Goal: Task Accomplishment & Management: Manage account settings

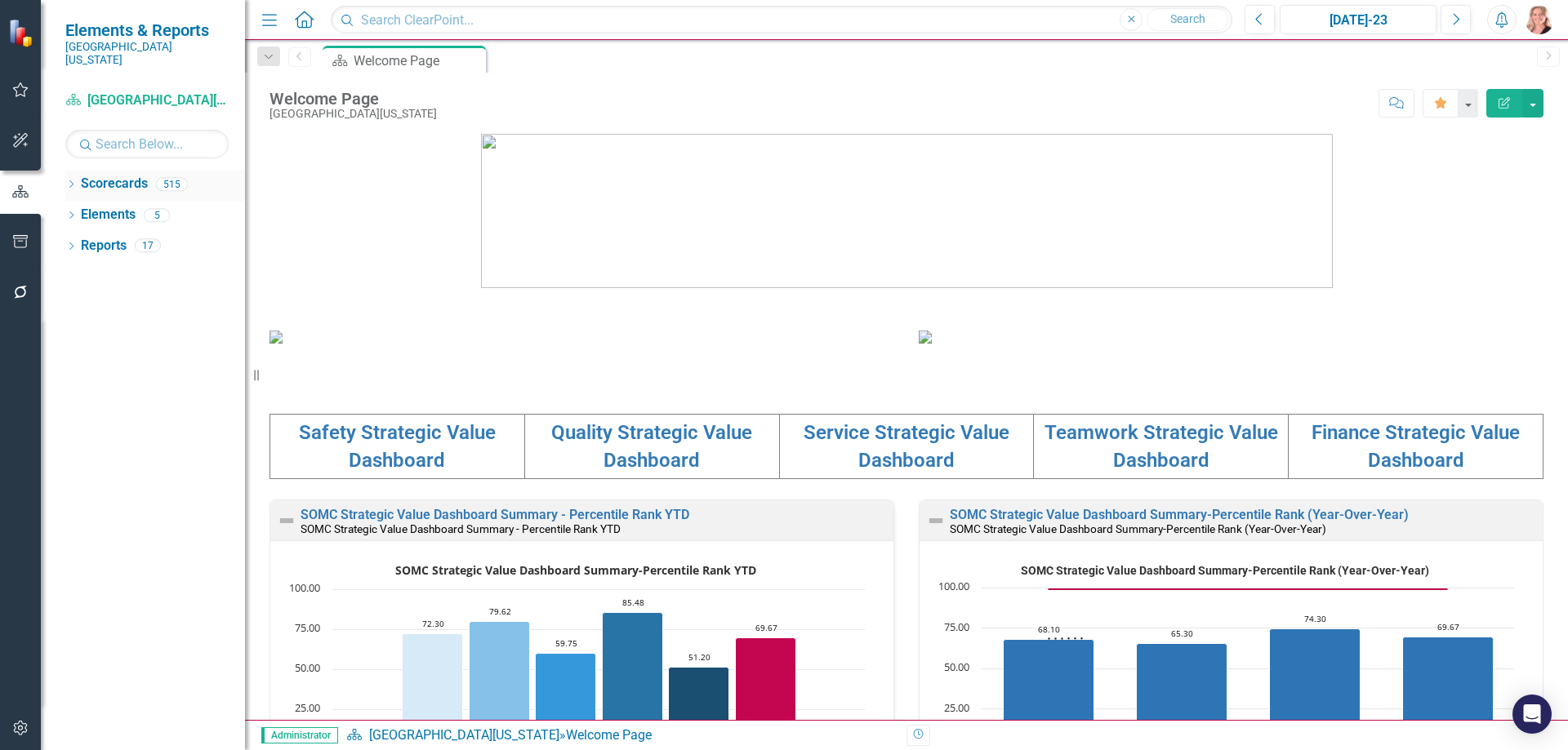
click at [70, 181] on icon "Dropdown" at bounding box center [72, 185] width 12 height 9
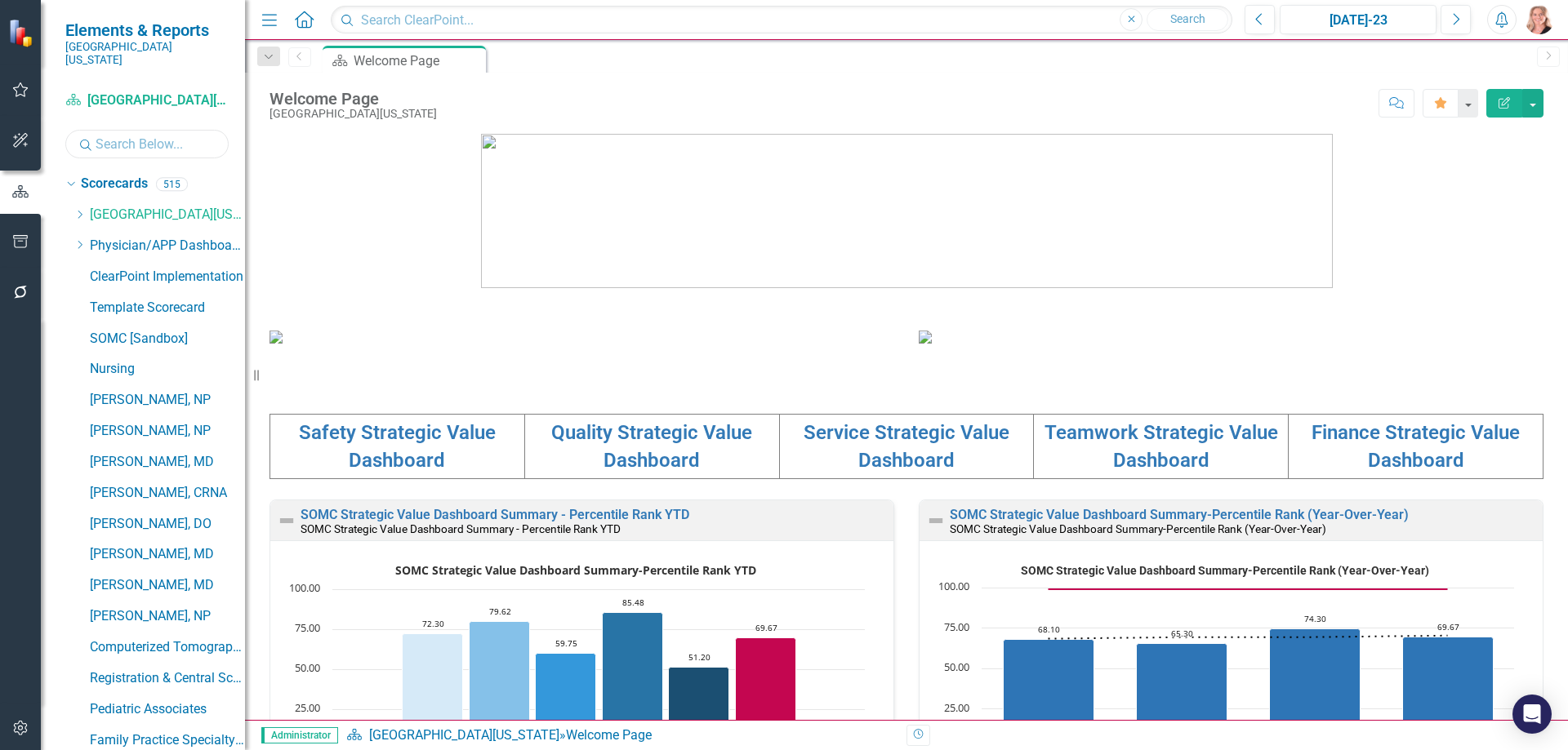
click at [120, 130] on input "text" at bounding box center [147, 144] width 163 height 29
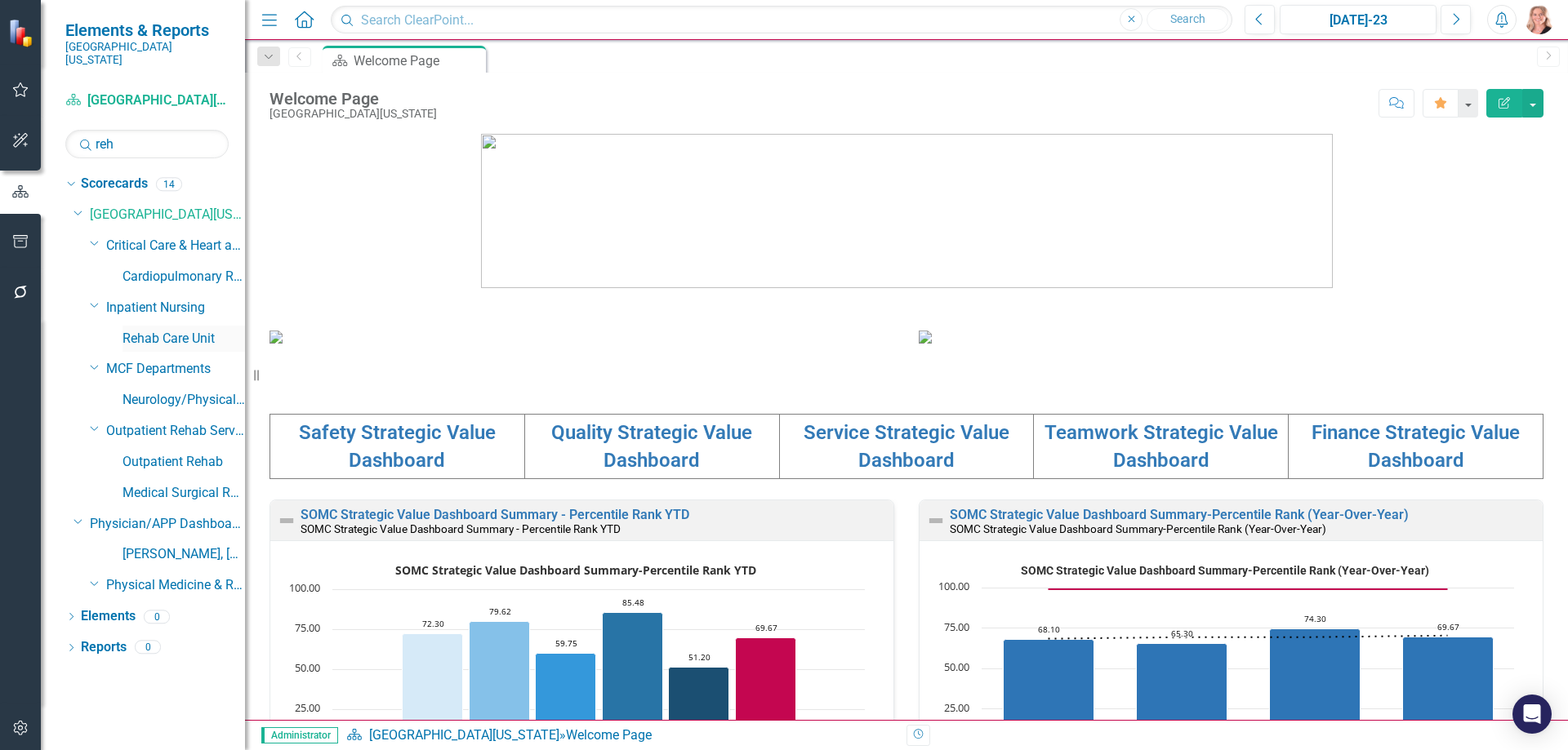
click at [187, 330] on link "Rehab Care Unit" at bounding box center [183, 339] width 122 height 19
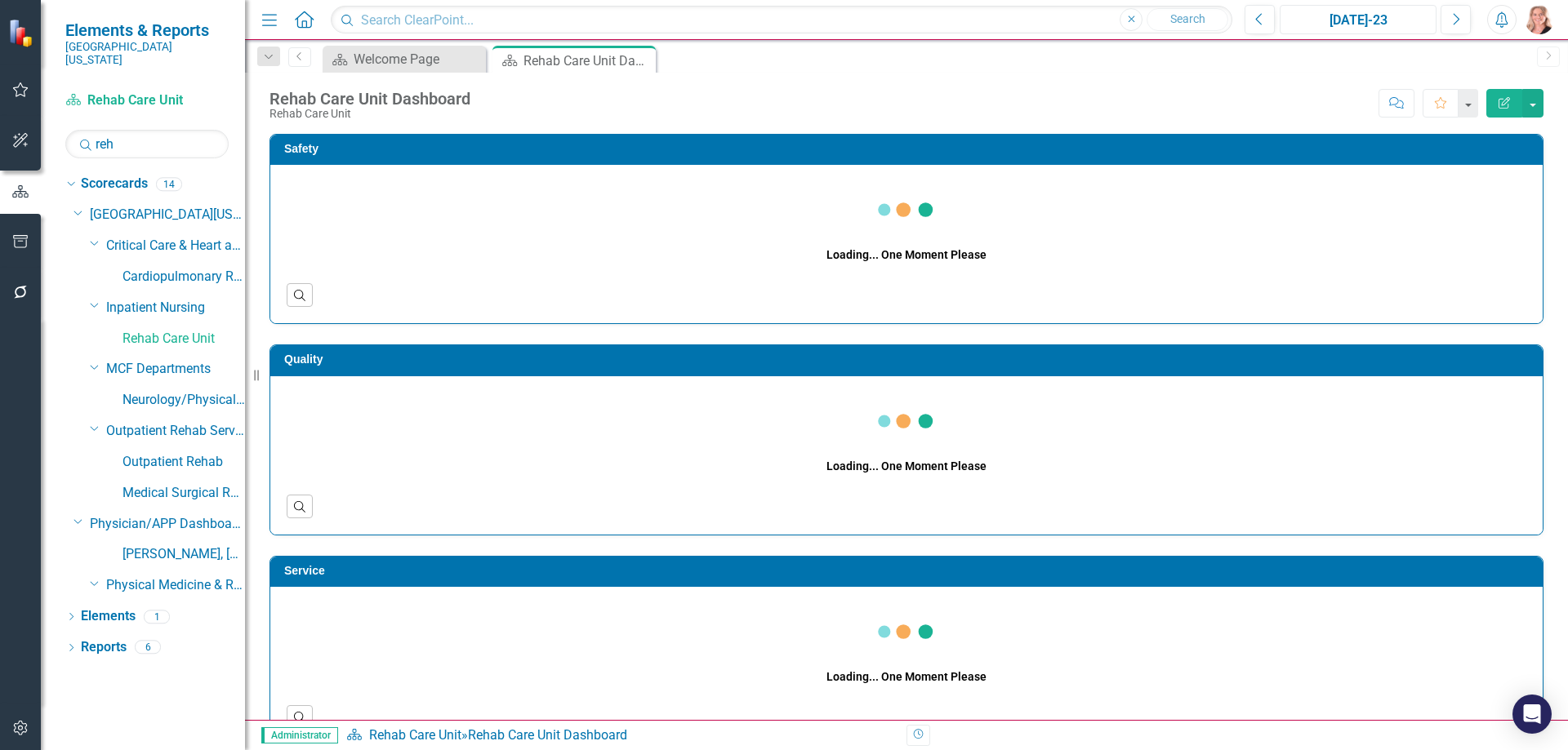
click at [1319, 24] on div "[DATE]-23" at bounding box center [1358, 21] width 145 height 20
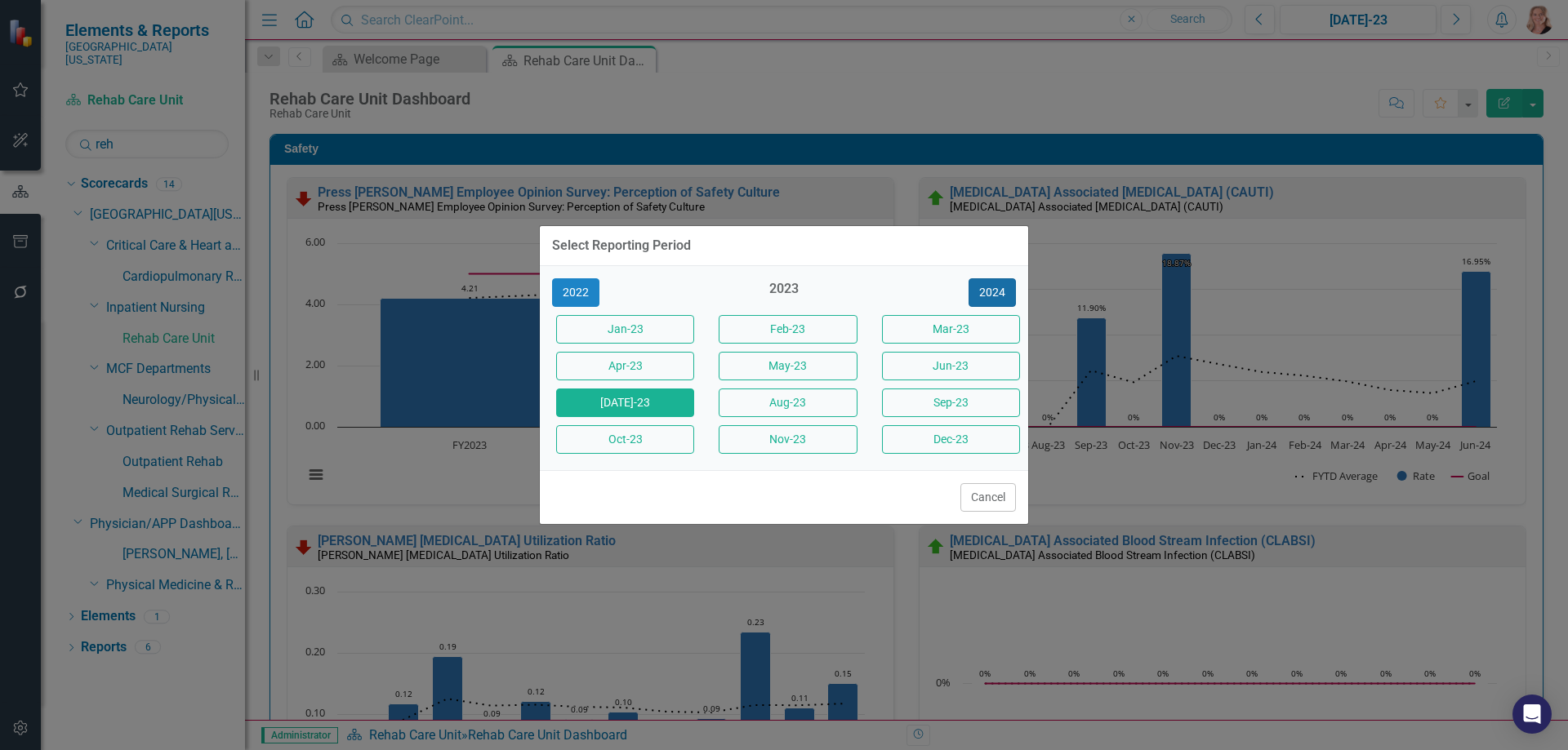
click at [1006, 287] on button "2024" at bounding box center [993, 292] width 48 height 29
click at [1004, 287] on button "2025" at bounding box center [993, 292] width 48 height 29
click at [664, 403] on button "[DATE]-25" at bounding box center [625, 402] width 138 height 29
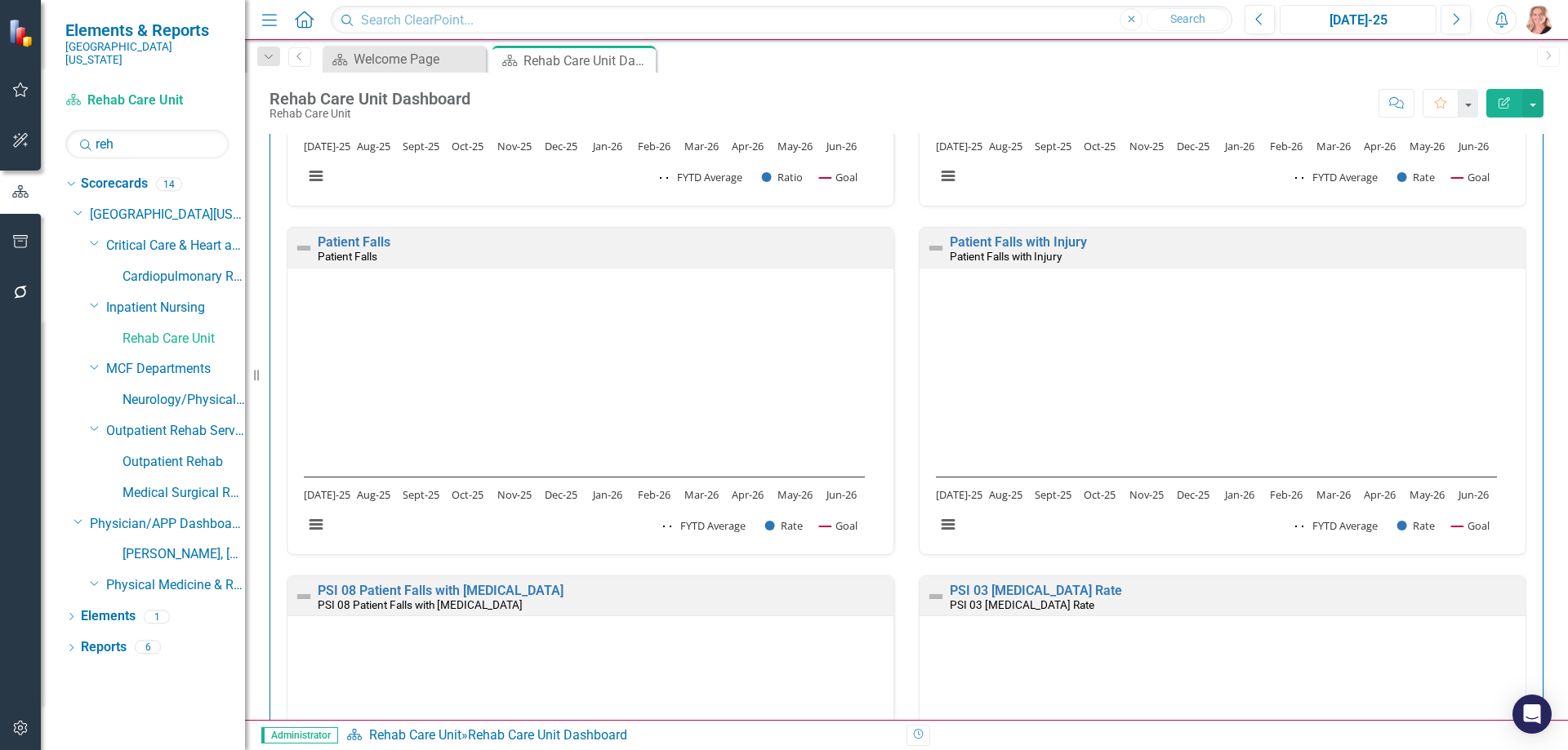
scroll to position [913, 0]
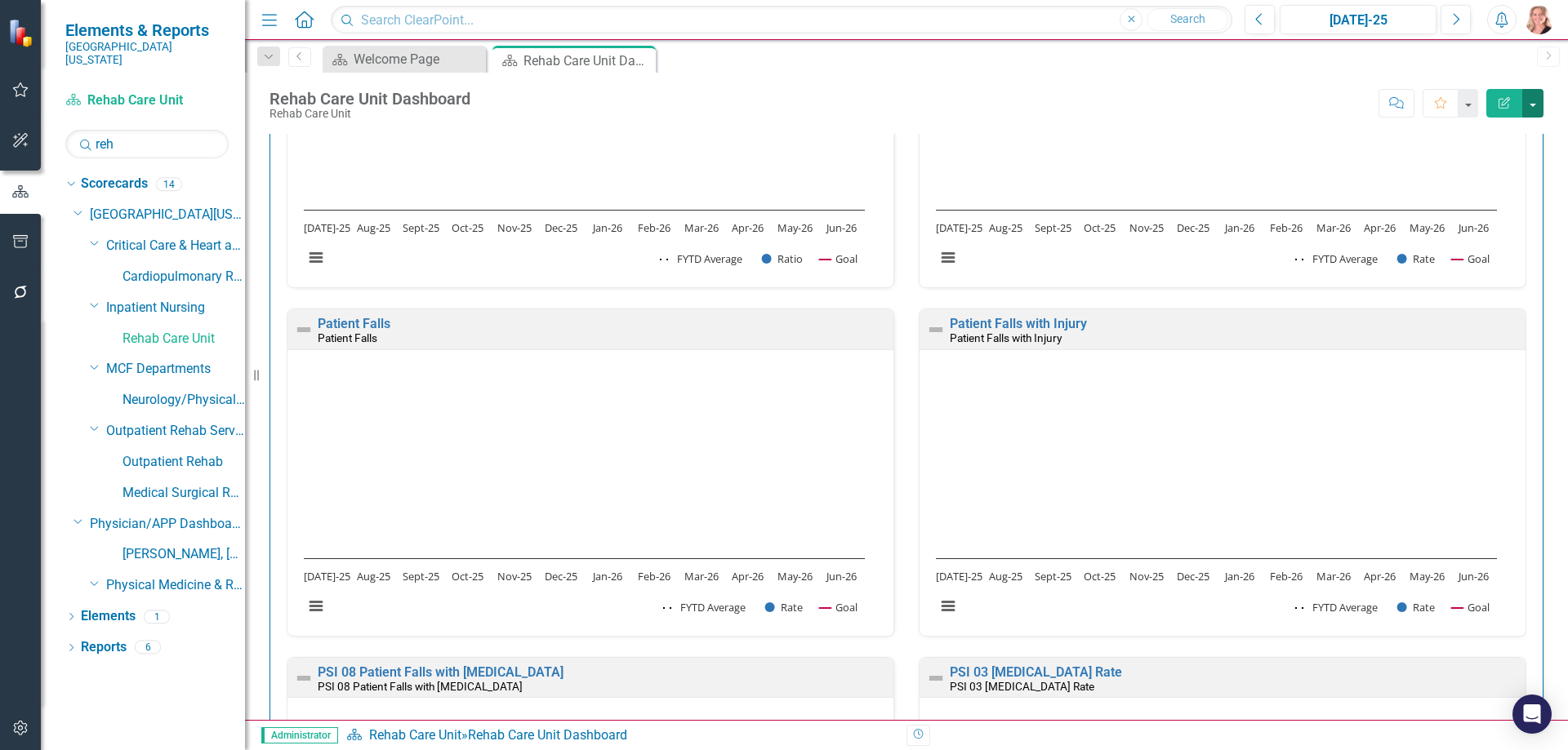
click at [1537, 107] on button "button" at bounding box center [1532, 103] width 21 height 29
click at [1493, 230] on link "PDF Export to PDF" at bounding box center [1477, 228] width 132 height 30
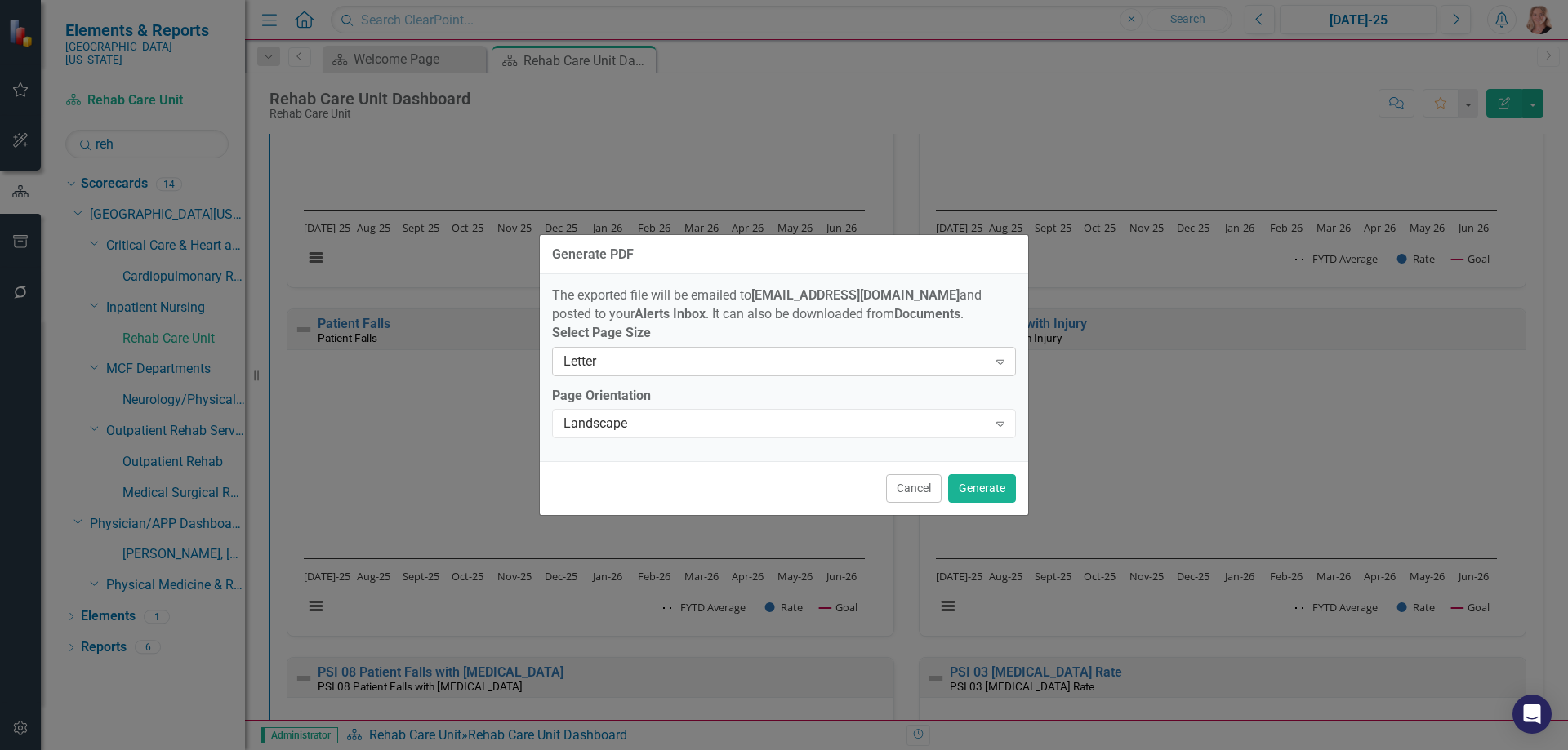
click at [820, 366] on div "Letter" at bounding box center [775, 361] width 424 height 19
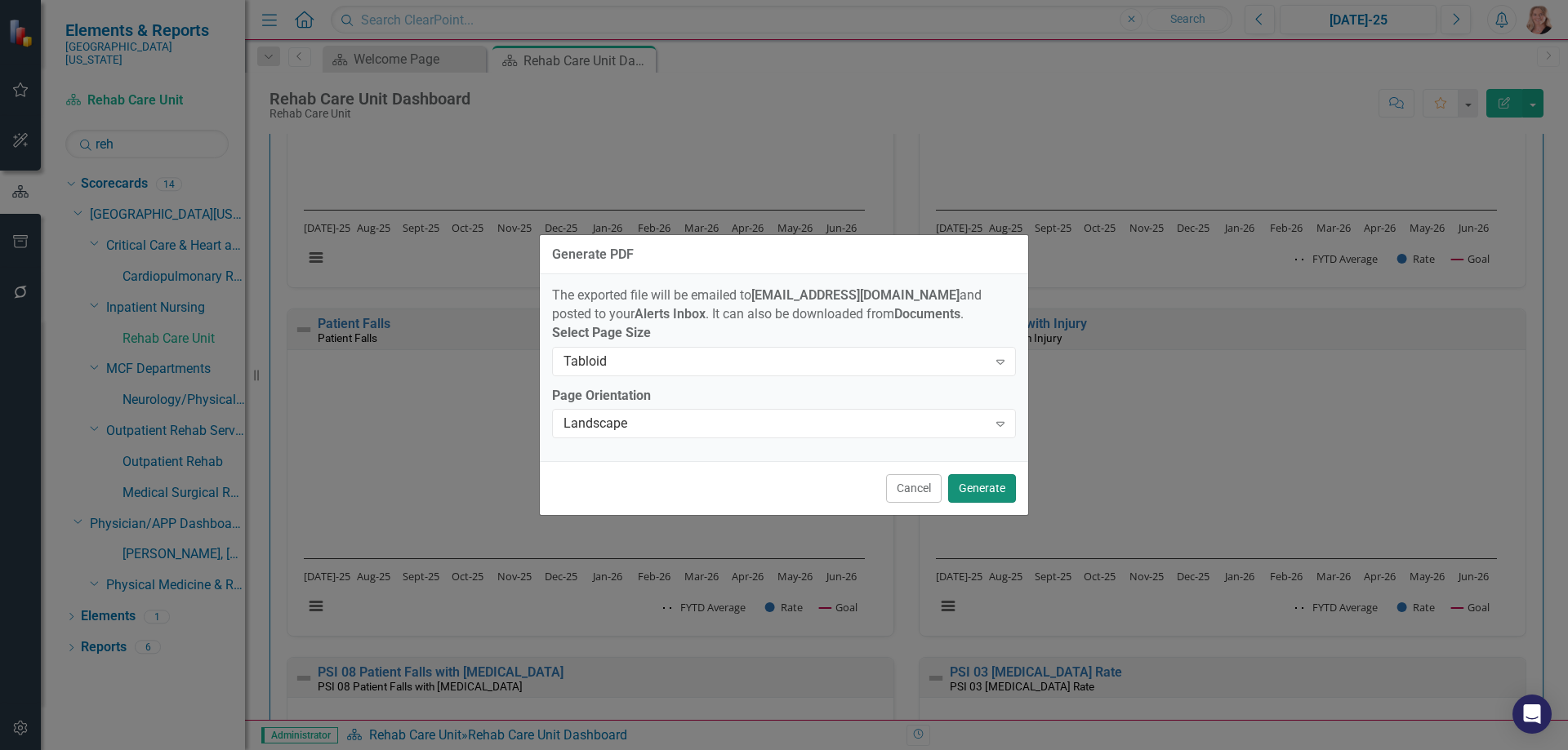
click at [999, 496] on button "Generate" at bounding box center [982, 489] width 68 height 29
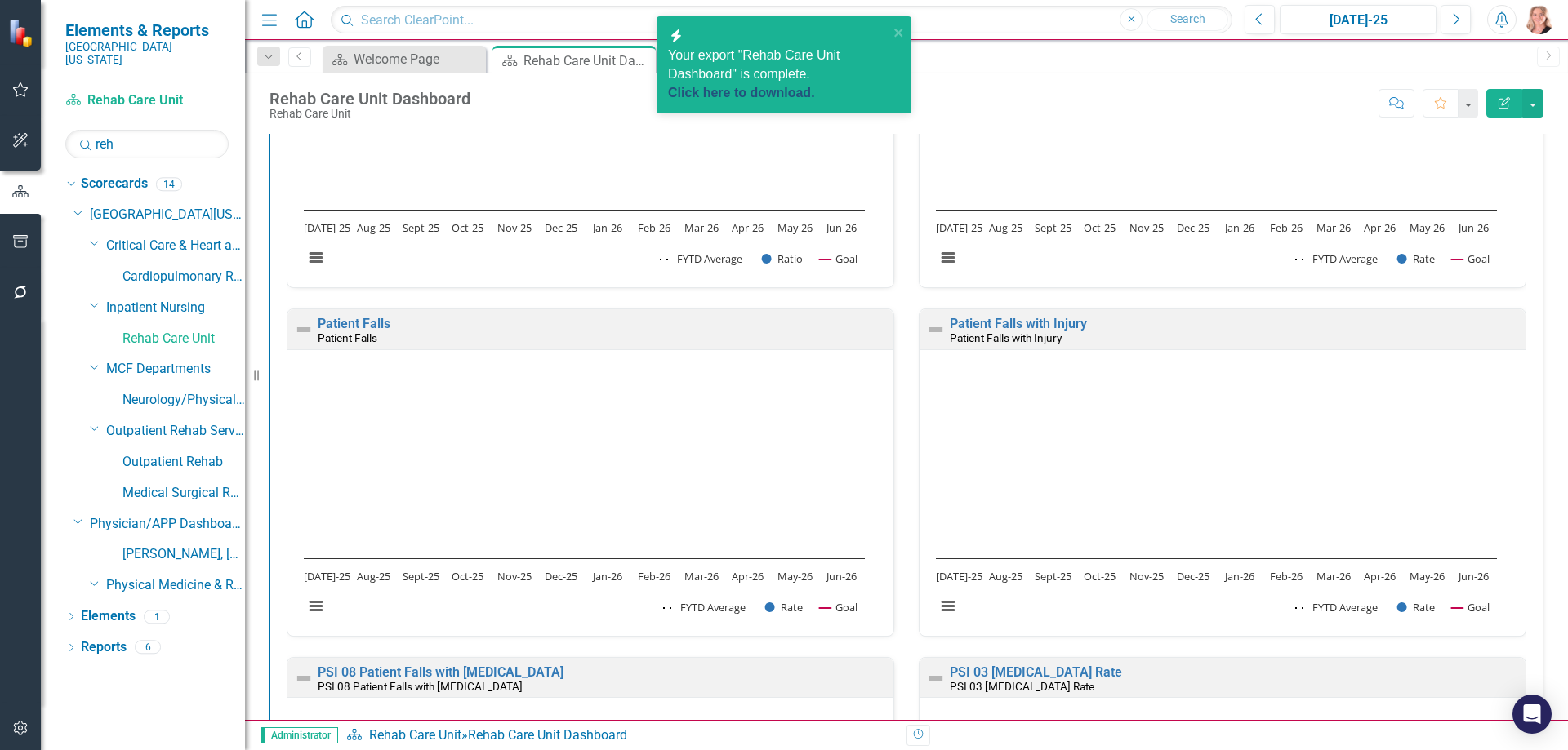
click at [744, 85] on link "Click here to download." at bounding box center [741, 92] width 147 height 14
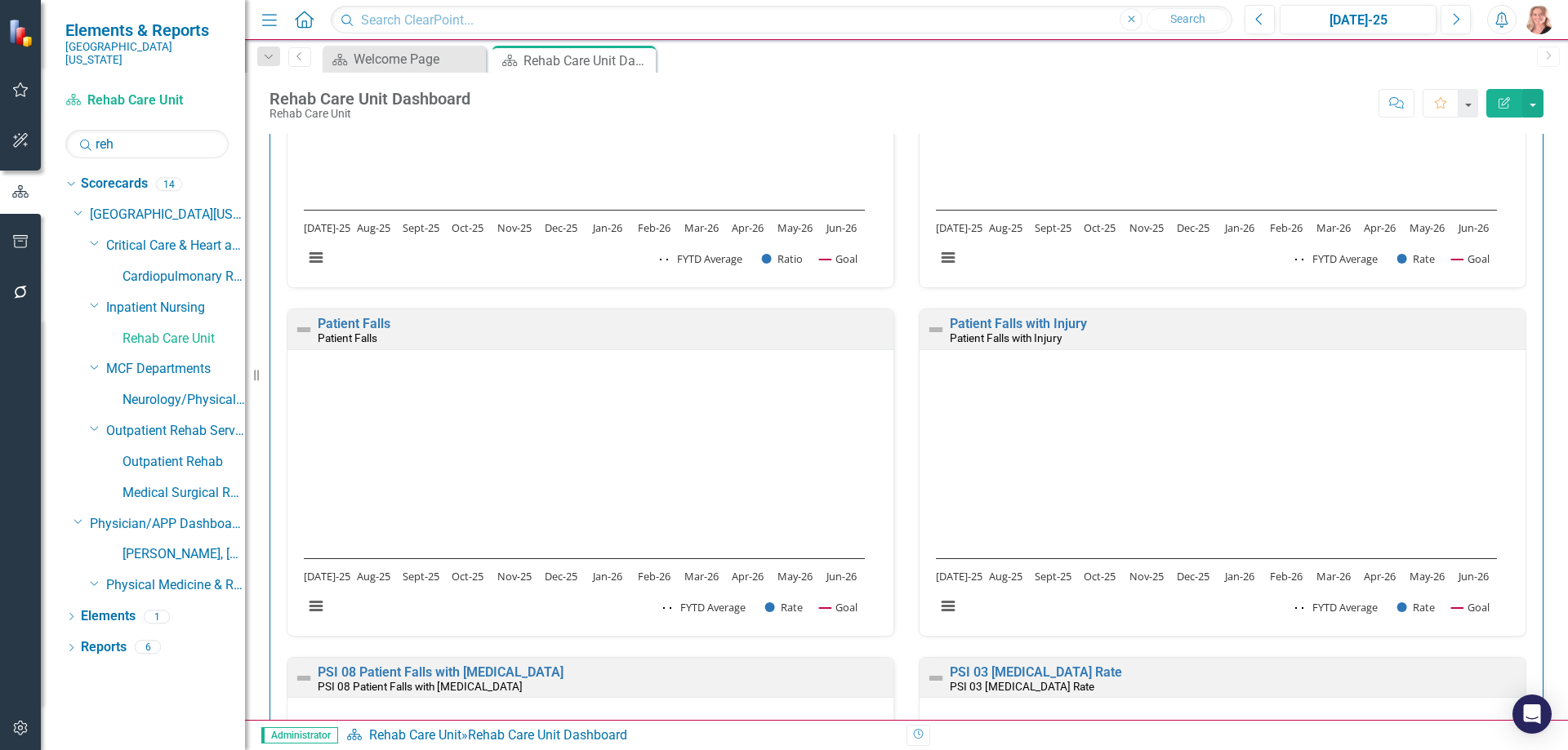
click at [0, 0] on icon at bounding box center [0, 0] width 0 height 0
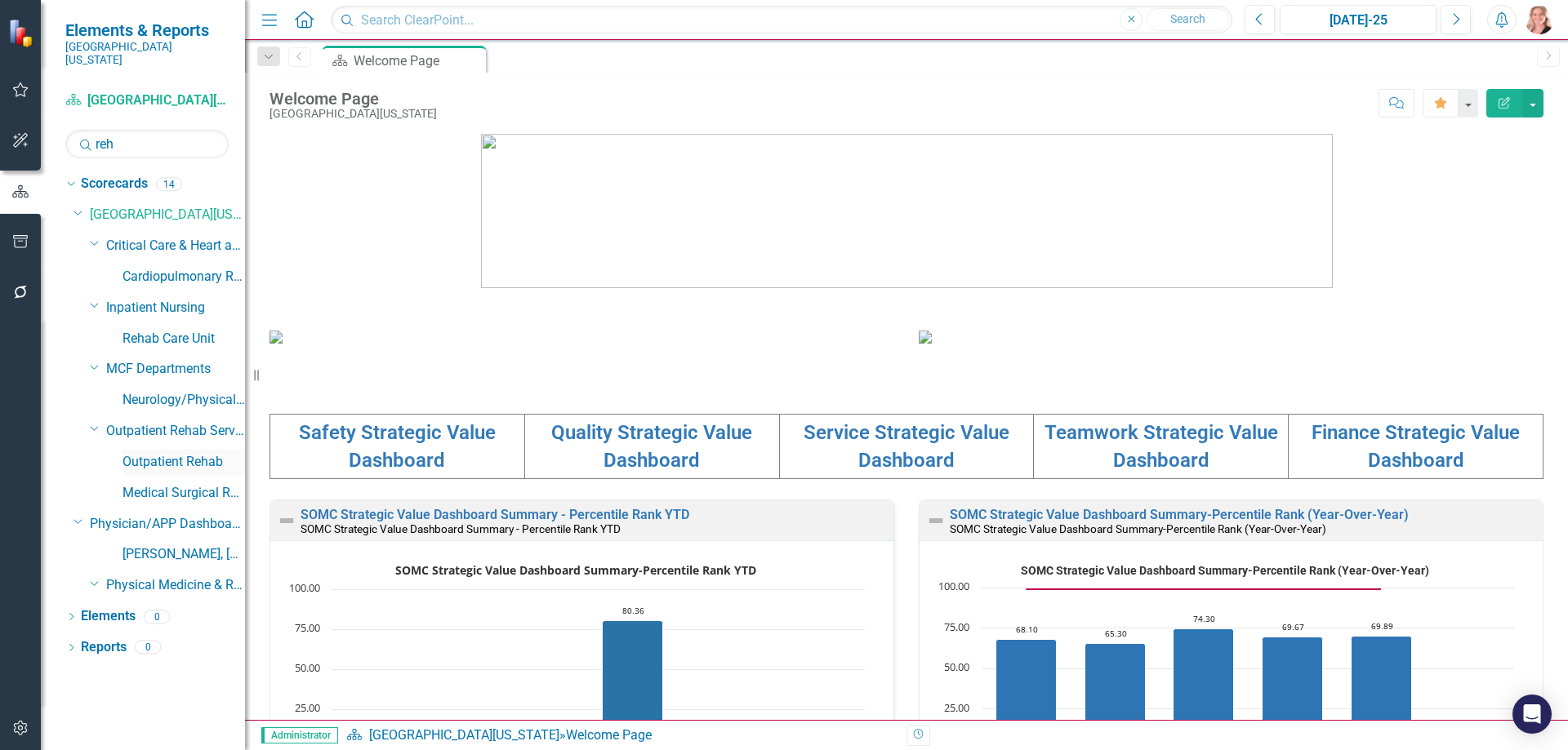
click at [190, 453] on link "Outpatient Rehab" at bounding box center [183, 462] width 122 height 19
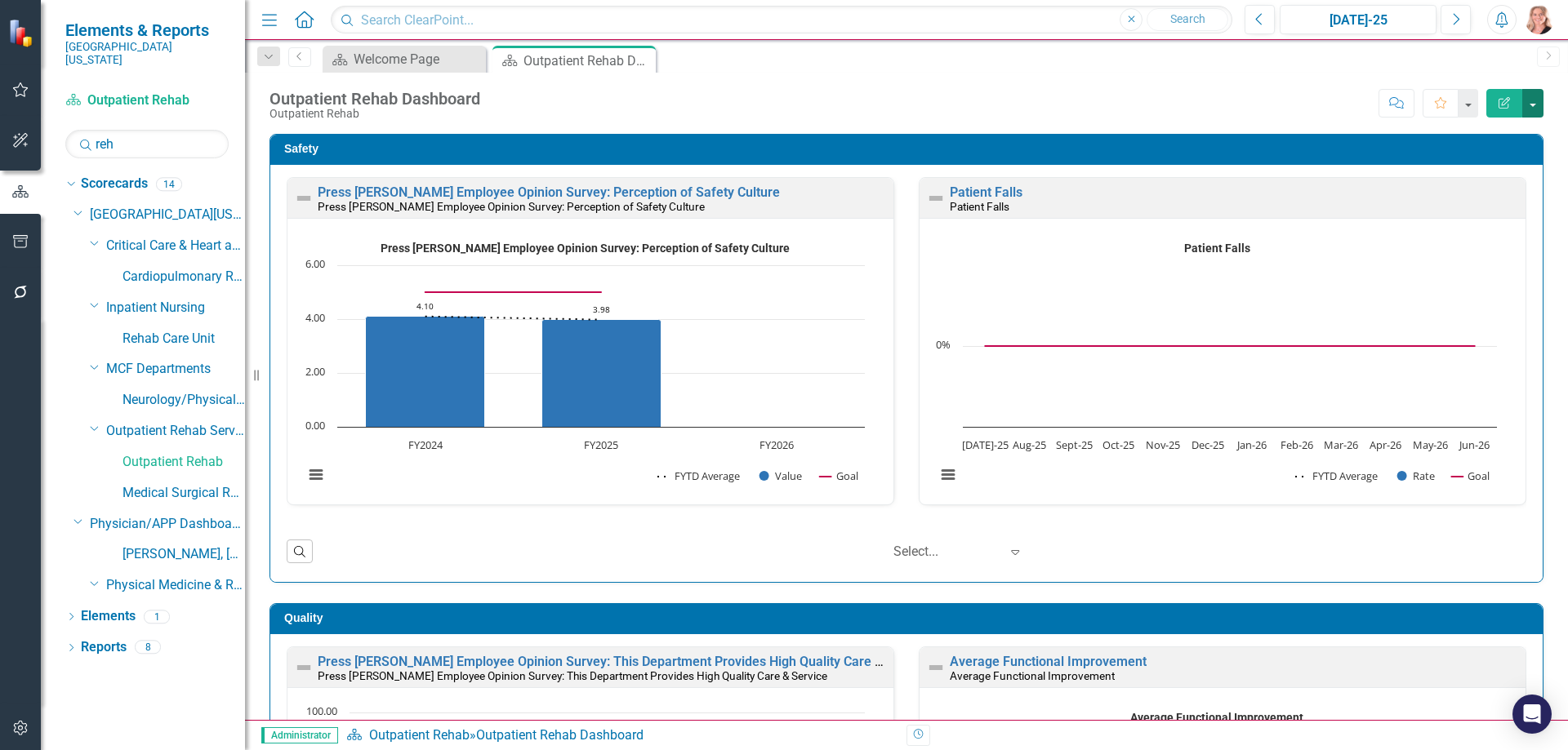
click at [1538, 104] on button "button" at bounding box center [1532, 103] width 21 height 29
click at [1496, 226] on link "PDF Export to PDF" at bounding box center [1477, 228] width 132 height 30
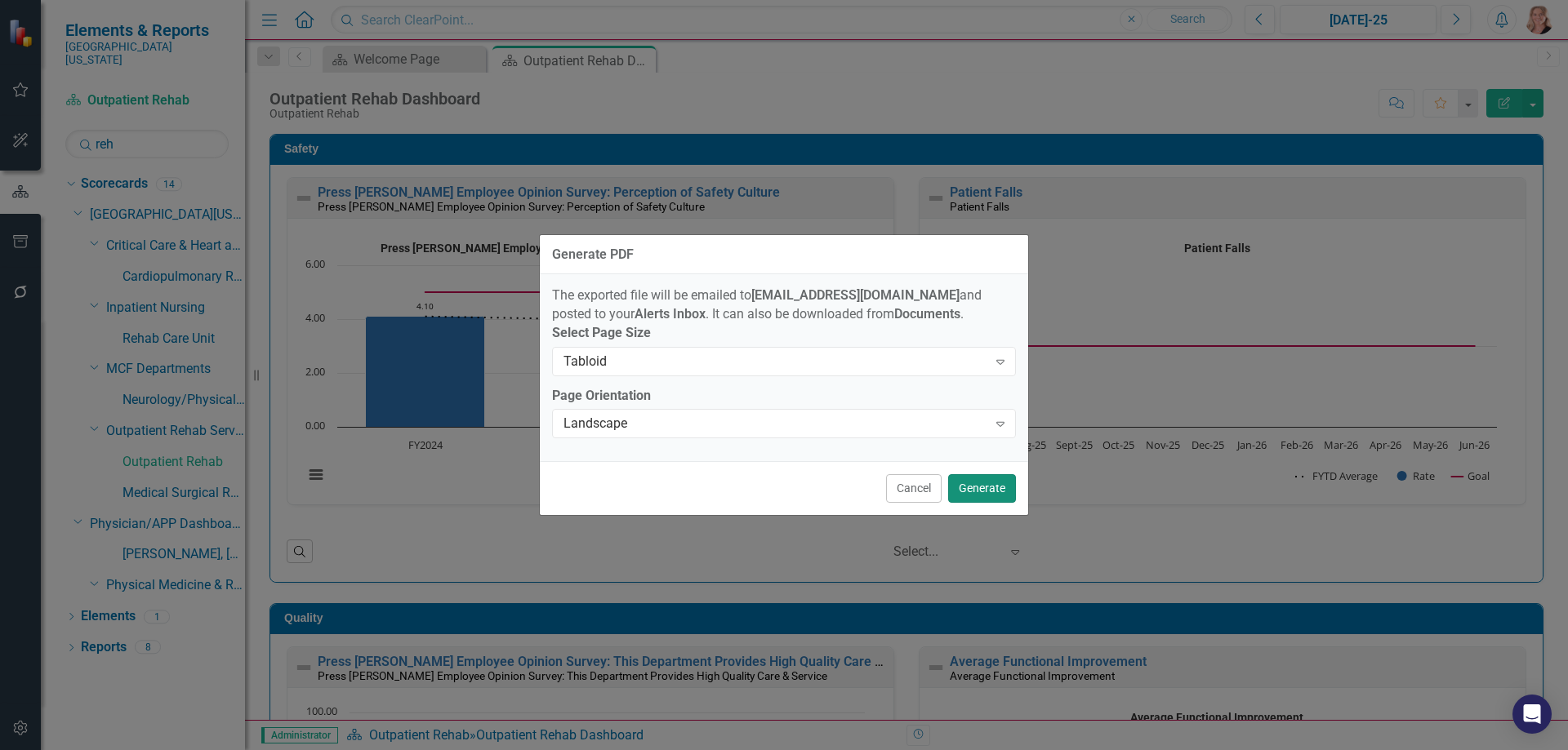
click at [1010, 493] on button "Generate" at bounding box center [982, 489] width 68 height 29
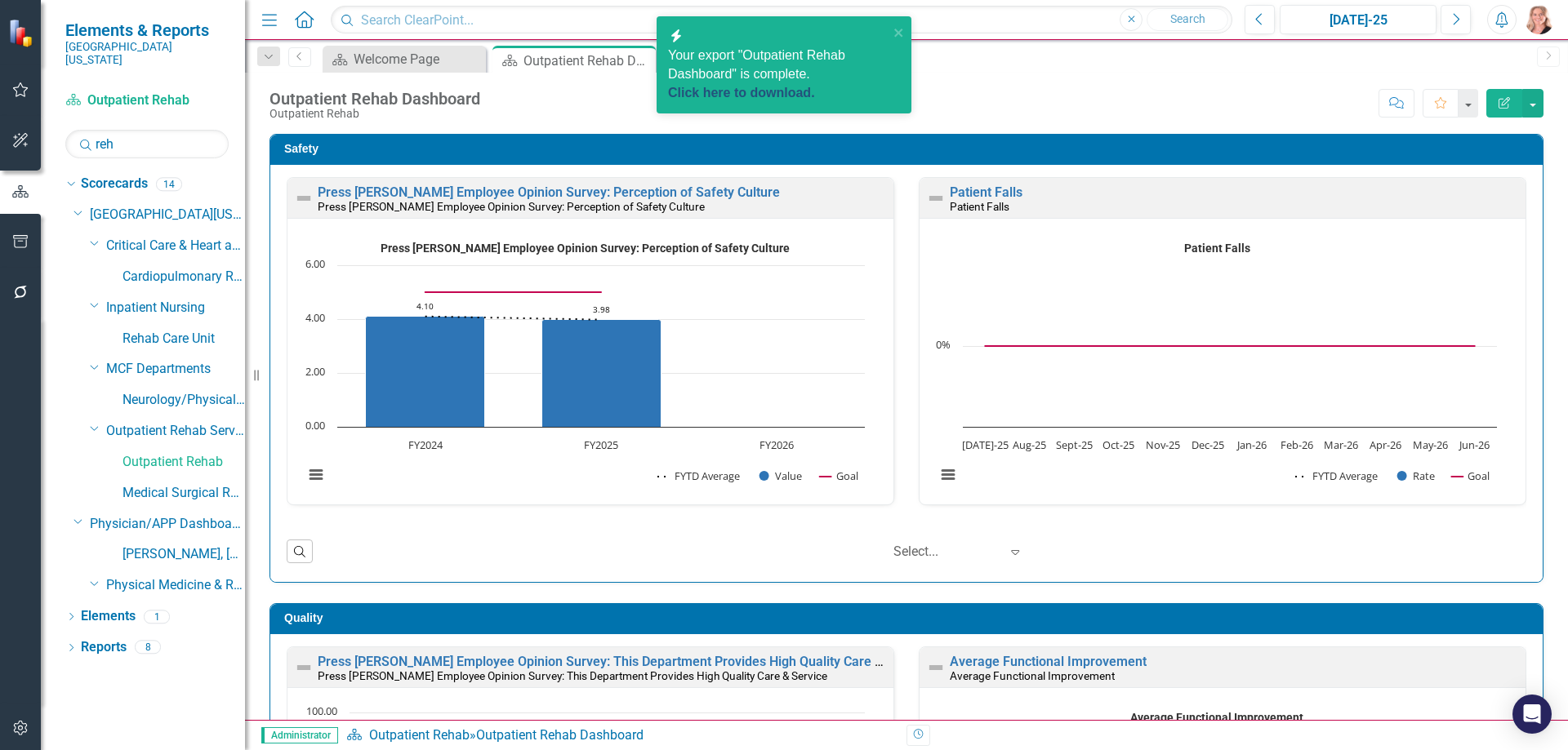
click at [741, 85] on link "Click here to download." at bounding box center [741, 92] width 147 height 14
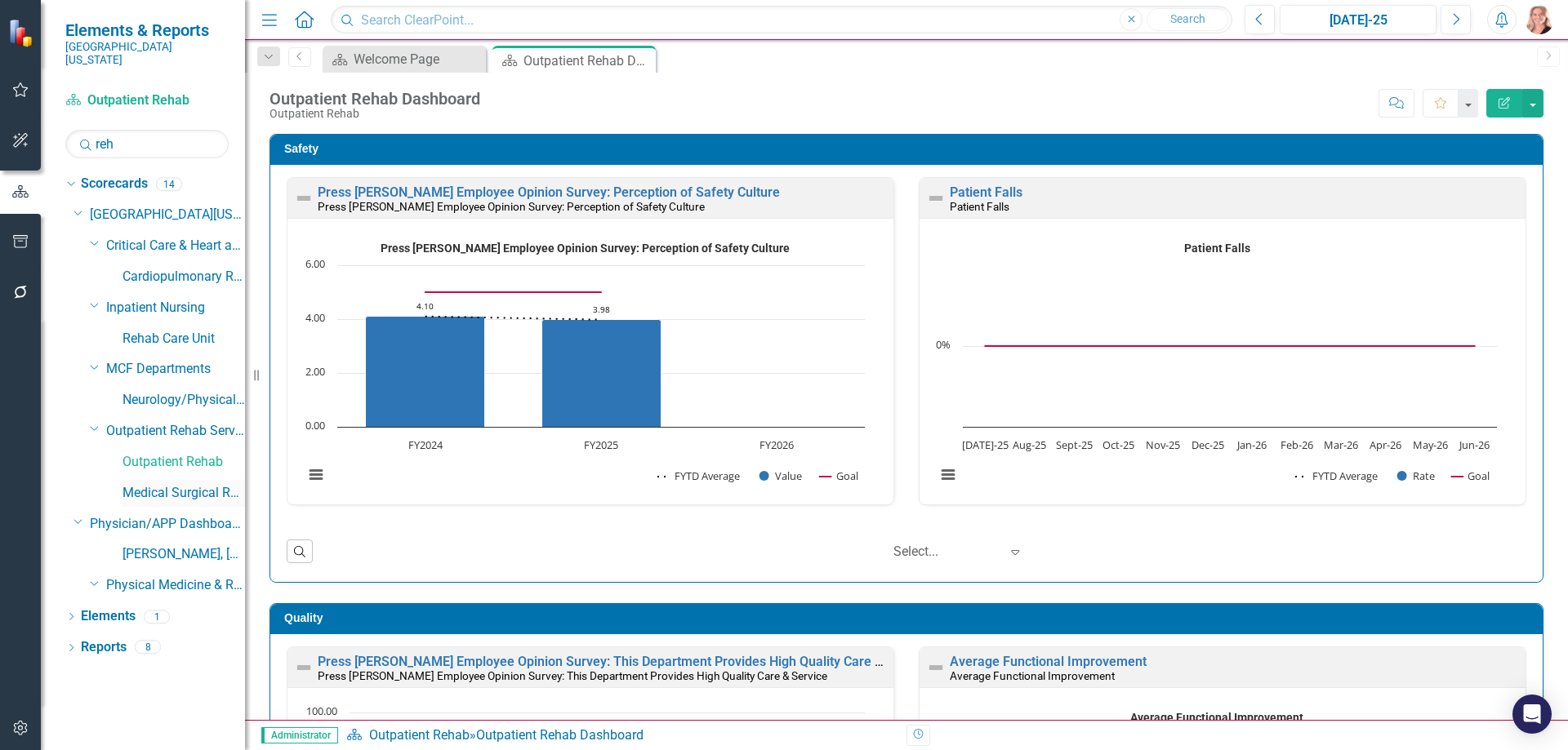
click at [149, 484] on link "Medical Surgical Rehab" at bounding box center [183, 493] width 122 height 19
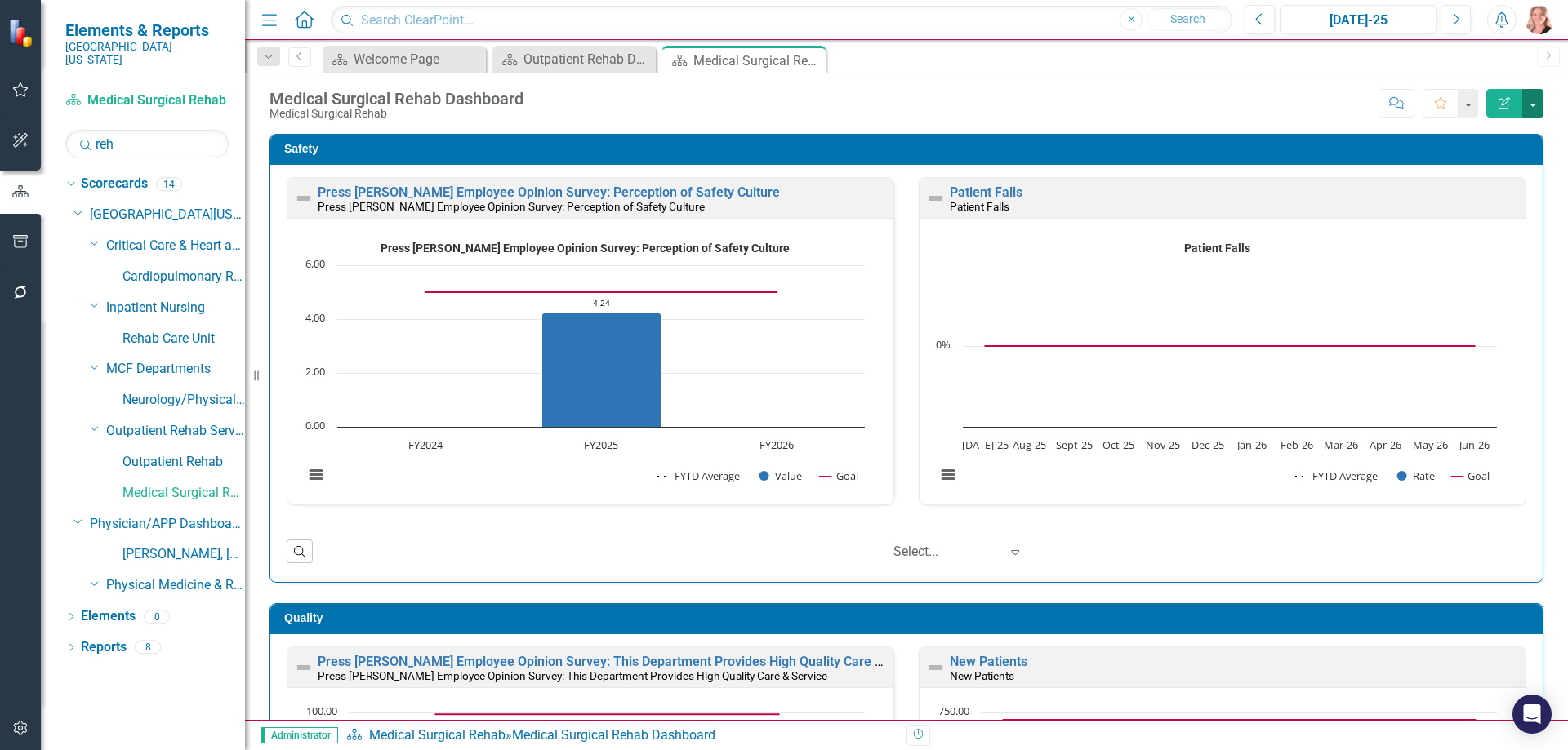
click at [1530, 108] on button "button" at bounding box center [1532, 103] width 21 height 29
click at [1468, 231] on link "PDF Export to PDF" at bounding box center [1477, 228] width 132 height 30
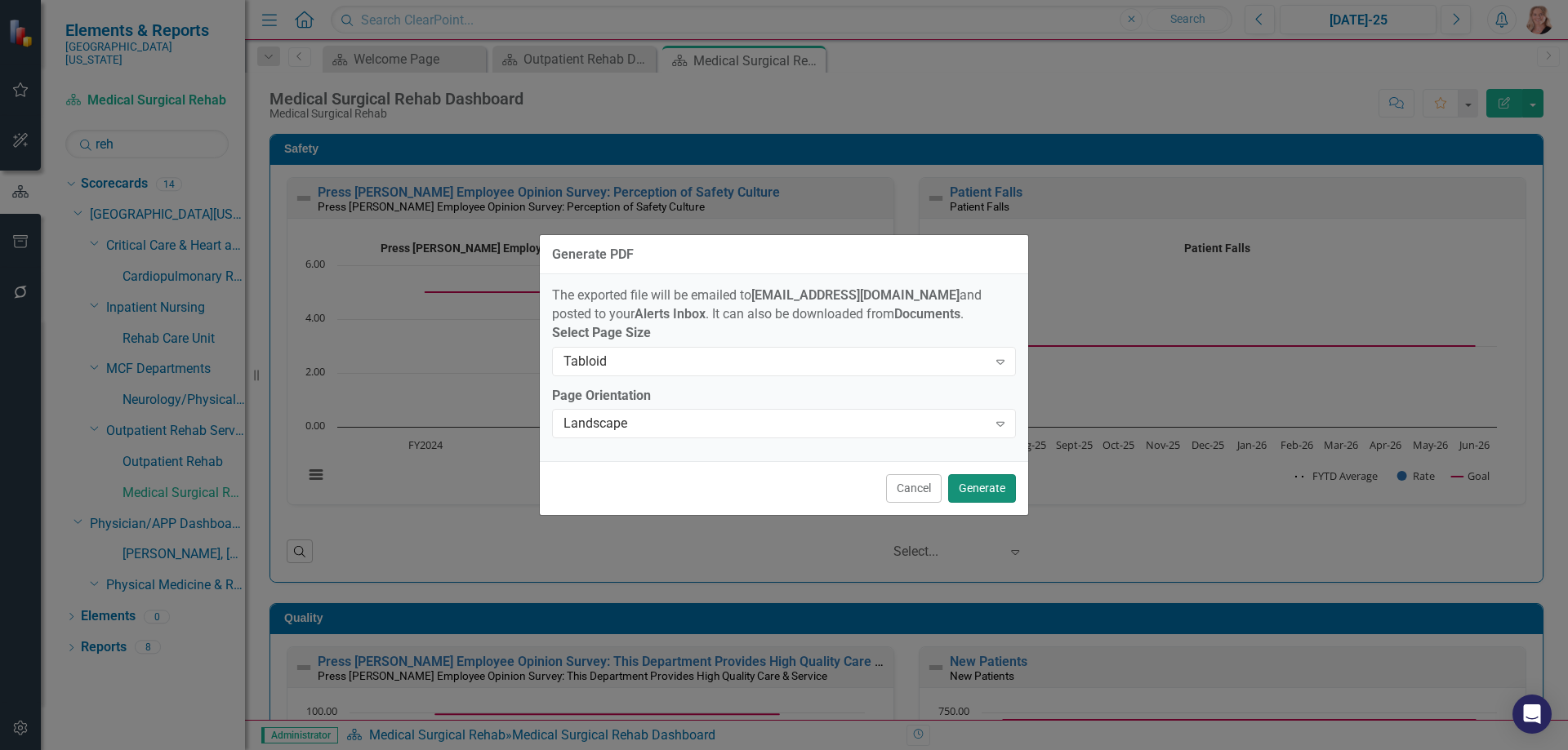
click at [1002, 495] on button "Generate" at bounding box center [982, 489] width 68 height 29
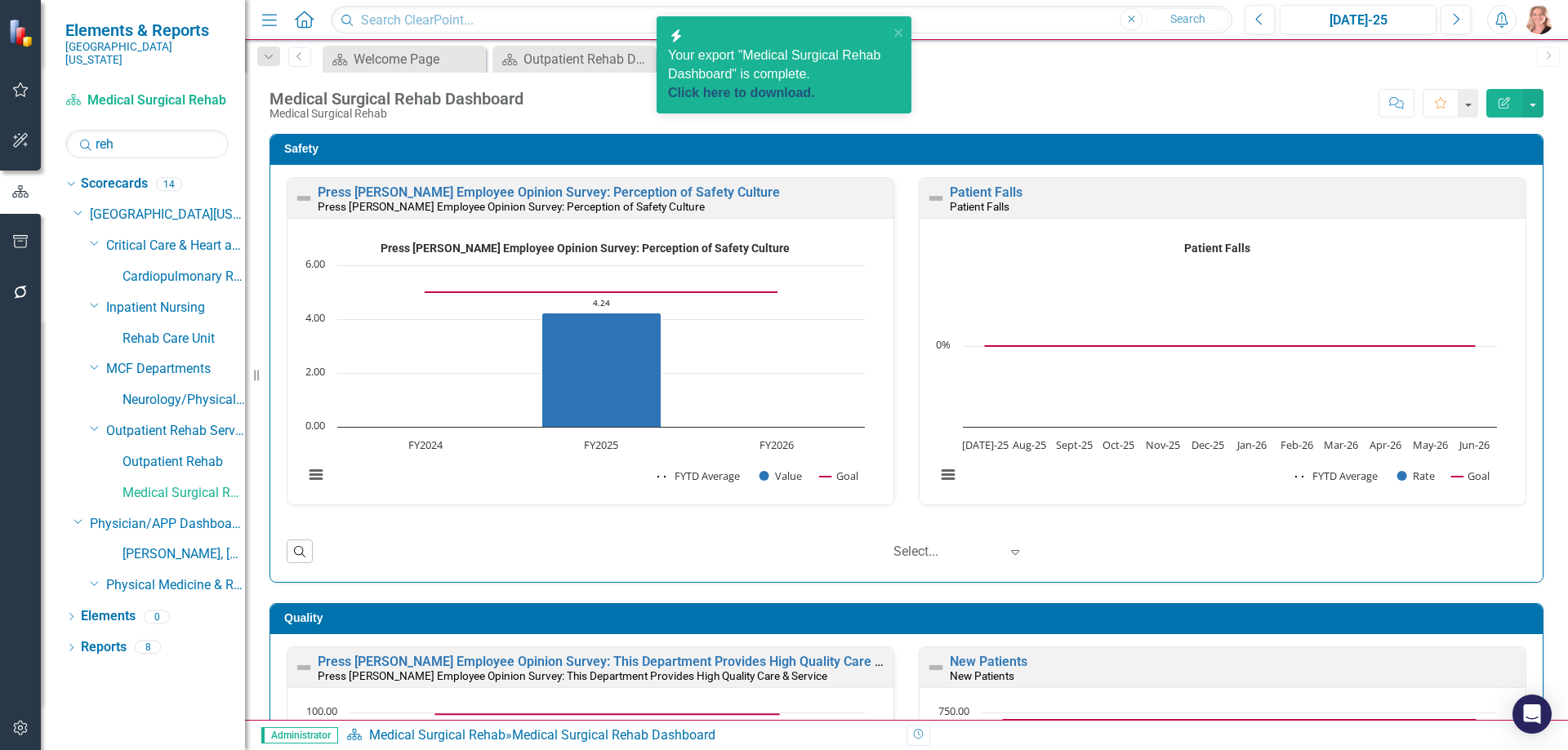
click at [741, 94] on link "Click here to download." at bounding box center [741, 92] width 147 height 14
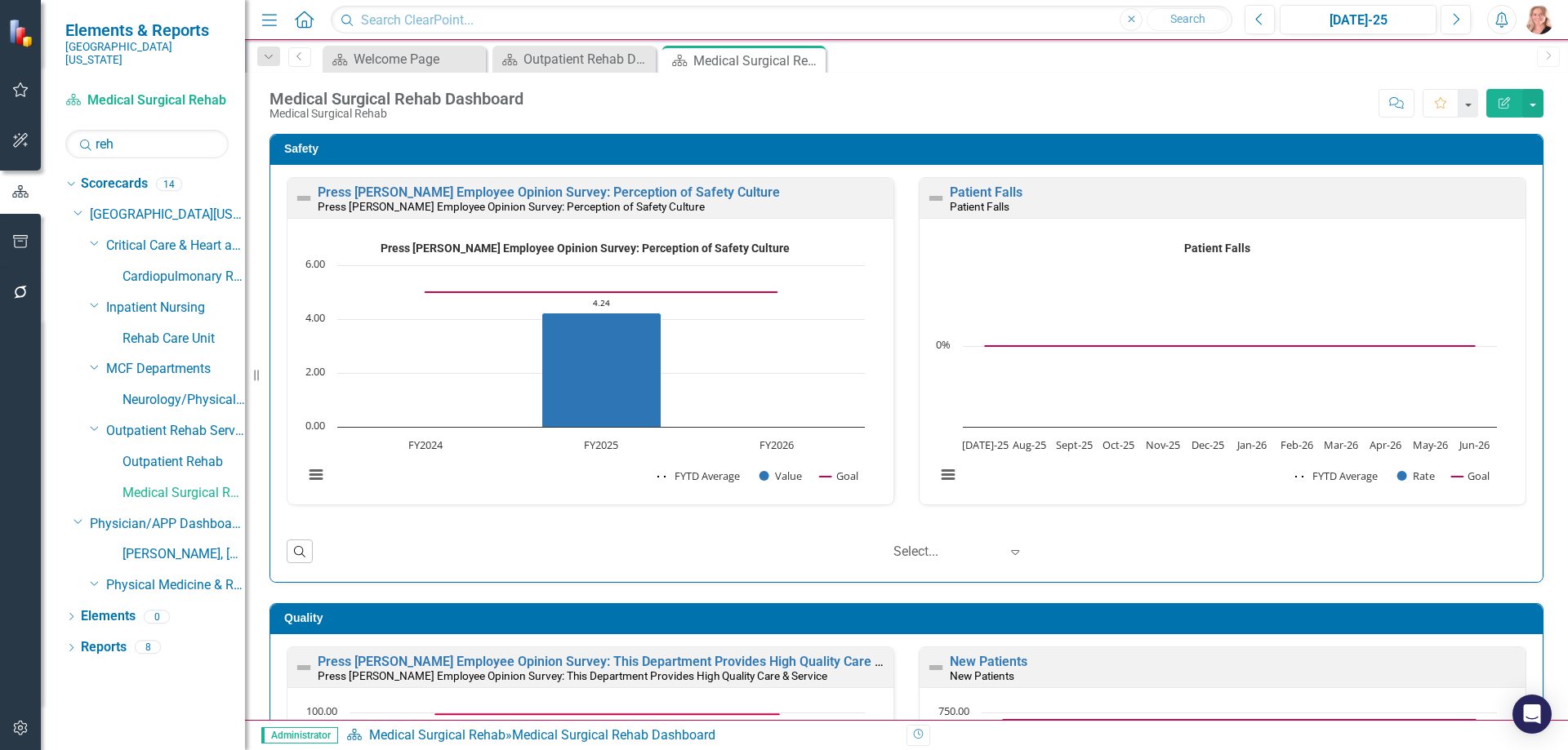
click at [134, 135] on input "reh" at bounding box center [147, 144] width 163 height 29
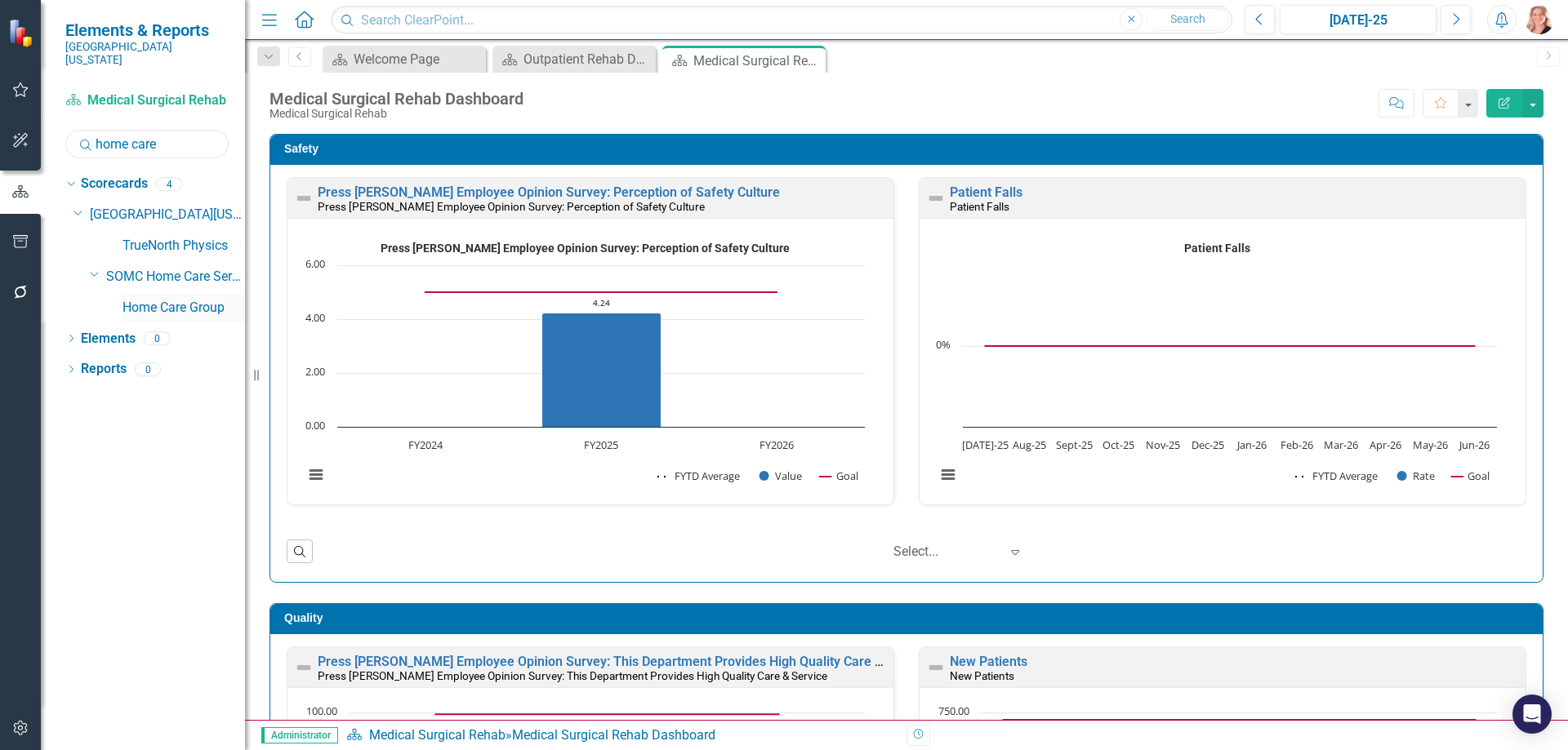
type input "home care"
click at [155, 301] on link "Home Care Group" at bounding box center [183, 308] width 122 height 19
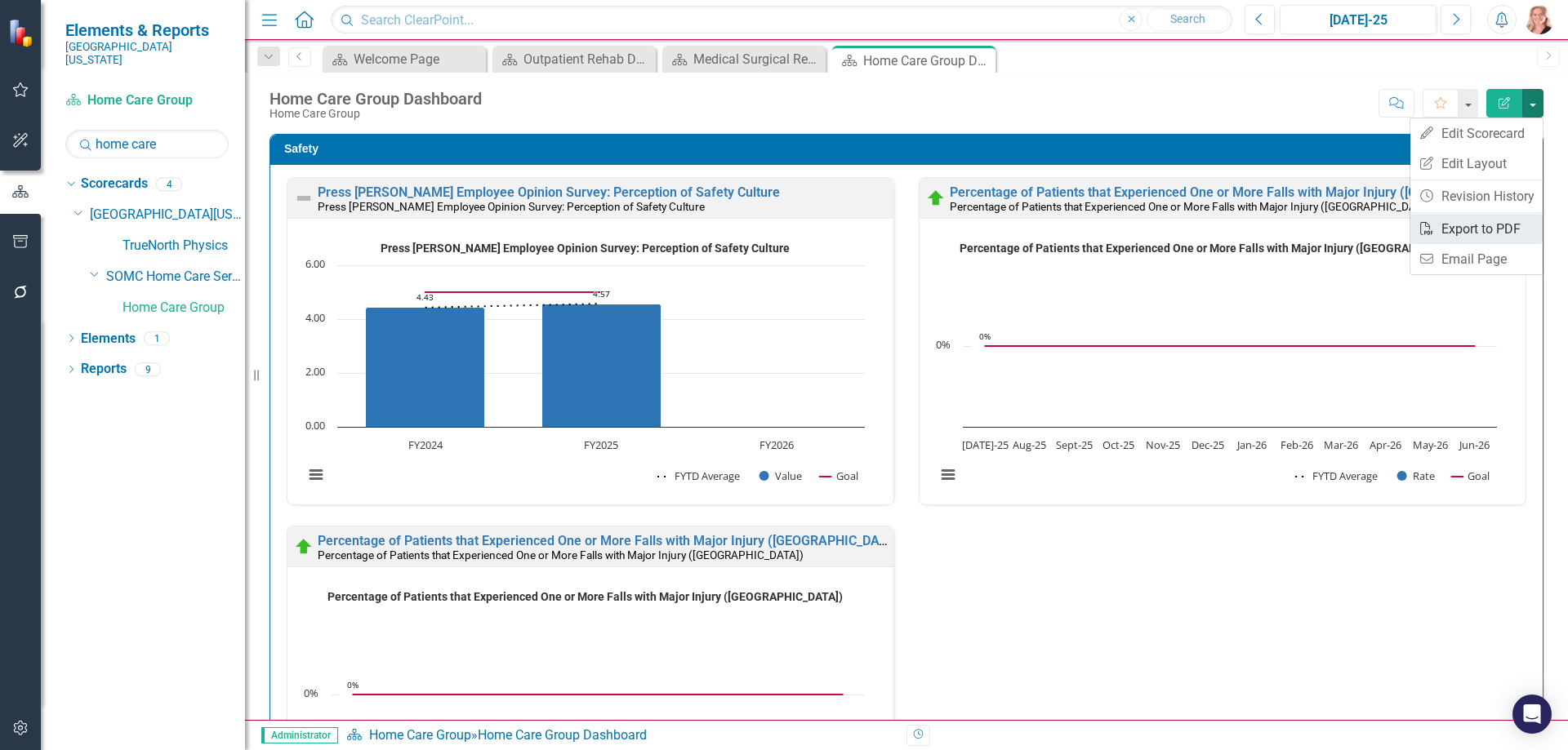
click at [1471, 228] on link "PDF Export to PDF" at bounding box center [1477, 228] width 132 height 30
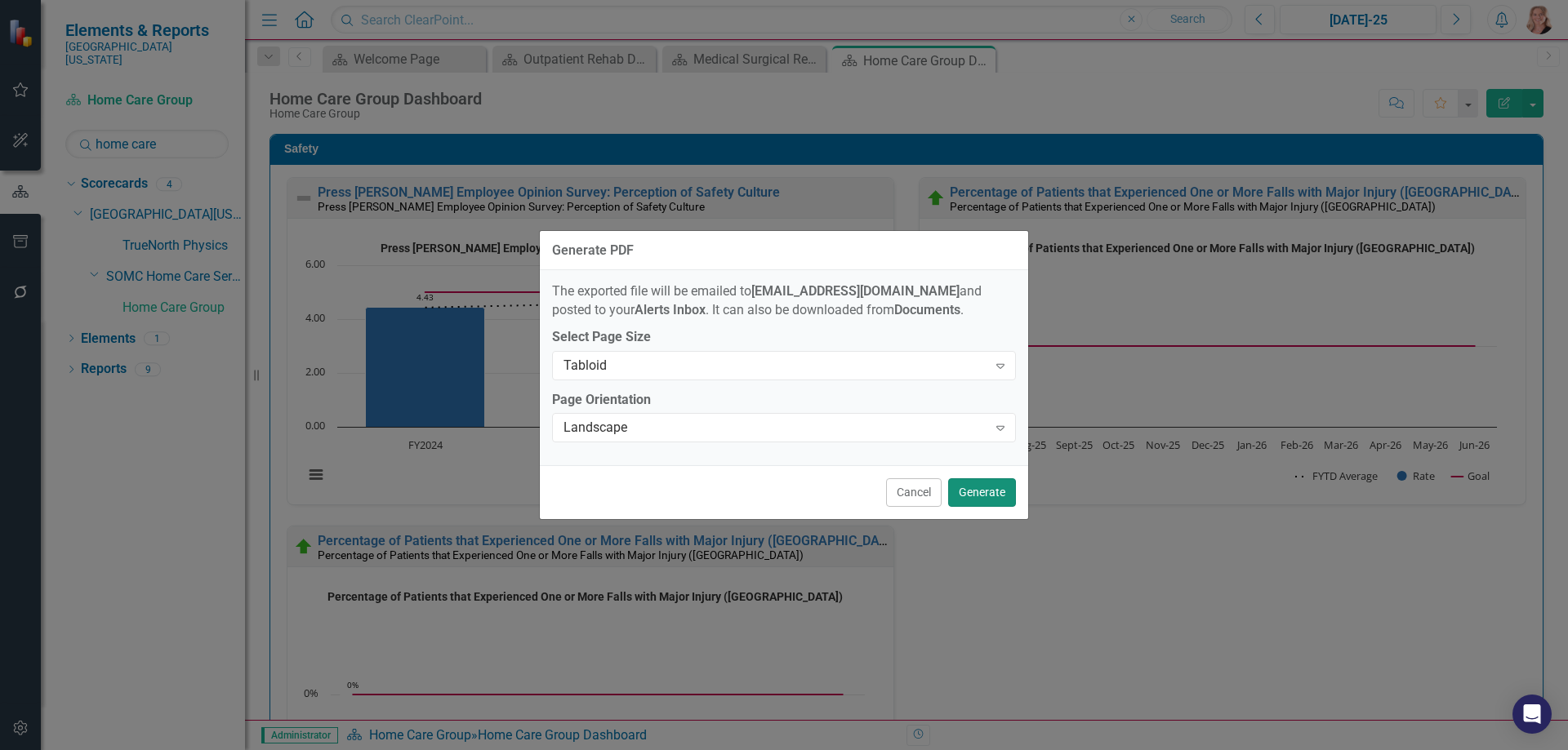
click at [992, 492] on button "Generate" at bounding box center [982, 493] width 68 height 29
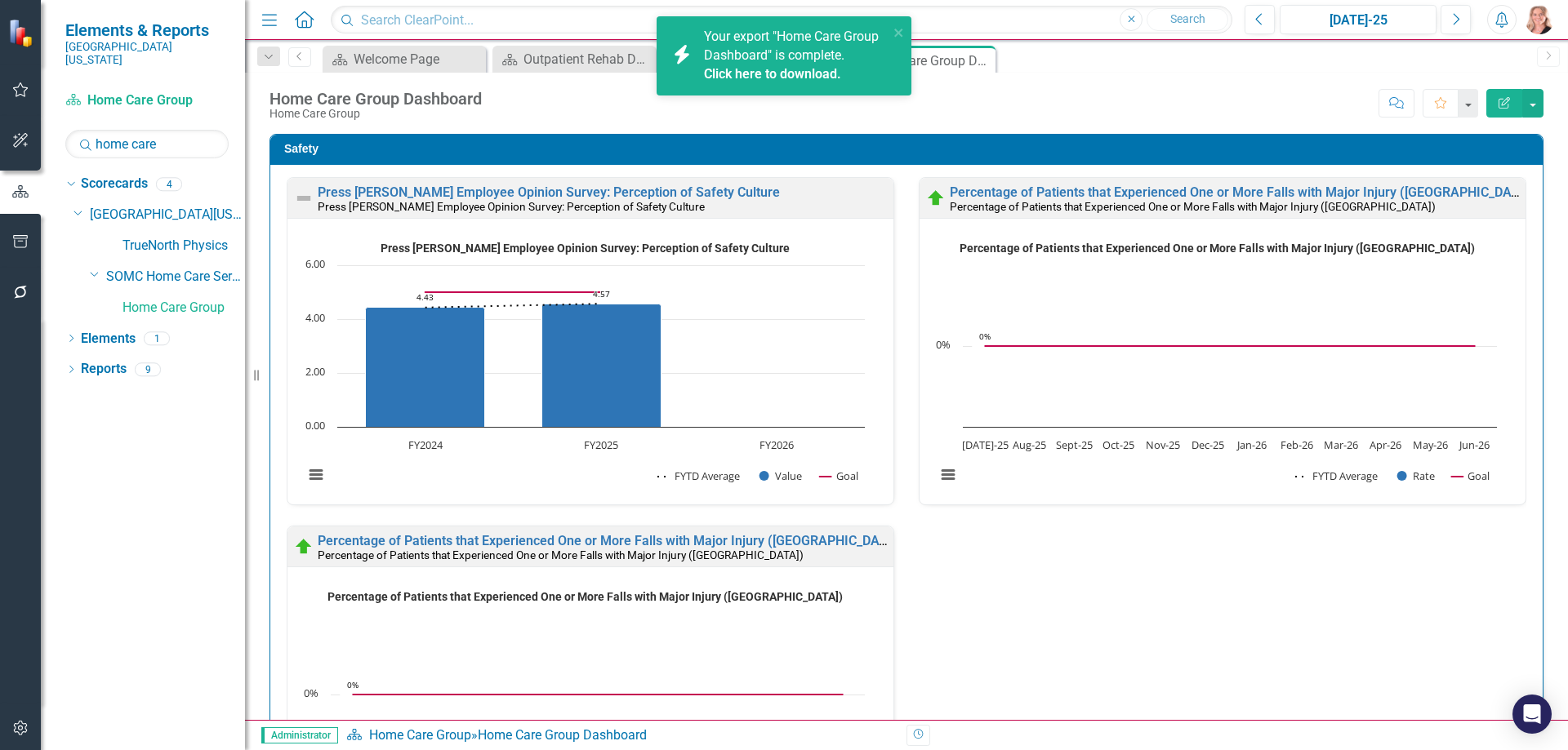
click at [746, 74] on link "Click here to download." at bounding box center [773, 75] width 137 height 16
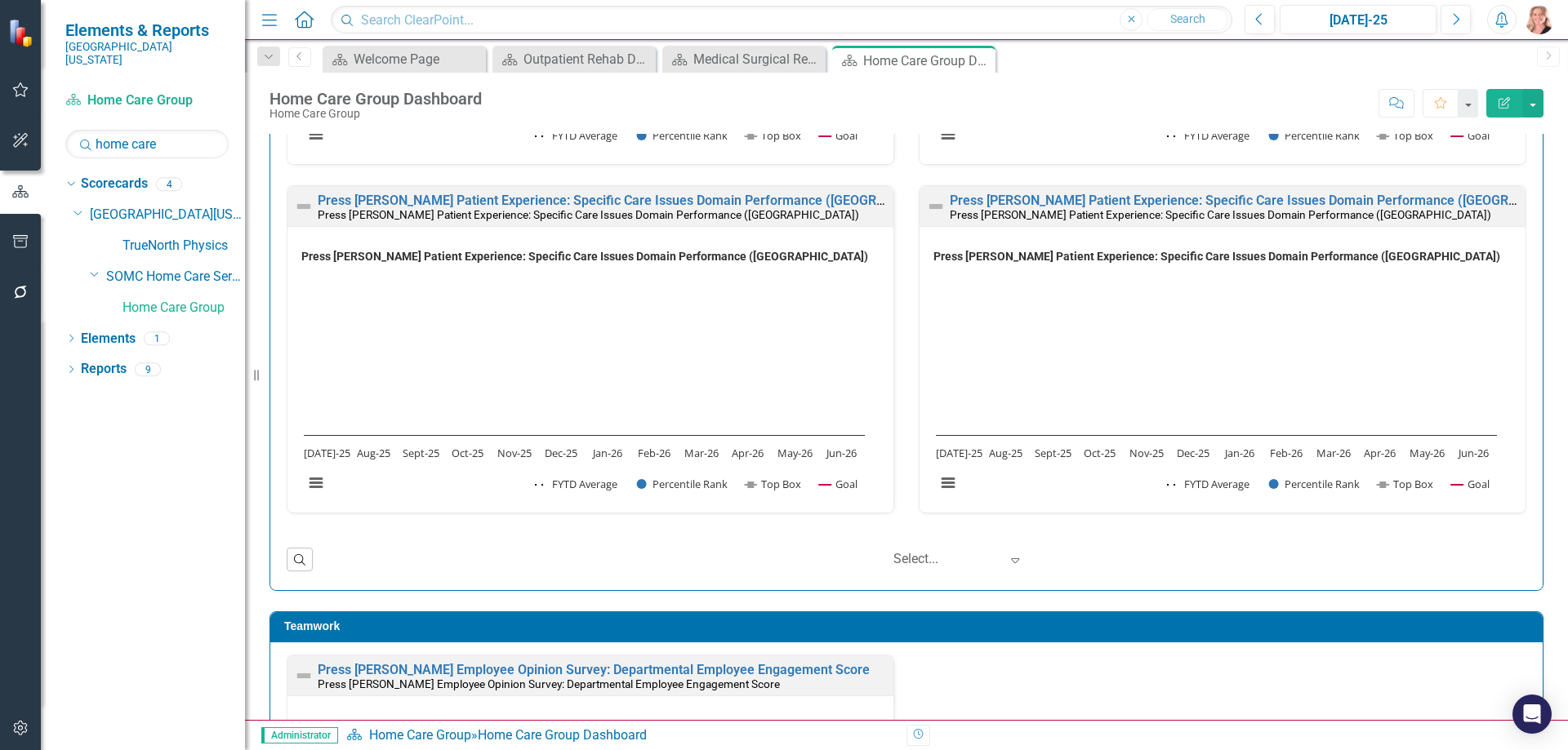
scroll to position [1, 0]
click at [980, 62] on icon at bounding box center [980, 61] width 9 height 9
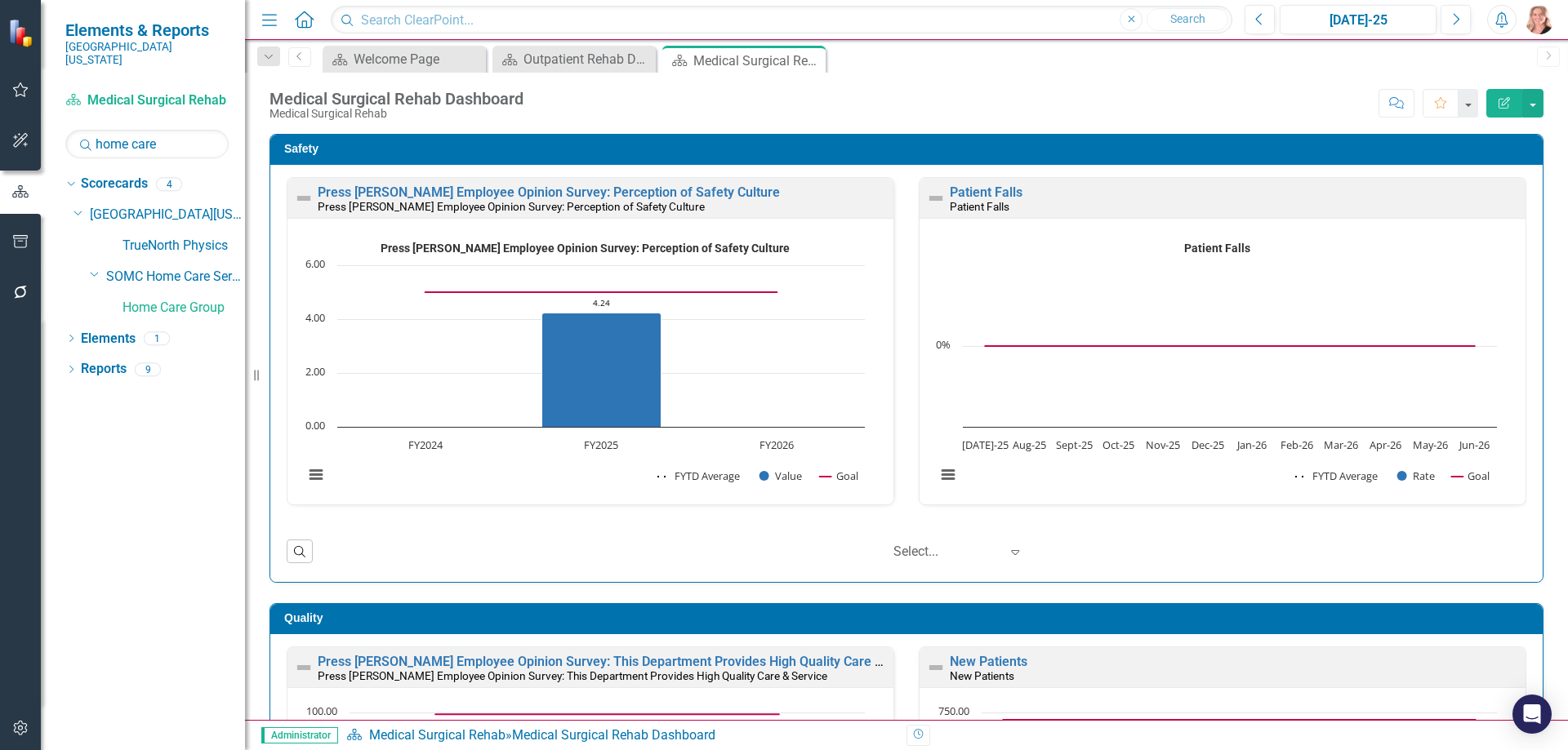
click at [0, 0] on icon "Close" at bounding box center [0, 0] width 0 height 0
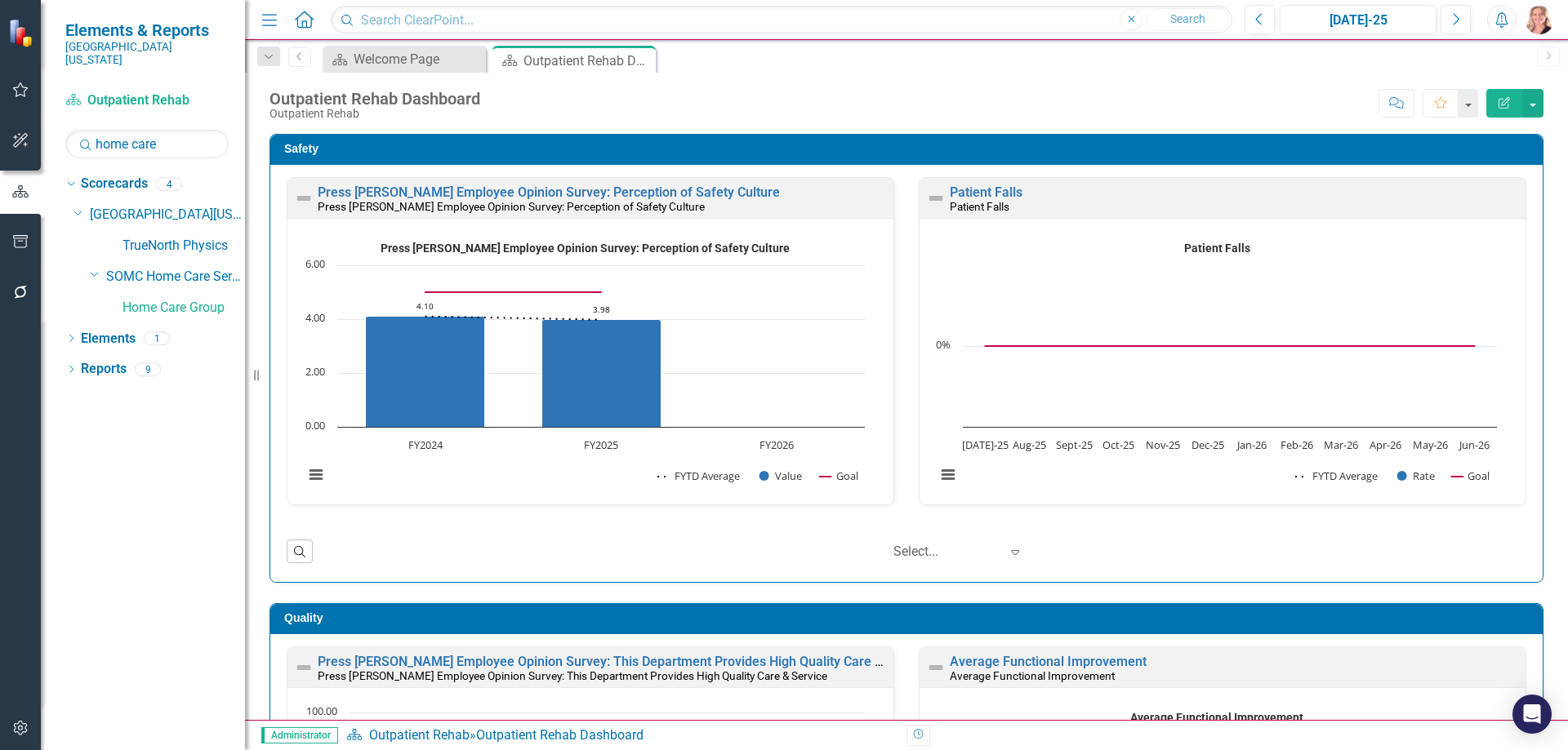
click at [0, 0] on icon "Close" at bounding box center [0, 0] width 0 height 0
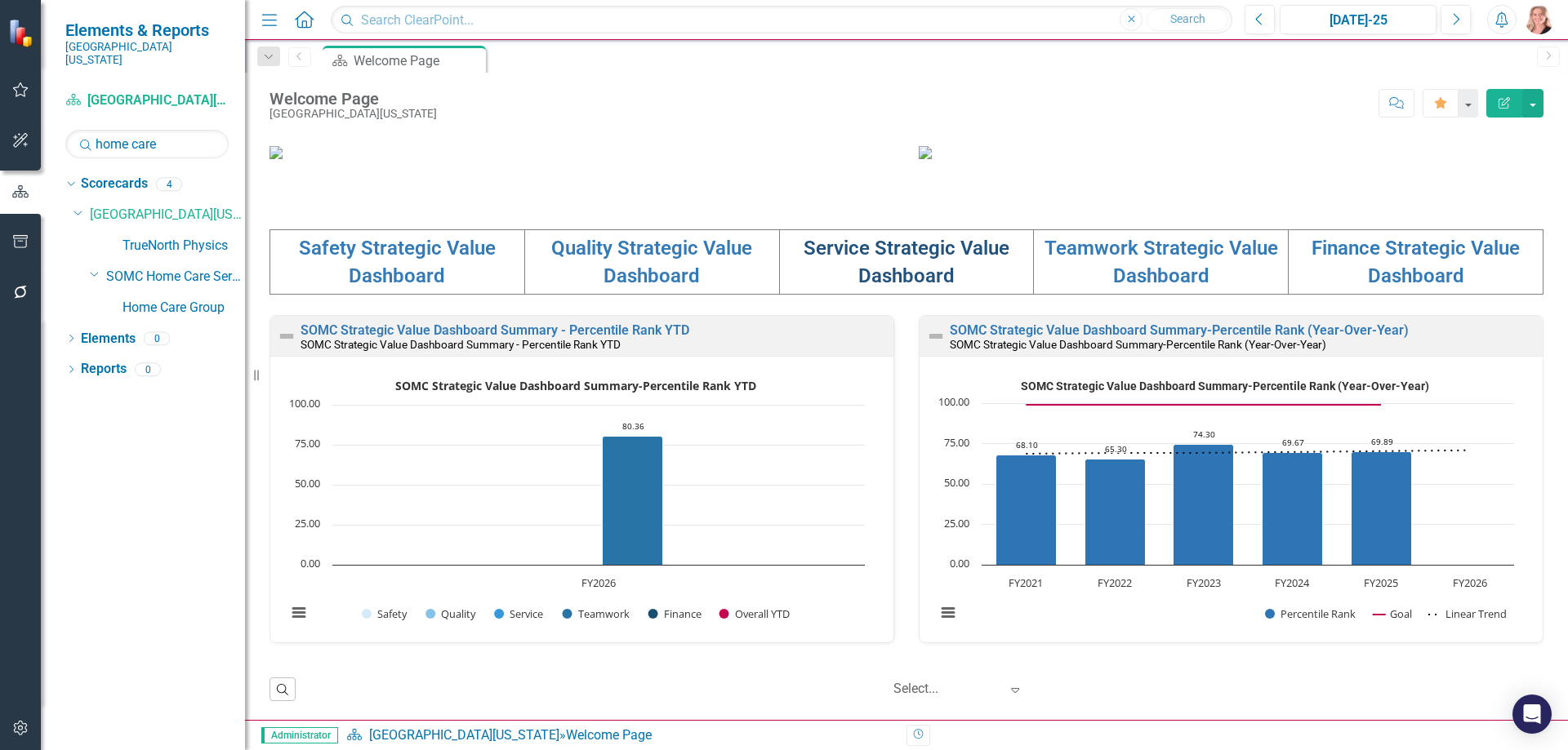
scroll to position [408, 0]
click at [883, 287] on link "Service Strategic Value Dashboard" at bounding box center [906, 261] width 206 height 51
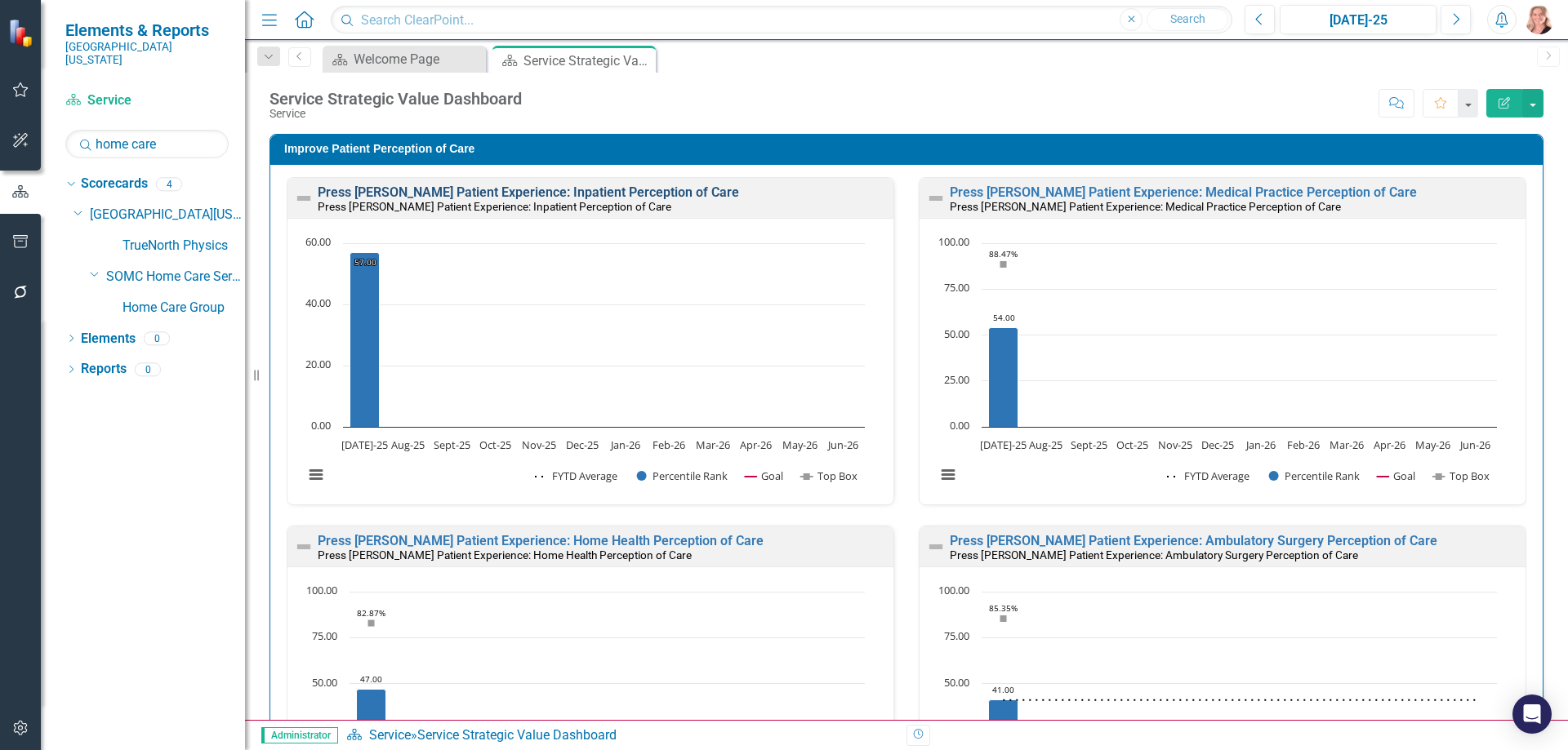
click at [582, 190] on link "Press [PERSON_NAME] Patient Experience: Inpatient Perception of Care" at bounding box center [529, 193] width 421 height 16
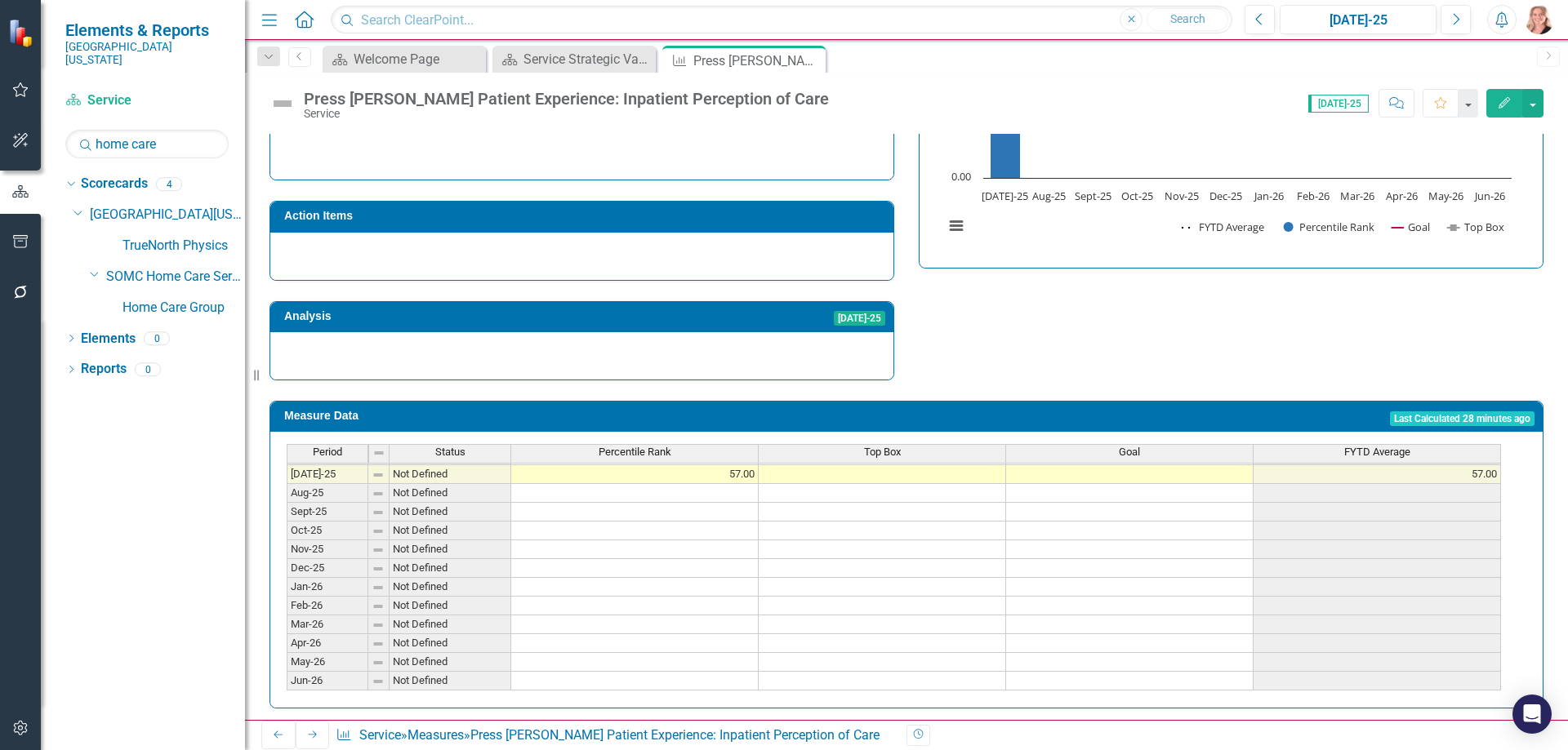
scroll to position [594, 0]
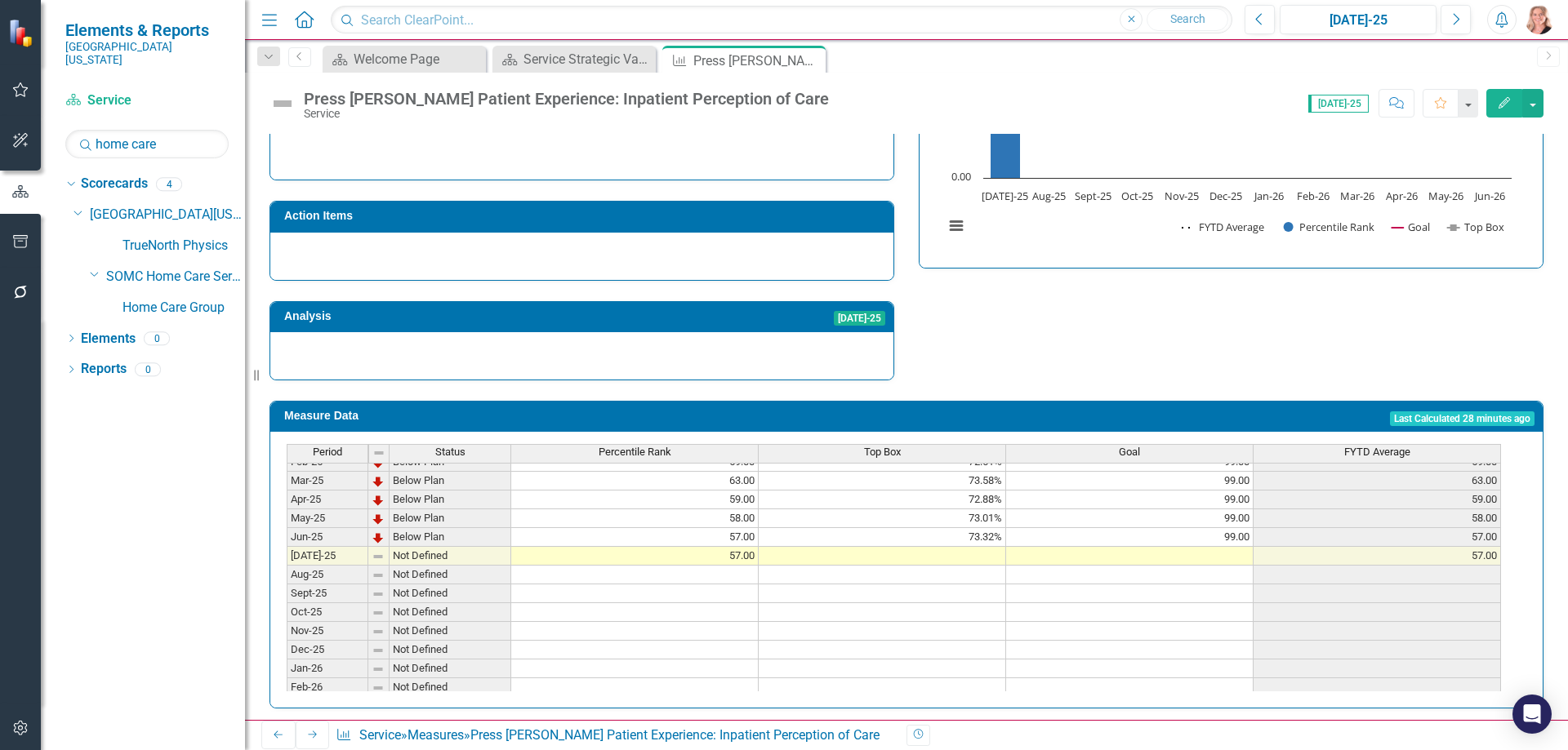
click at [905, 552] on tbody "Nov-23 Below Plan 53.00 70.77% 99.00 53.00 Dec-23 Below Plan 56.00 71.02% 99.00…" at bounding box center [894, 472] width 1214 height 602
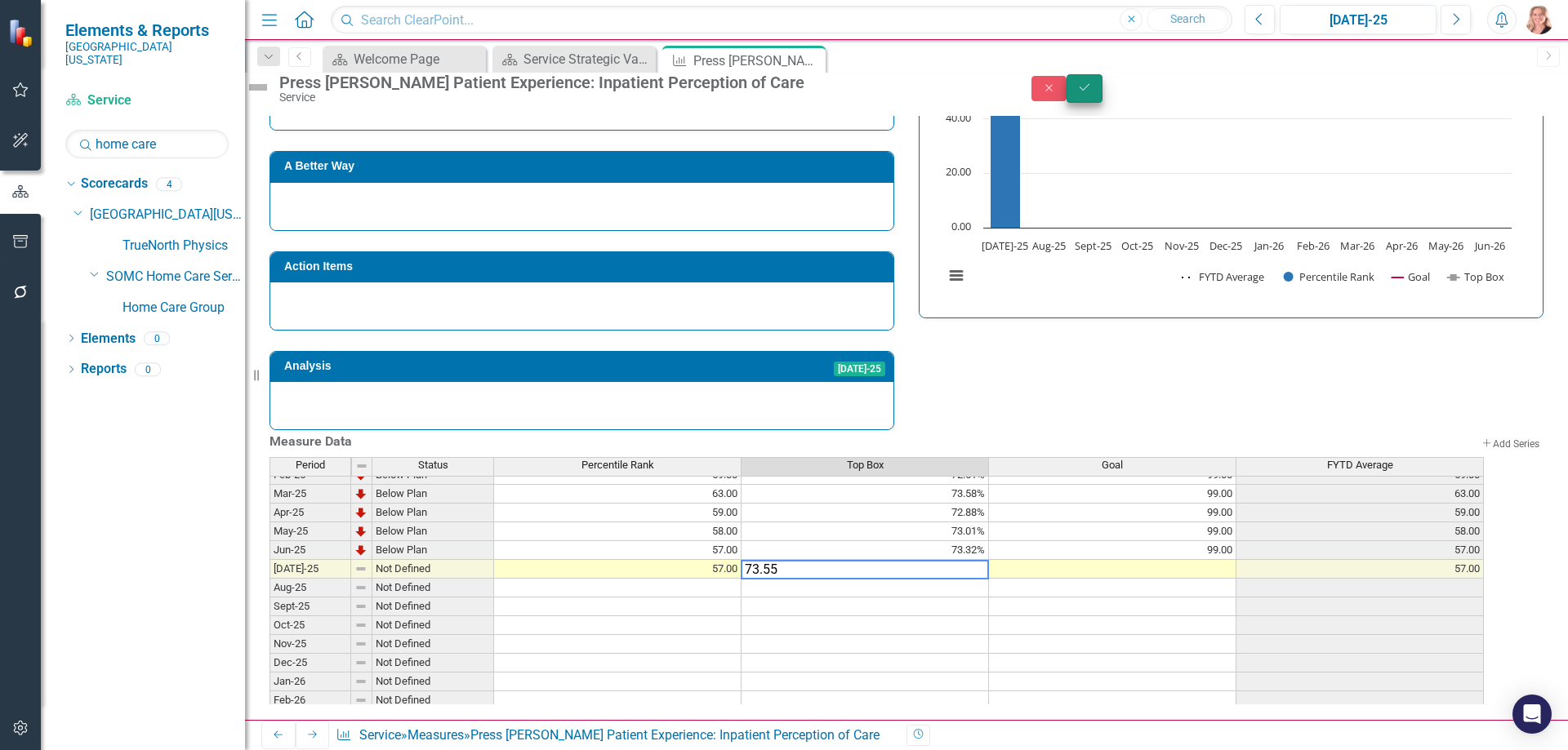
type textarea "73.55"
click at [1103, 98] on button "Save" at bounding box center [1085, 88] width 36 height 29
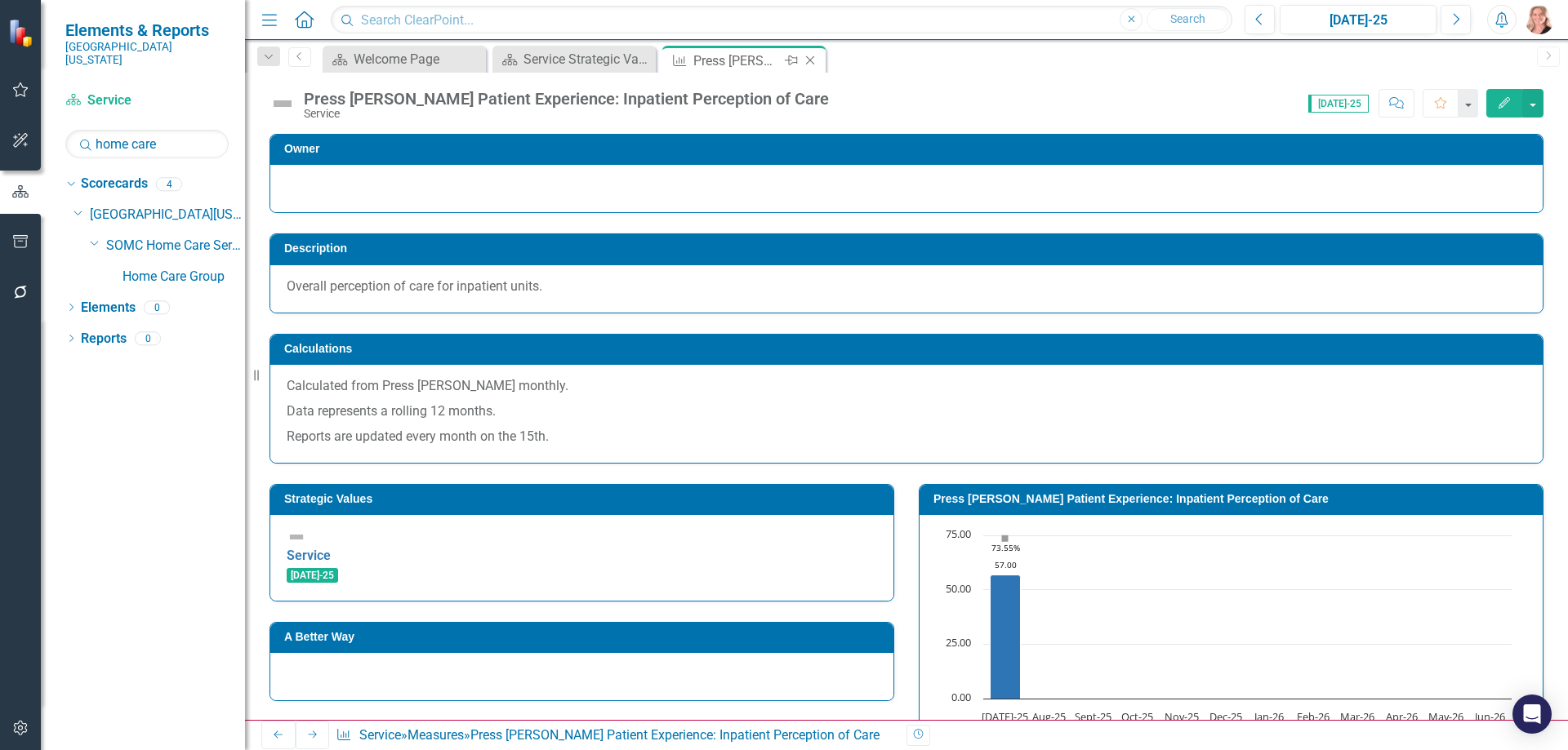
click at [809, 59] on icon at bounding box center [810, 61] width 9 height 9
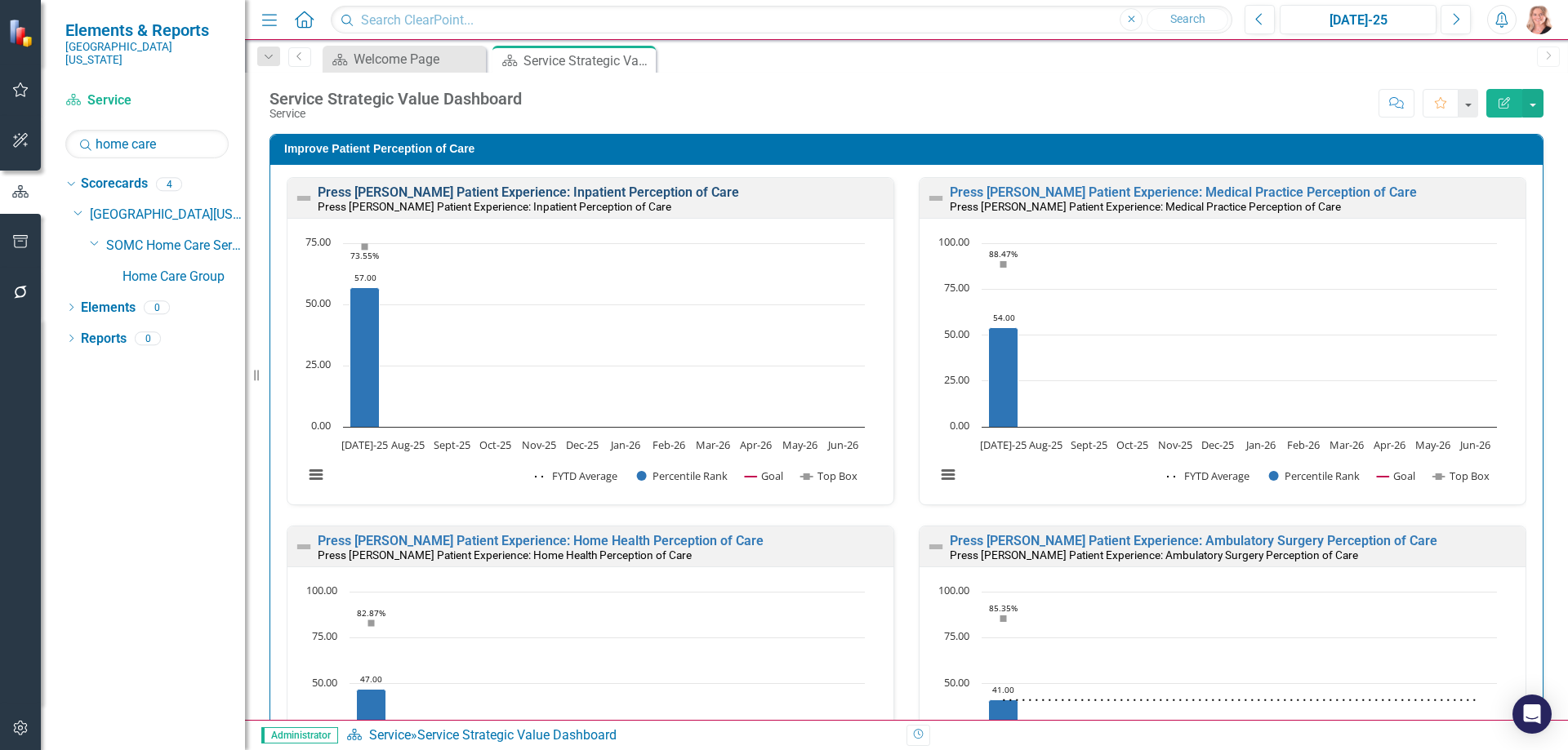
click at [603, 189] on link "Press [PERSON_NAME] Patient Experience: Inpatient Perception of Care" at bounding box center [529, 193] width 421 height 16
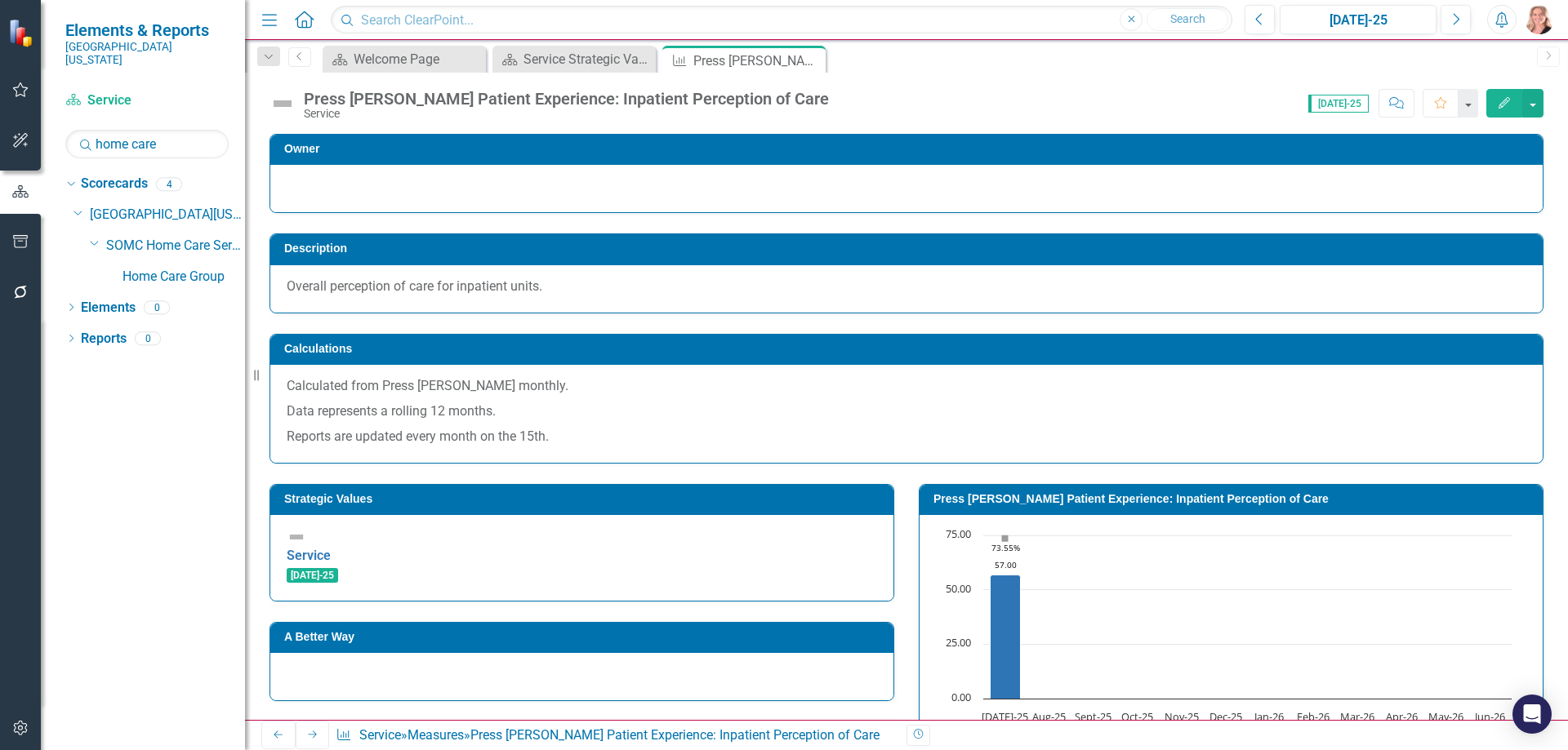
click at [1498, 108] on button "Edit" at bounding box center [1504, 103] width 36 height 29
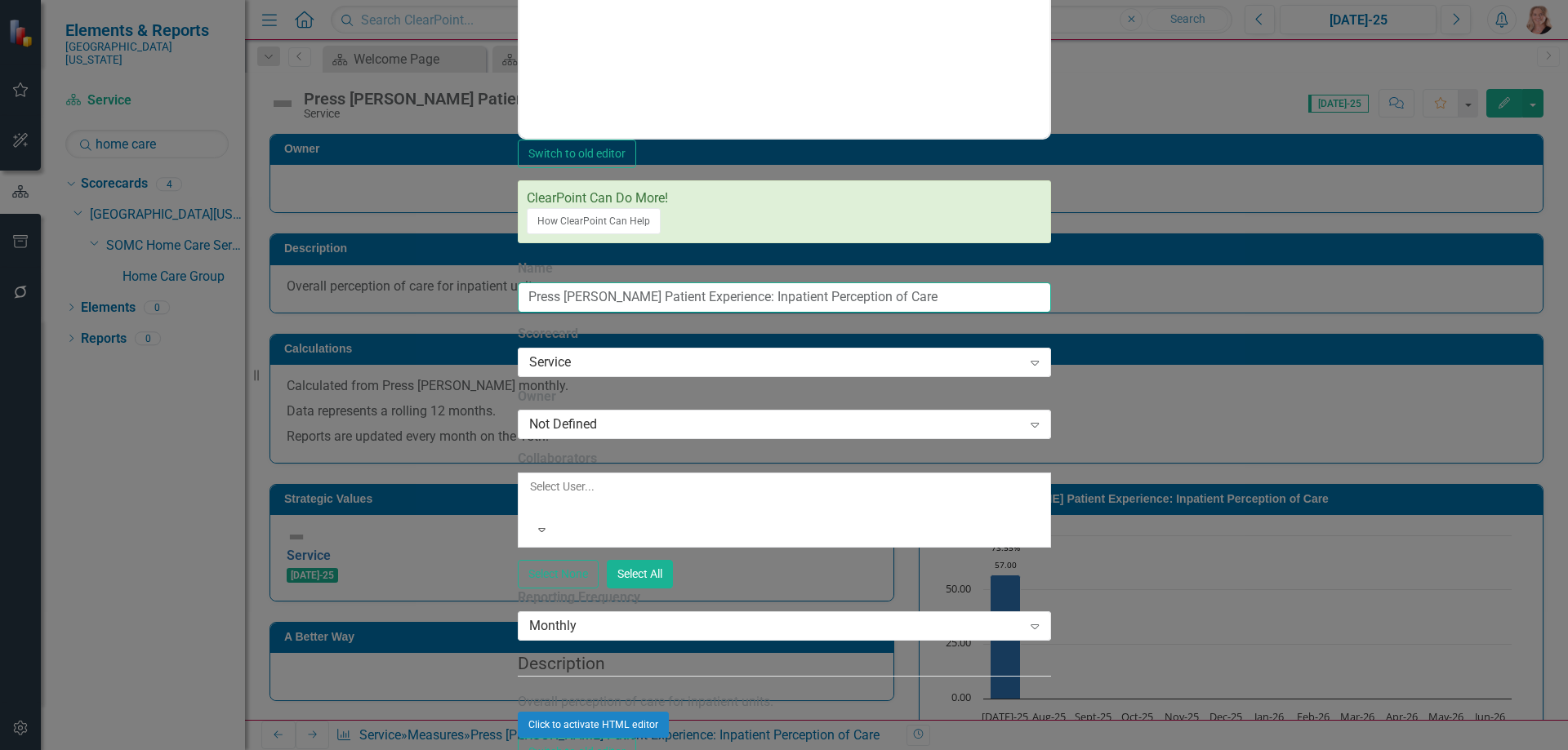
click at [853, 282] on input "Press [PERSON_NAME] Patient Experience: Inpatient Perception of Care" at bounding box center [784, 297] width 534 height 30
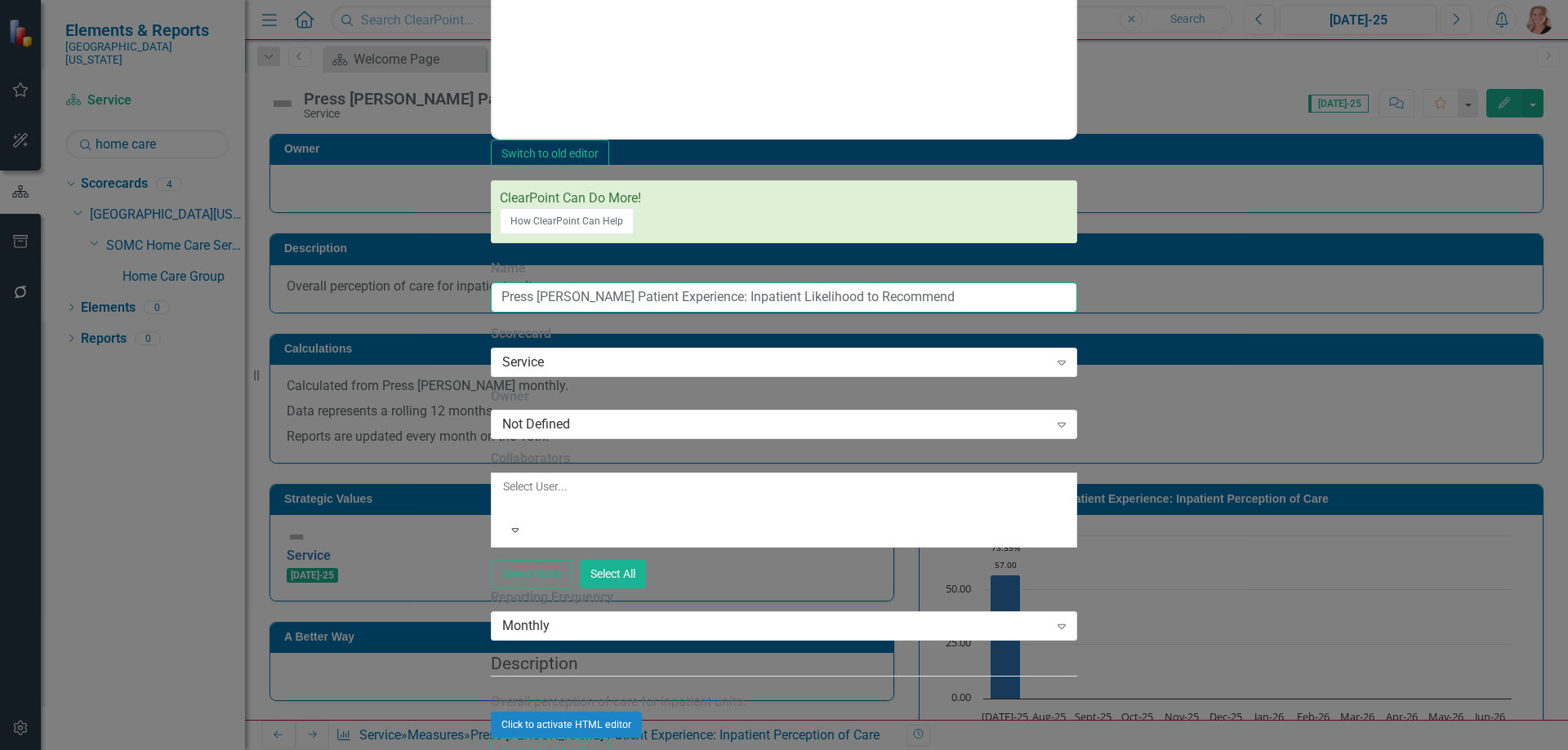
type input "Press Ganey Patient Experience: Inpatient Likelihood to Recommend"
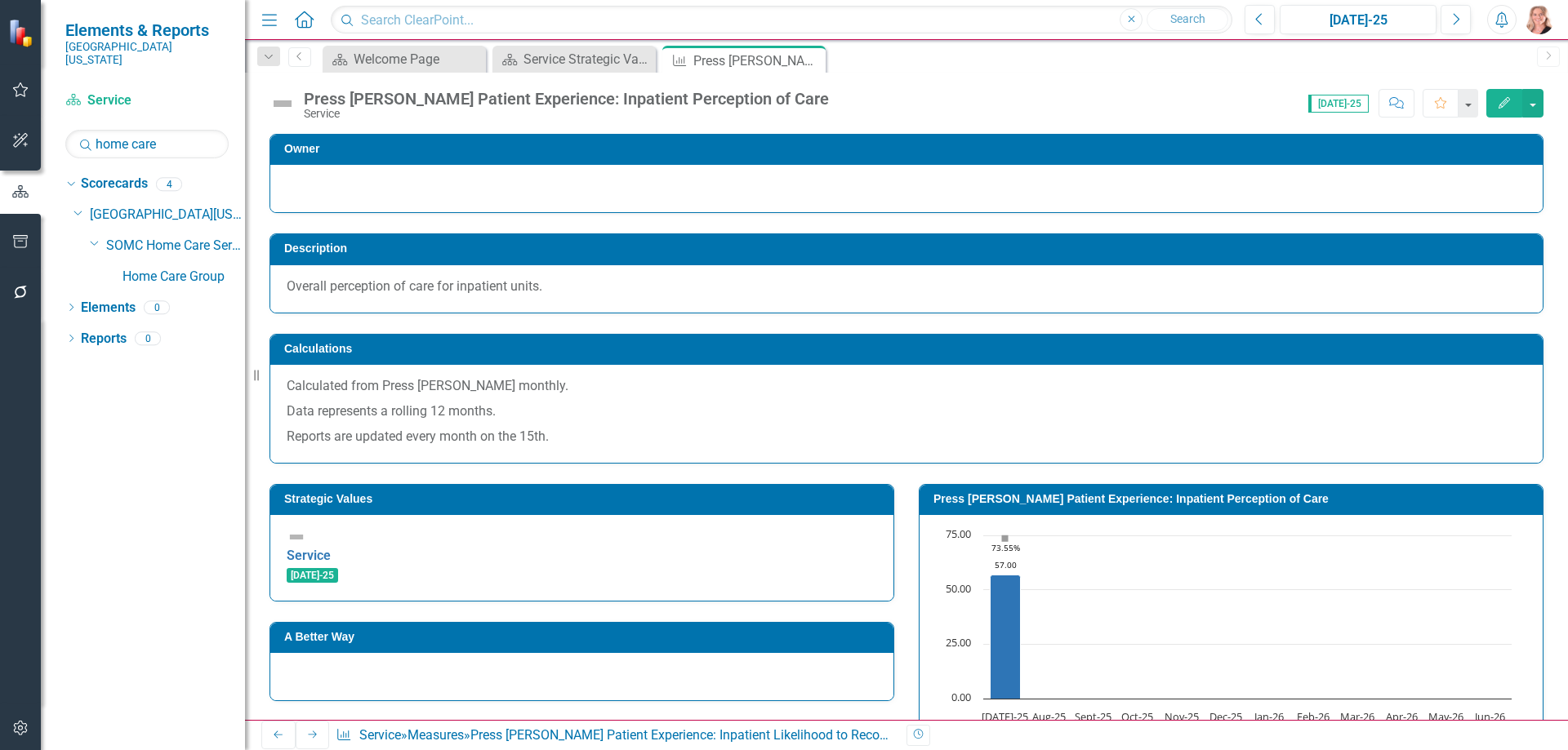
click at [1119, 539] on rect "Interactive chart" at bounding box center [1228, 650] width 584 height 245
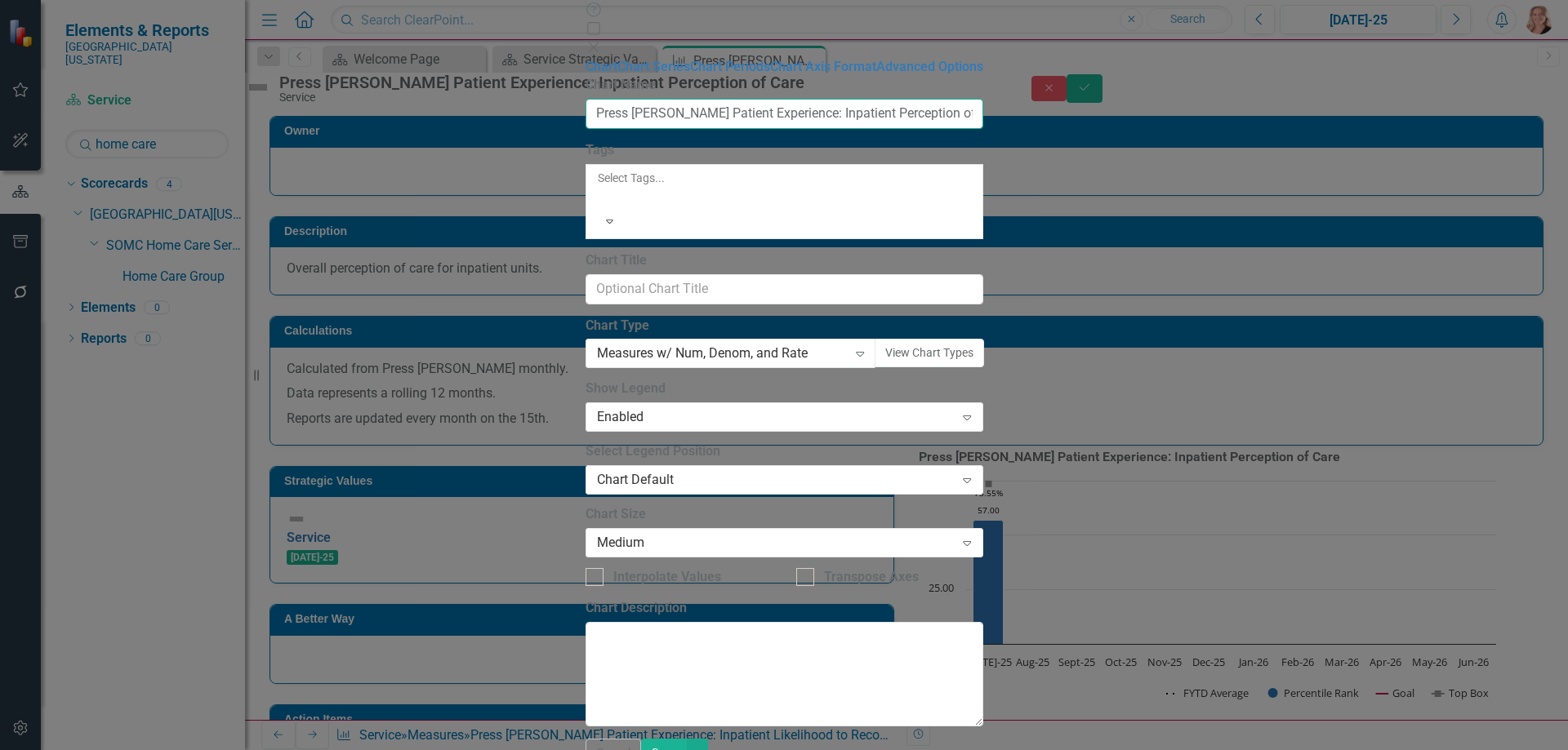
click at [966, 98] on input "Press [PERSON_NAME] Patient Experience: Inpatient Perception of Care" at bounding box center [784, 113] width 397 height 30
type input "Press Ganey Patient Experience: Inpatient Likelihood to Recommend"
click at [687, 739] on button "Save" at bounding box center [664, 753] width 46 height 29
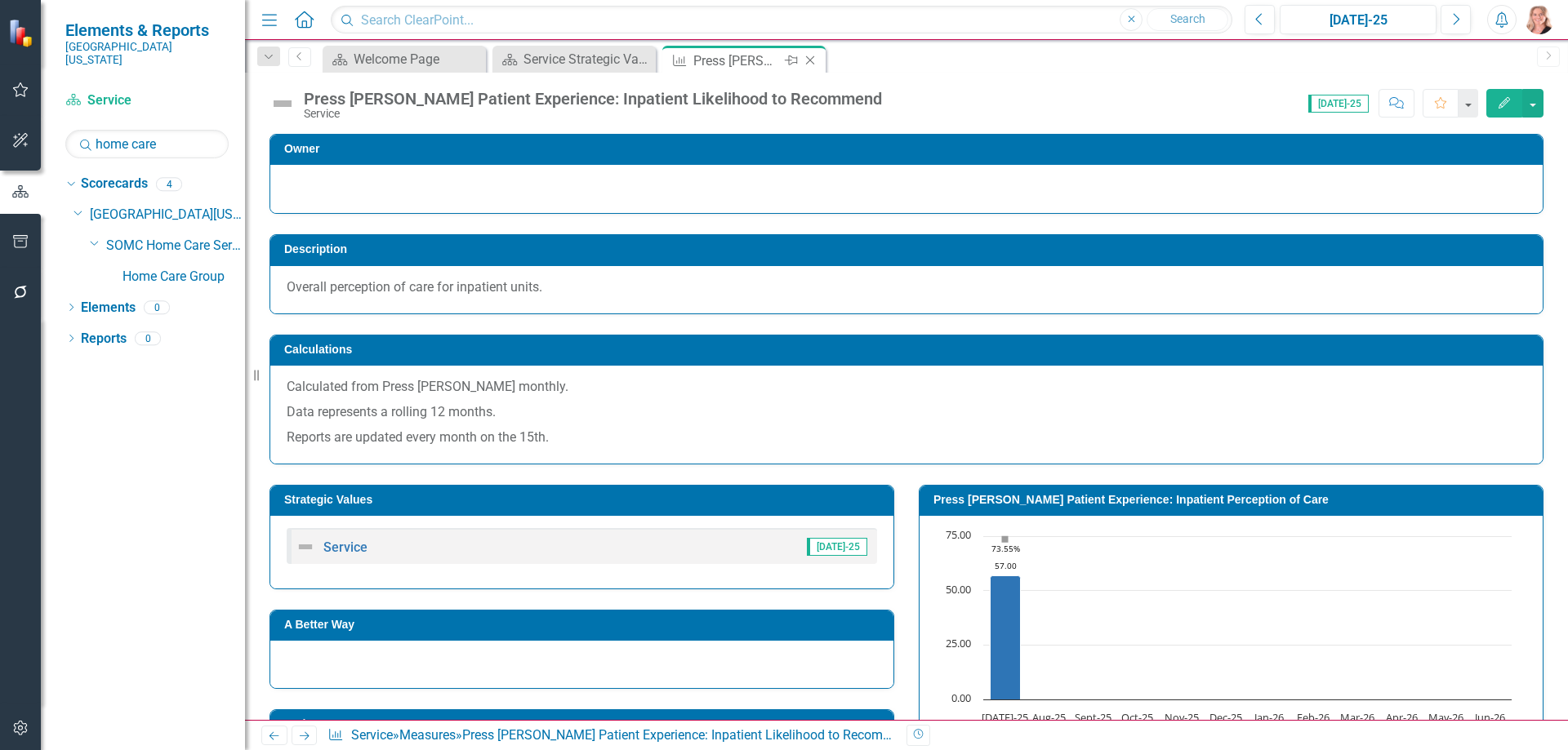
click at [812, 56] on icon "Close" at bounding box center [810, 60] width 16 height 13
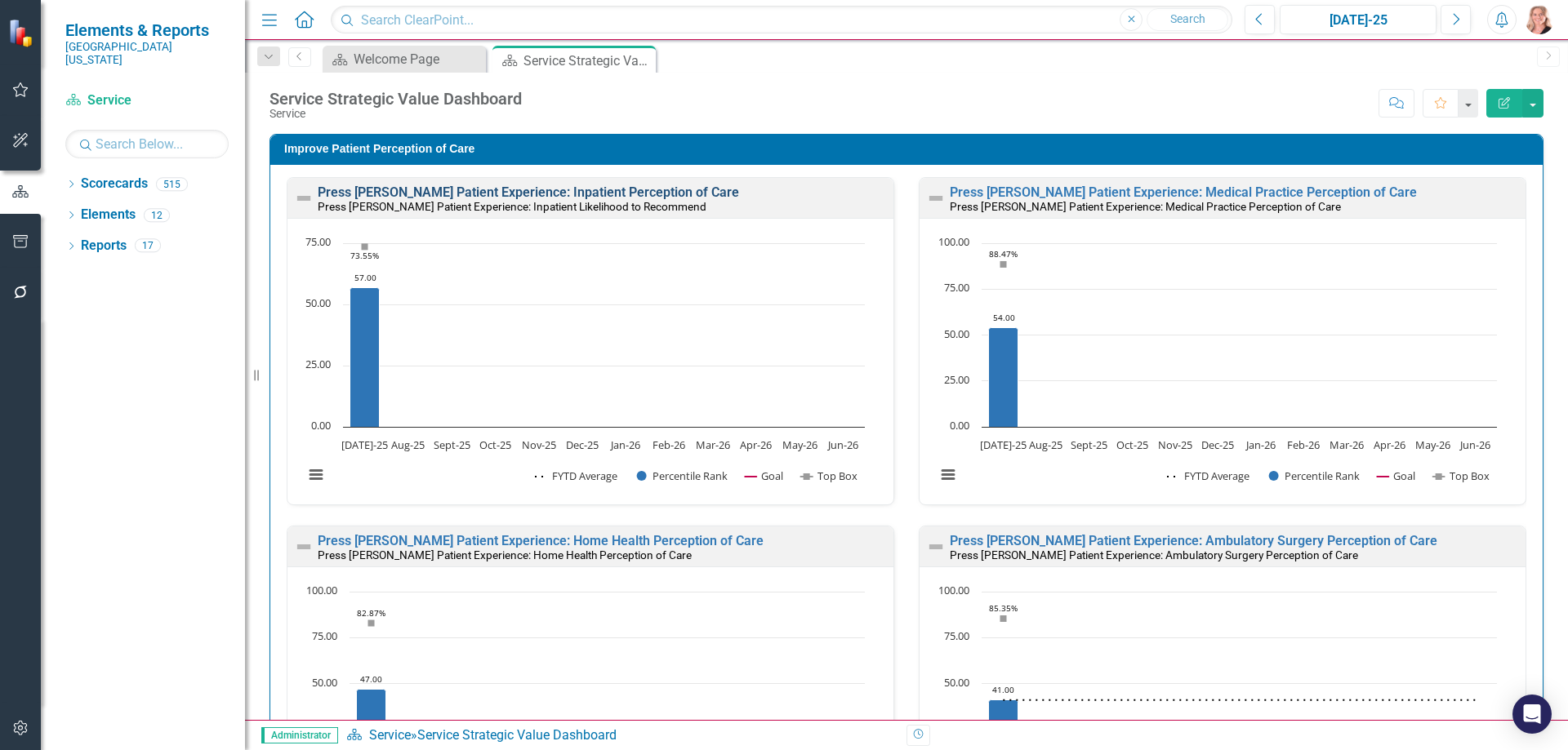
click at [641, 190] on link "Press [PERSON_NAME] Patient Experience: Inpatient Perception of Care" at bounding box center [529, 193] width 421 height 16
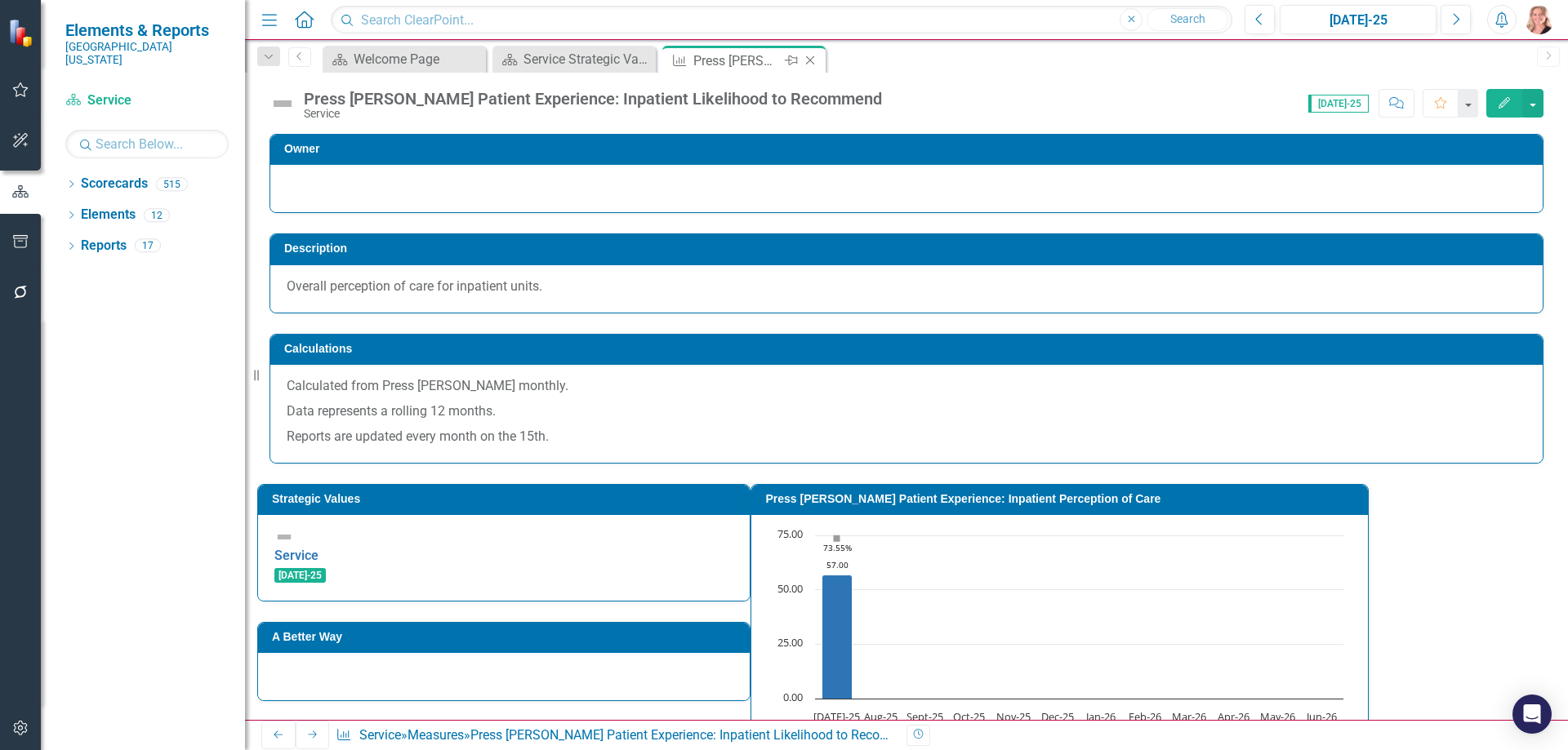
click at [813, 60] on icon "Close" at bounding box center [810, 60] width 16 height 13
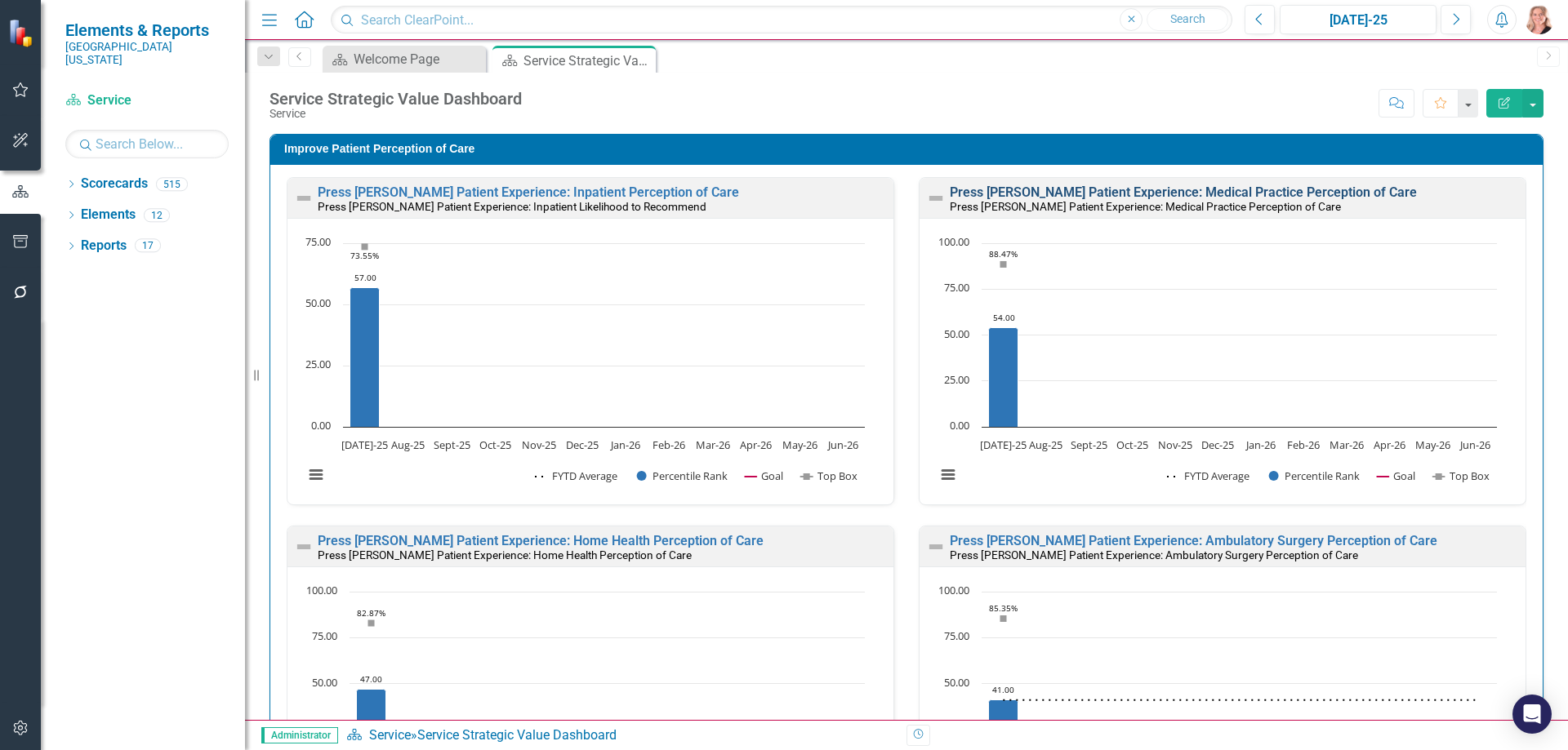
click at [1271, 191] on link "Press [PERSON_NAME] Patient Experience: Medical Practice Perception of Care" at bounding box center [1183, 193] width 467 height 16
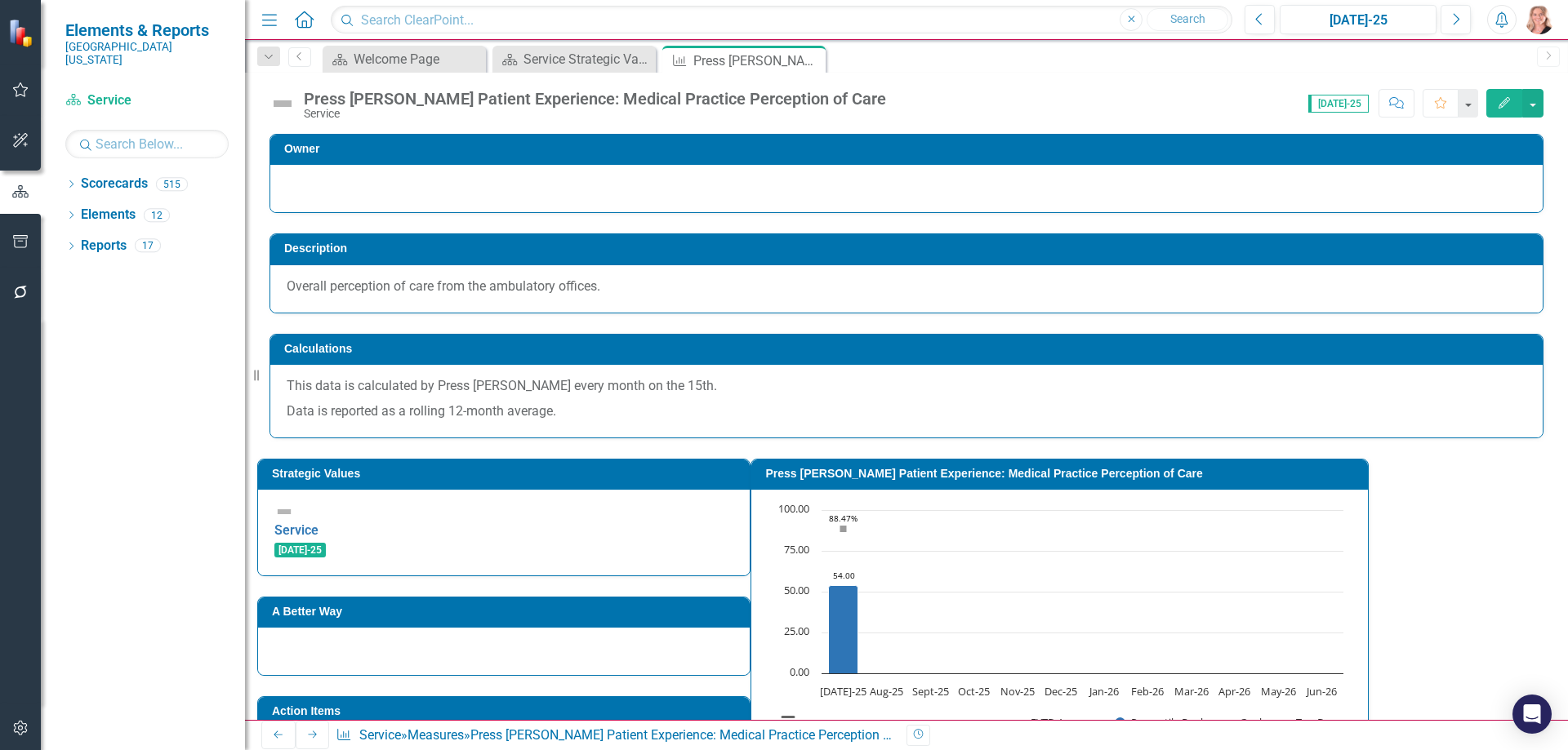
click at [1496, 107] on button "Edit" at bounding box center [1504, 103] width 36 height 29
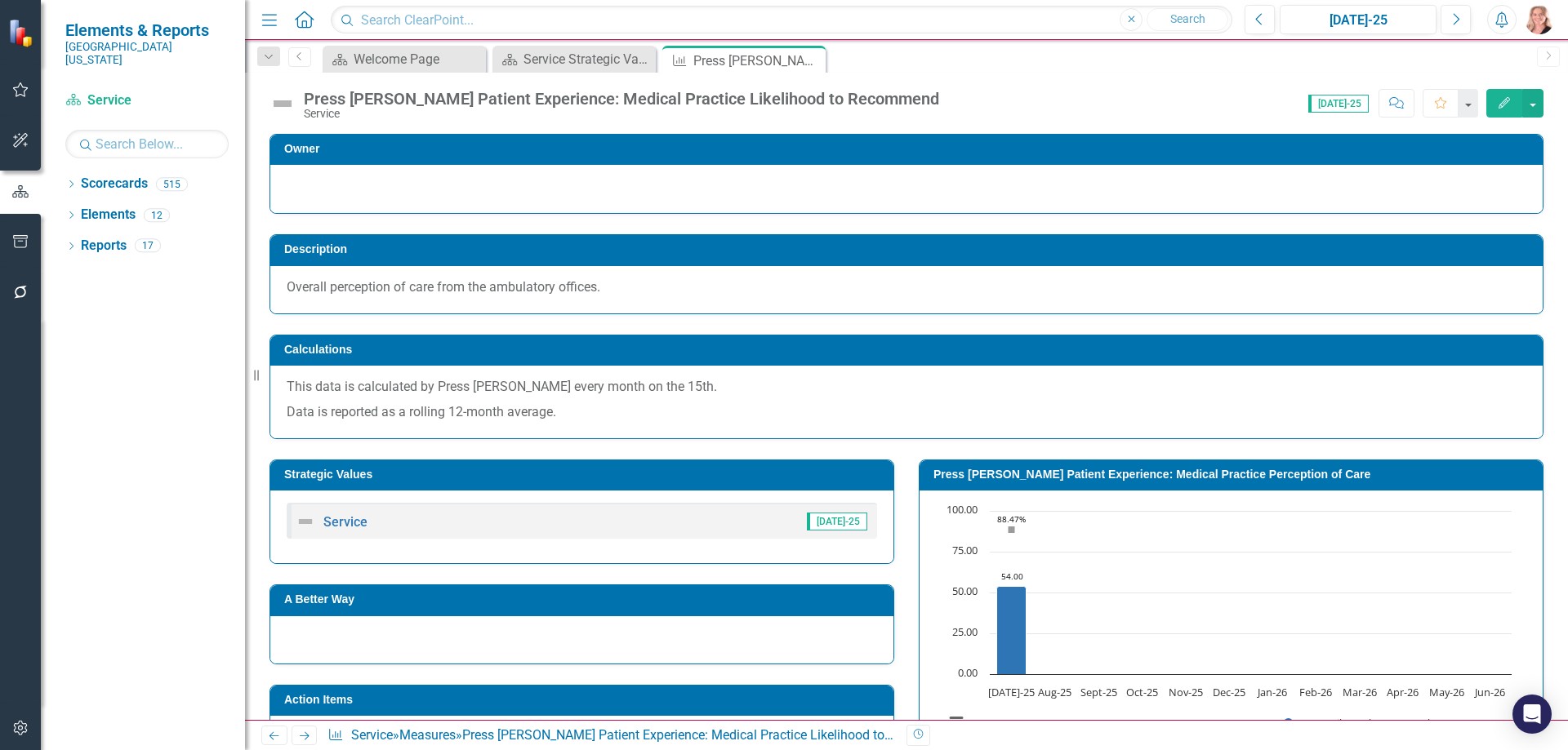
click at [1219, 529] on rect "Interactive chart" at bounding box center [1228, 625] width 584 height 245
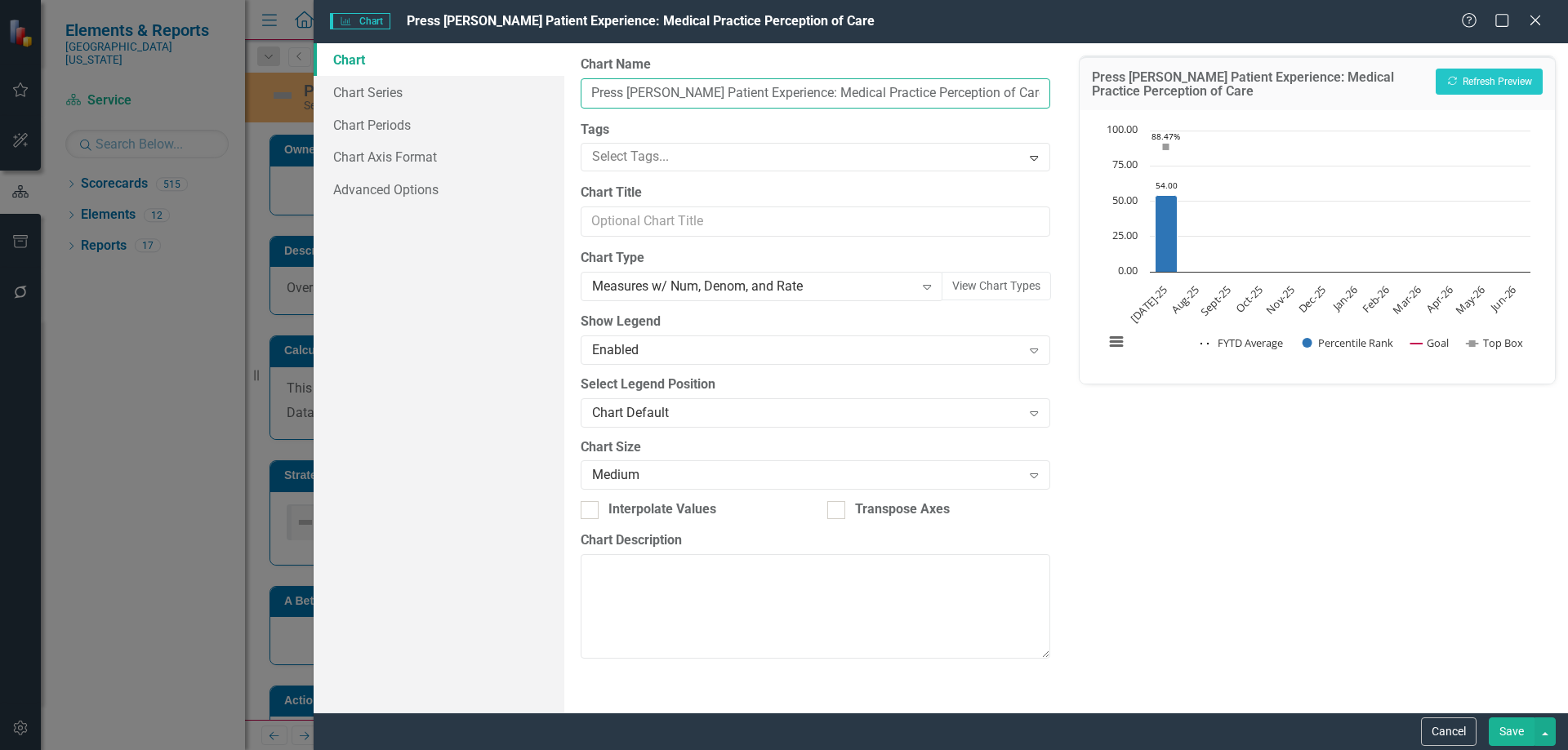
drag, startPoint x: 995, startPoint y: 91, endPoint x: 883, endPoint y: 95, distance: 112.1
click at [883, 95] on input "Press [PERSON_NAME] Patient Experience: Medical Practice Perception of Care" at bounding box center [815, 93] width 469 height 30
type input "Press [PERSON_NAME] Patient Experience: Medical Practice Likelihood to Recommend"
click at [1351, 497] on div "Press [PERSON_NAME] Patient Experience: Medical Practice Likelihood to Recommen…" at bounding box center [1318, 378] width 502 height 670
click at [1517, 728] on button "Save" at bounding box center [1512, 732] width 46 height 29
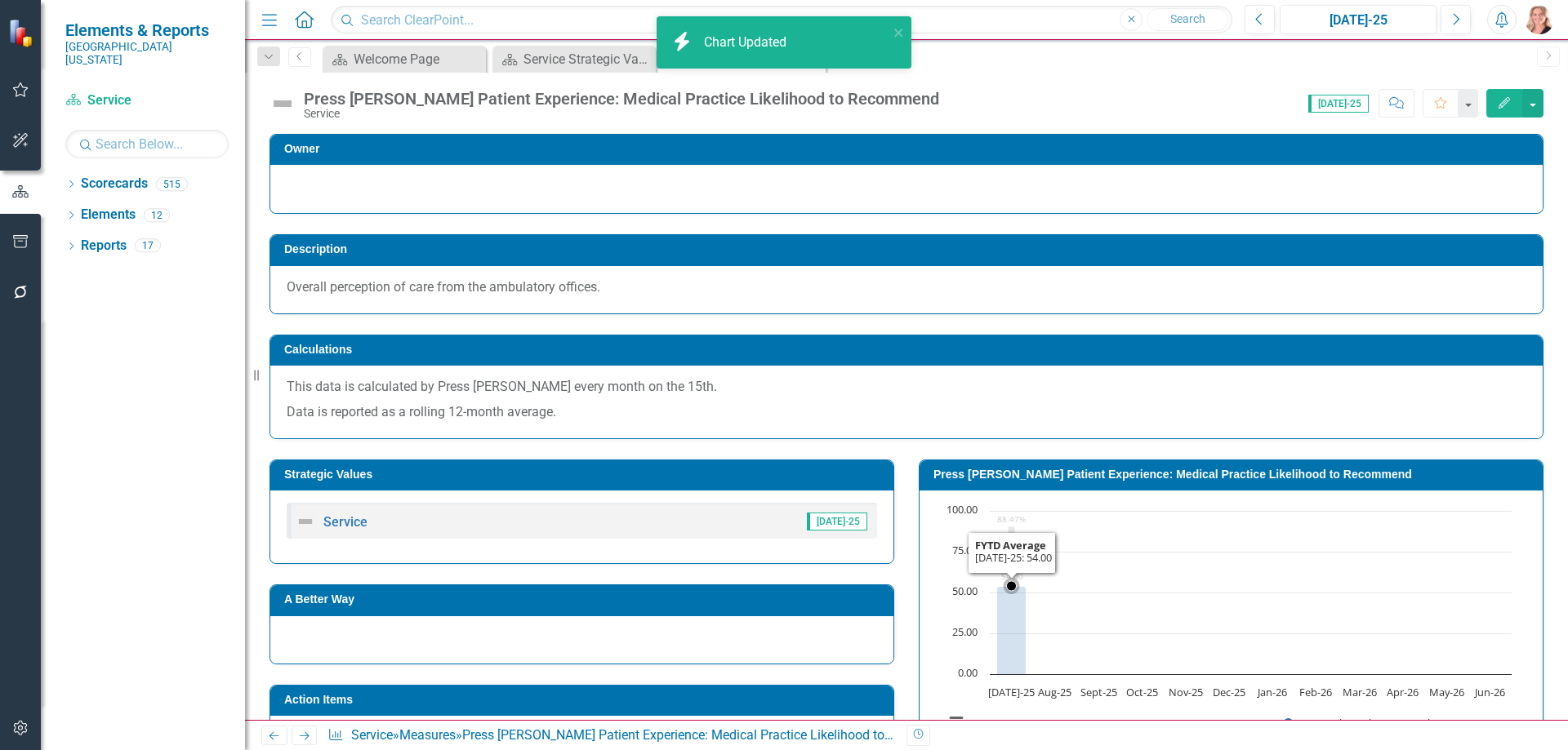
click at [1272, 594] on rect "Interactive chart" at bounding box center [1228, 625] width 584 height 245
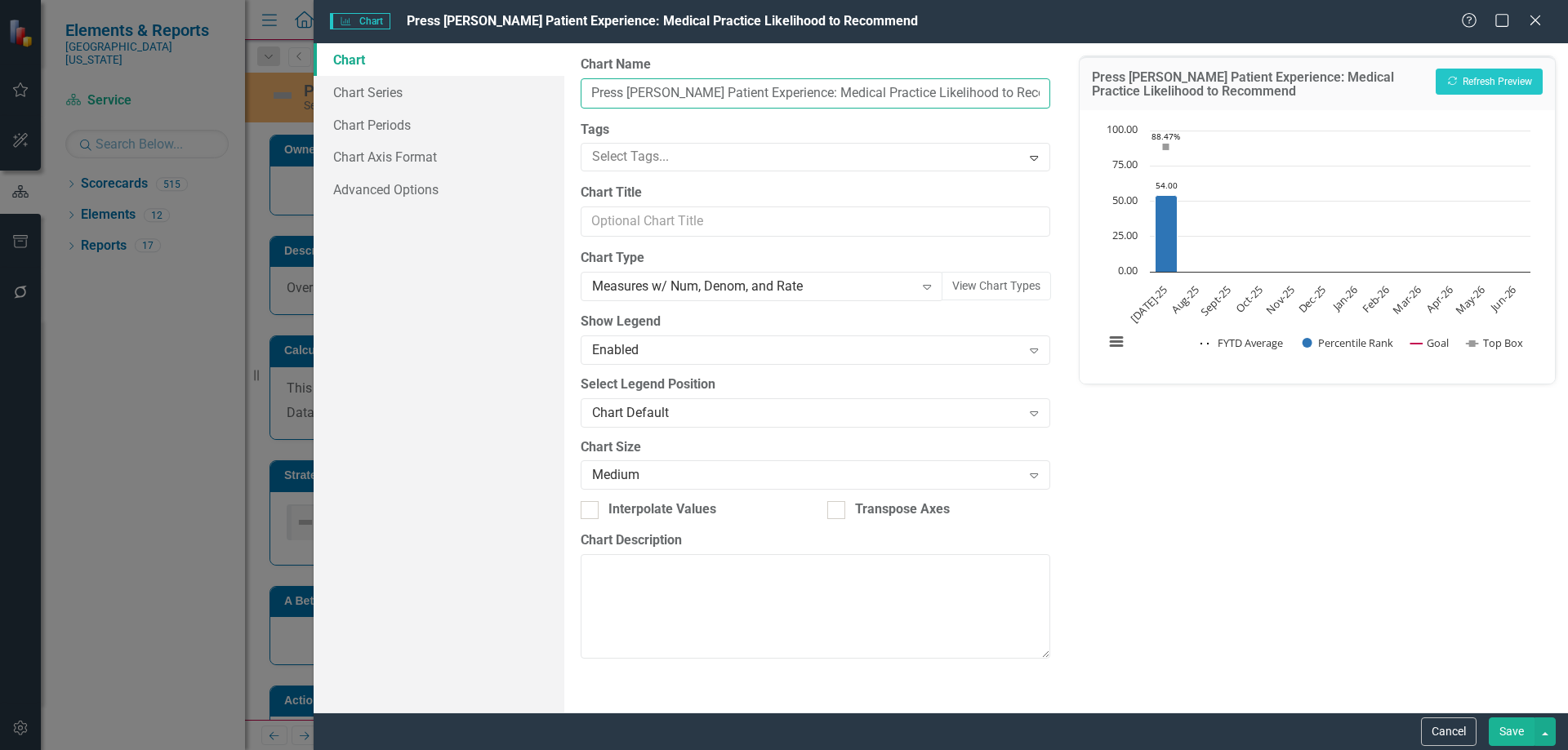
click at [1035, 93] on input "Press Ganey Patient Experience: Medical Practice Likelihood to Recommend" at bounding box center [815, 93] width 469 height 30
type input "Press [PERSON_NAME] Patient Experience: Medical Practice Likelihood to Recommen…"
click at [1504, 732] on button "Save" at bounding box center [1512, 732] width 46 height 29
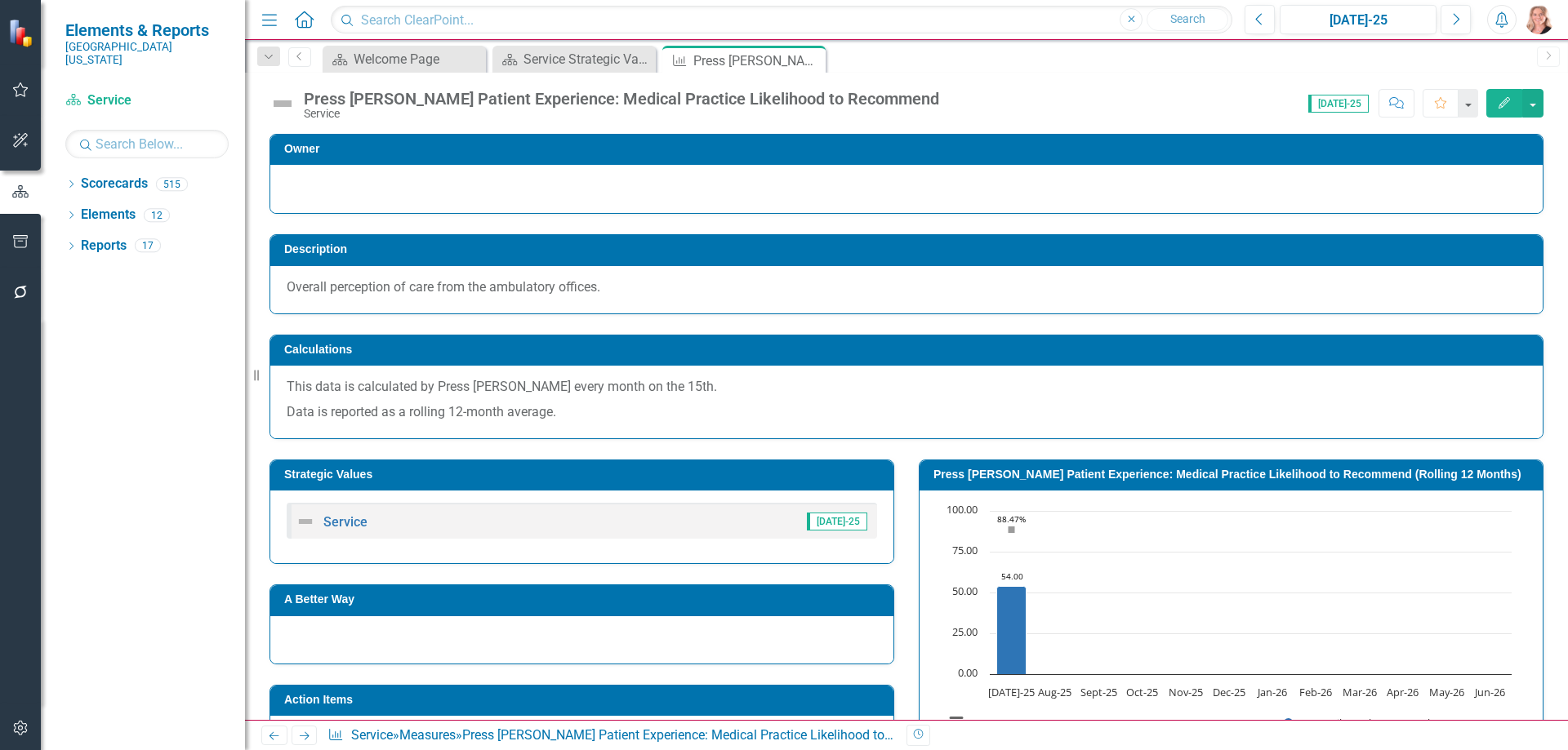
click at [1504, 103] on icon "button" at bounding box center [1504, 103] width 12 height 12
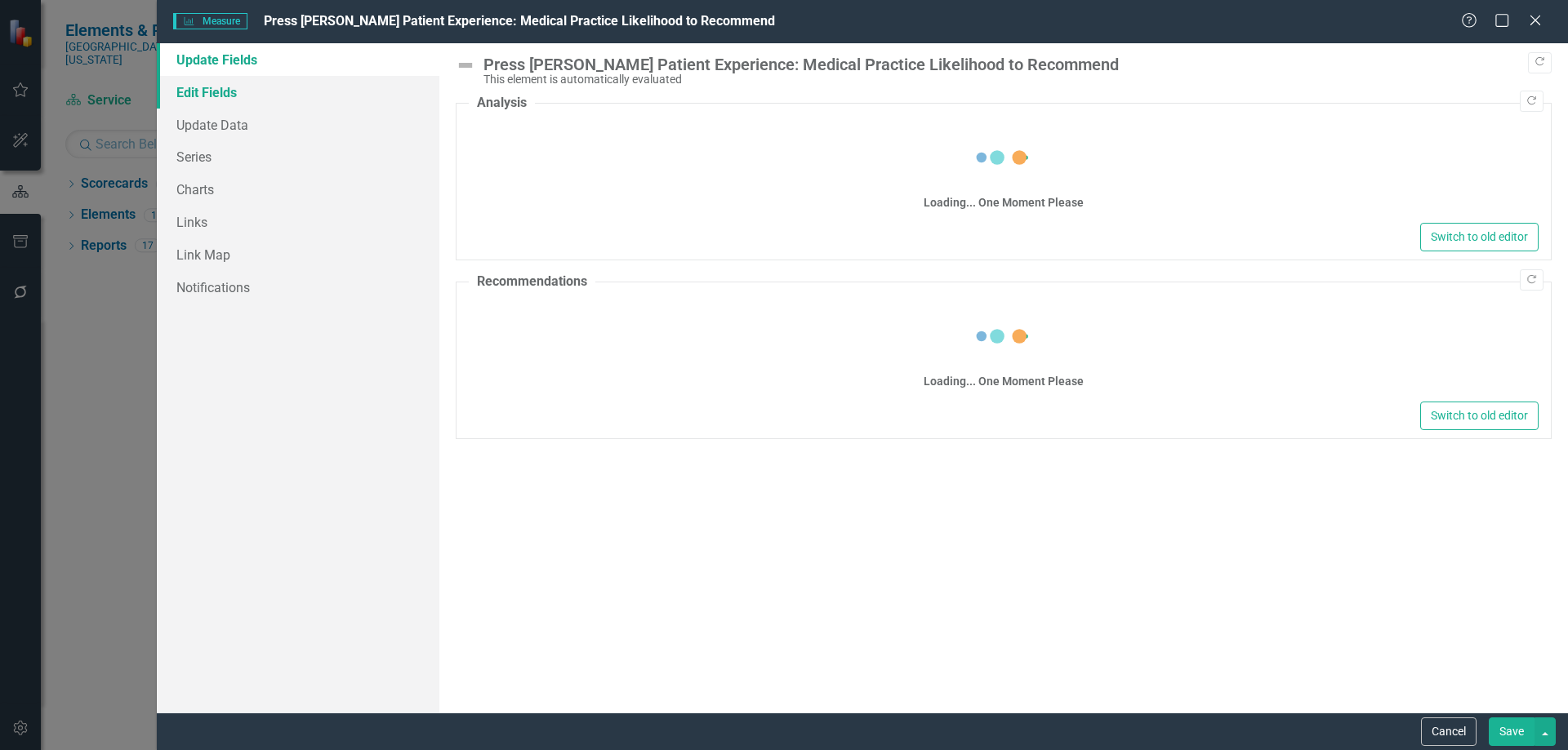
click at [235, 87] on link "Edit Fields" at bounding box center [298, 91] width 282 height 33
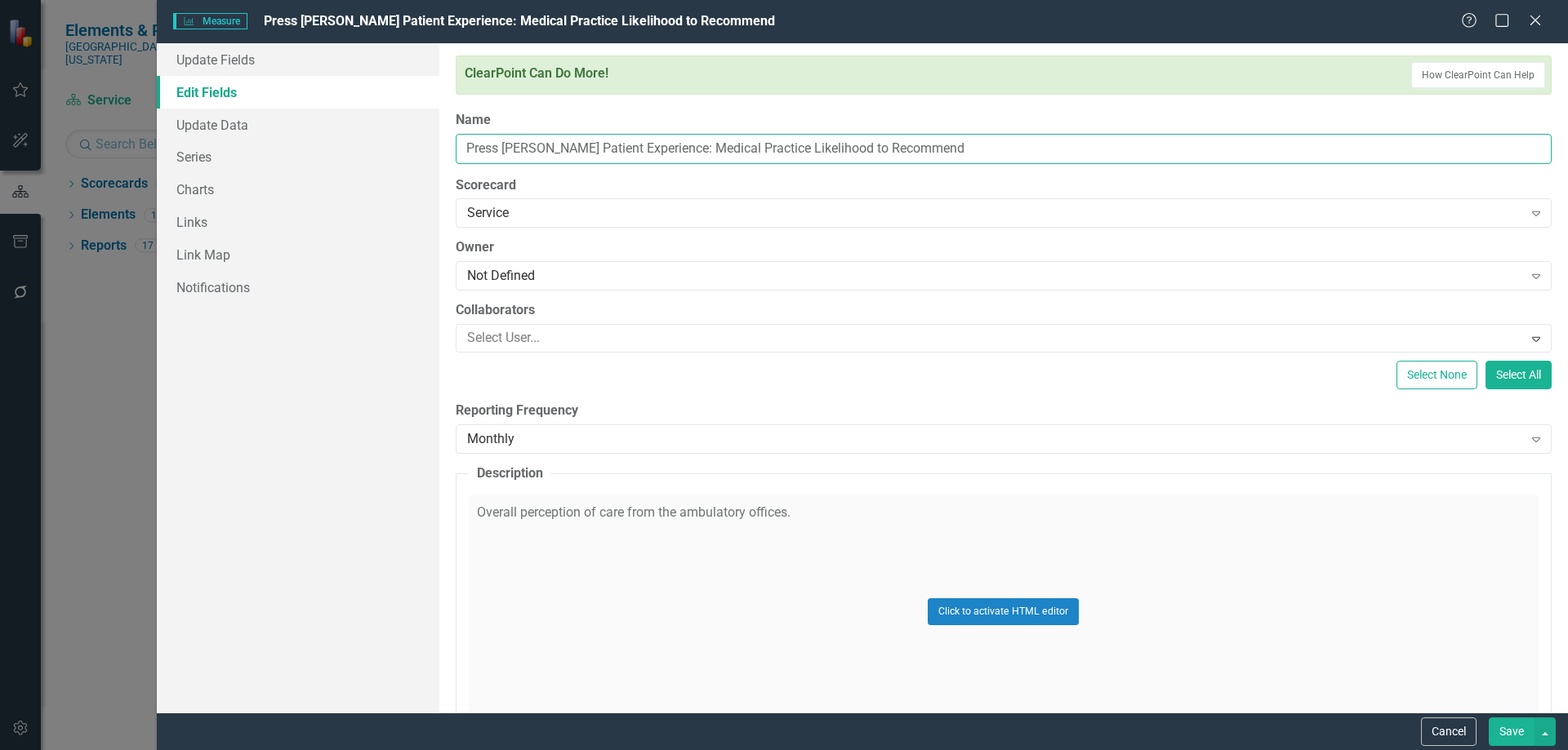
click at [975, 151] on input "Press Ganey Patient Experience: Medical Practice Likelihood to Recommend" at bounding box center [1004, 149] width 1096 height 30
type input "Press [PERSON_NAME] Patient Experience: Medical Practice Likelihood to Recommen…"
click at [1509, 718] on button "Save" at bounding box center [1512, 732] width 46 height 29
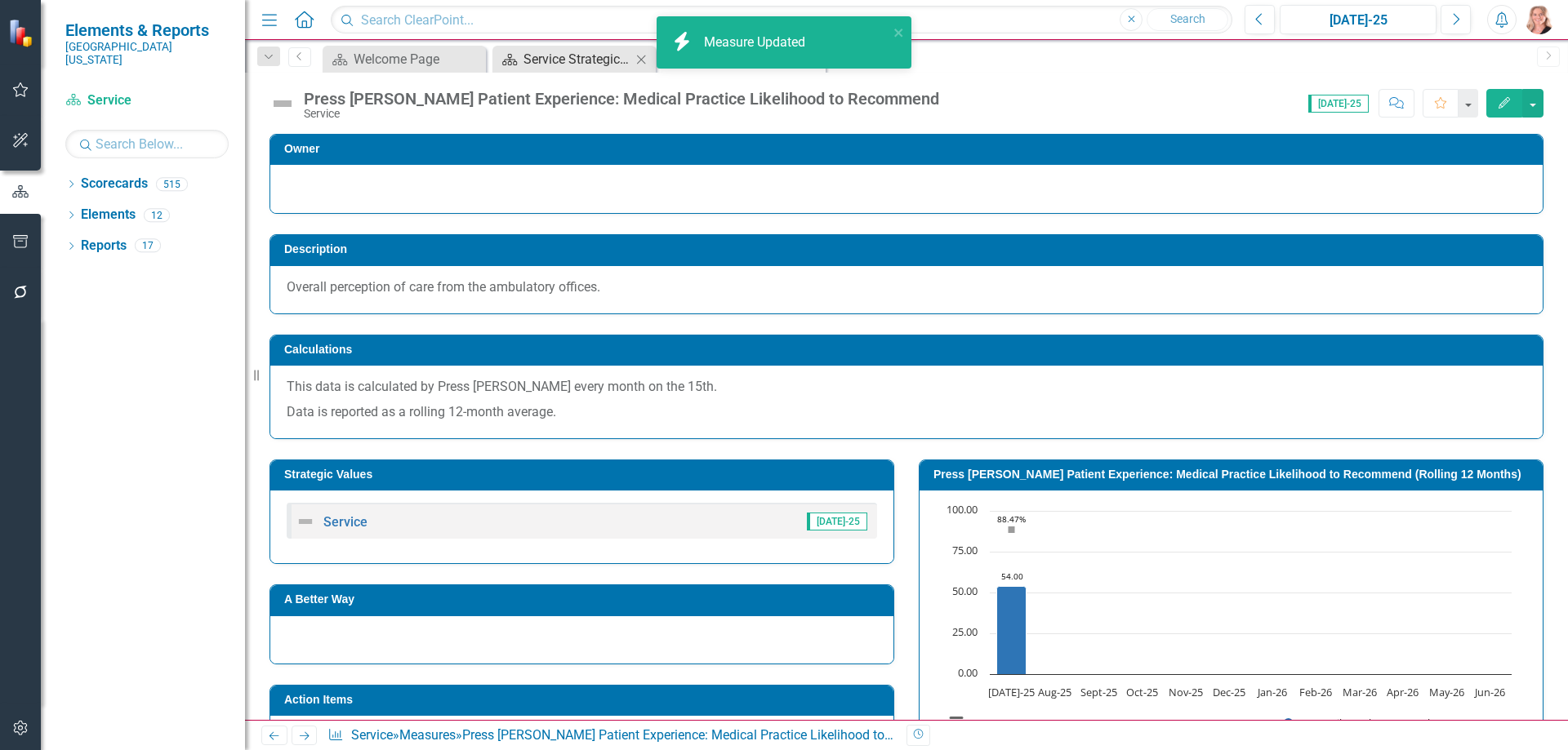
click at [563, 59] on div "Service Strategic Value Dashboard" at bounding box center [577, 59] width 108 height 21
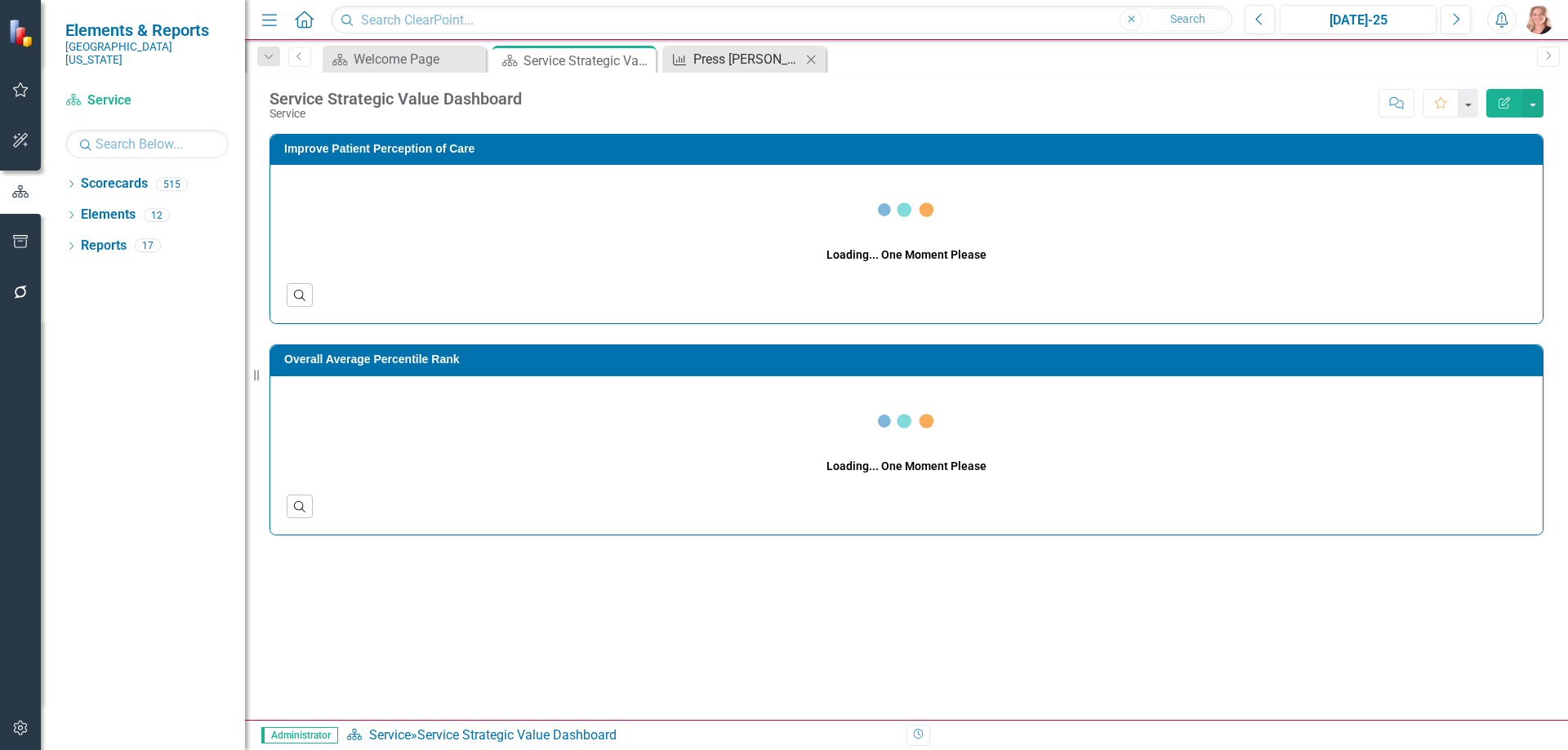
click at [749, 57] on div "Press [PERSON_NAME] Patient Experience: Medical Practice Likelihood to Recommen…" at bounding box center [747, 59] width 108 height 21
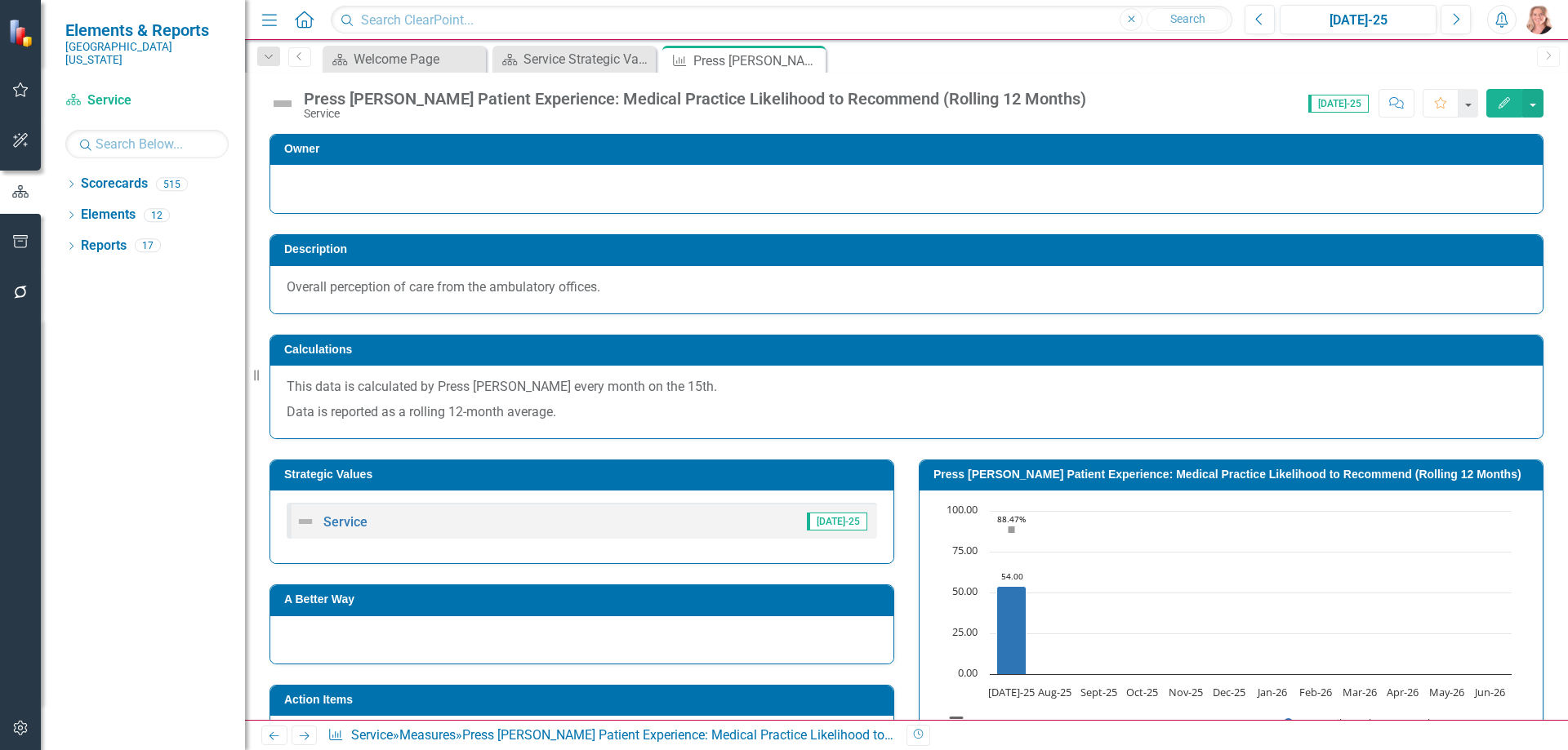
scroll to position [245, 0]
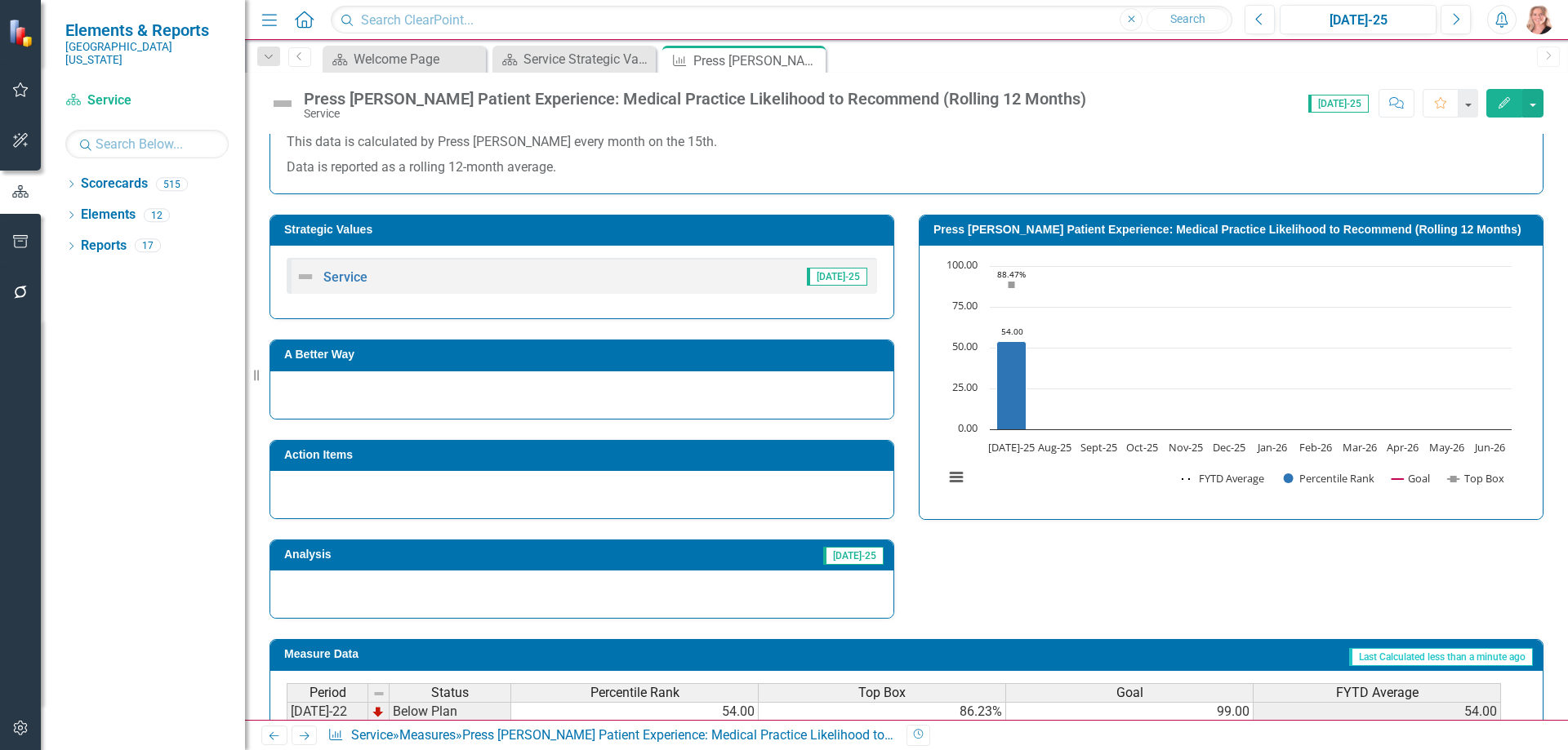
click at [1108, 488] on rect "Interactive chart" at bounding box center [1228, 380] width 584 height 245
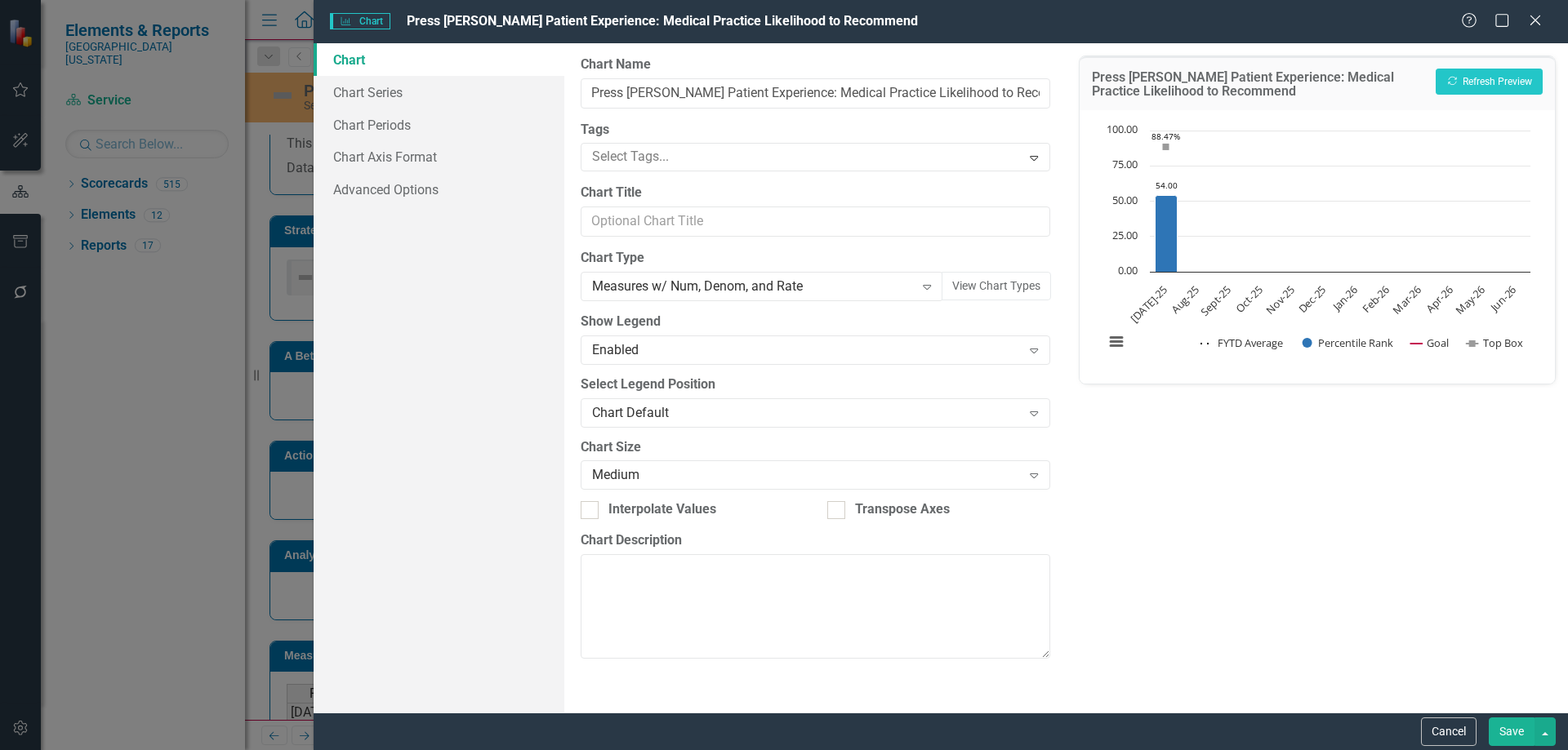
type input "Press [PERSON_NAME] Patient Experience: Medical Practice Likelihood to Recommen…"
click at [396, 92] on link "Chart Series" at bounding box center [439, 91] width 250 height 33
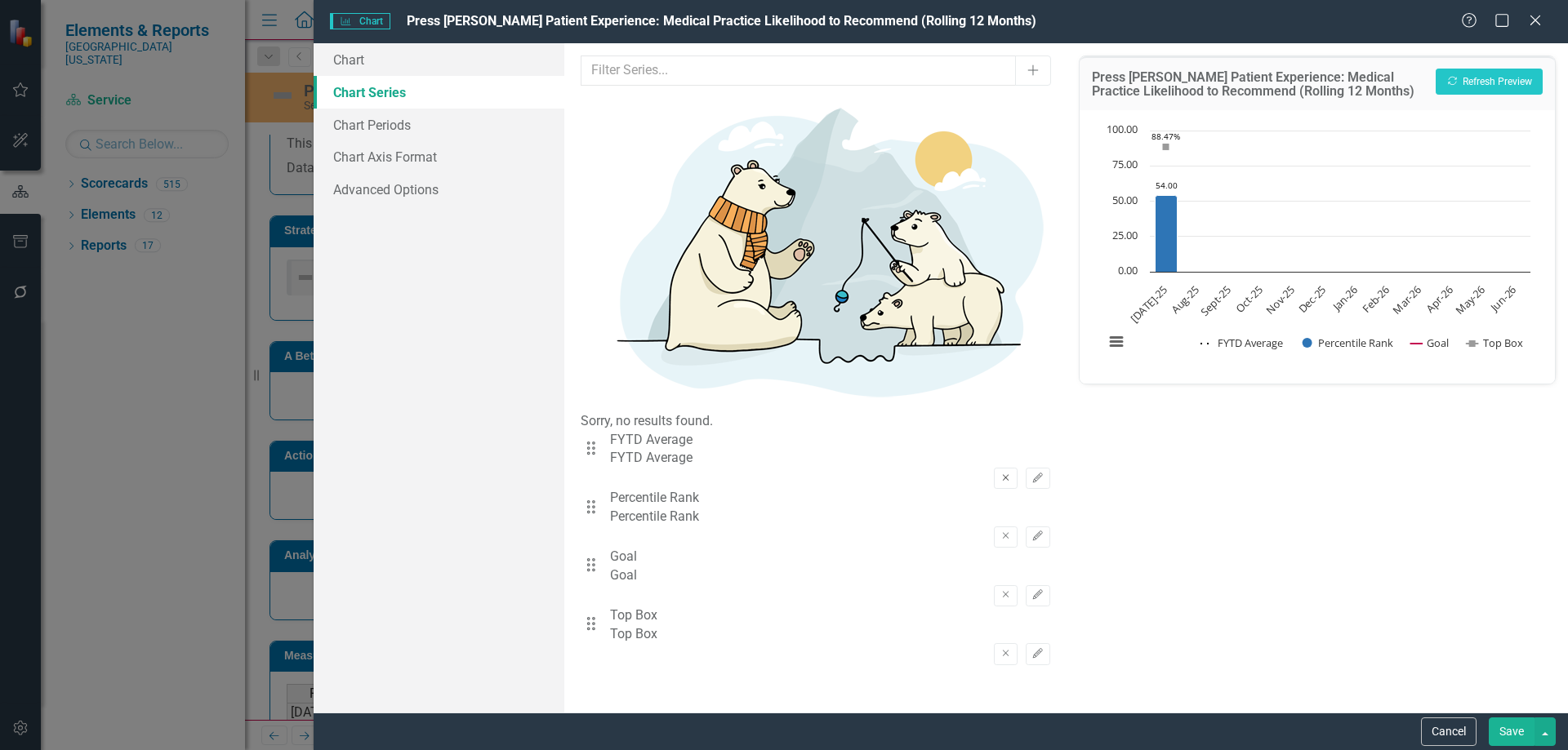
click at [994, 468] on button "Remove" at bounding box center [1006, 478] width 24 height 21
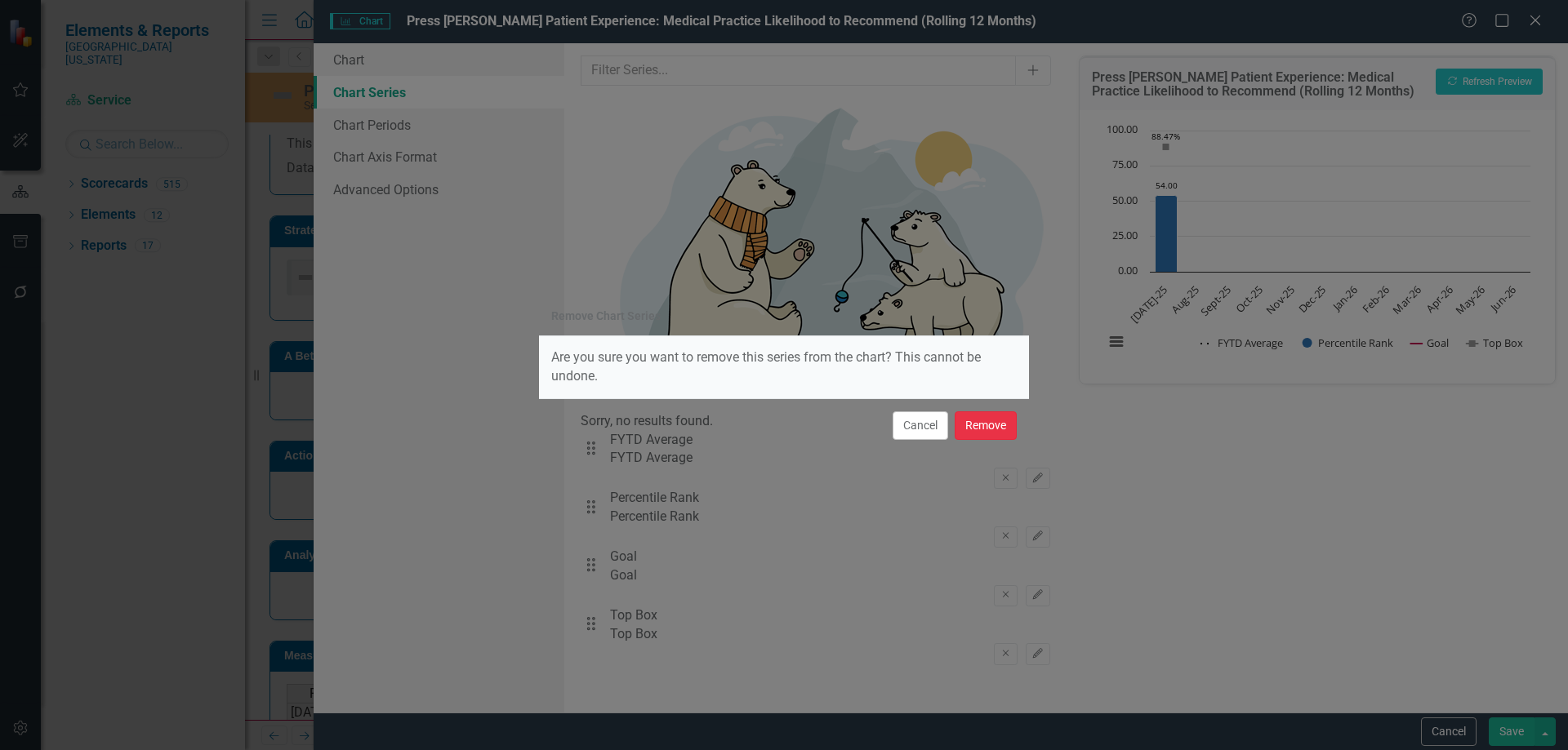
click at [978, 429] on button "Remove" at bounding box center [986, 425] width 62 height 29
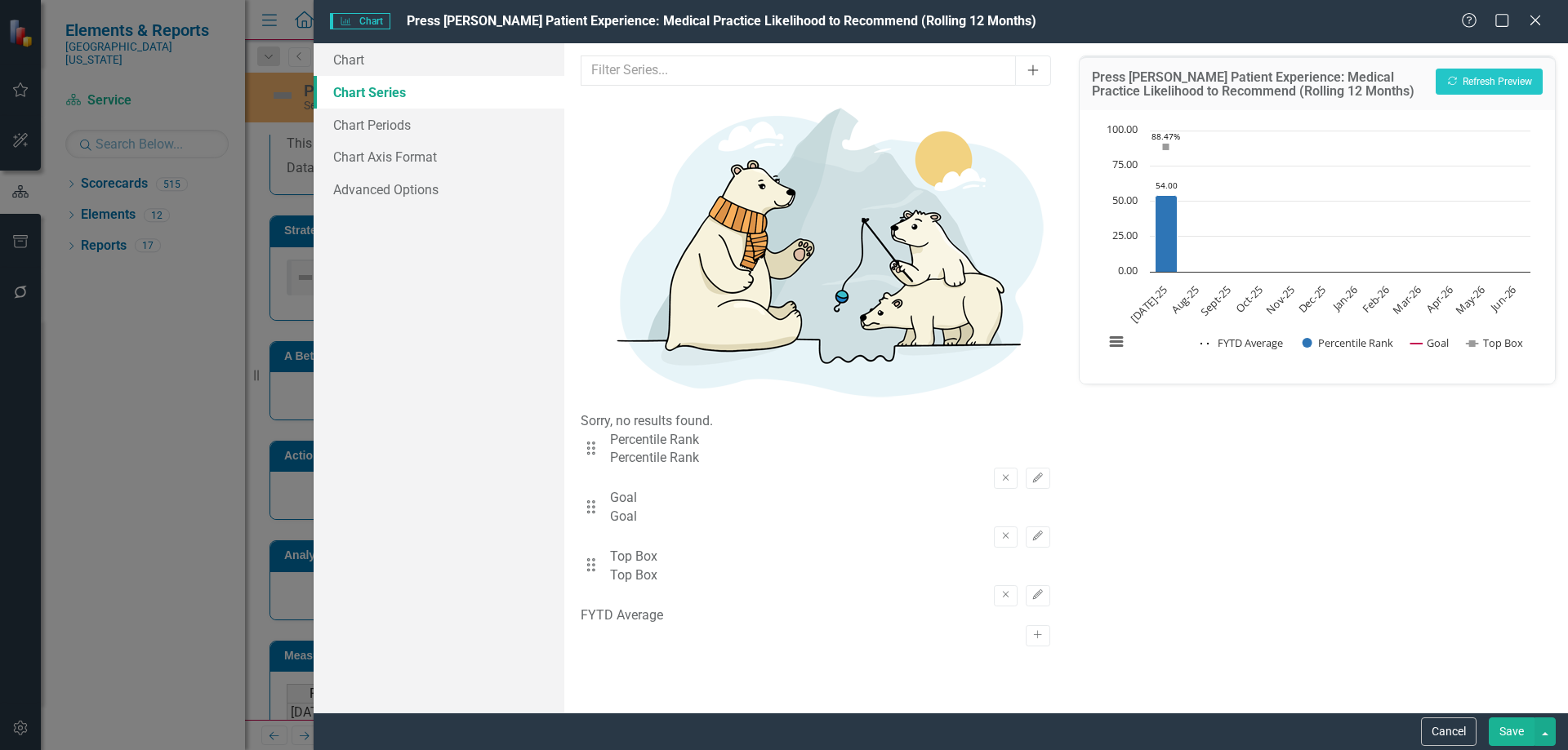
click at [1033, 68] on icon "Add" at bounding box center [1032, 71] width 15 height 12
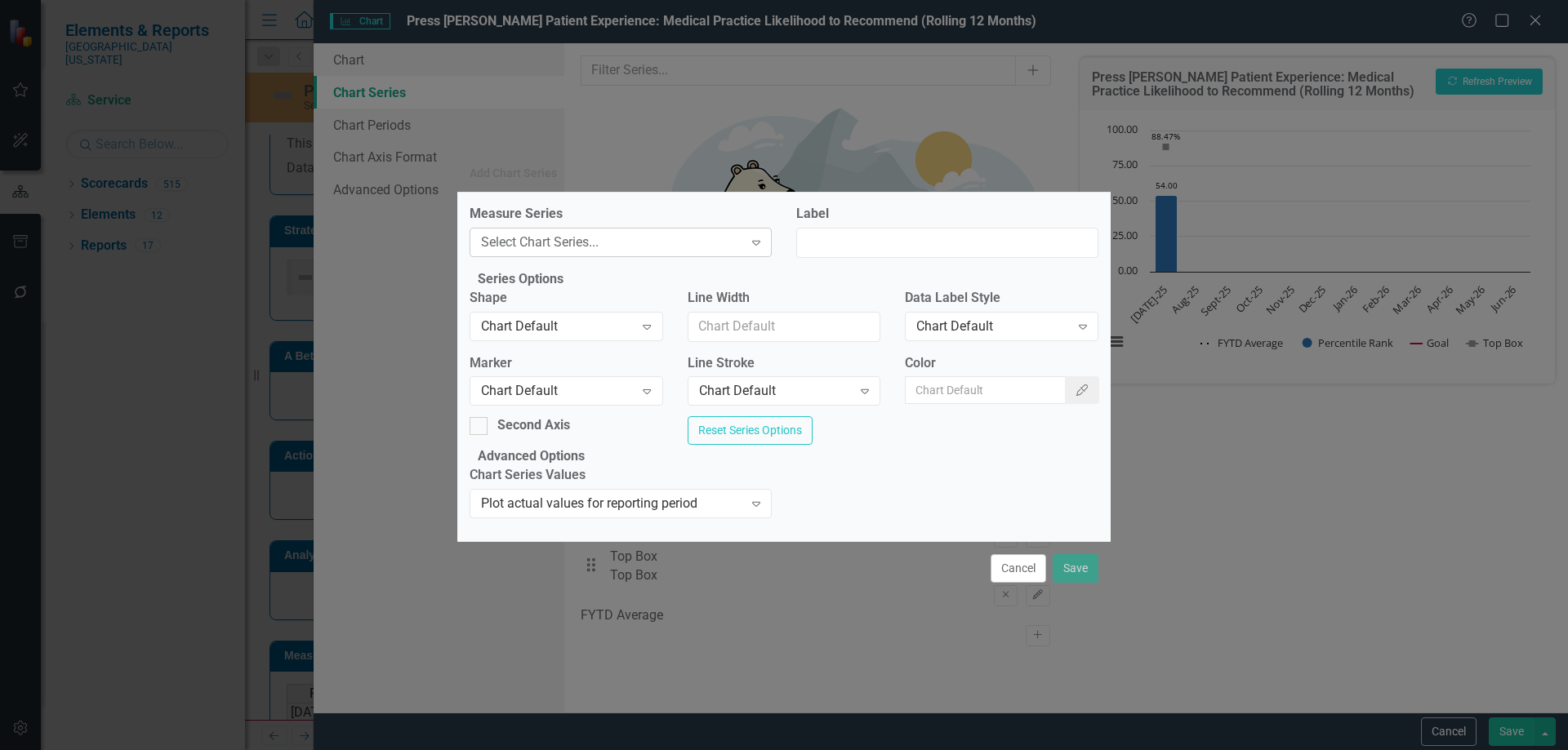
click at [650, 233] on div "Select Chart Series..." at bounding box center [612, 242] width 262 height 19
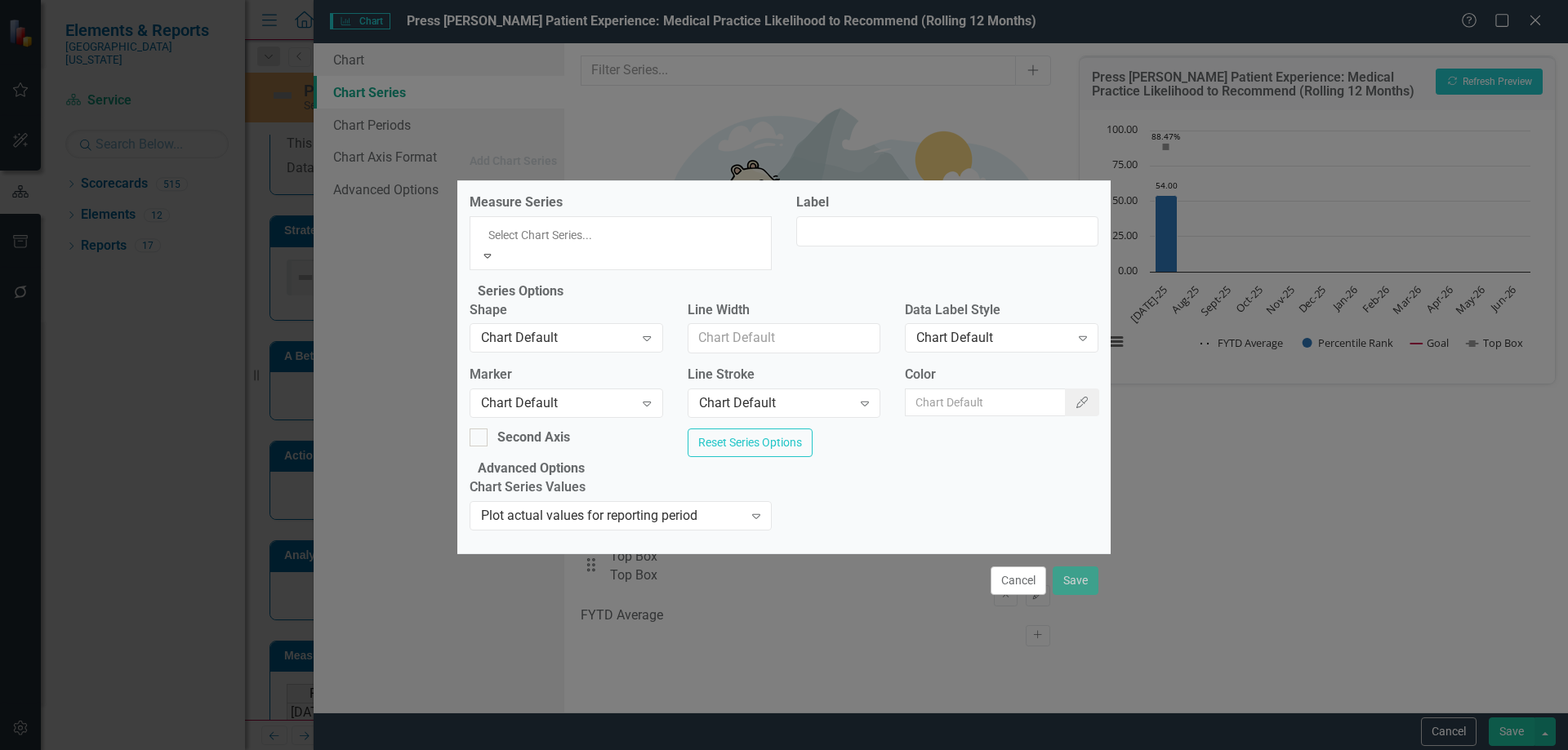
click at [631, 750] on div "Percentile Rank" at bounding box center [784, 759] width 1568 height 19
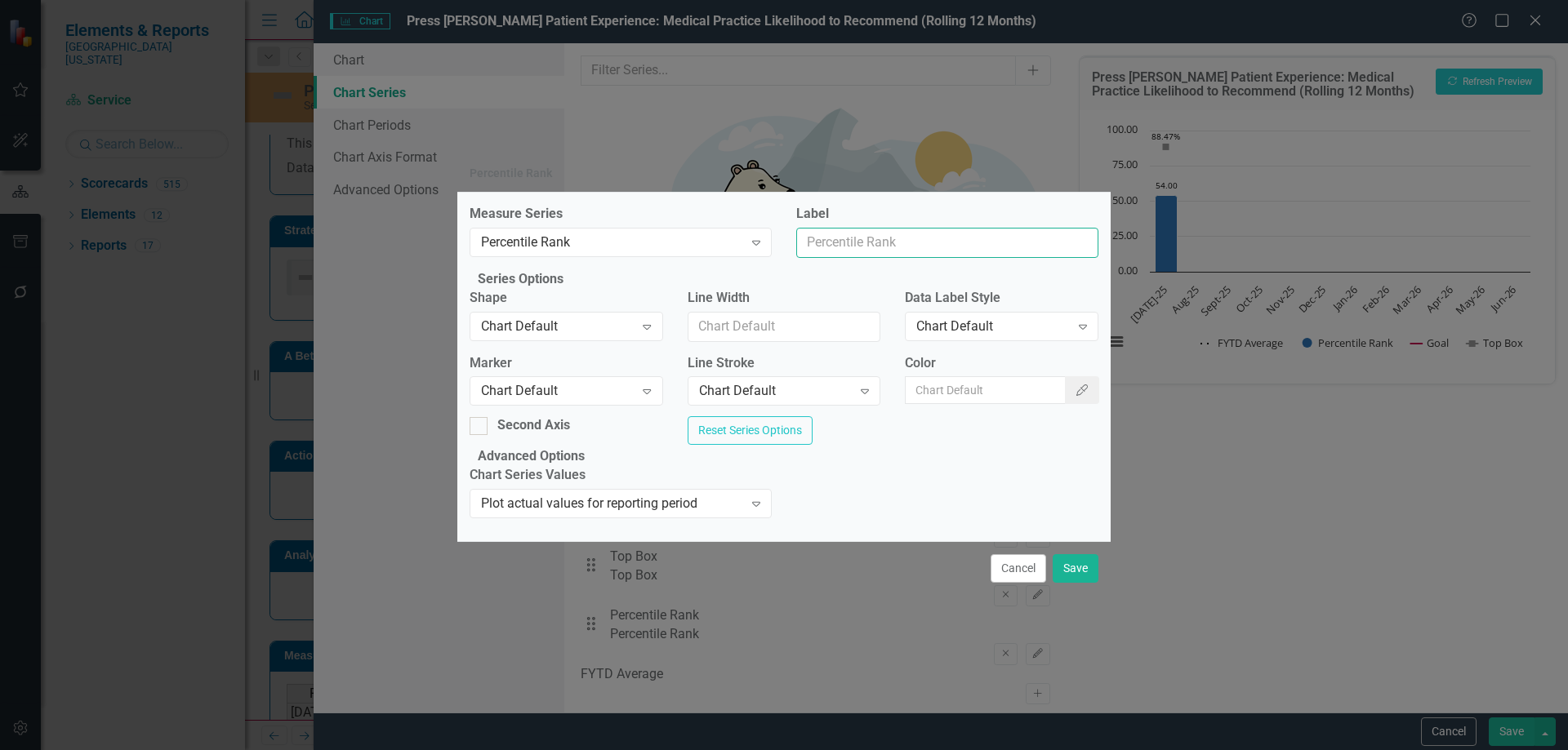
click at [827, 227] on input "Label" at bounding box center [947, 242] width 302 height 30
type input "Trend Line"
click at [655, 324] on icon "Expand" at bounding box center [647, 326] width 16 height 13
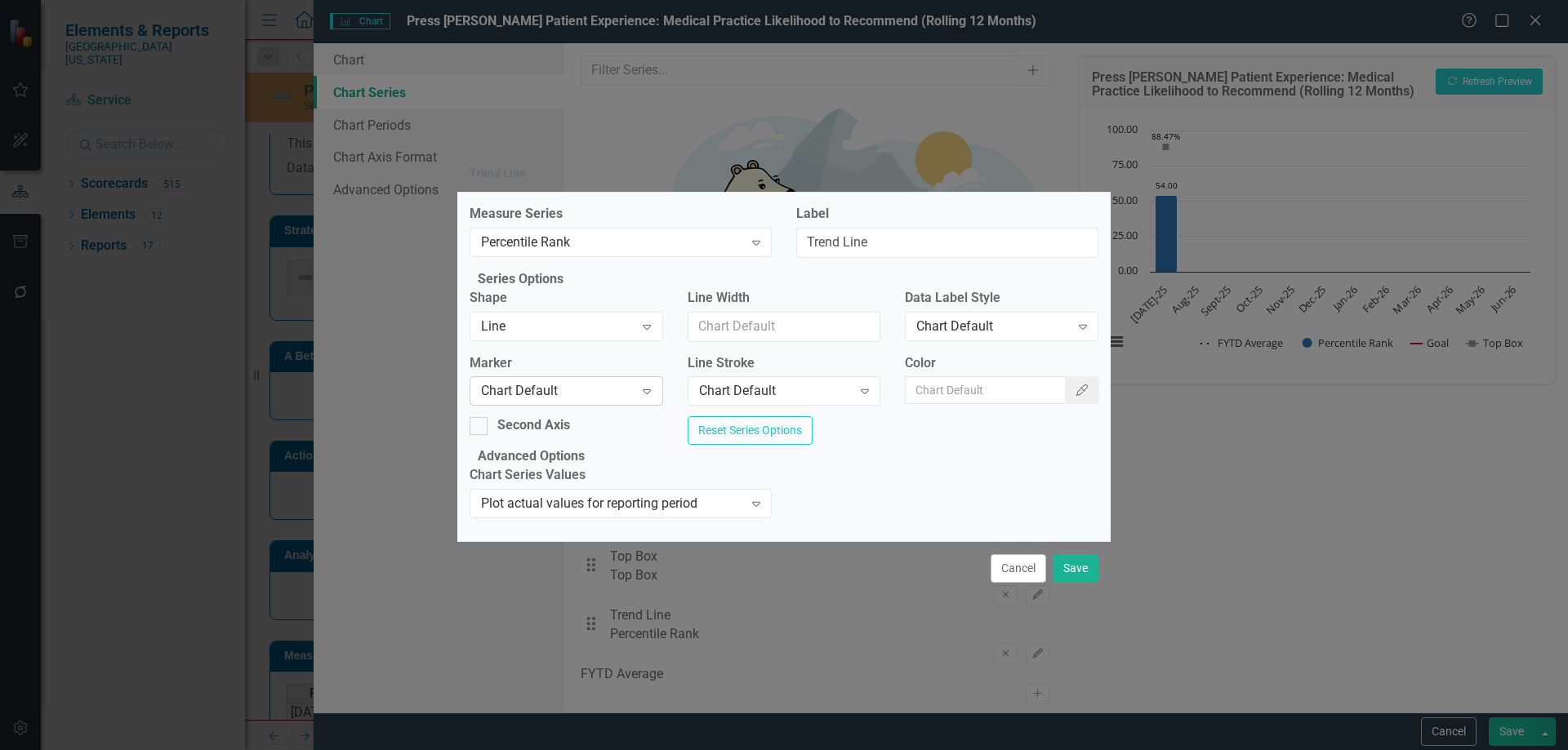
click at [544, 384] on div "Chart Default" at bounding box center [557, 391] width 153 height 19
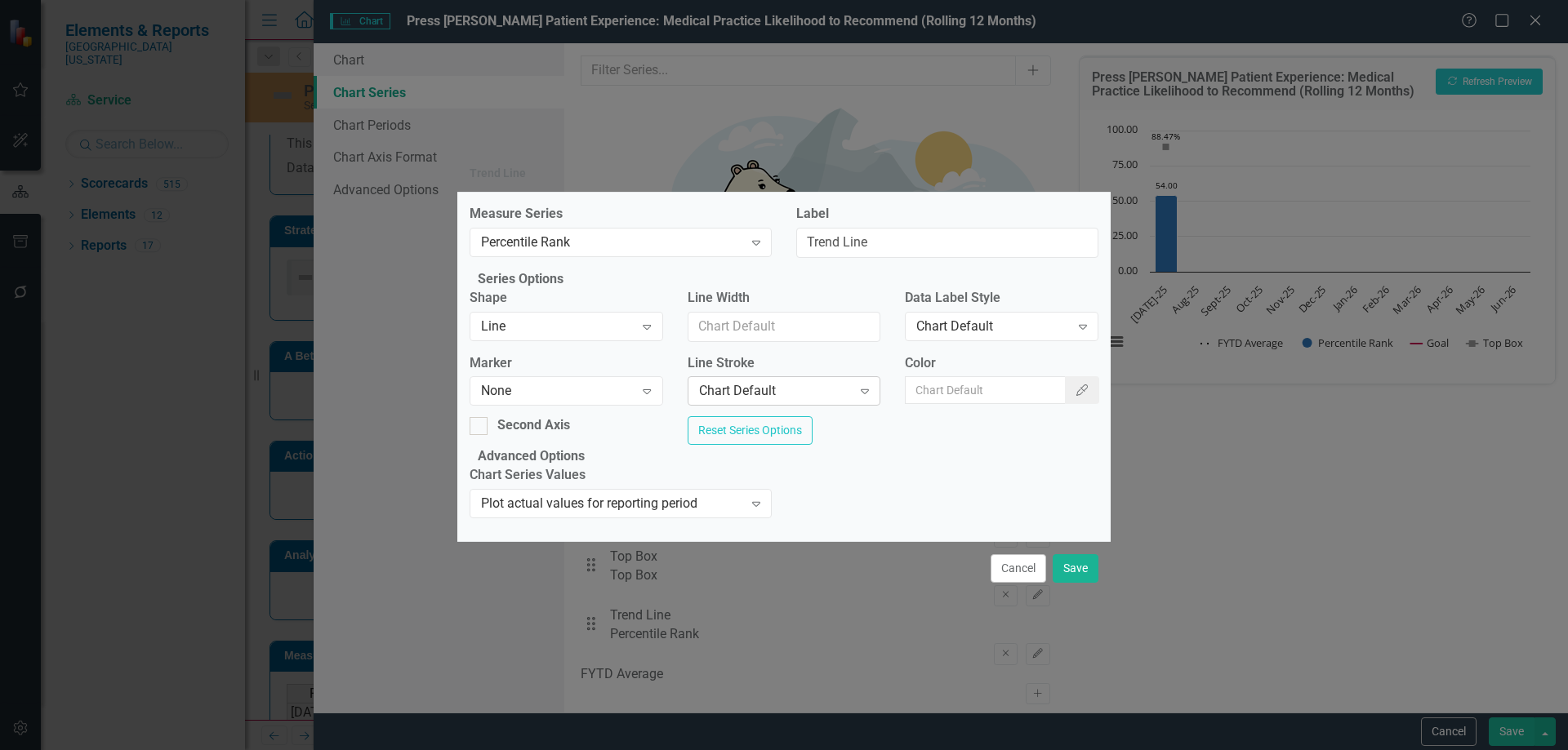
click at [736, 389] on div "Chart Default" at bounding box center [776, 391] width 153 height 19
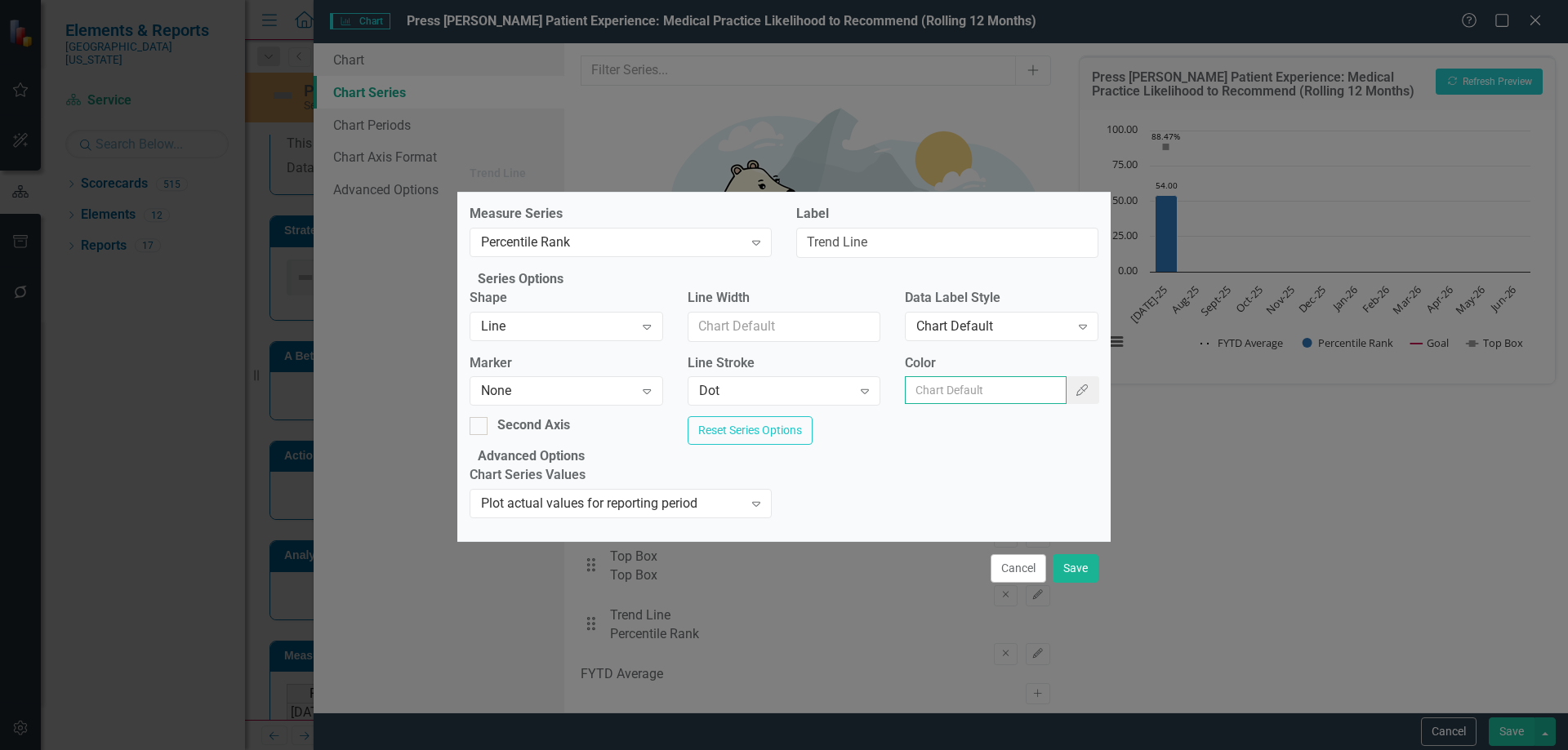
click at [969, 388] on input "Color" at bounding box center [986, 390] width 162 height 28
click at [1075, 392] on icon "Color Picker" at bounding box center [1082, 390] width 15 height 12
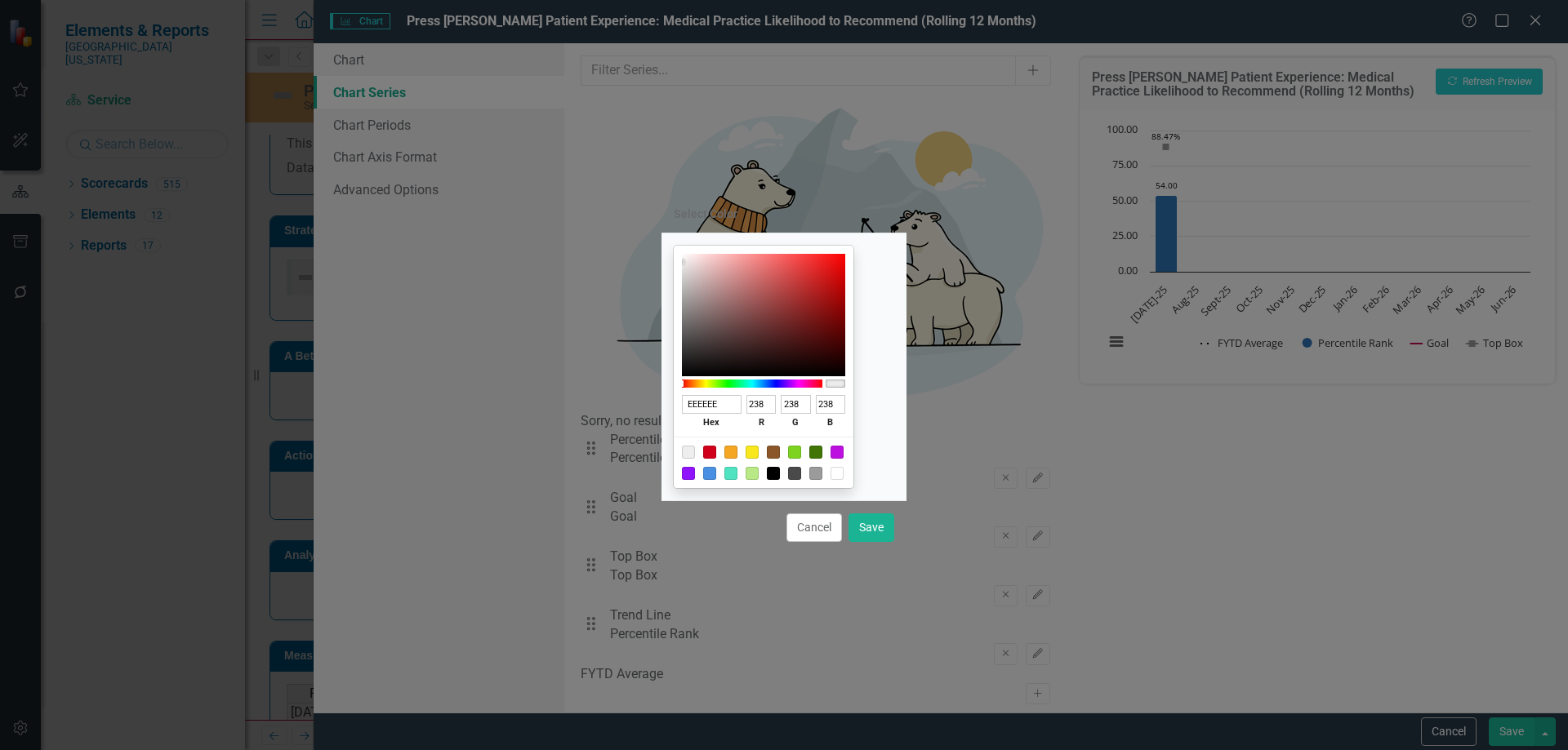
click at [780, 477] on div at bounding box center [773, 473] width 13 height 13
type input "000000"
type input "0"
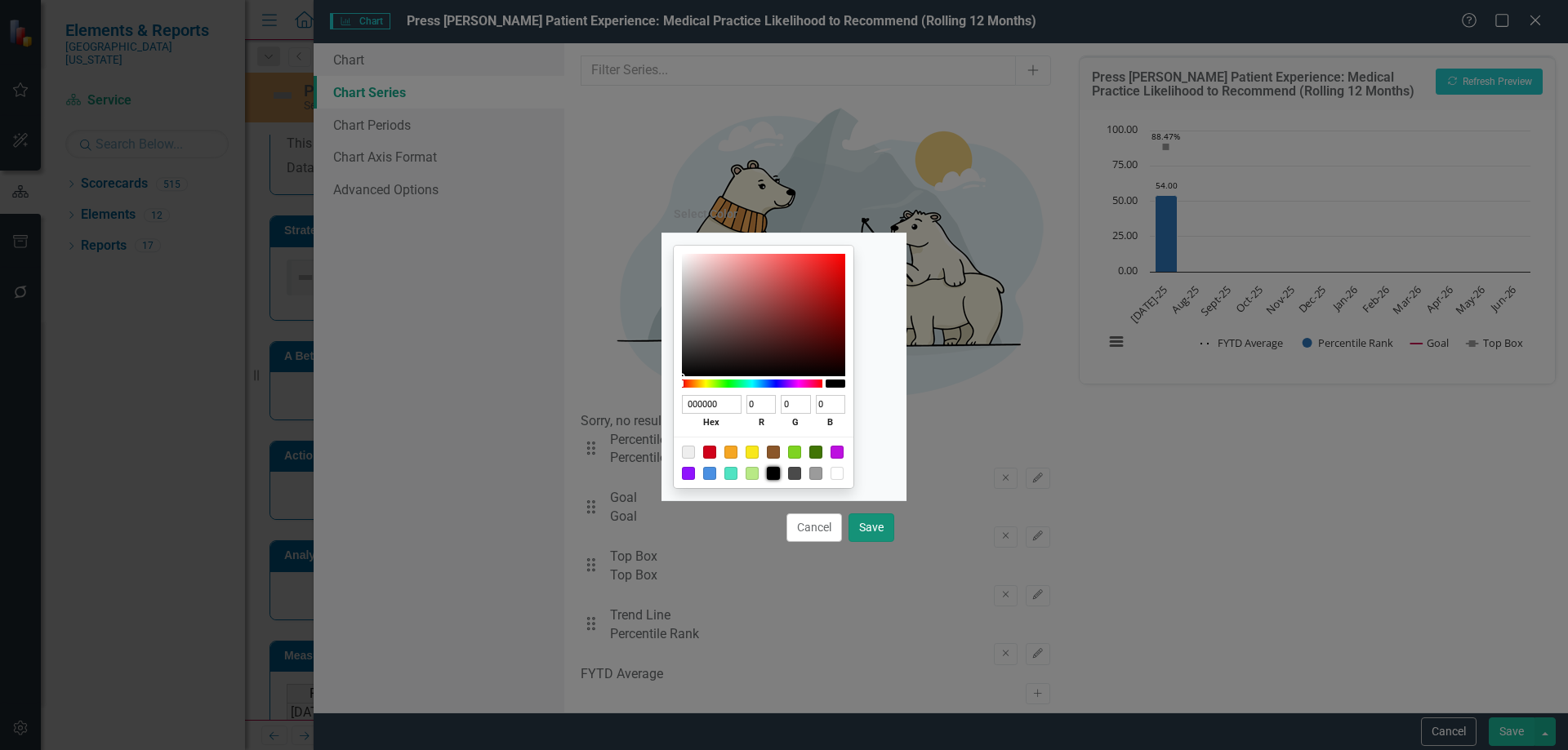
click at [877, 531] on button "Save" at bounding box center [871, 527] width 46 height 29
type input "#000000"
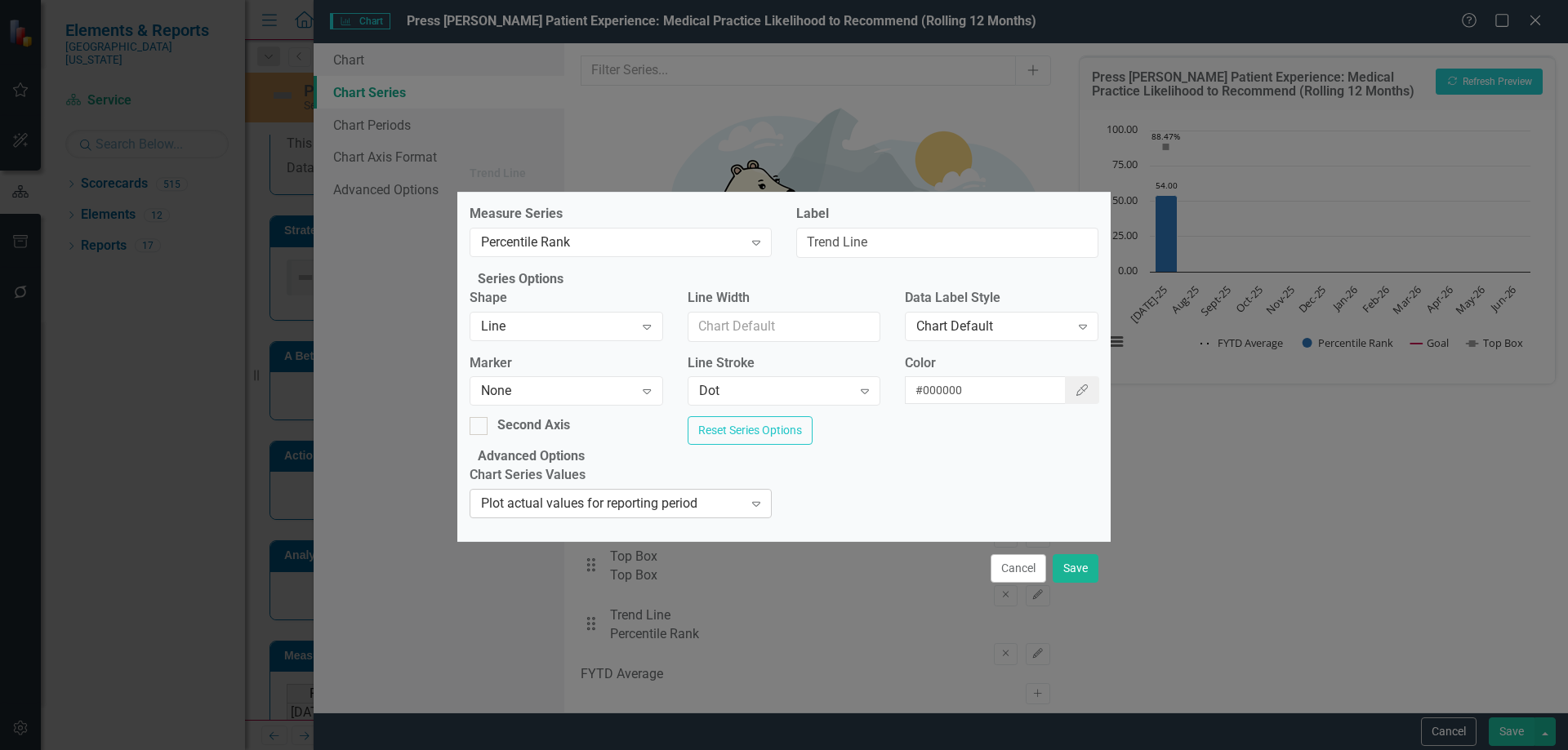
click at [732, 514] on div "Plot actual values for reporting period" at bounding box center [612, 504] width 262 height 19
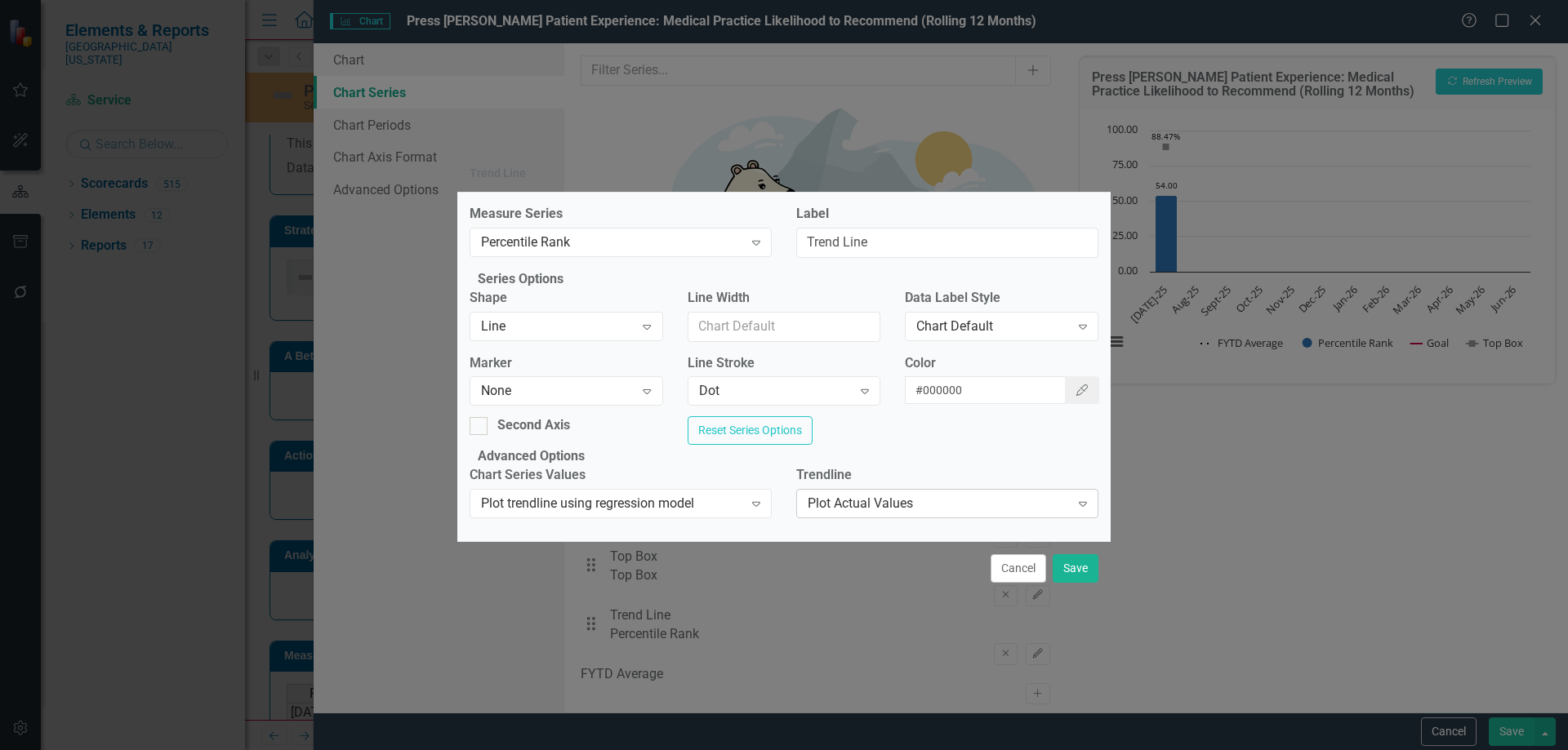
click at [971, 514] on div "Plot Actual Values" at bounding box center [939, 504] width 262 height 19
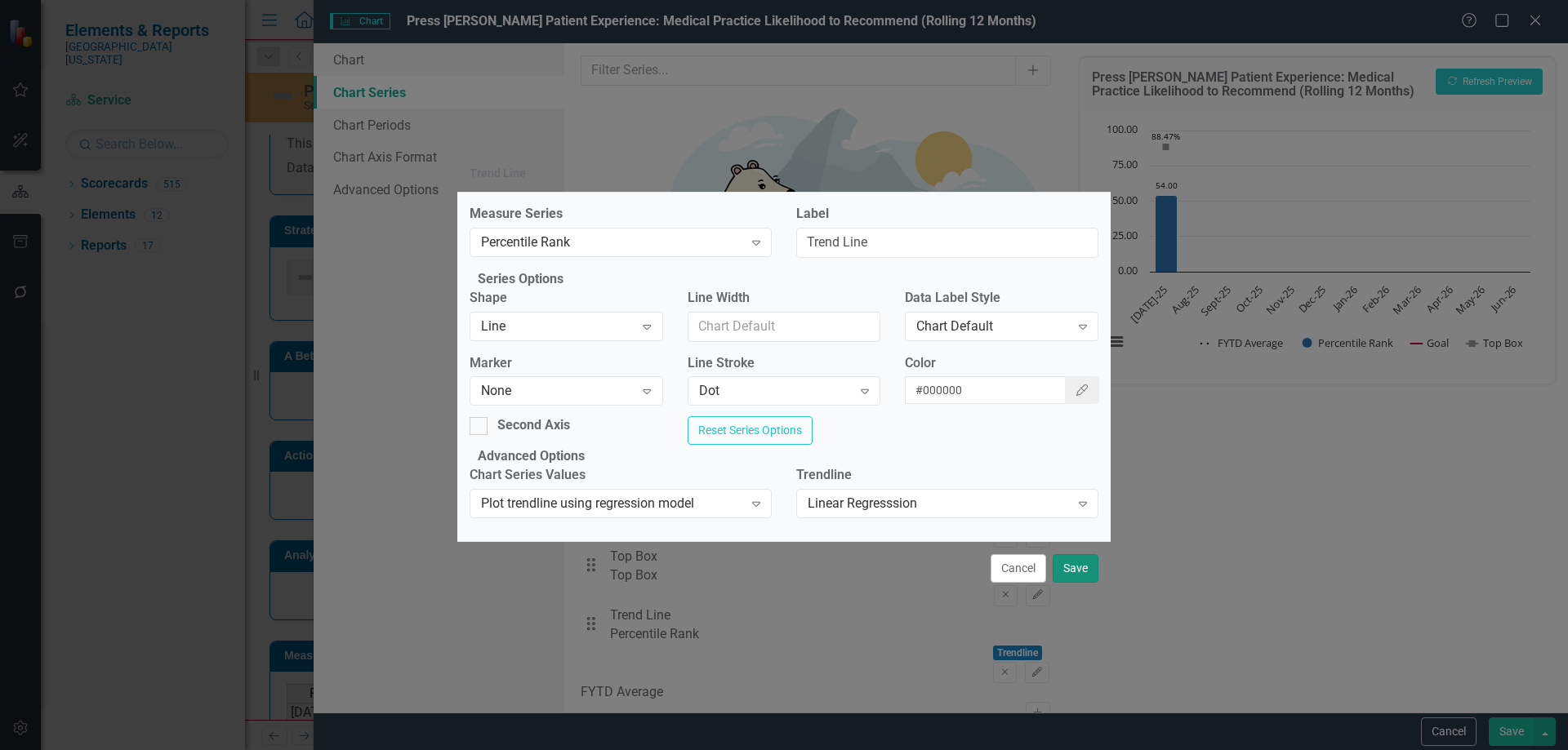
click at [1083, 583] on button "Save" at bounding box center [1076, 568] width 46 height 29
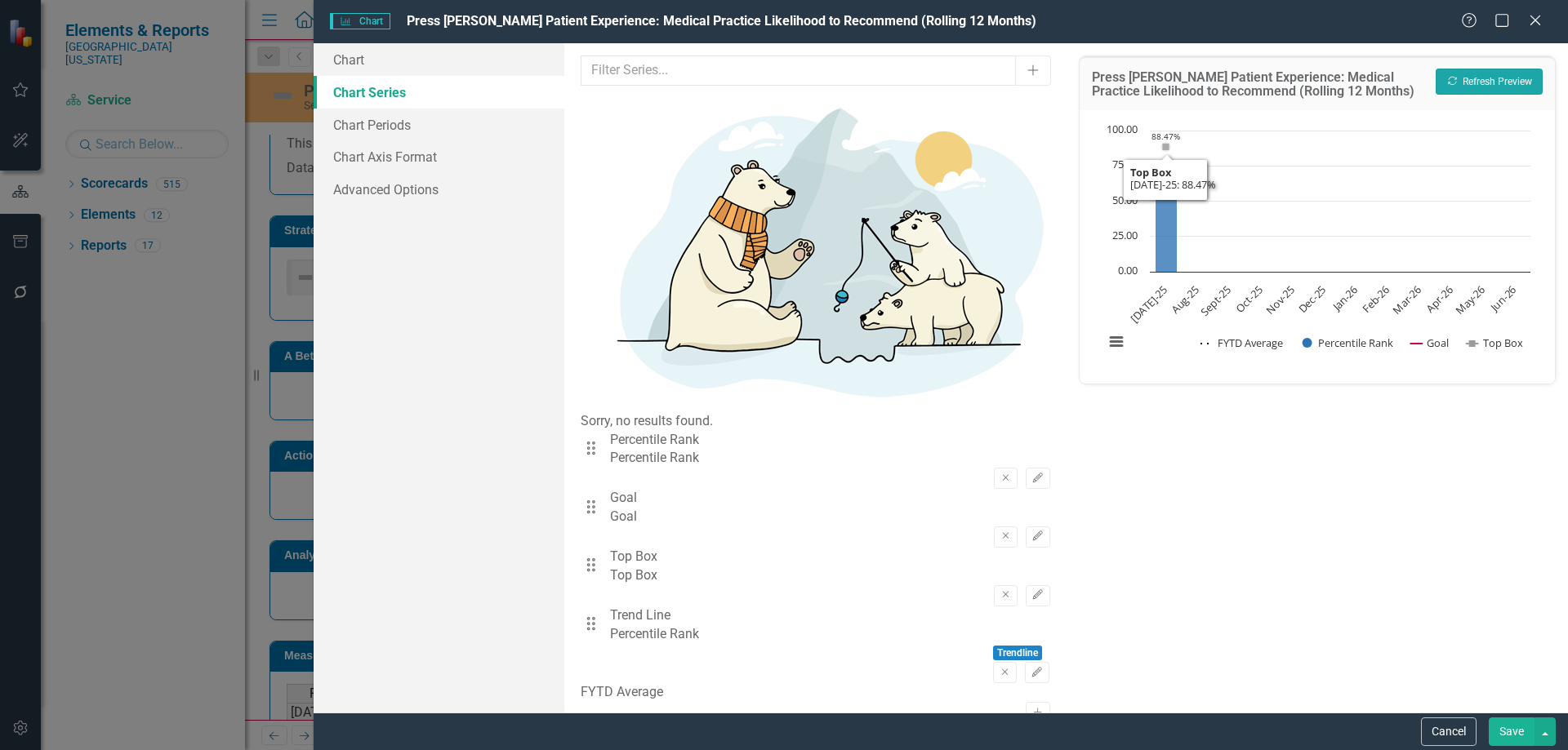
click at [1463, 81] on button "Recalculate Refresh Preview" at bounding box center [1490, 81] width 107 height 26
click at [1502, 725] on button "Save" at bounding box center [1512, 732] width 46 height 29
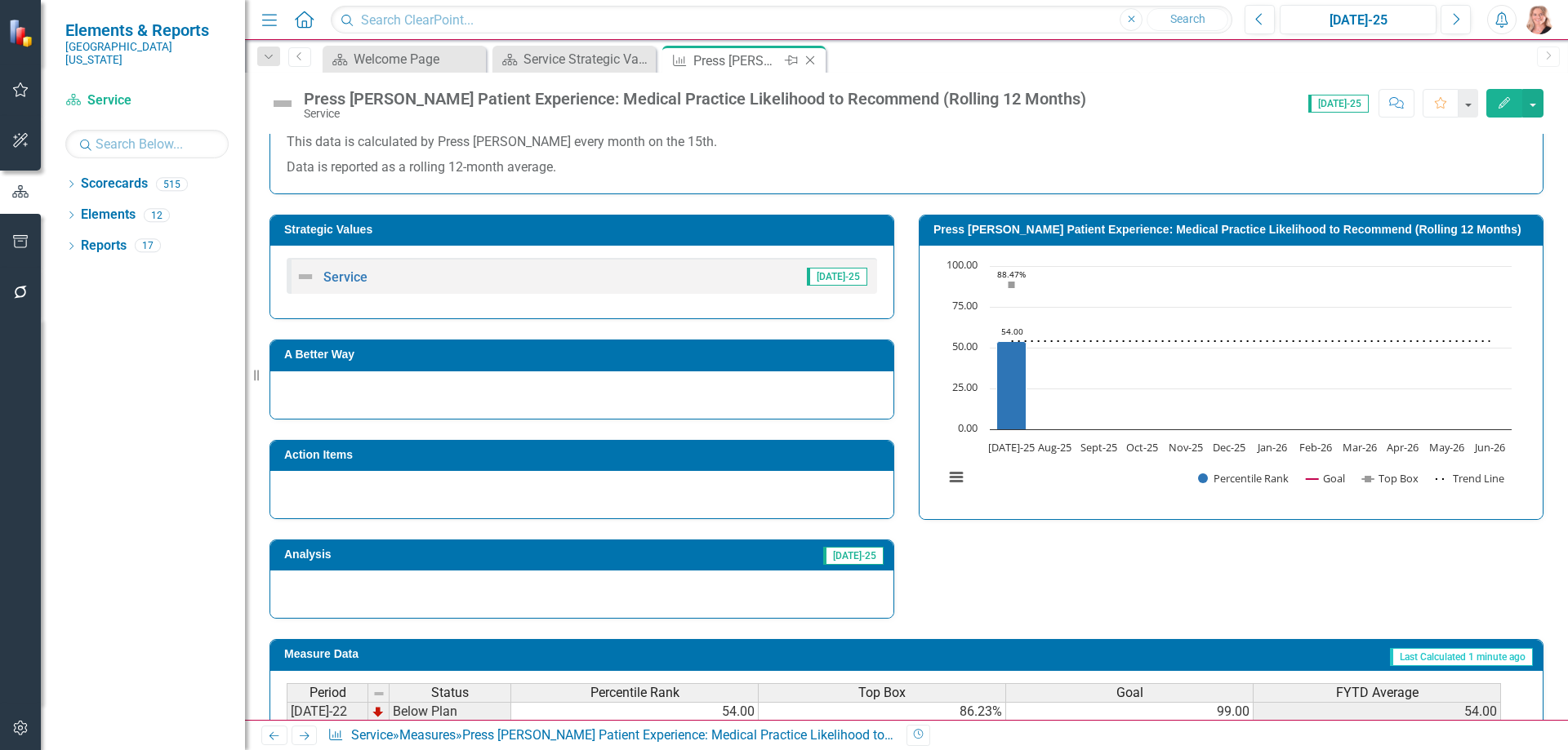
click at [811, 62] on icon at bounding box center [810, 61] width 9 height 9
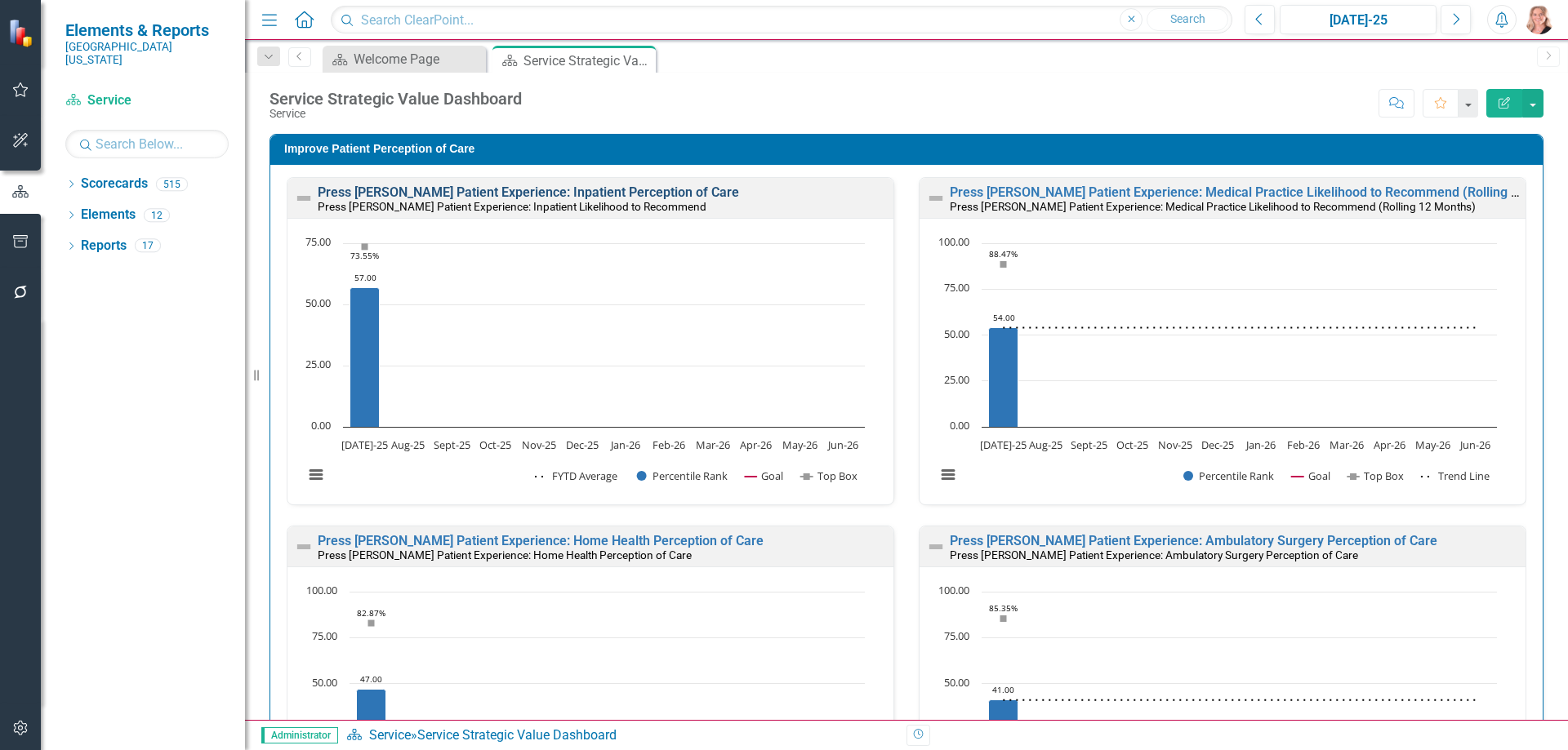
click at [636, 190] on link "Press [PERSON_NAME] Patient Experience: Inpatient Perception of Care" at bounding box center [529, 193] width 421 height 16
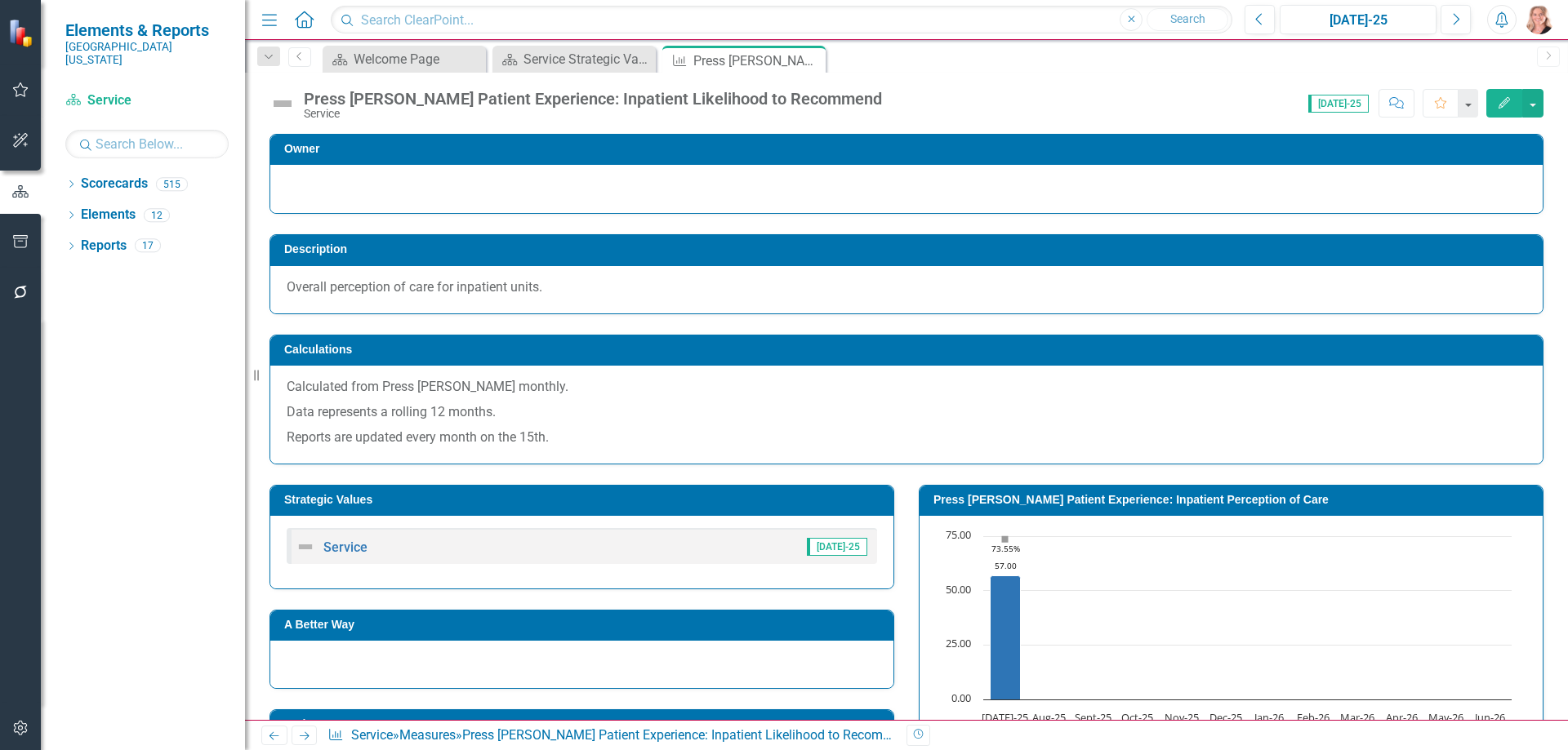
click at [1504, 98] on icon "Edit" at bounding box center [1504, 103] width 15 height 12
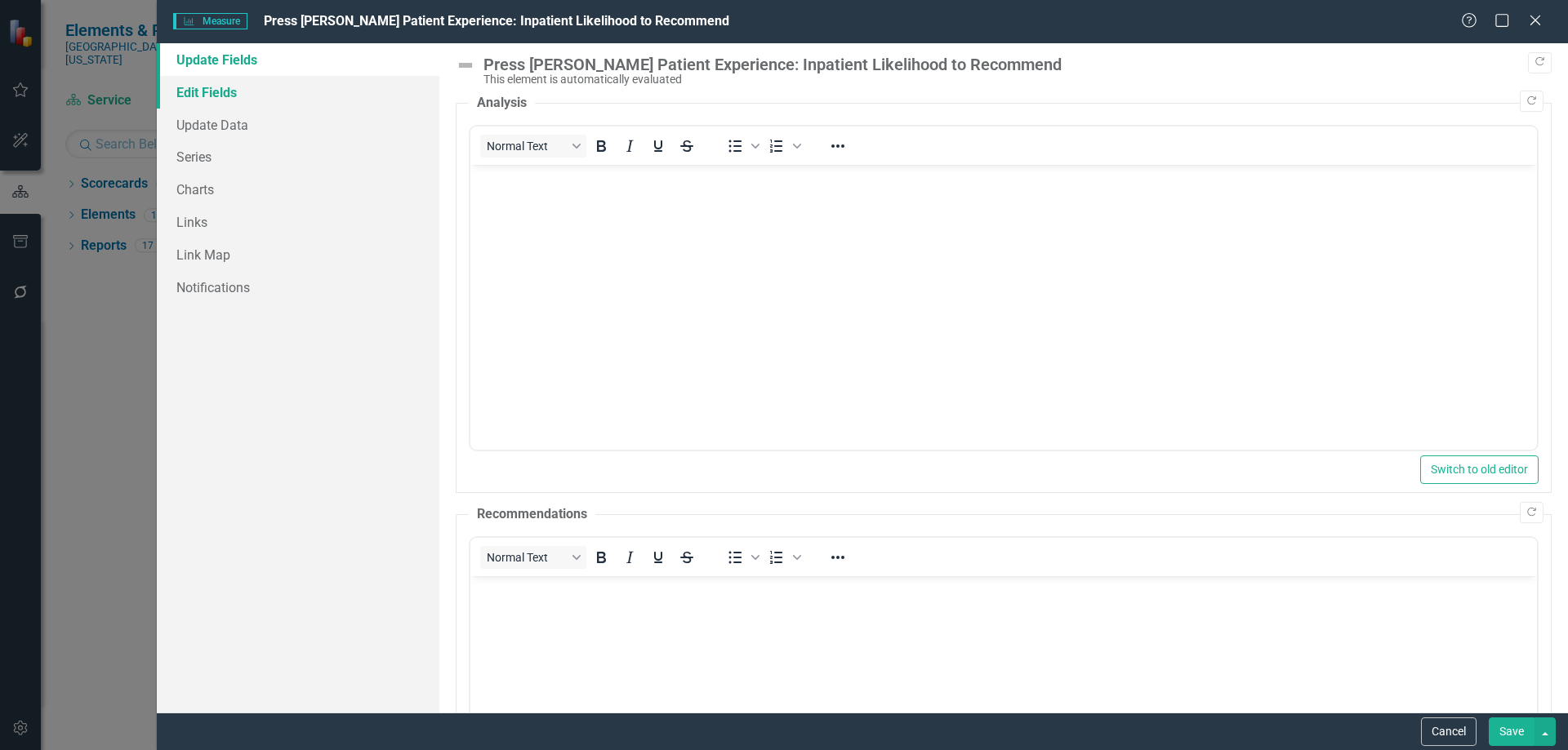
click at [259, 96] on link "Edit Fields" at bounding box center [298, 91] width 282 height 33
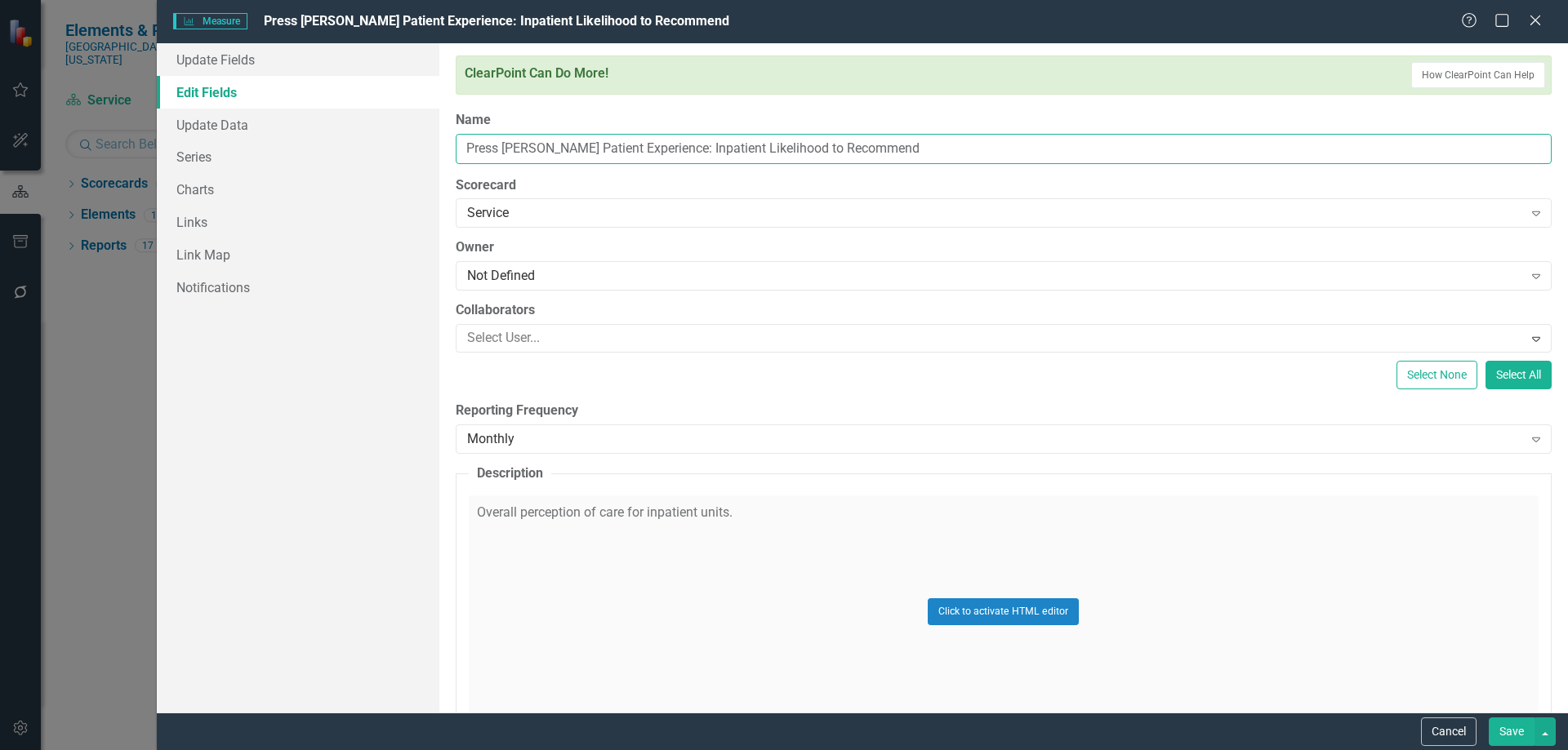
click at [897, 146] on input "Press Ganey Patient Experience: Inpatient Likelihood to Recommend" at bounding box center [1004, 149] width 1096 height 30
type input "Press [PERSON_NAME] Patient Experience: Inpatient Likelihood to Recommend (Roll…"
click at [1510, 727] on button "Save" at bounding box center [1512, 732] width 46 height 29
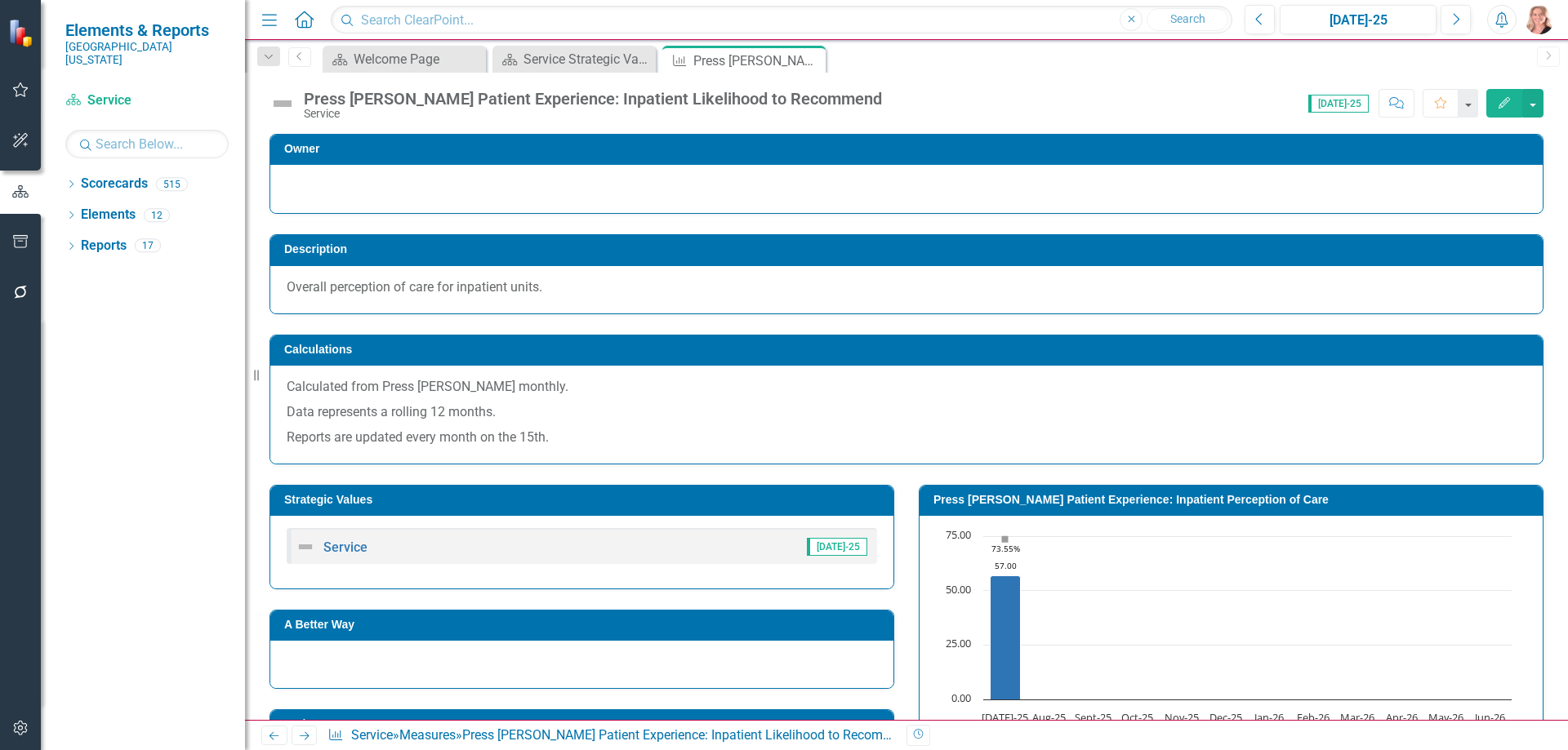
drag, startPoint x: 1269, startPoint y: 538, endPoint x: 738, endPoint y: 551, distance: 531.2
click at [1140, 576] on rect "Interactive chart" at bounding box center [1228, 651] width 584 height 245
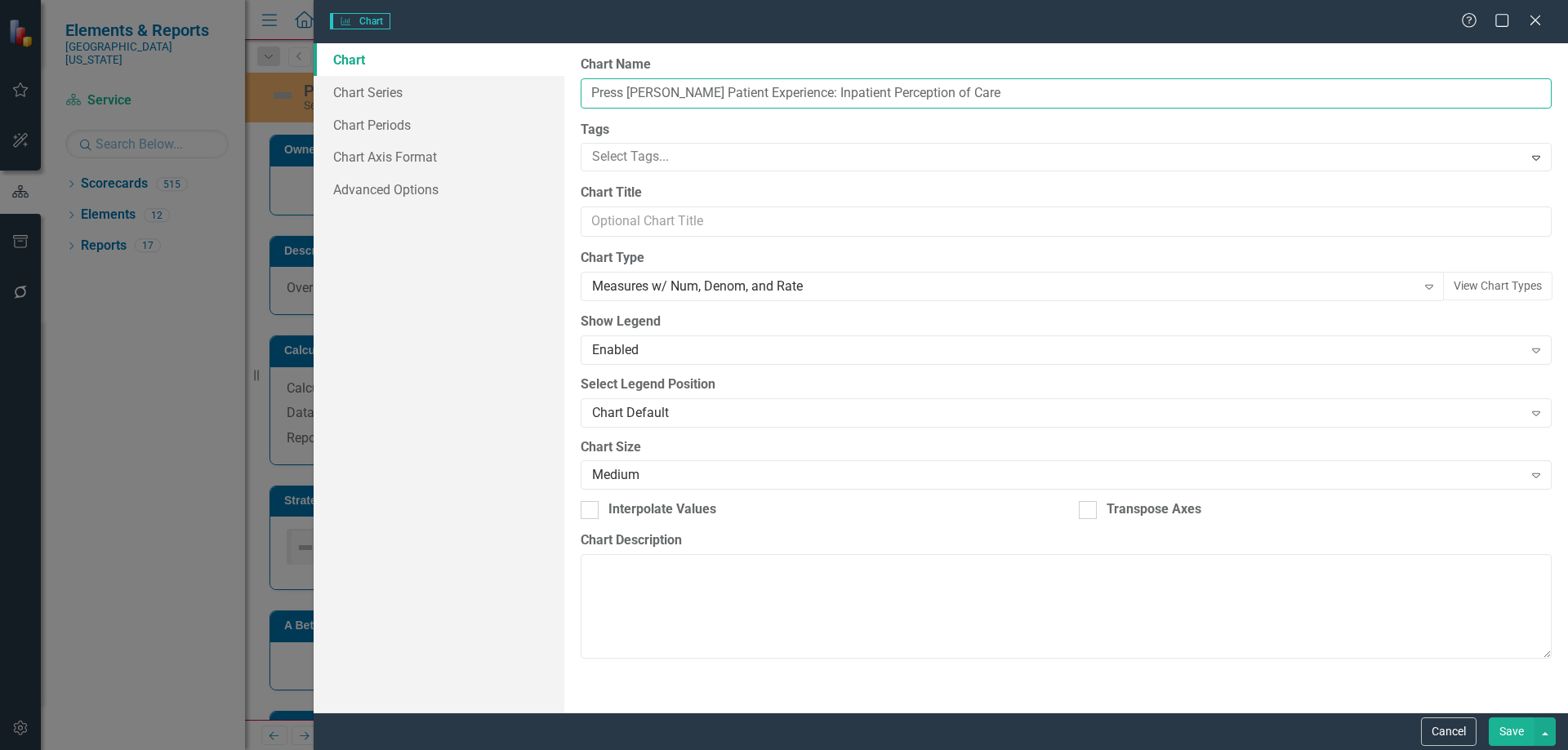
click at [965, 93] on input "Press [PERSON_NAME] Patient Experience: Inpatient Perception of Care" at bounding box center [1065, 93] width 971 height 30
type input "Press Ganey Patient Experience: Inpatient Likelihood to"
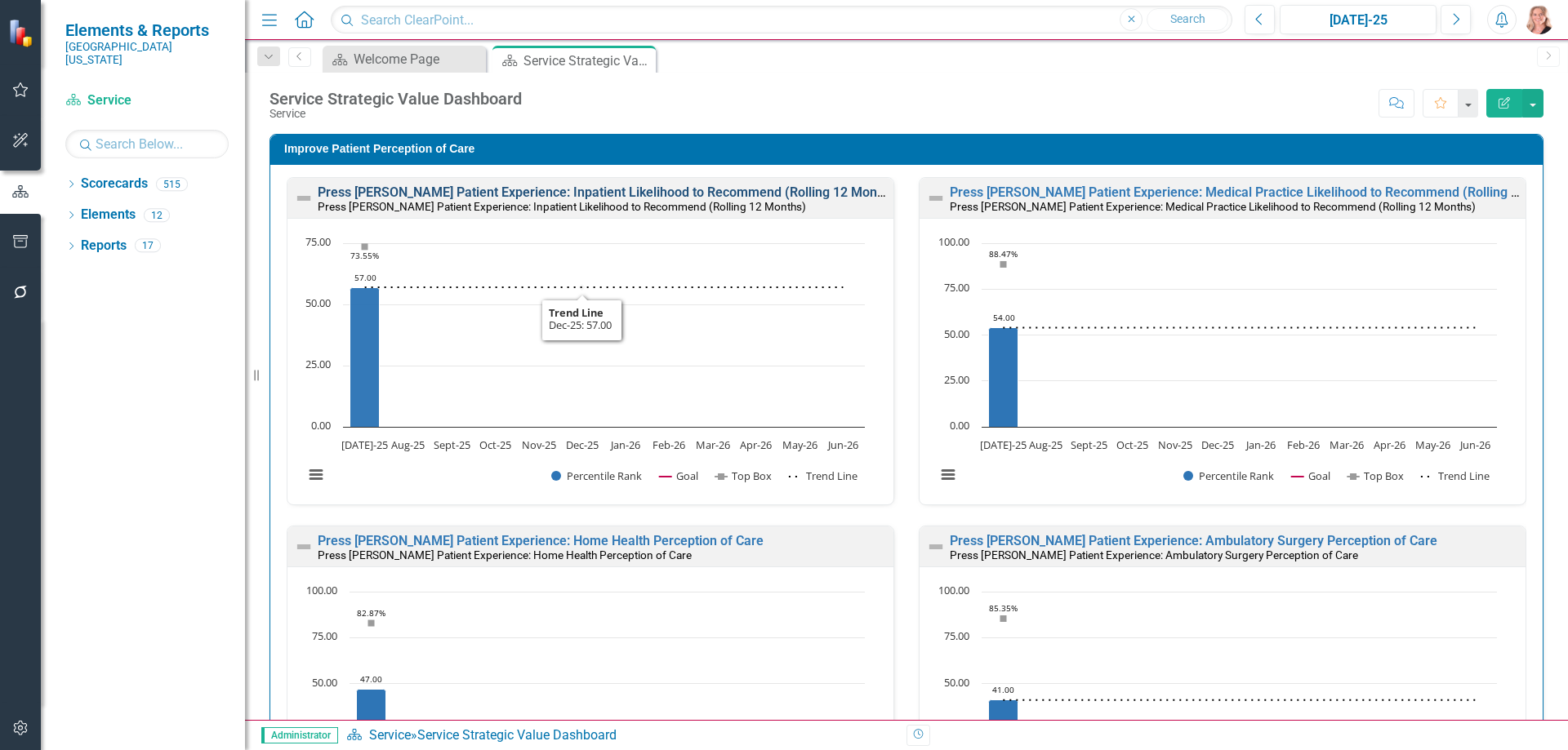
click at [588, 193] on link "Press [PERSON_NAME] Patient Experience: Inpatient Likelihood to Recommend (Roll…" at bounding box center [609, 193] width 582 height 16
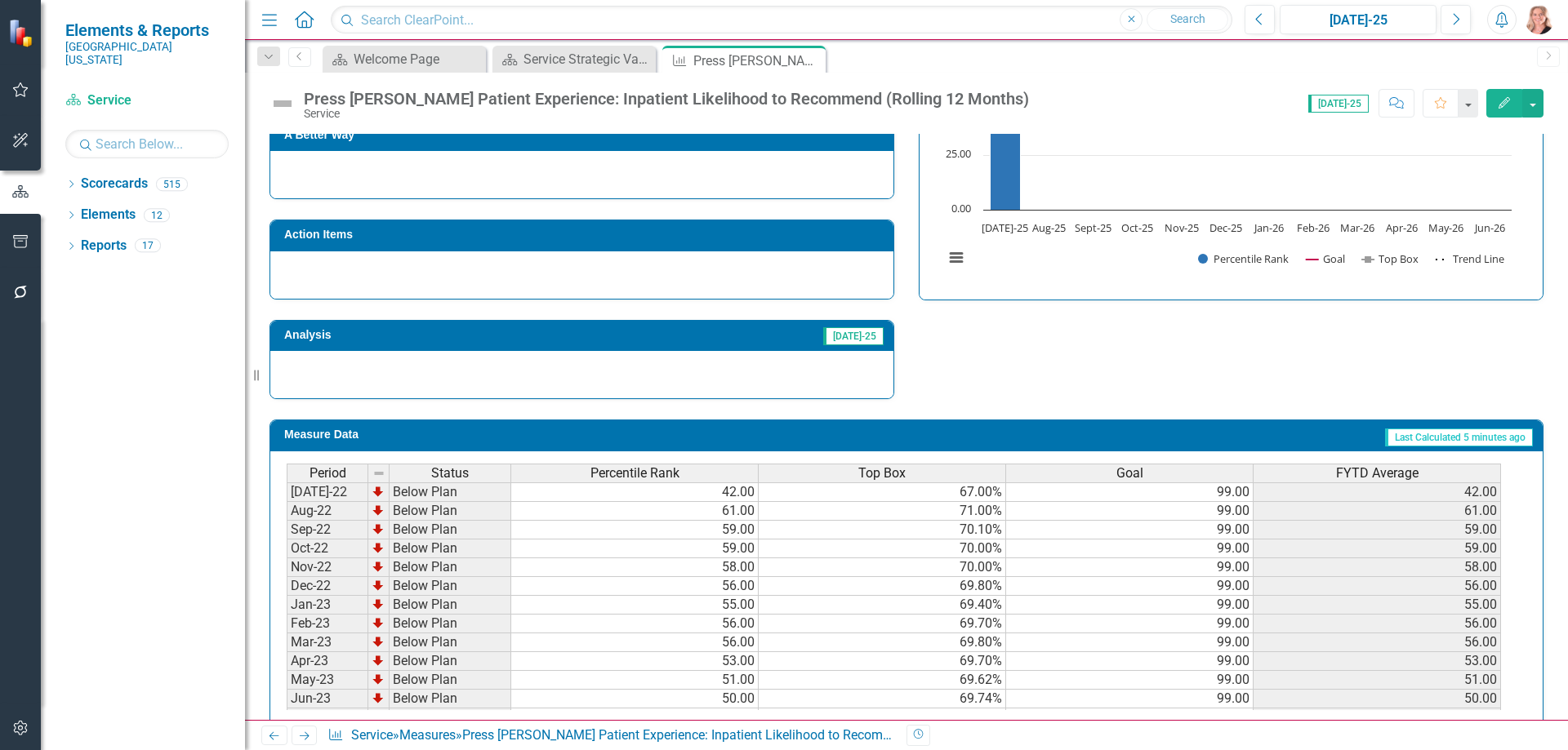
scroll to position [521, 0]
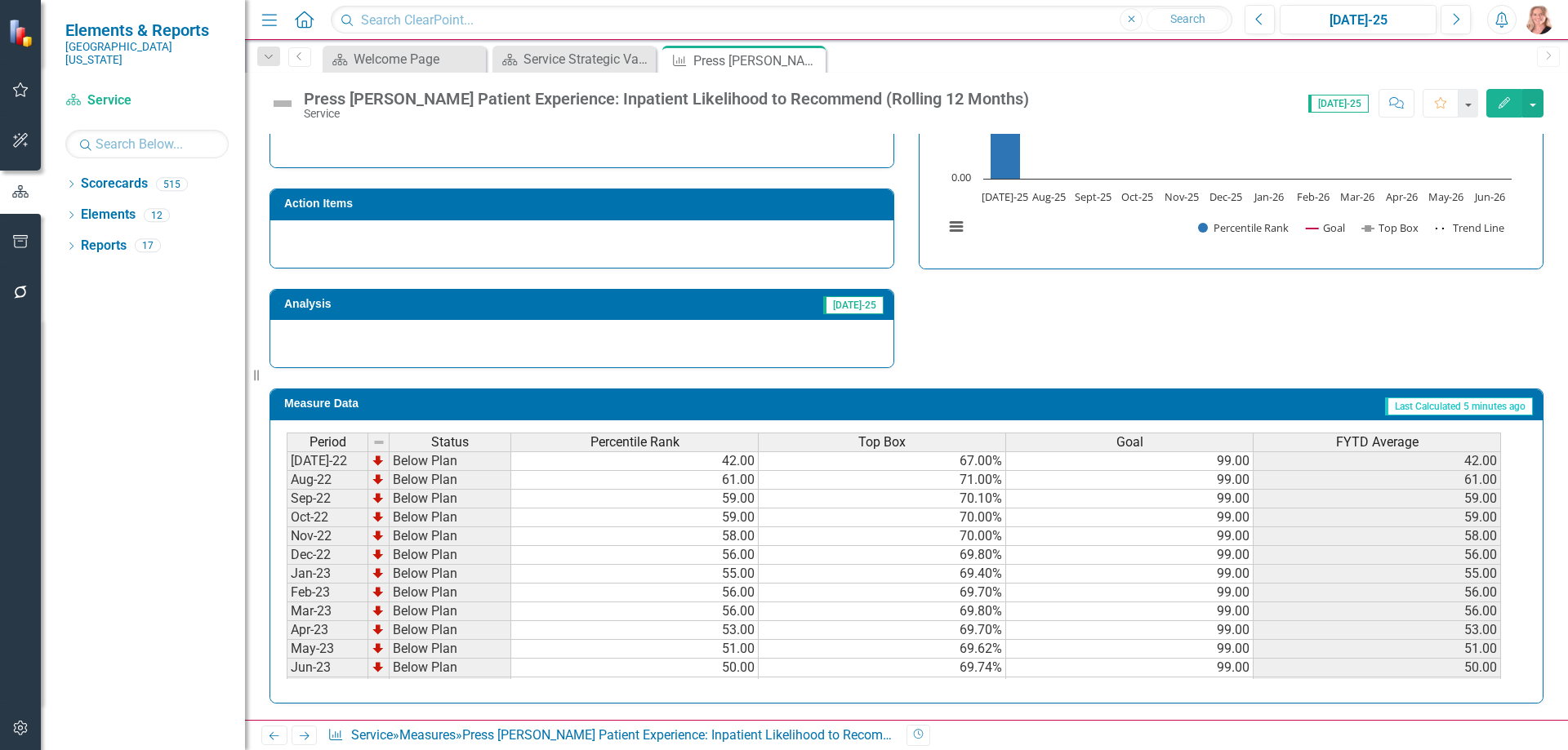
click at [1117, 246] on rect "Interactive chart" at bounding box center [1228, 129] width 584 height 245
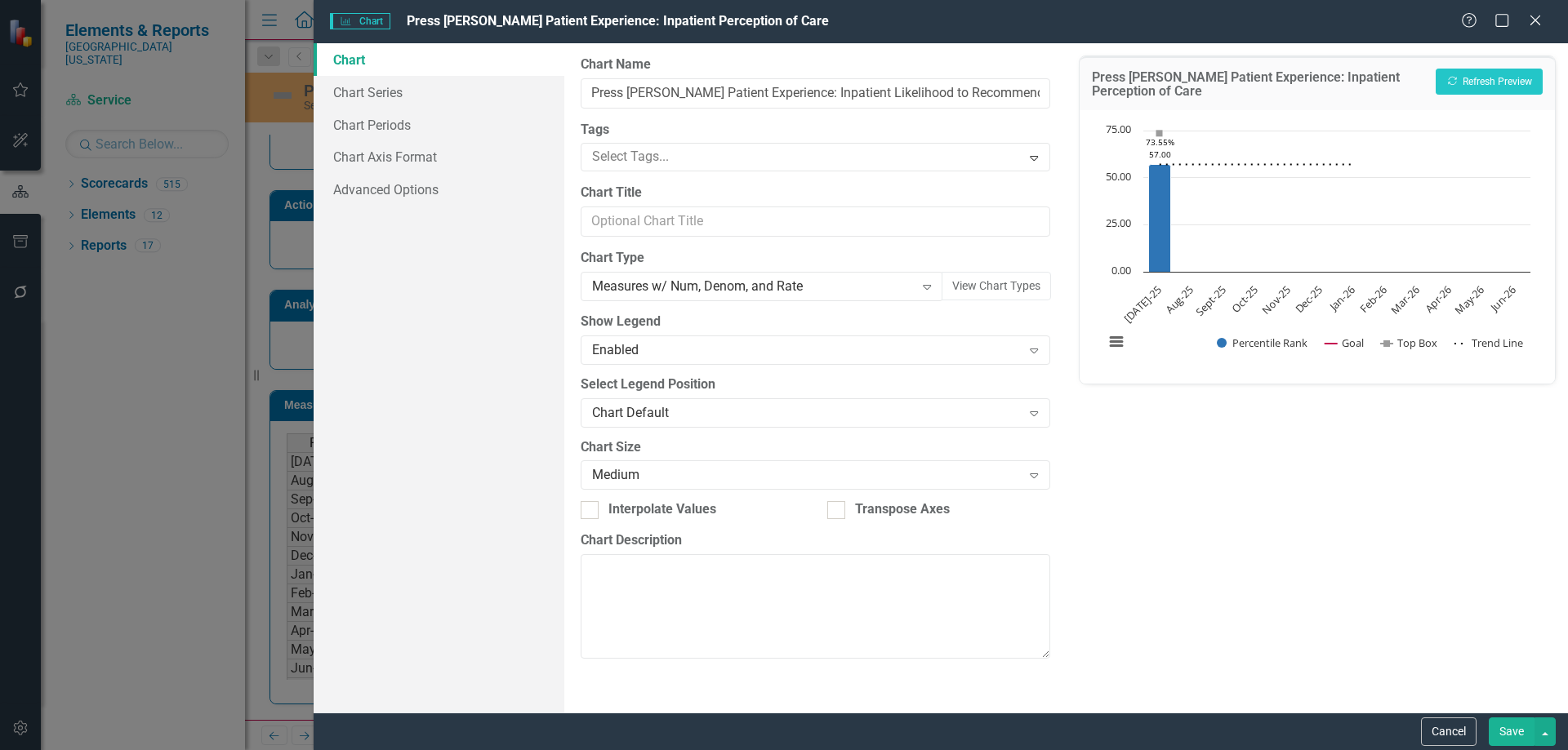
type input "Press [PERSON_NAME] Patient Experience: Inpatient Likelihood to Recommend (Roll…"
click at [388, 89] on link "Chart Series" at bounding box center [439, 91] width 250 height 33
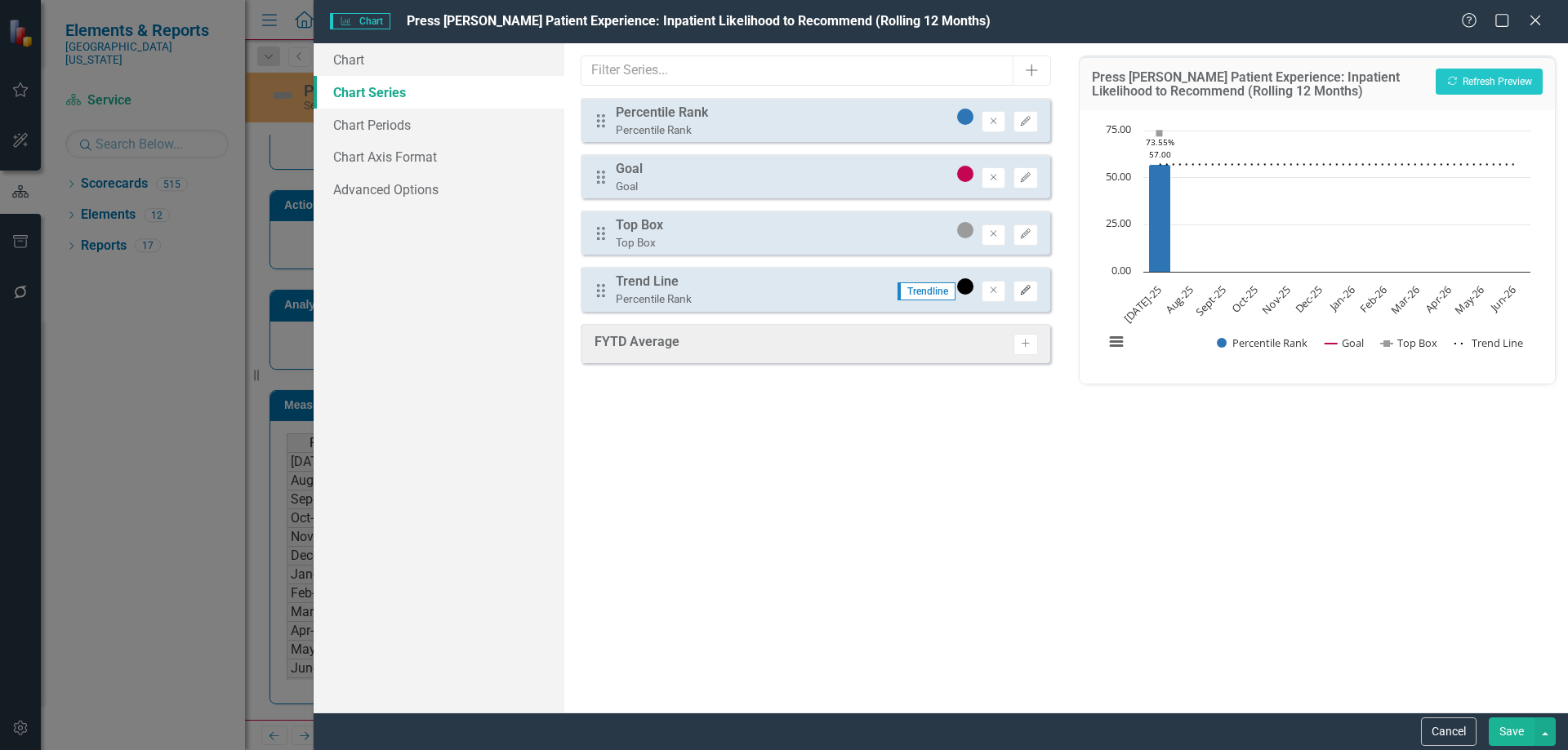
click at [1029, 296] on button "Edit" at bounding box center [1025, 291] width 24 height 21
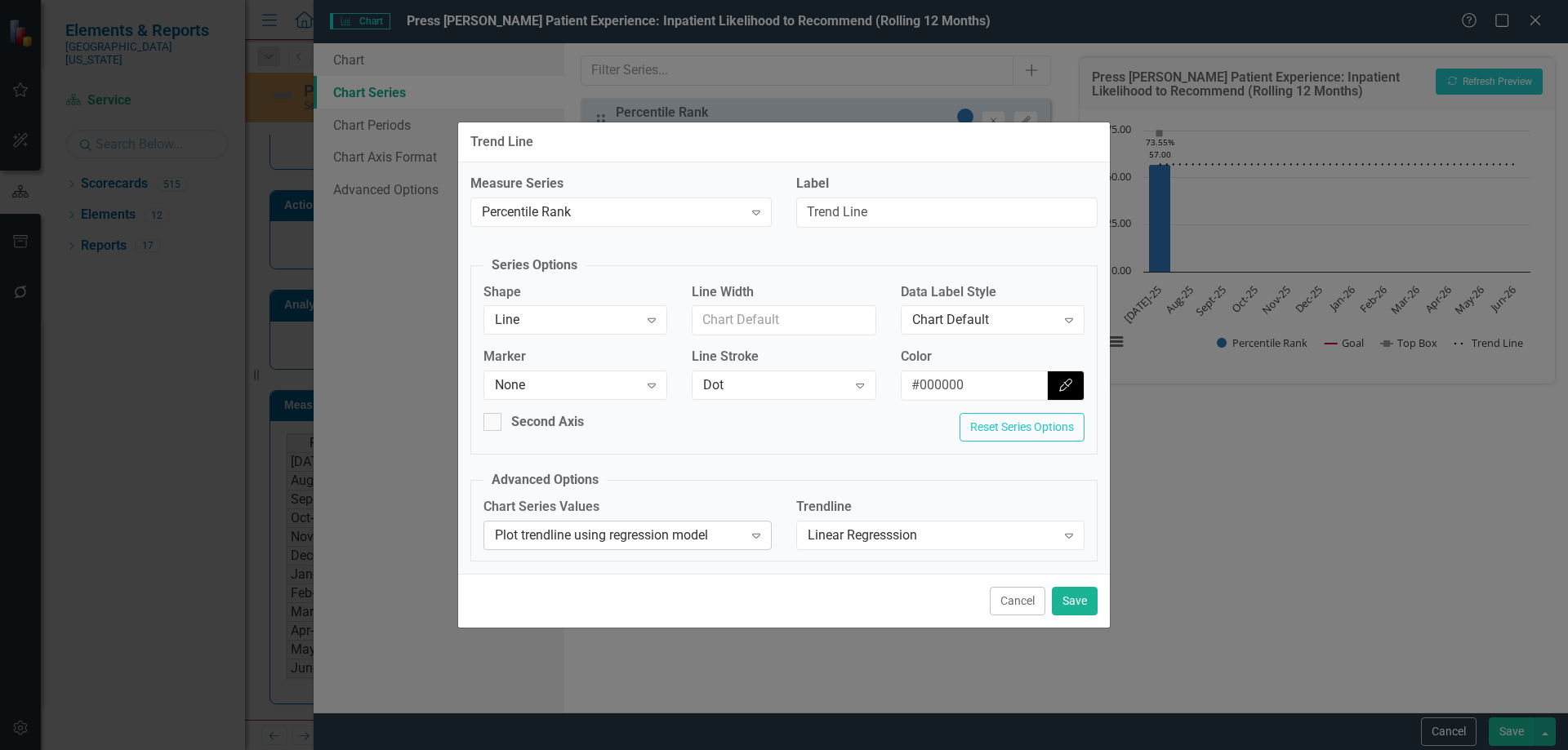
click at [569, 533] on div "Plot trendline using regression model" at bounding box center [619, 534] width 248 height 19
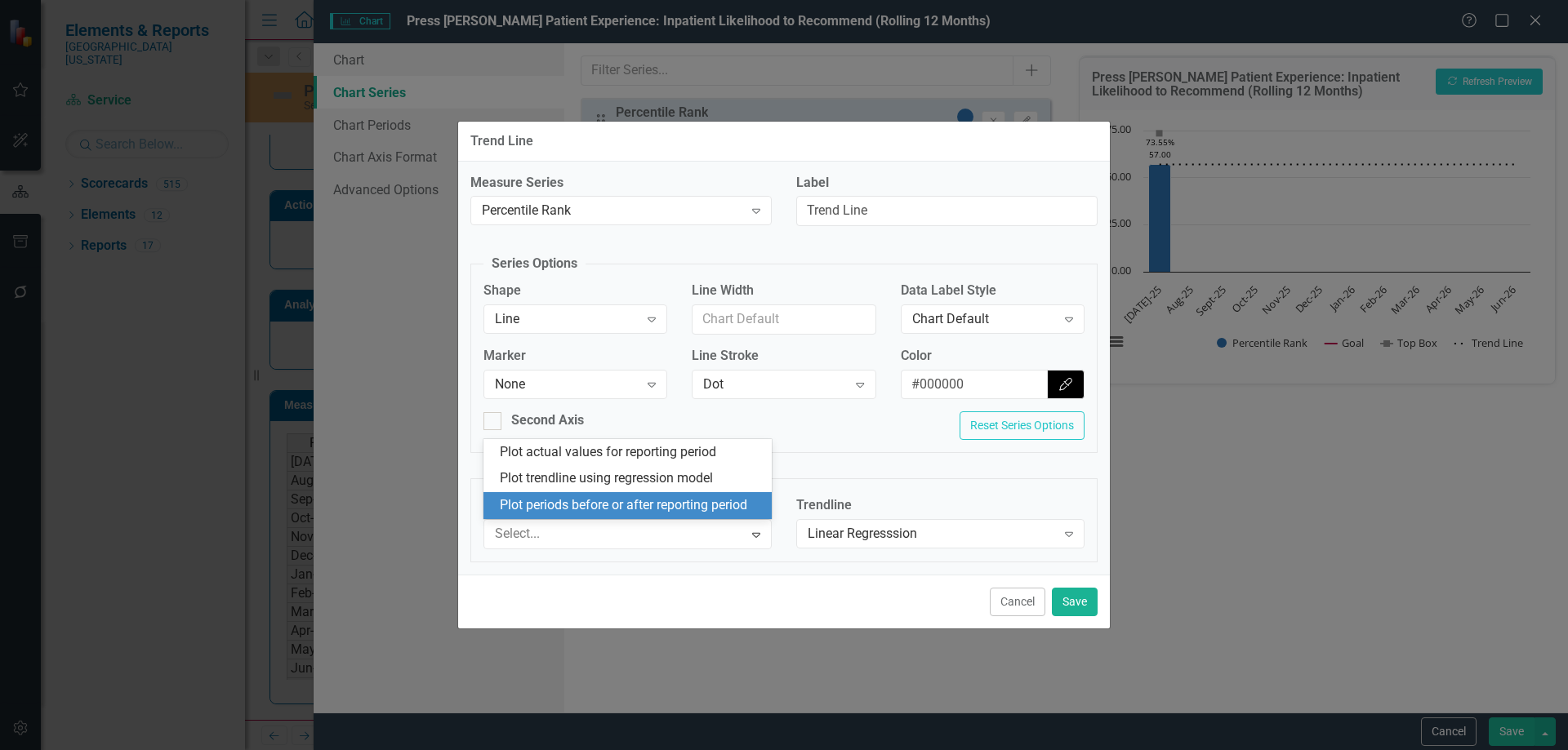
click at [560, 508] on div "Plot periods before or after reporting period" at bounding box center [631, 506] width 262 height 19
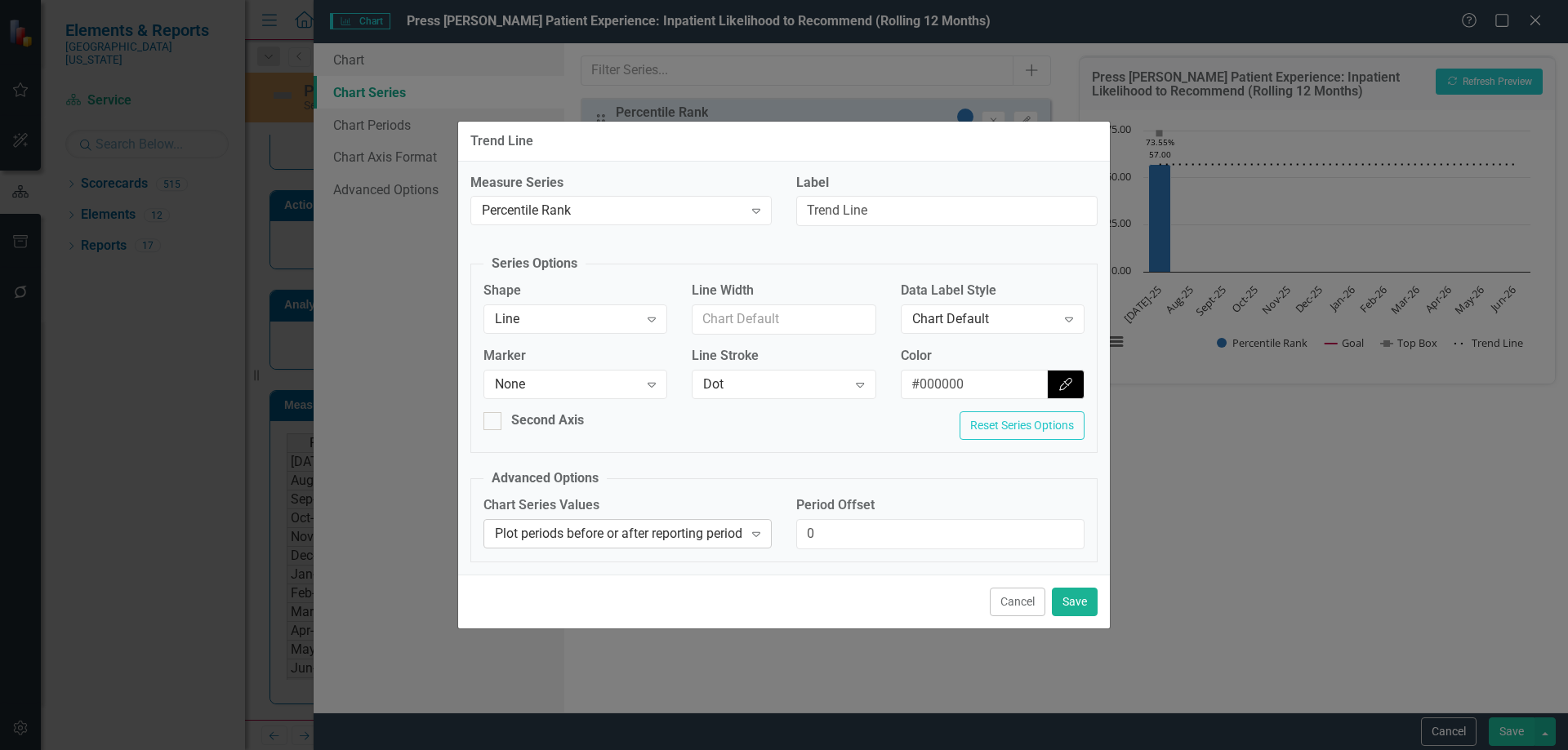
click at [760, 529] on icon "Expand" at bounding box center [756, 533] width 16 height 13
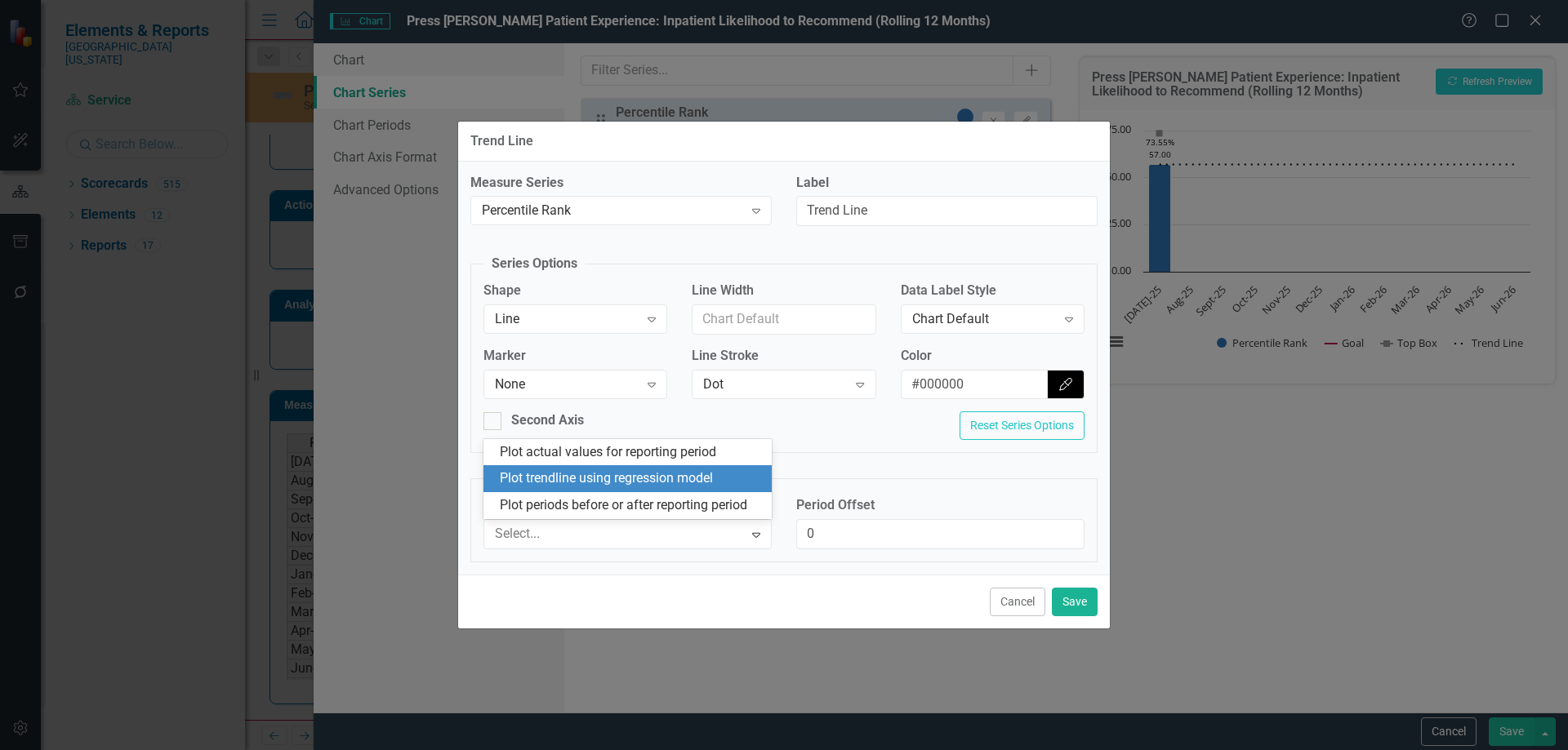
click at [696, 484] on div "Plot trendline using regression model" at bounding box center [631, 479] width 262 height 19
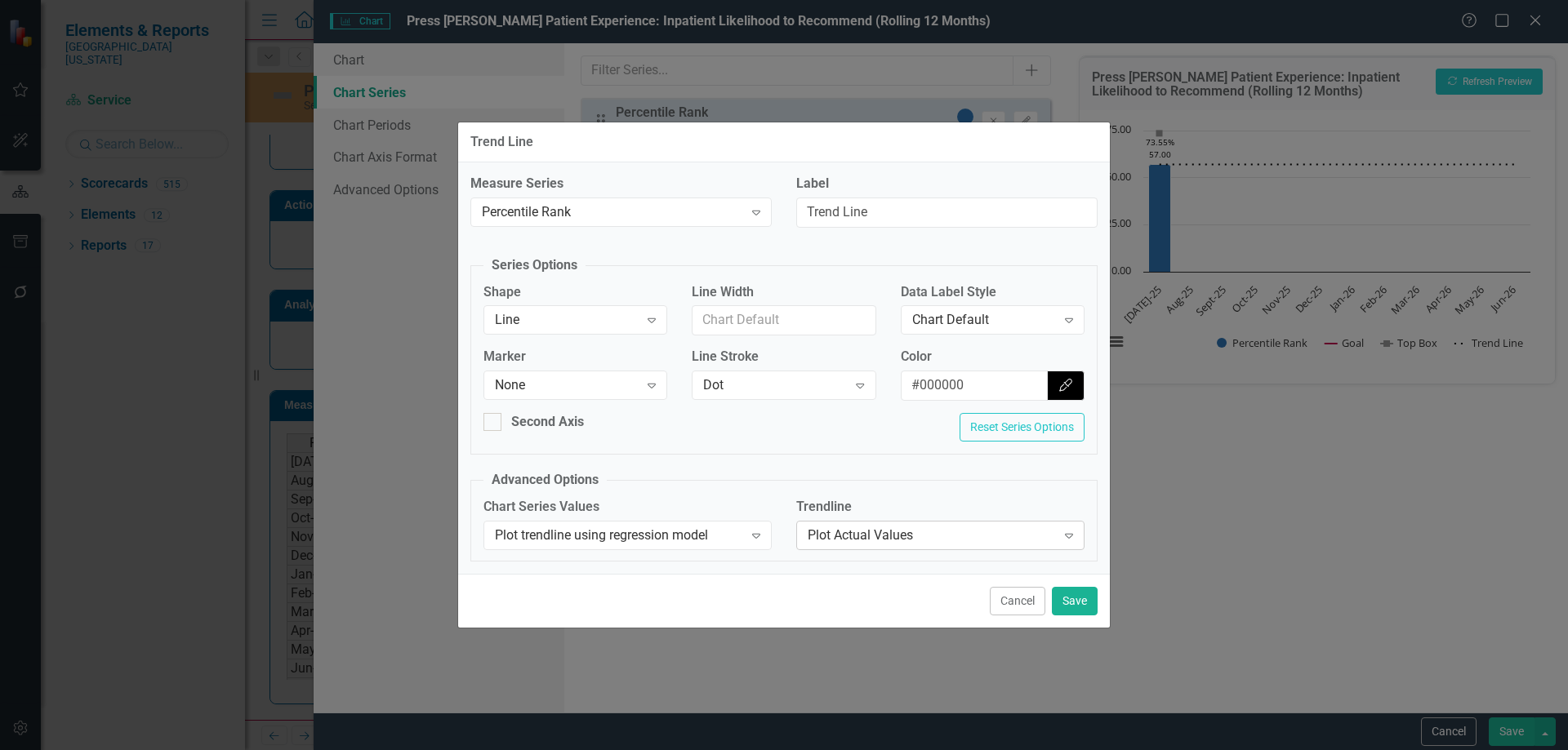
click at [820, 537] on div "Plot Actual Values" at bounding box center [932, 534] width 248 height 19
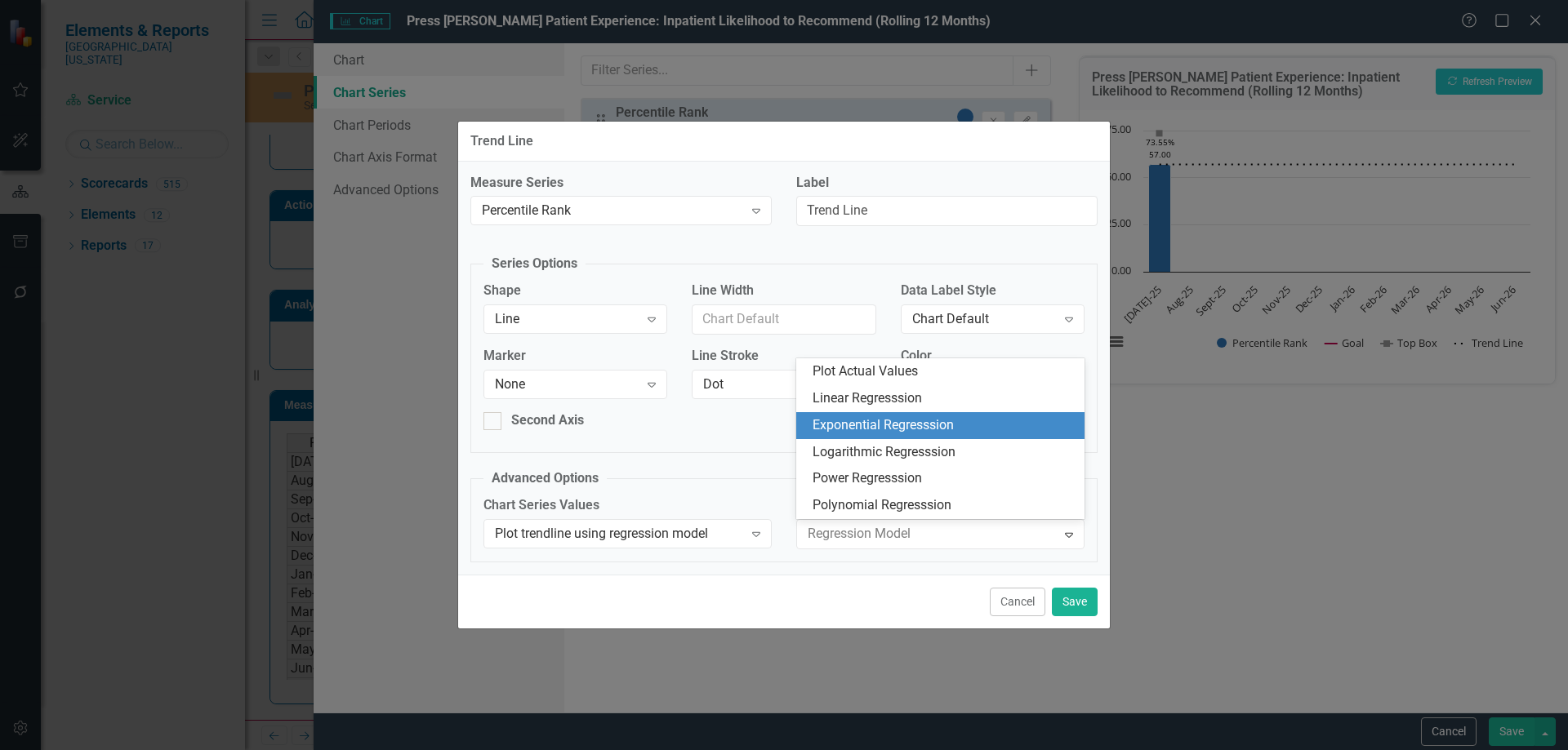
click at [824, 428] on div "Exponential Regresssion" at bounding box center [944, 425] width 262 height 19
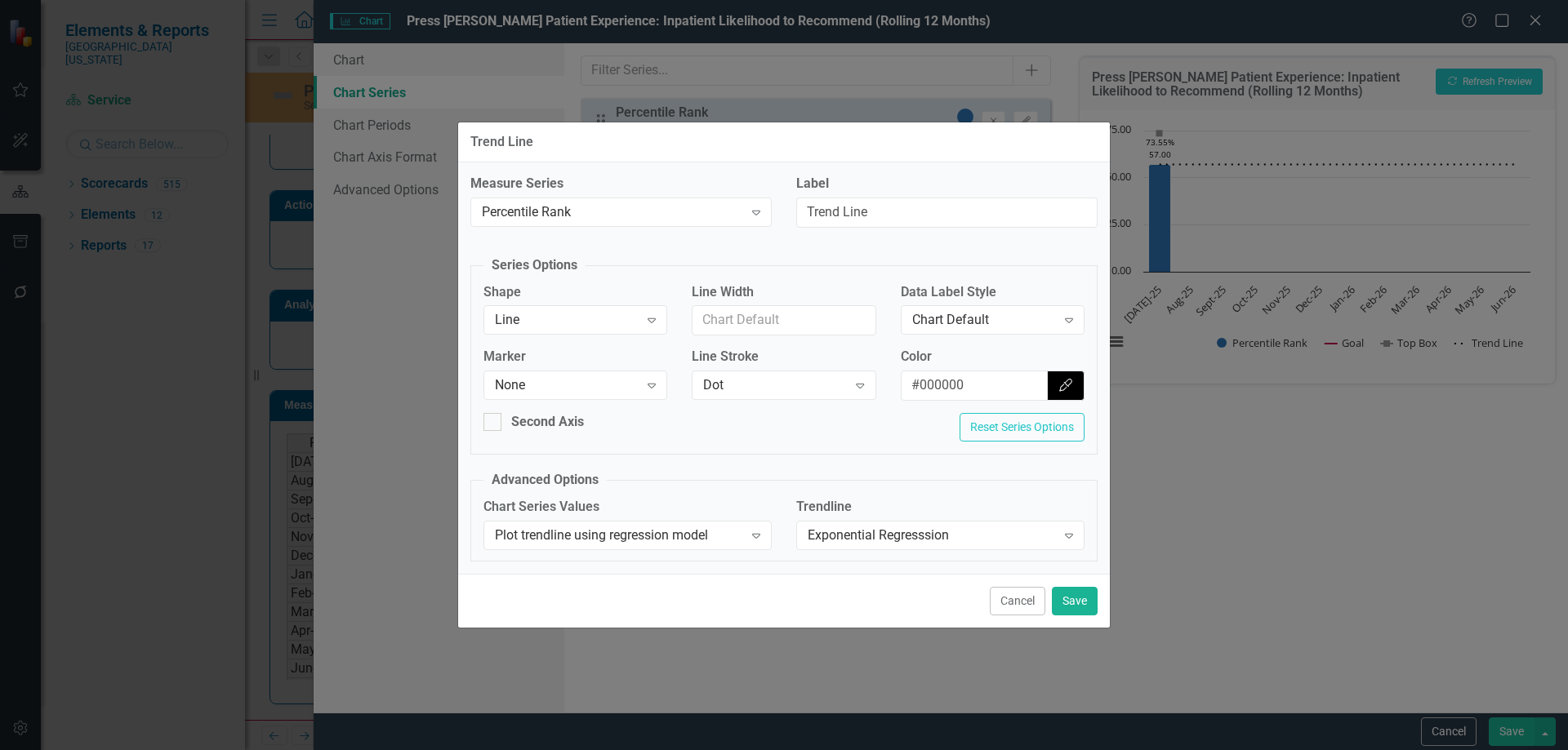
click at [1079, 616] on div "Cancel Save" at bounding box center [784, 601] width 652 height 54
click at [1088, 606] on button "Save" at bounding box center [1075, 601] width 46 height 29
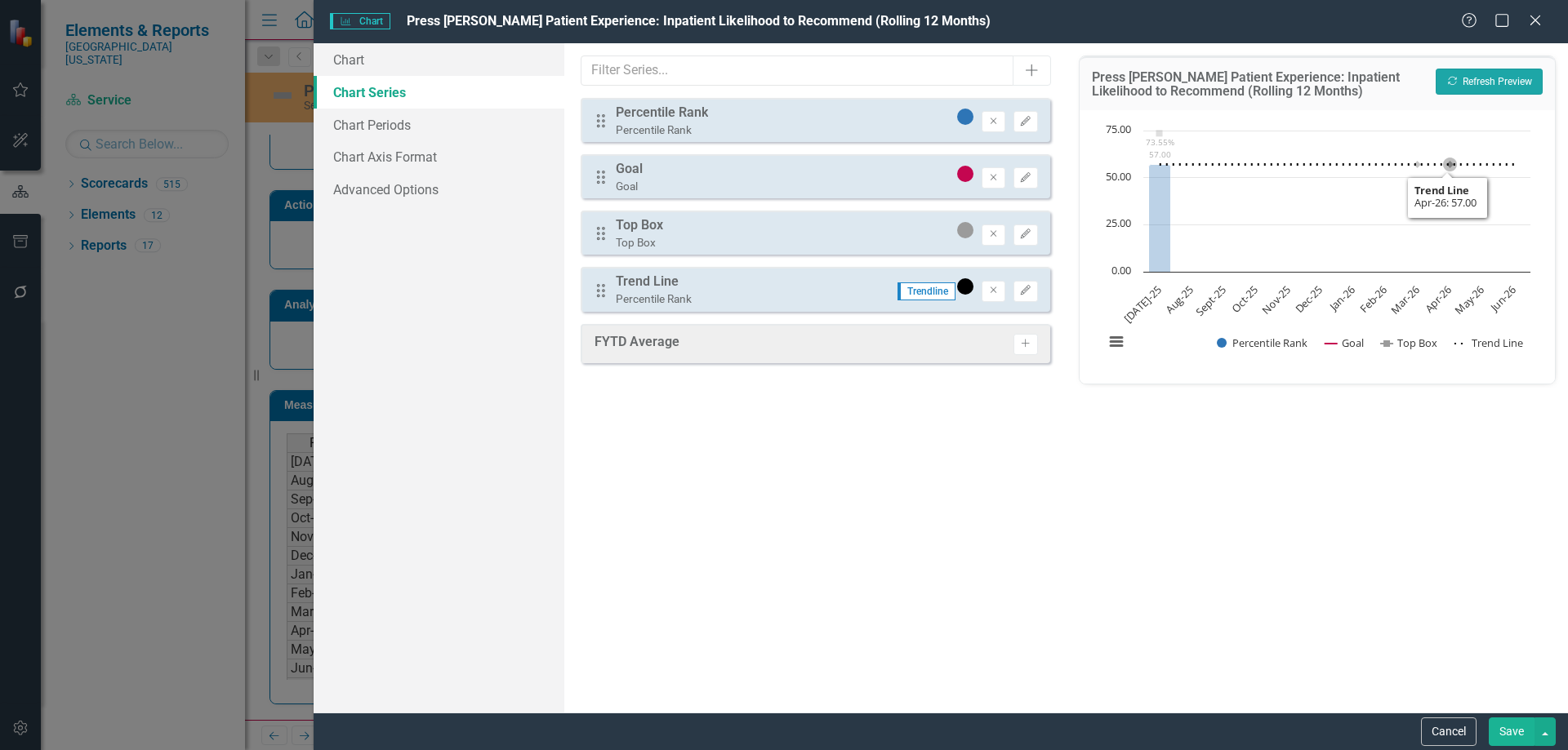
click at [1499, 75] on button "Recalculate Refresh Preview" at bounding box center [1490, 81] width 107 height 26
click at [1025, 291] on icon "Edit" at bounding box center [1025, 291] width 12 height 10
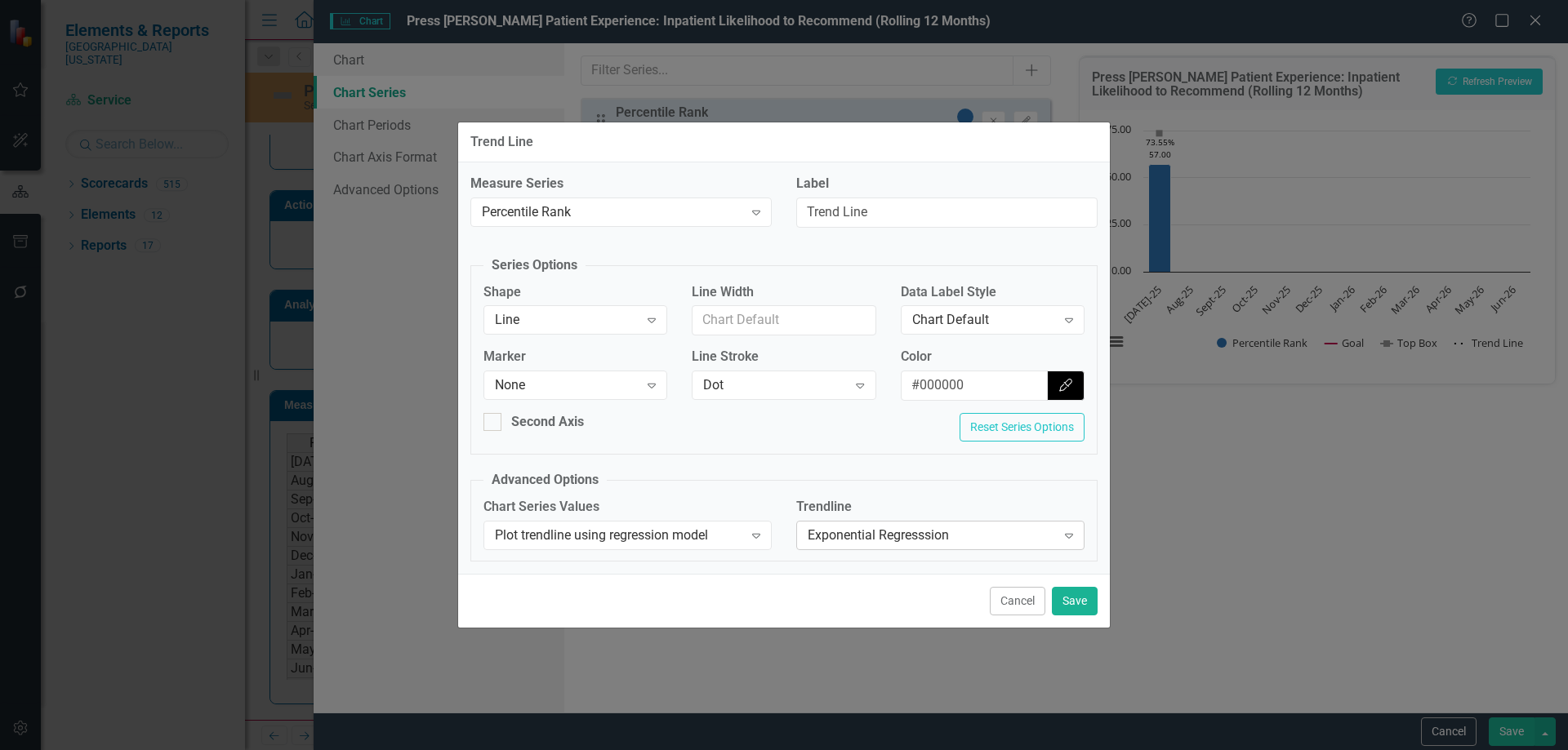
click at [940, 529] on div "Exponential Regresssion" at bounding box center [932, 534] width 248 height 19
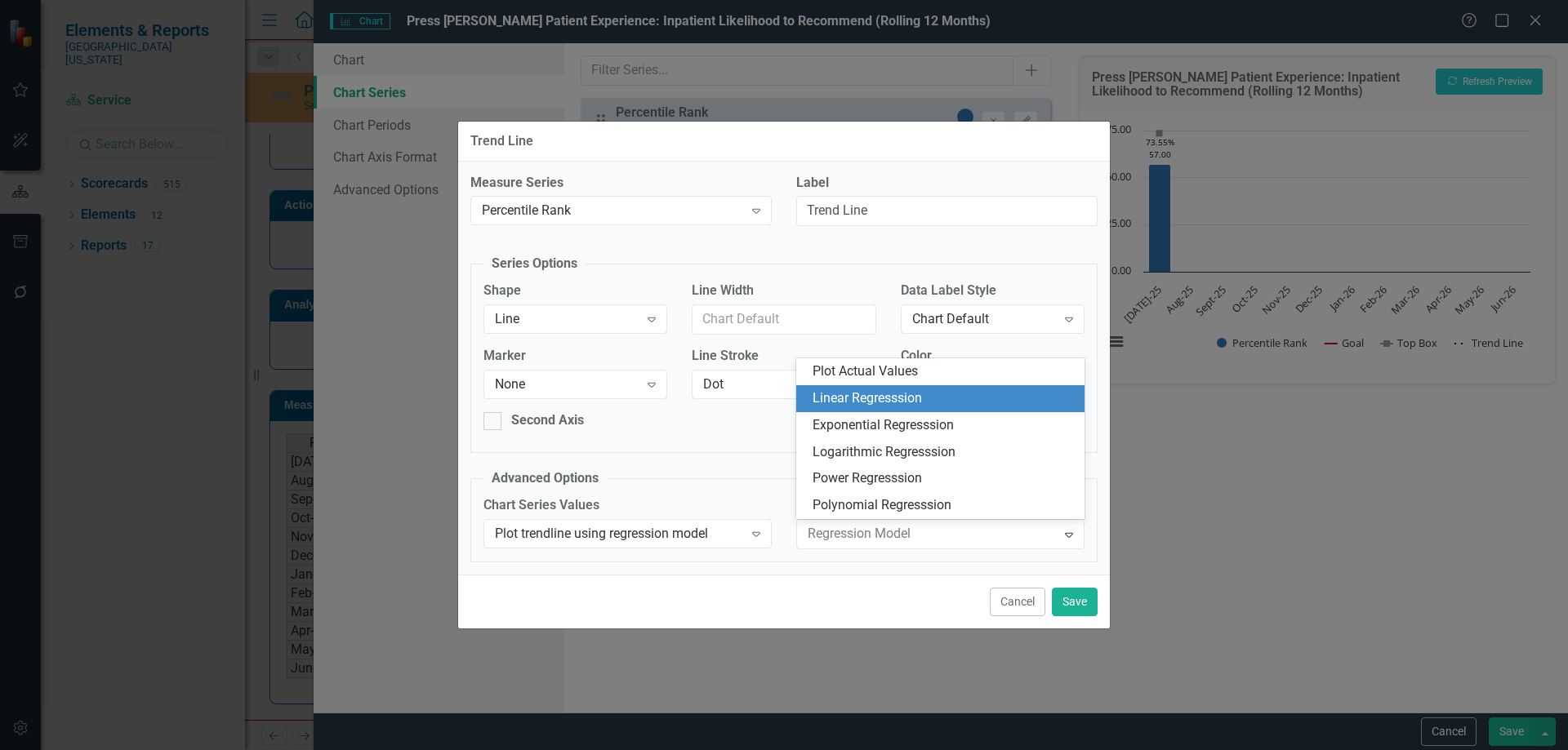
click at [897, 395] on div "Linear Regresssion" at bounding box center [944, 398] width 262 height 19
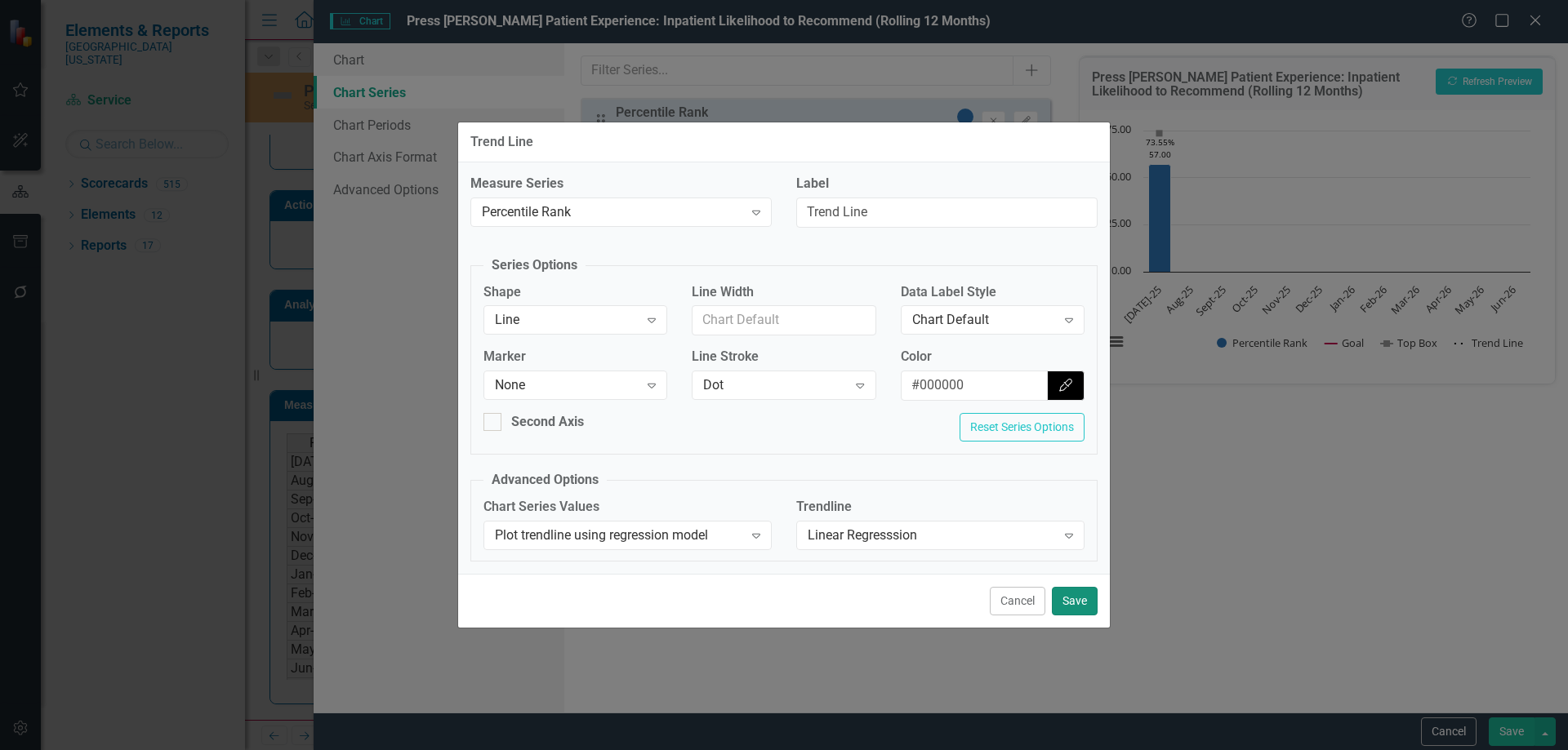
click at [1084, 610] on button "Save" at bounding box center [1075, 601] width 46 height 29
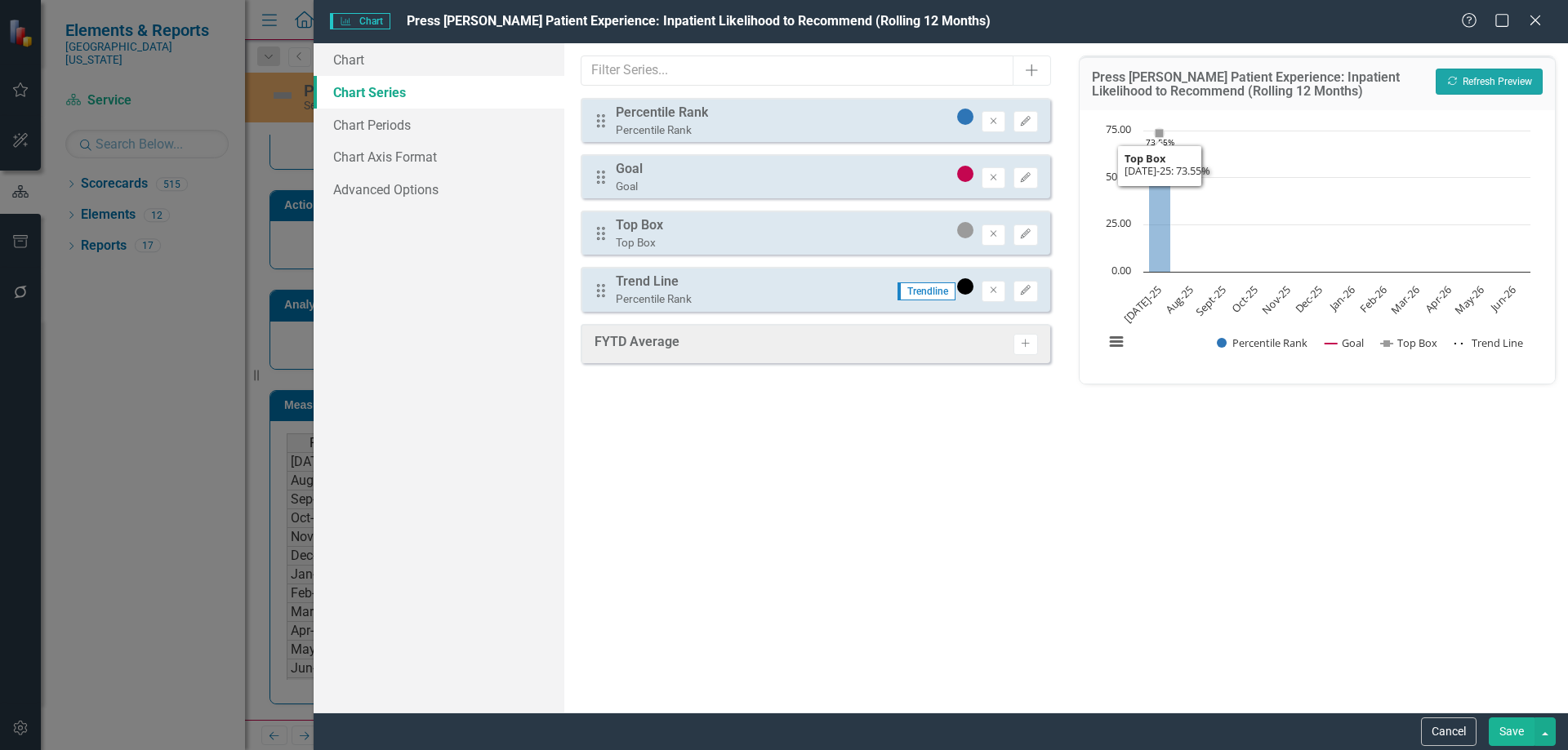
click at [1485, 75] on button "Recalculate Refresh Preview" at bounding box center [1490, 81] width 107 height 26
click at [1021, 296] on icon "Edit" at bounding box center [1025, 291] width 12 height 10
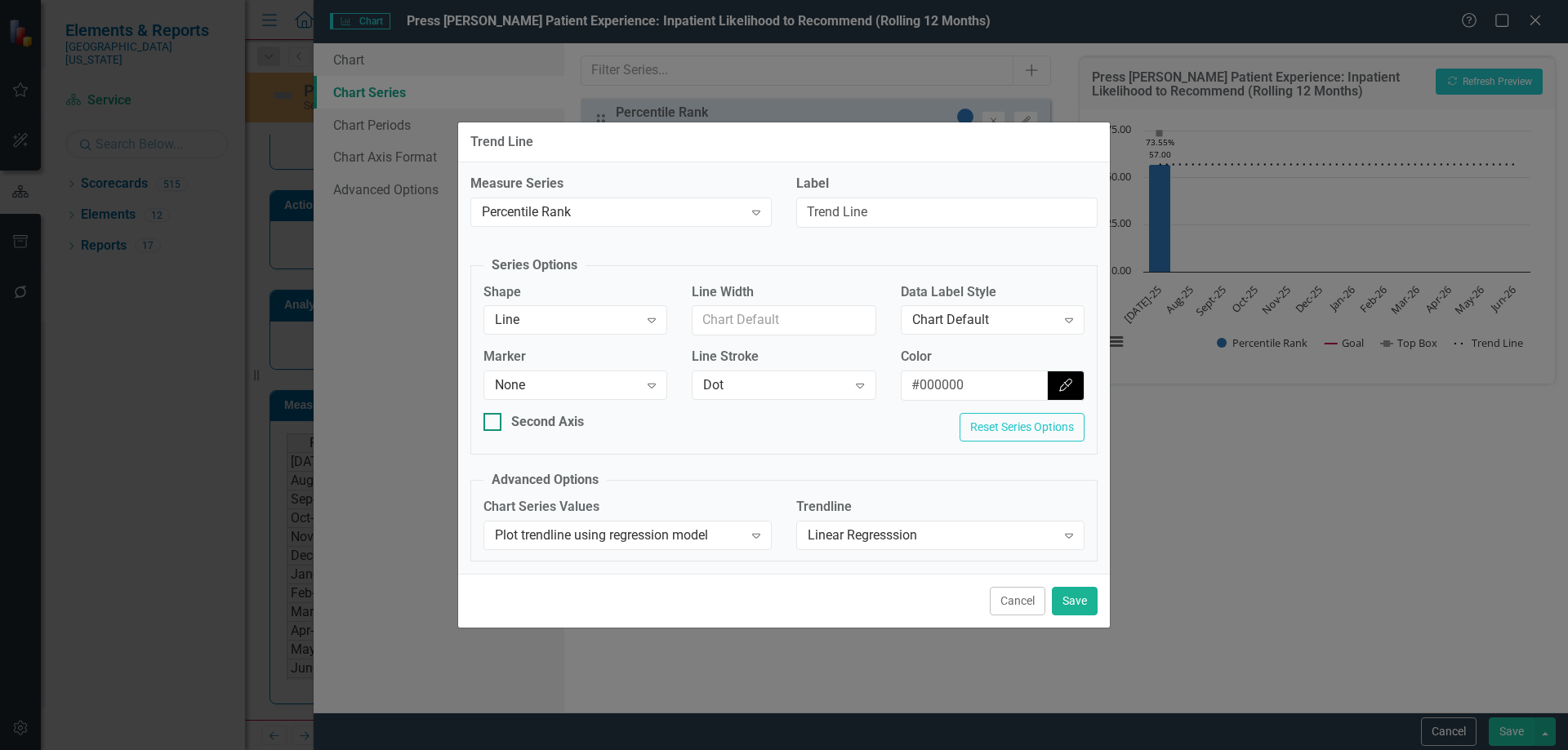
click at [498, 420] on div at bounding box center [493, 422] width 18 height 18
click at [494, 420] on input "Second Axis" at bounding box center [489, 418] width 11 height 11
checkbox input "true"
click at [1080, 598] on button "Save" at bounding box center [1075, 601] width 46 height 29
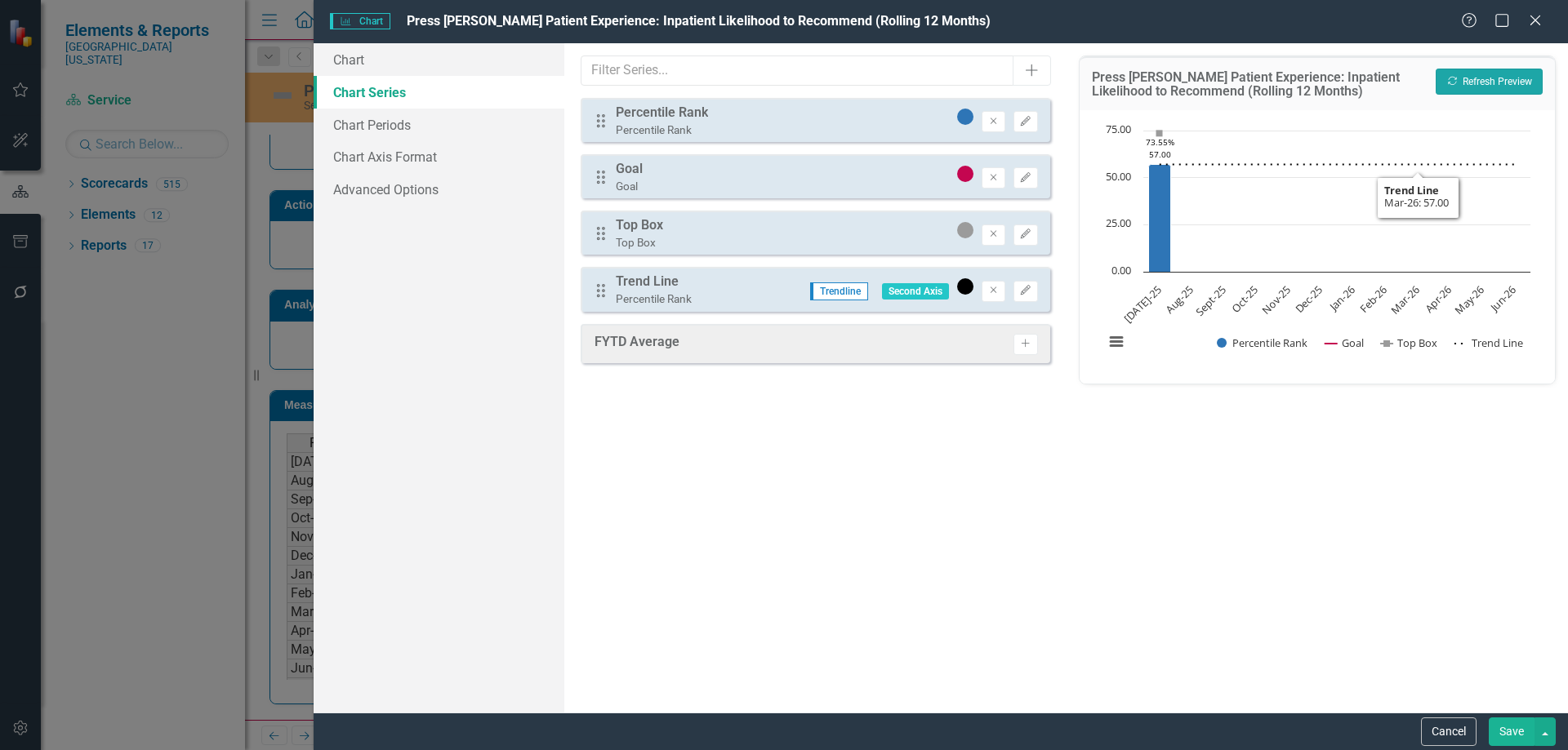
click at [1512, 78] on button "Recalculate Refresh Preview" at bounding box center [1490, 81] width 107 height 26
click at [1024, 288] on icon "Edit" at bounding box center [1025, 291] width 12 height 10
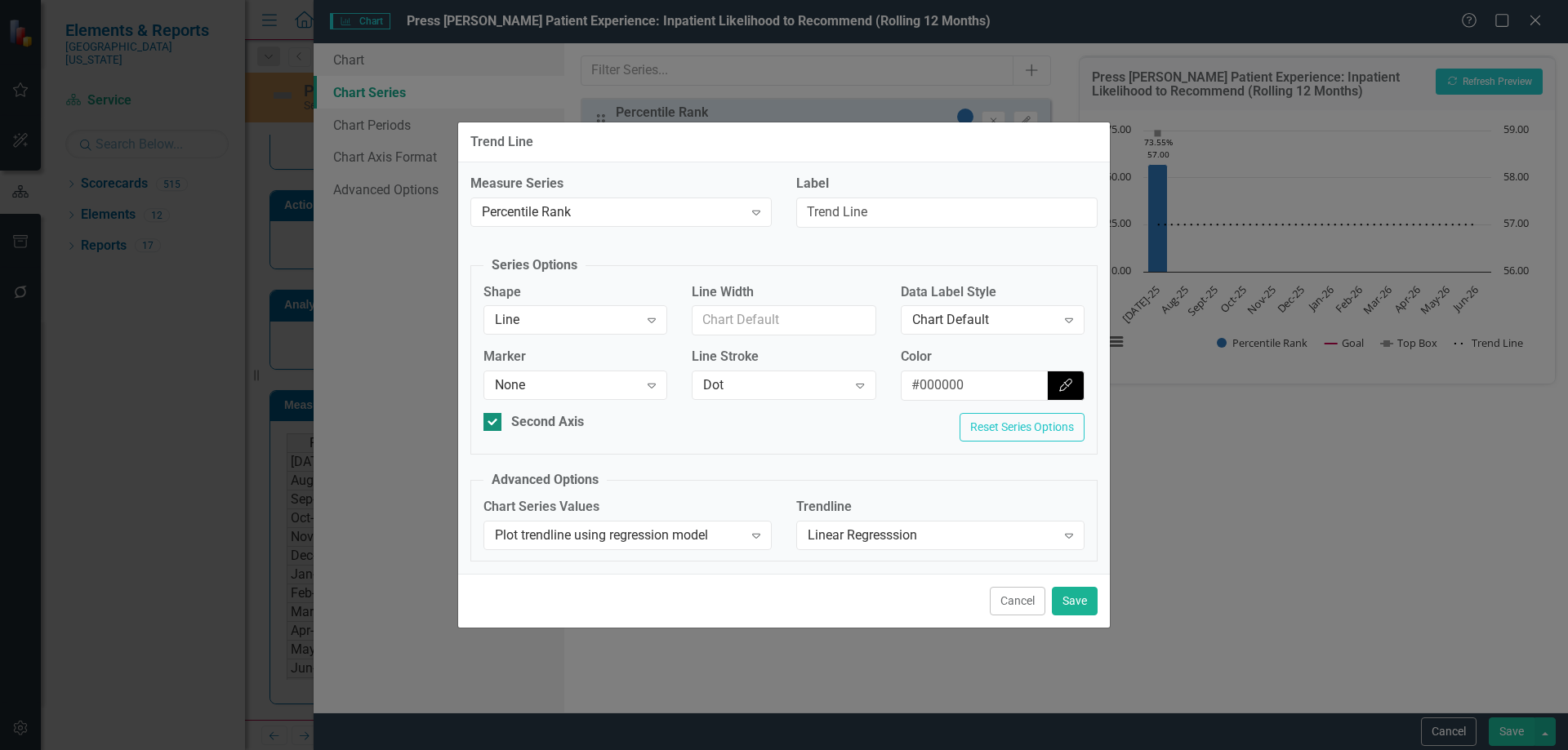
click at [486, 420] on input "Second Axis" at bounding box center [489, 418] width 11 height 11
checkbox input "false"
click at [1081, 600] on button "Save" at bounding box center [1075, 601] width 46 height 29
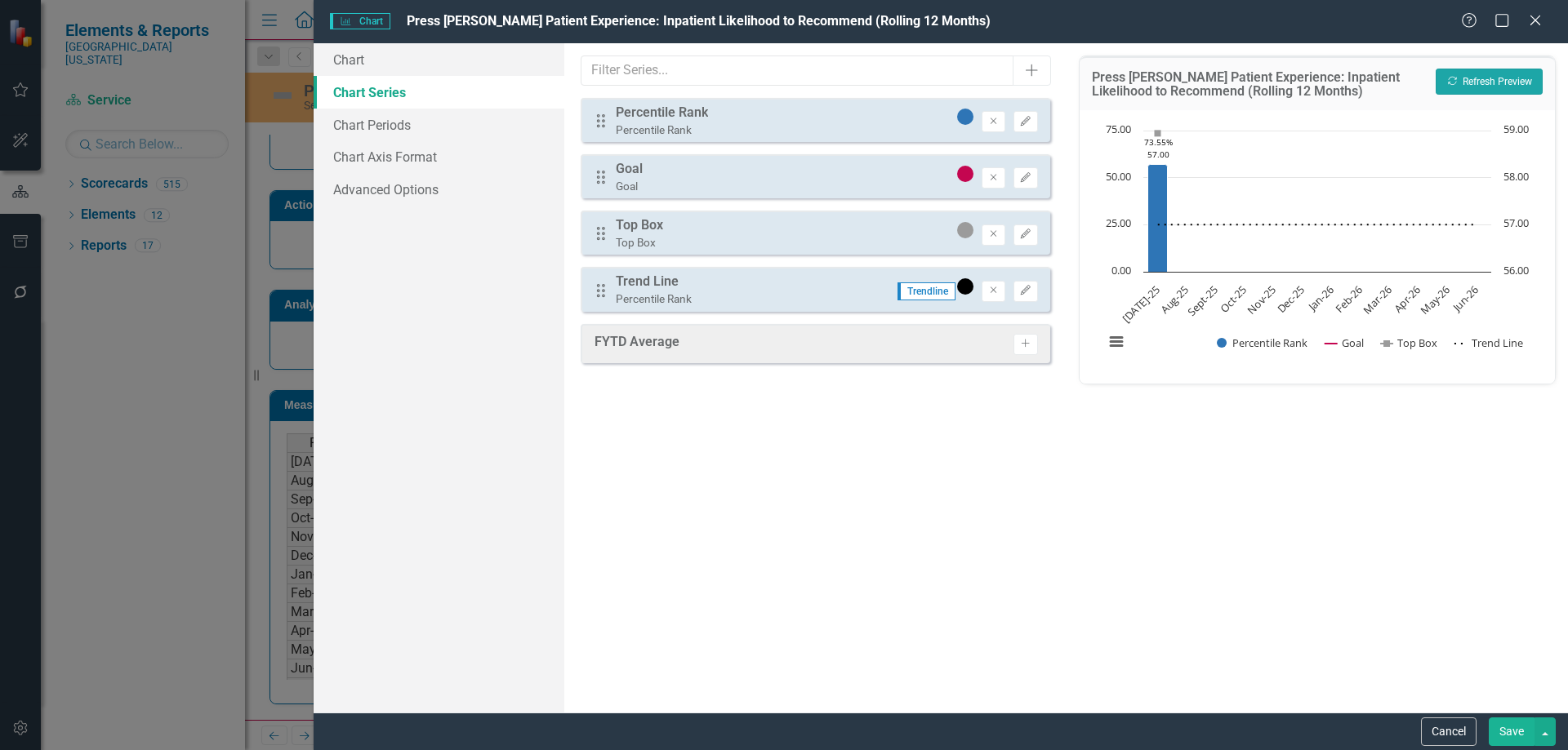
click at [1497, 84] on button "Recalculate Refresh Preview" at bounding box center [1490, 81] width 107 height 26
click at [1508, 727] on button "Save" at bounding box center [1512, 732] width 46 height 29
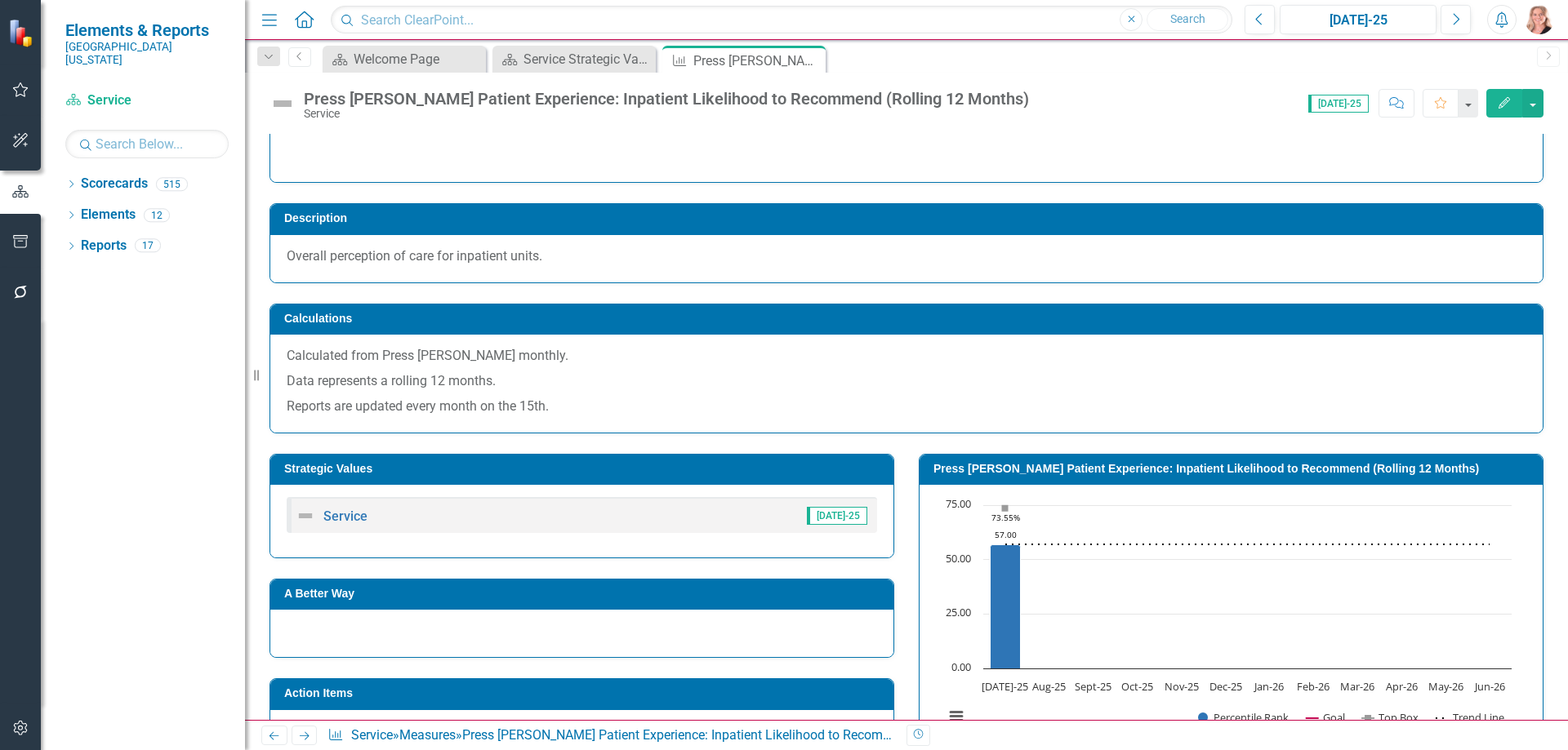
scroll to position [0, 0]
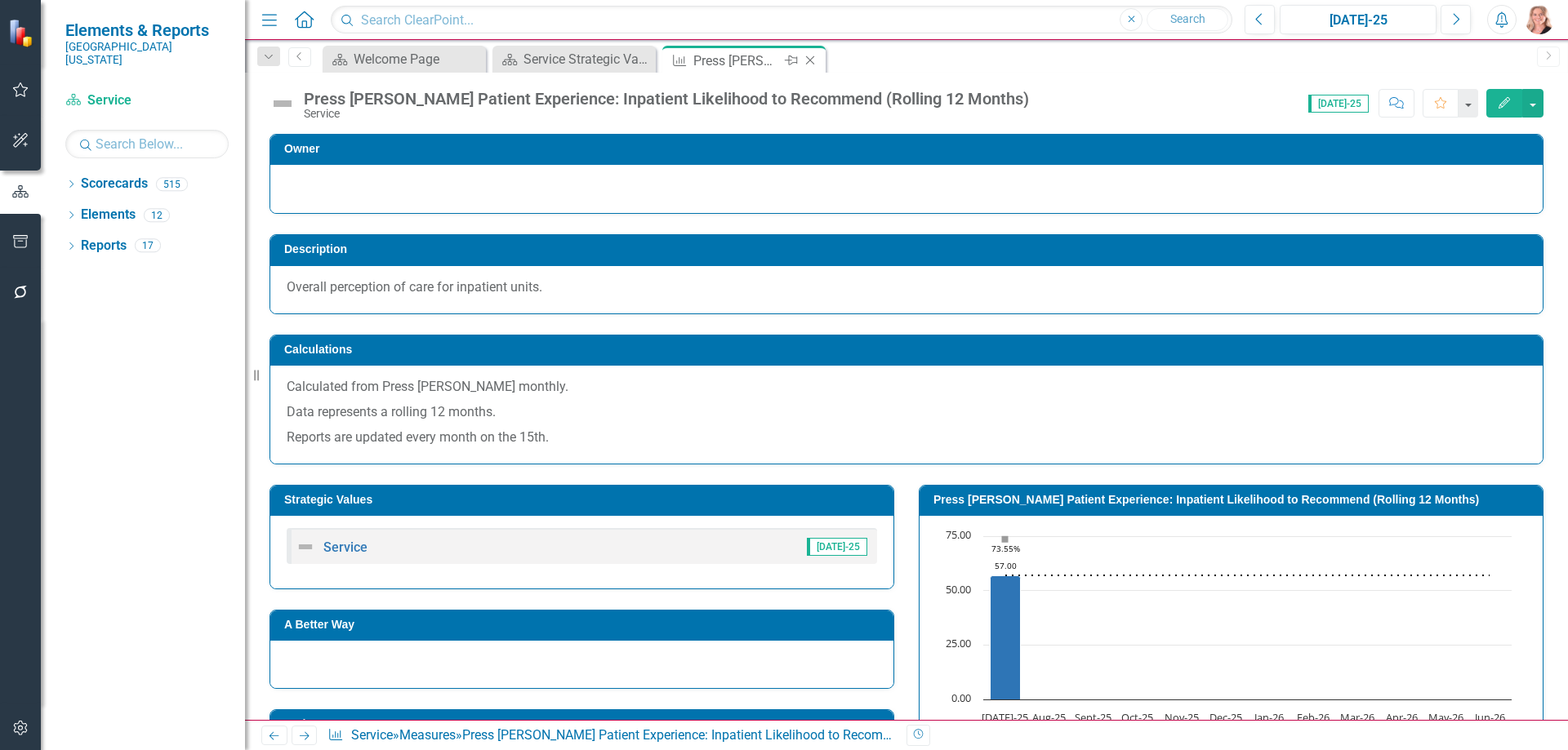
click at [812, 60] on icon "Close" at bounding box center [810, 60] width 16 height 13
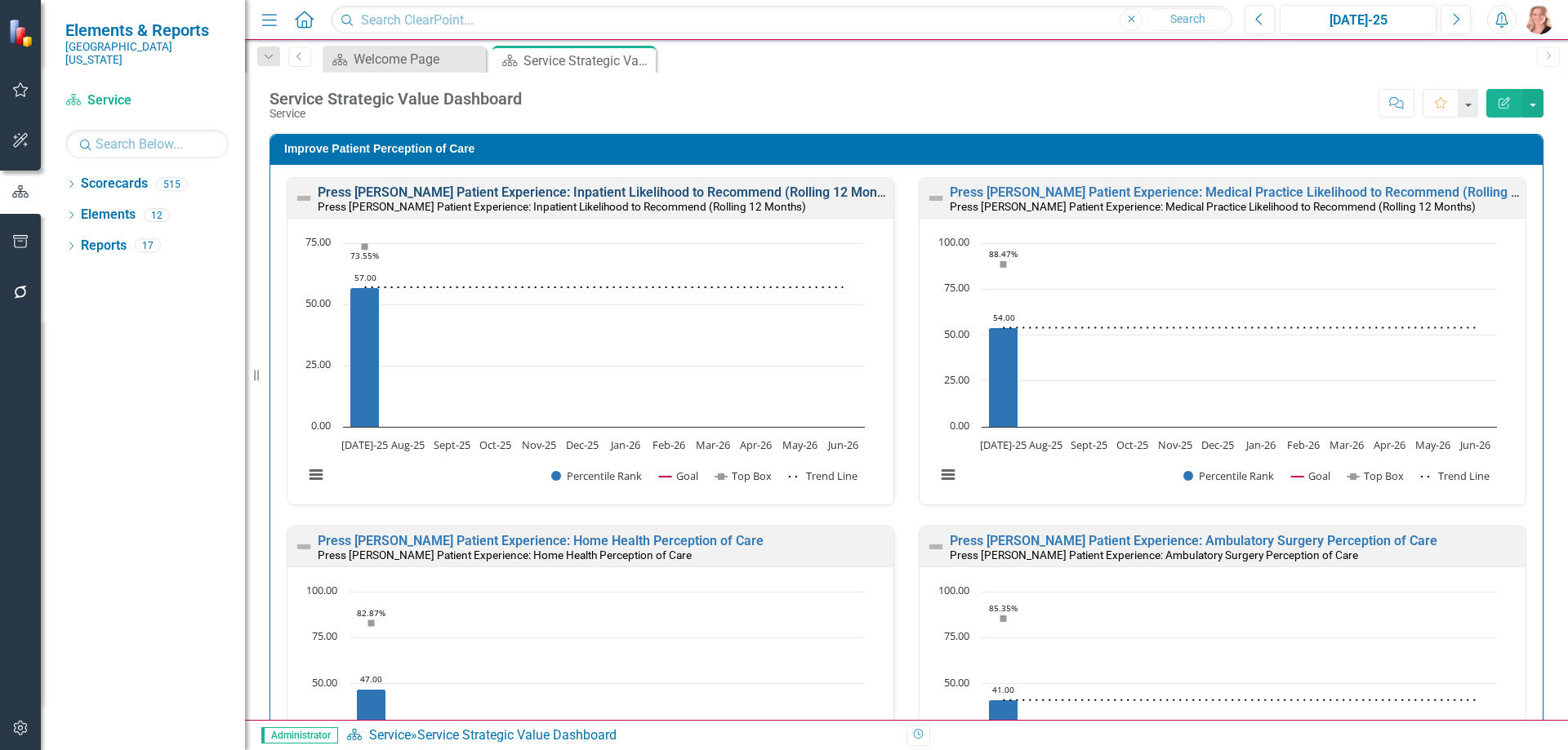
click at [444, 194] on link "Press [PERSON_NAME] Patient Experience: Inpatient Likelihood to Recommend (Roll…" at bounding box center [609, 193] width 582 height 16
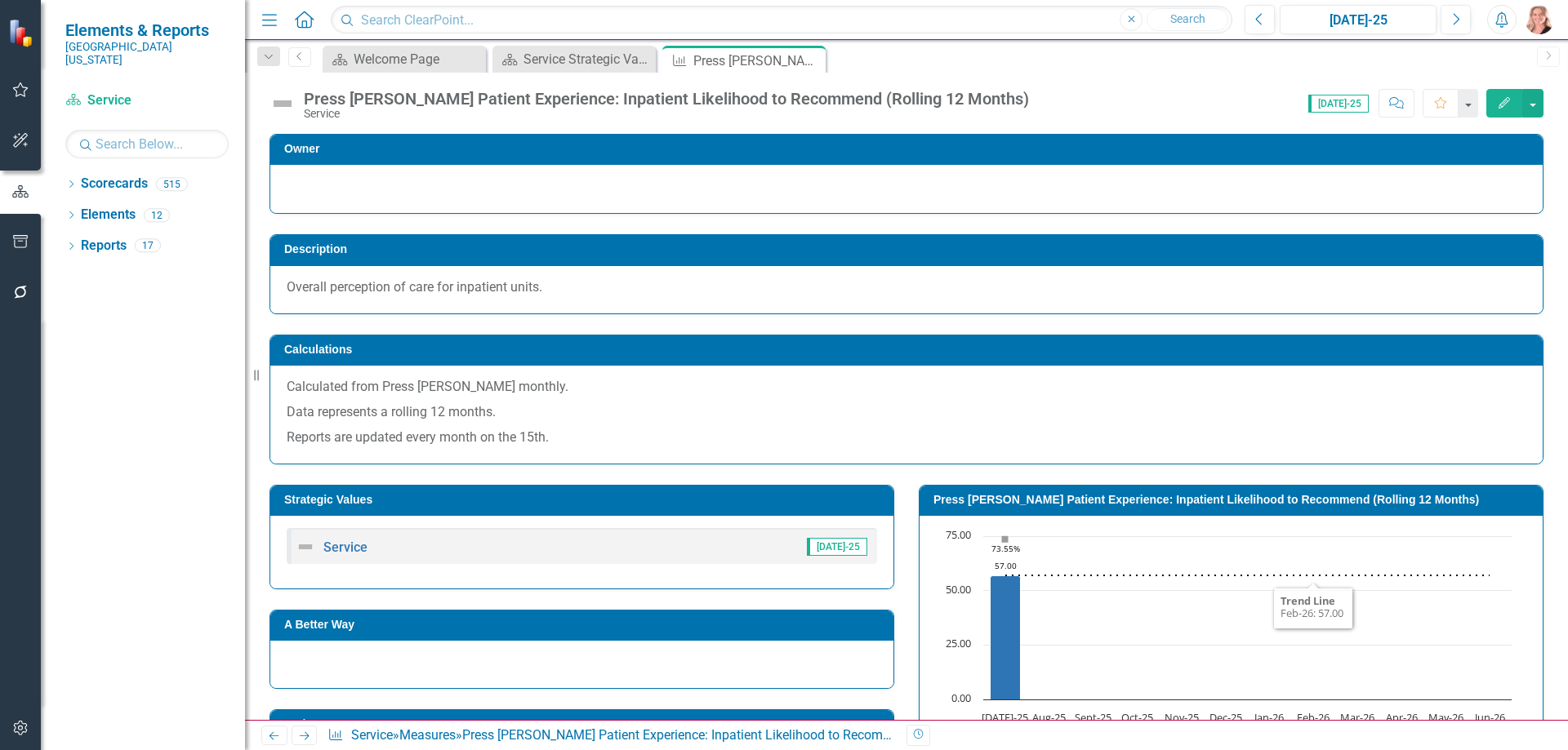
click at [1500, 103] on icon "Edit" at bounding box center [1504, 103] width 15 height 12
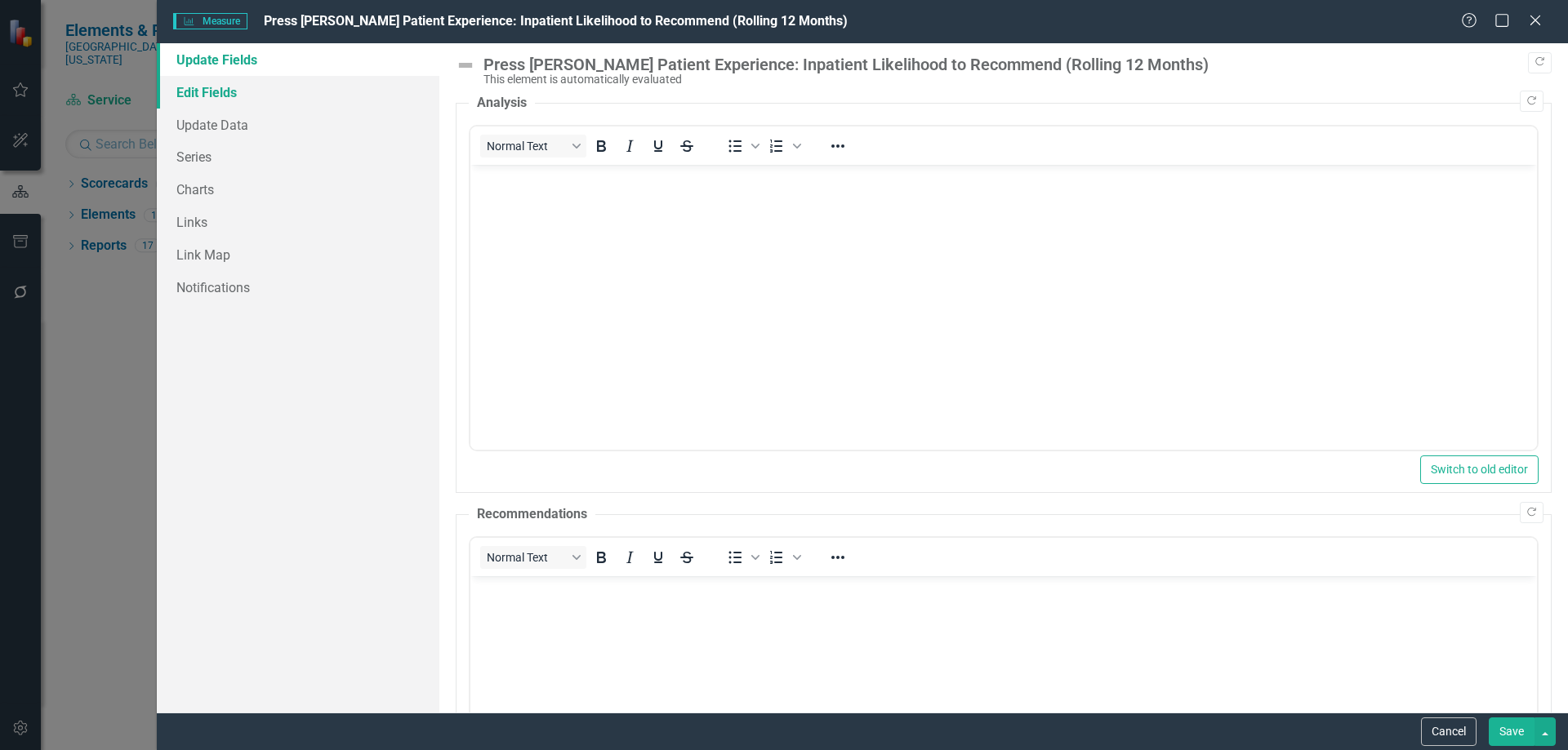
click at [257, 94] on link "Edit Fields" at bounding box center [298, 91] width 282 height 33
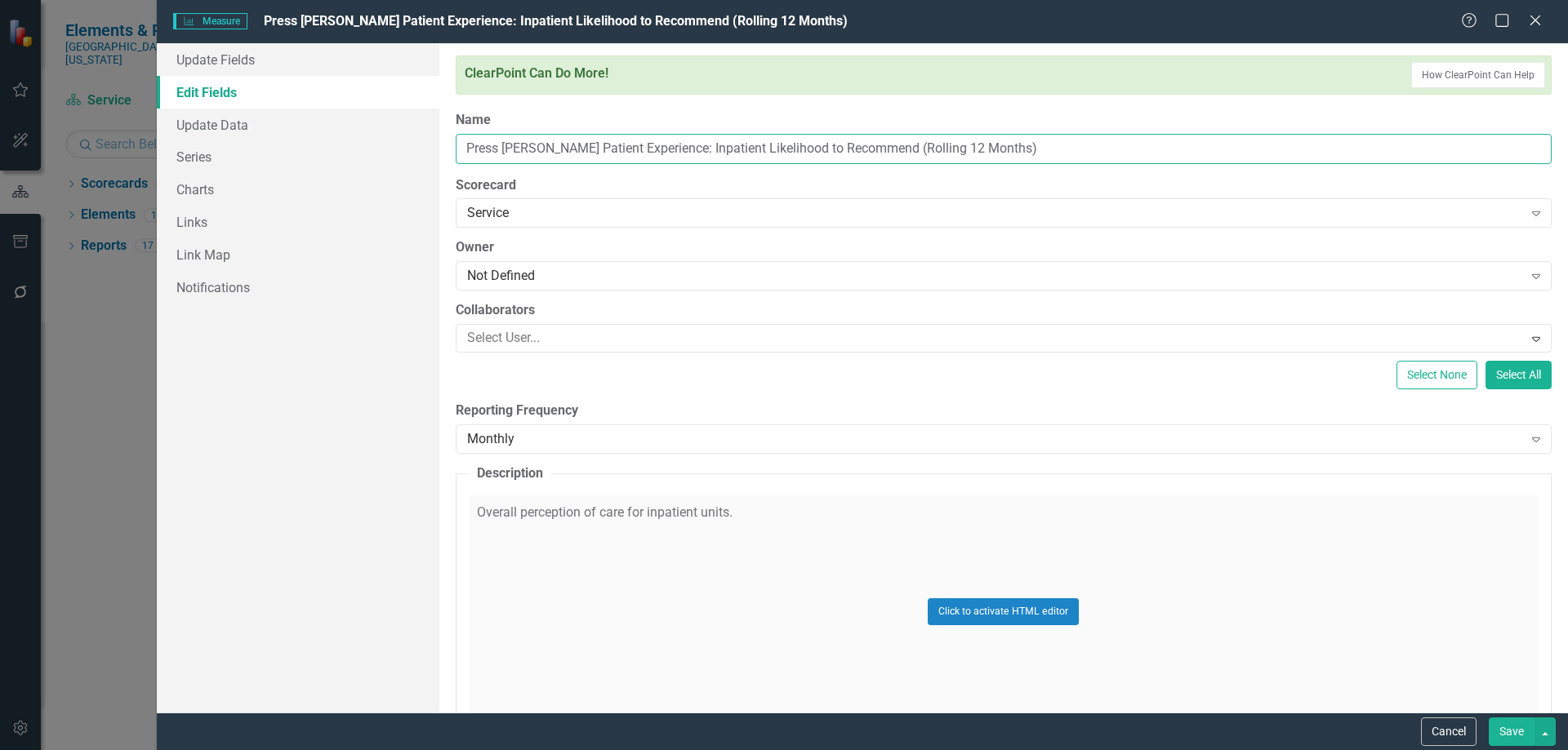
click at [1002, 145] on input "Press [PERSON_NAME] Patient Experience: Inpatient Likelihood to Recommend (Roll…" at bounding box center [1004, 149] width 1096 height 30
click at [990, 147] on input "Press [PERSON_NAME] Patient Experience: Inpatient Likelihood to Recommend (Roll…" at bounding box center [1004, 149] width 1096 height 30
drag, startPoint x: 987, startPoint y: 149, endPoint x: 712, endPoint y: 155, distance: 275.1
click at [712, 155] on input "Press Ganey Patient Experience: Inpatient Likelihood to Recommend (Rolling 12 M…" at bounding box center [1004, 149] width 1096 height 30
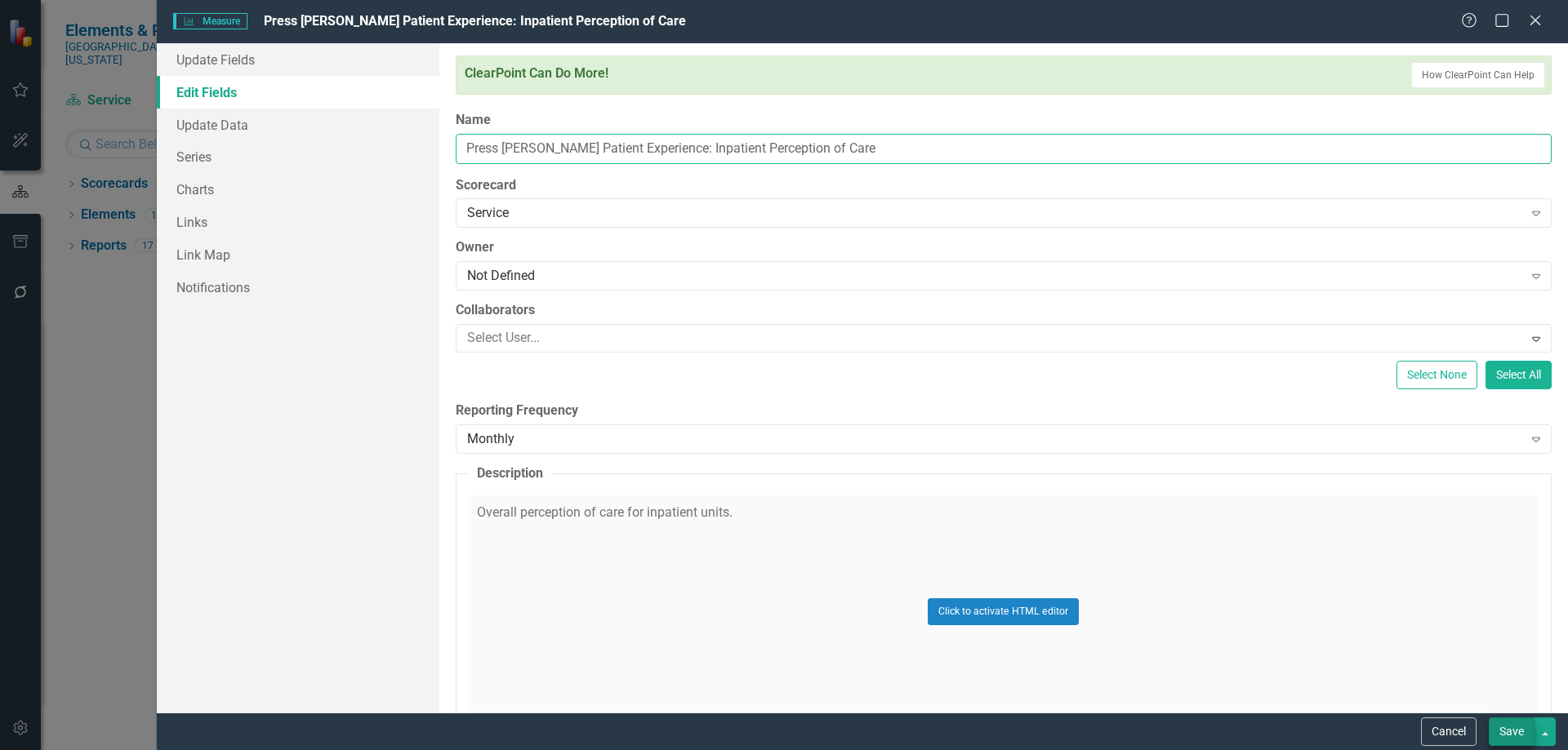
type input "Press [PERSON_NAME] Patient Experience: Inpatient Perception of Care"
click at [1517, 734] on button "Save" at bounding box center [1512, 732] width 46 height 29
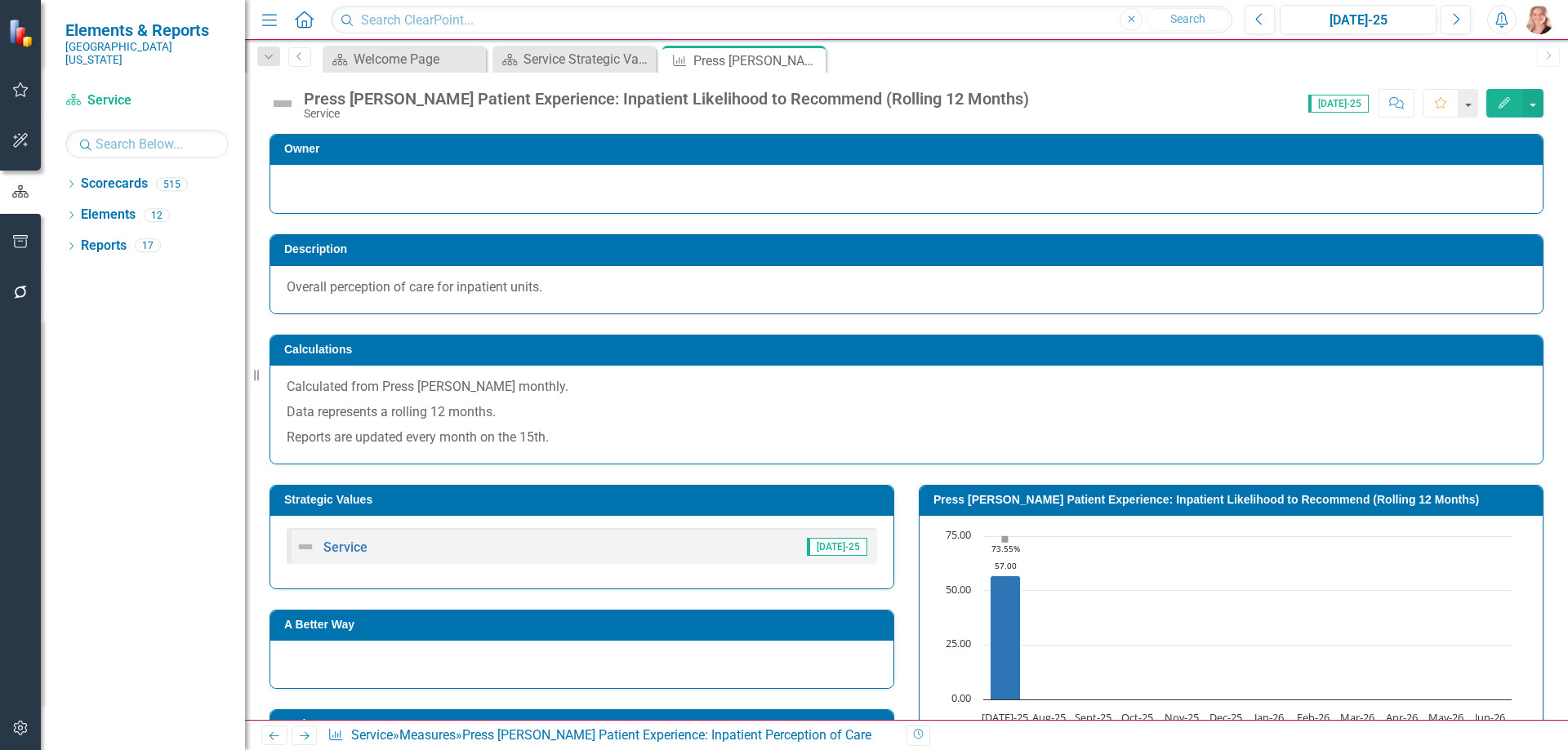
scroll to position [81, 0]
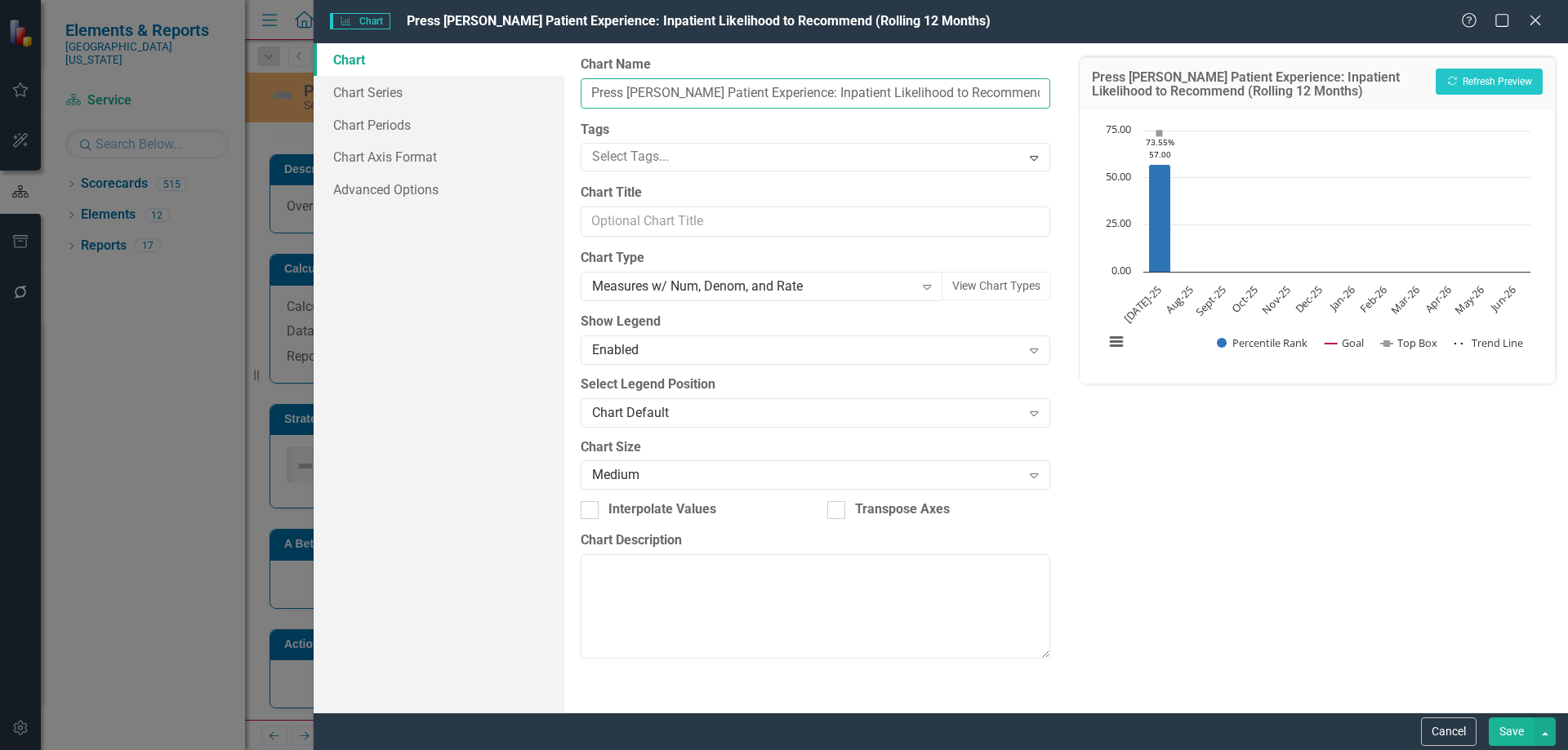
drag, startPoint x: 1007, startPoint y: 94, endPoint x: 864, endPoint y: 102, distance: 143.2
click at [838, 95] on input "Press Ganey Patient Experience: Inpatient Likelihood to Recommend (Rolling 12 M…" at bounding box center [815, 93] width 469 height 30
drag, startPoint x: 882, startPoint y: 98, endPoint x: 840, endPoint y: 98, distance: 42.0
click at [840, 98] on input "Press Ganey Patient Experience: Inpatient 12 Months)" at bounding box center [815, 93] width 469 height 30
type input "Press [PERSON_NAME] Patient Experience: Inpatient Perception of Care"
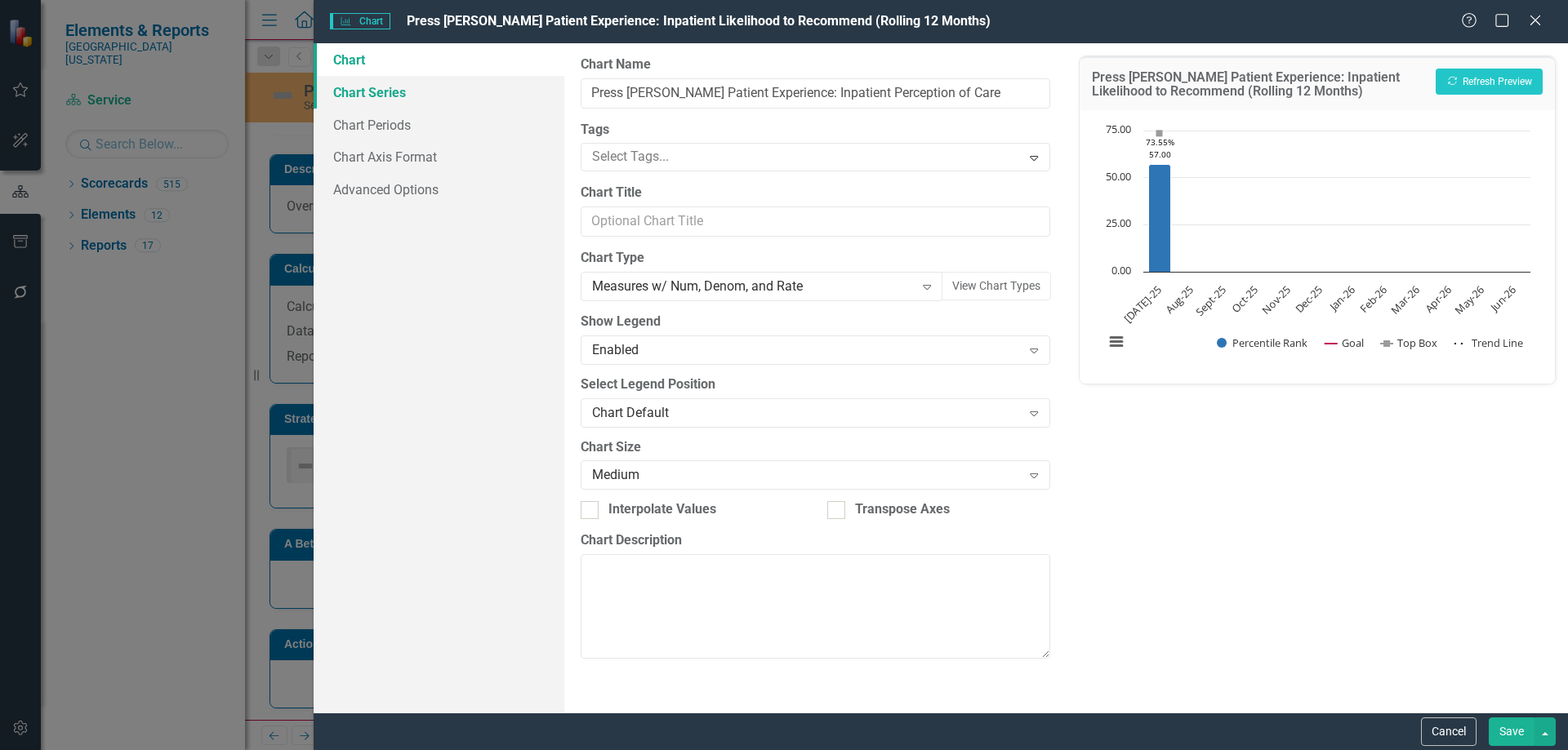
click at [384, 91] on link "Chart Series" at bounding box center [439, 91] width 250 height 33
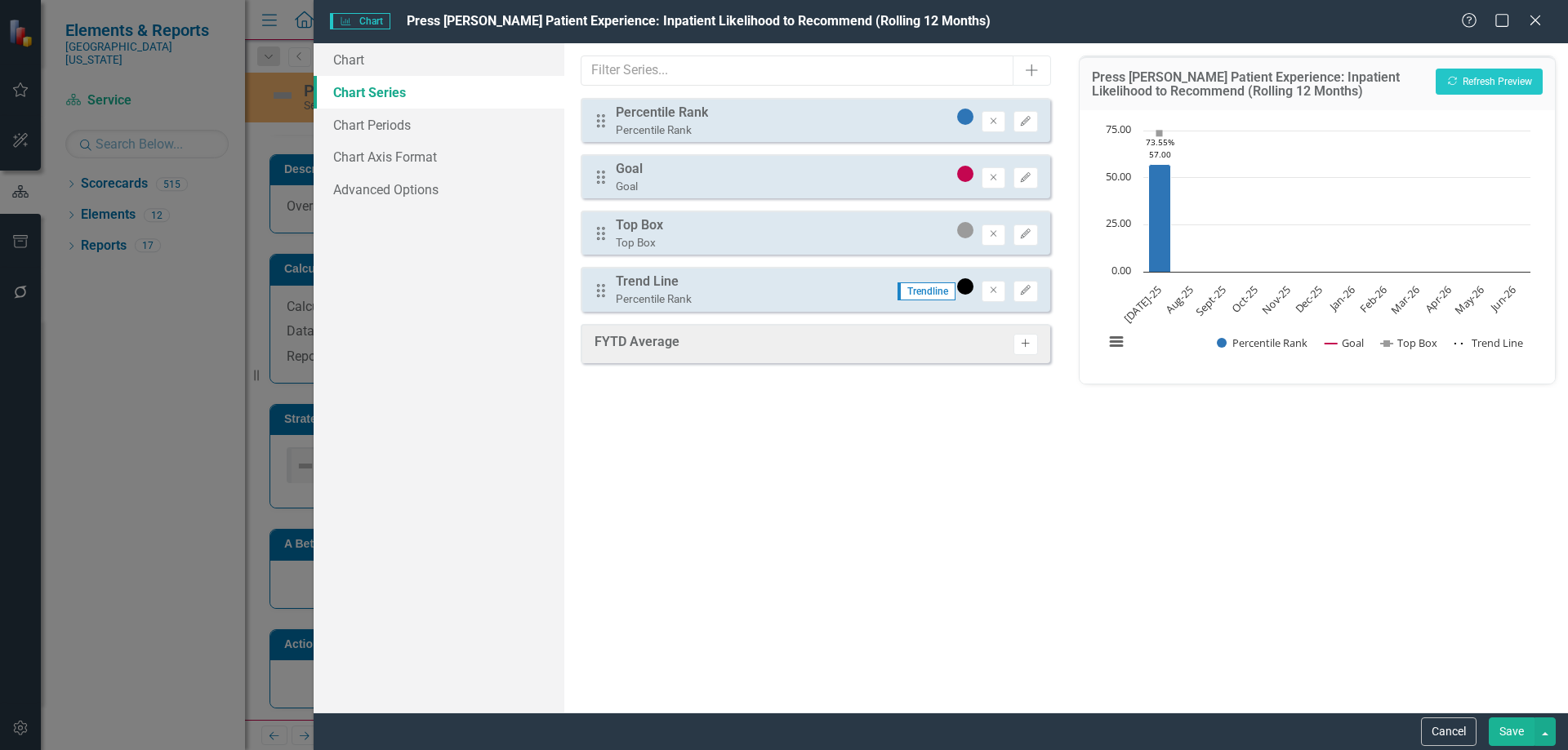
click at [1028, 347] on icon "Activate" at bounding box center [1025, 344] width 12 height 10
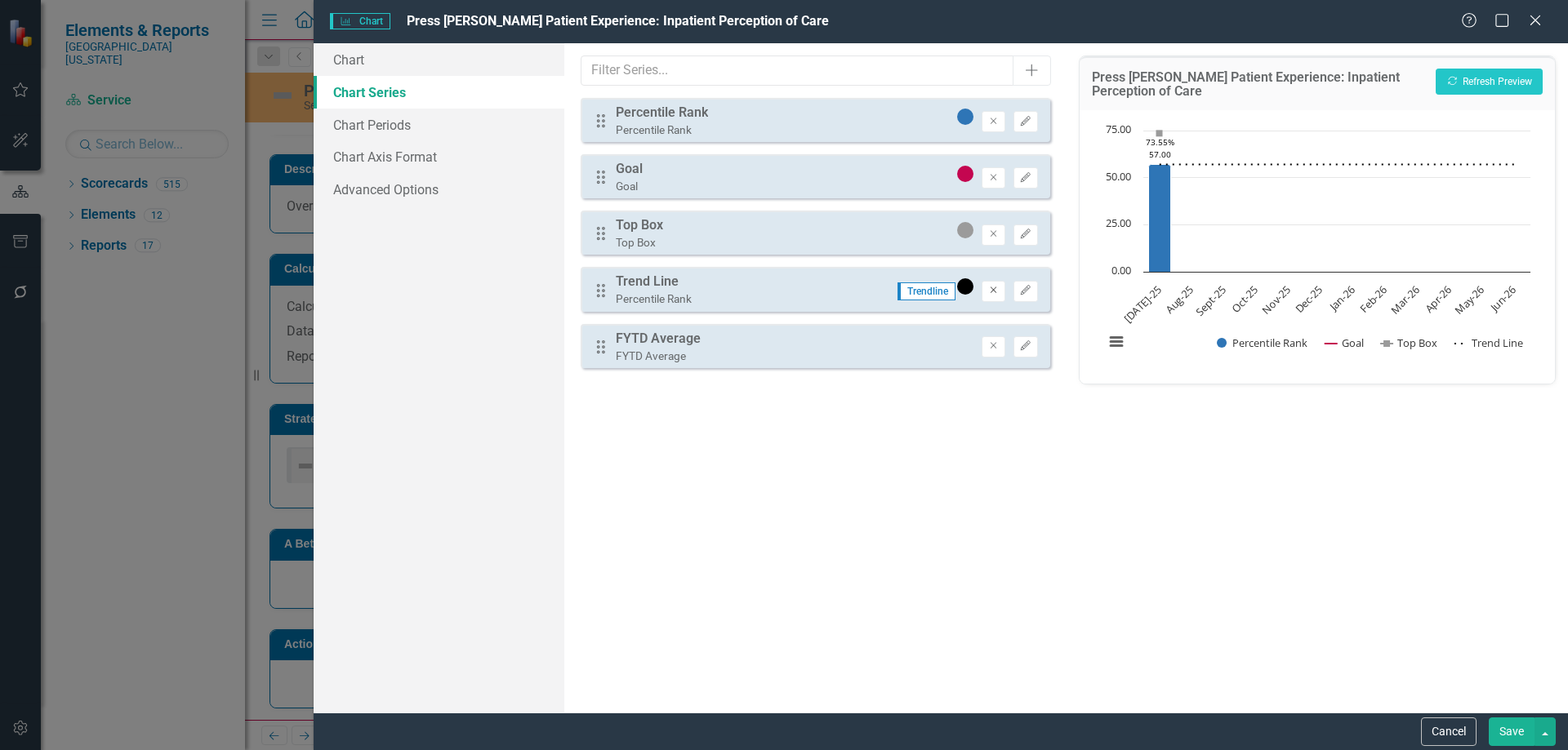
click at [996, 291] on icon "Remove" at bounding box center [994, 291] width 12 height 10
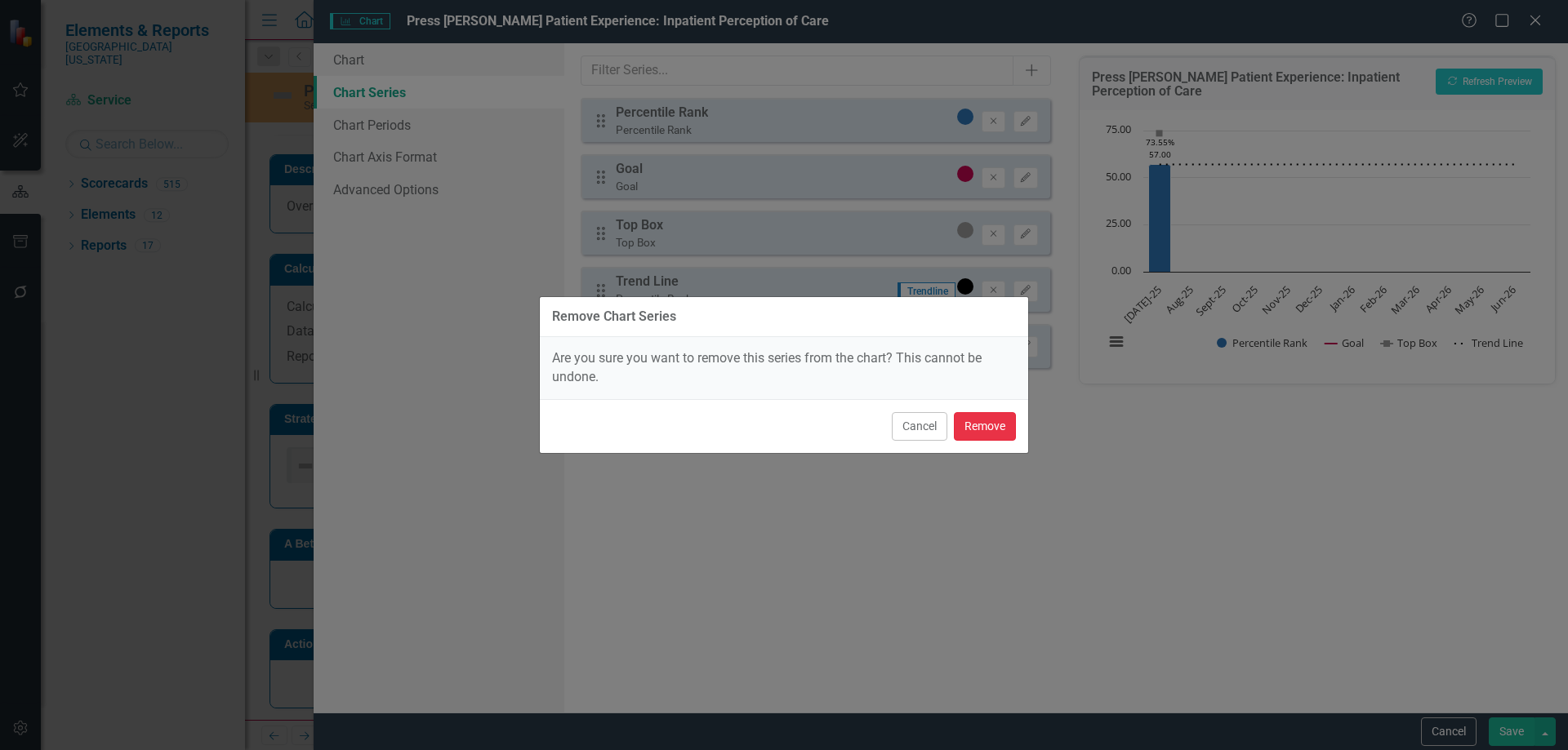
click at [976, 436] on button "Remove" at bounding box center [985, 426] width 62 height 29
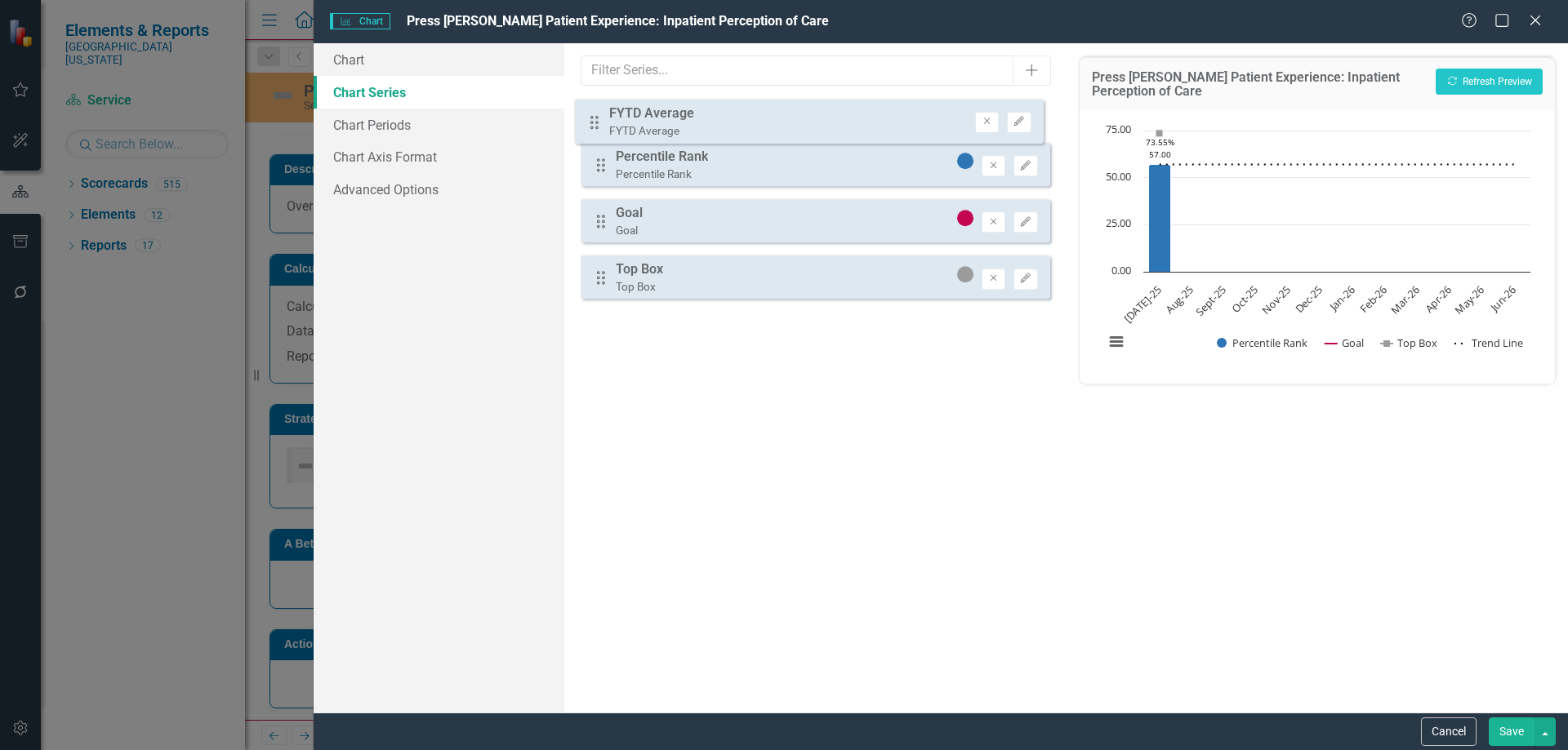
drag, startPoint x: 603, startPoint y: 291, endPoint x: 601, endPoint y: 105, distance: 186.0
click at [601, 105] on div "Drag Percentile Rank Percentile Rank Remove Edit Drag Goal Goal Remove Edit Dra…" at bounding box center [815, 205] width 469 height 214
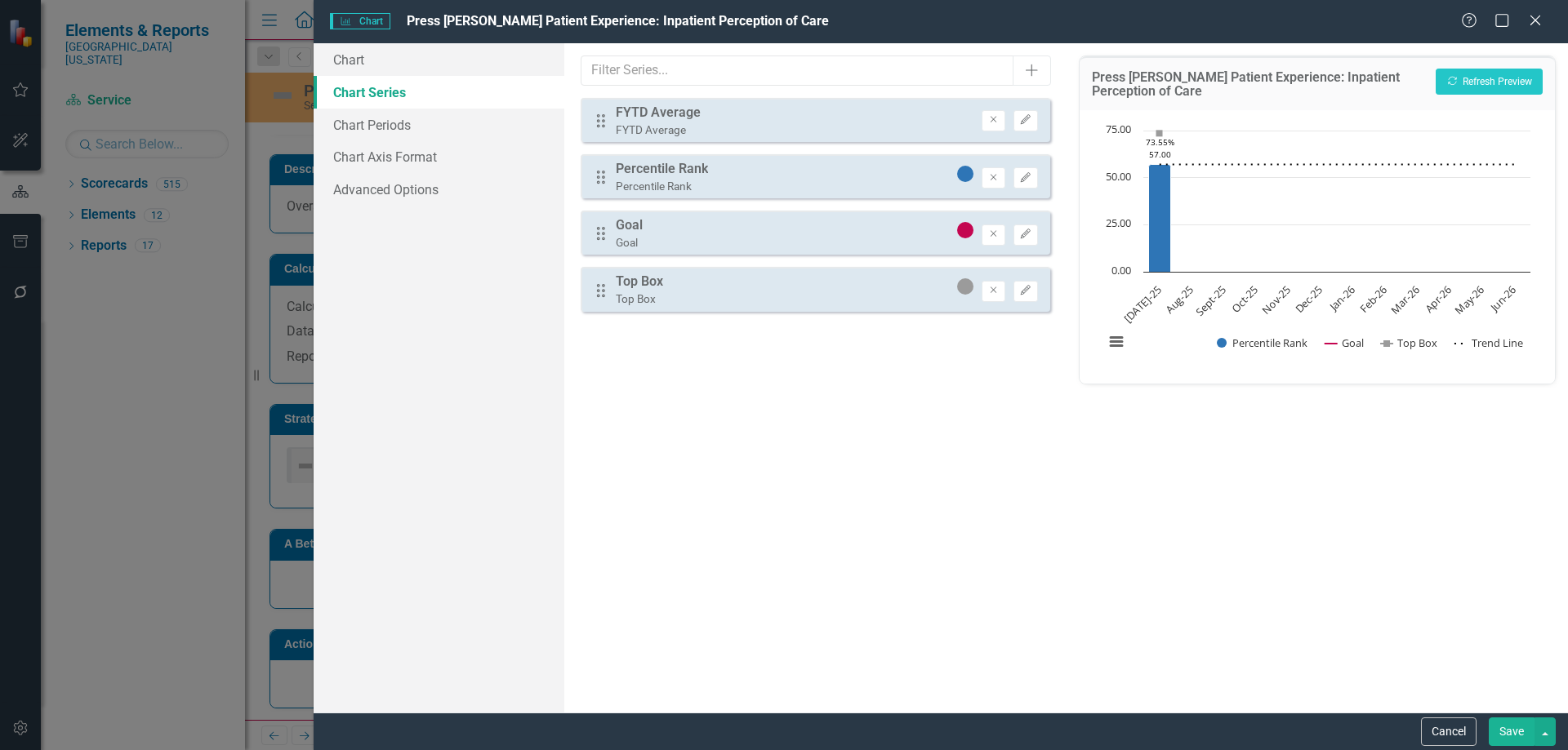
click at [1509, 734] on button "Save" at bounding box center [1512, 732] width 46 height 29
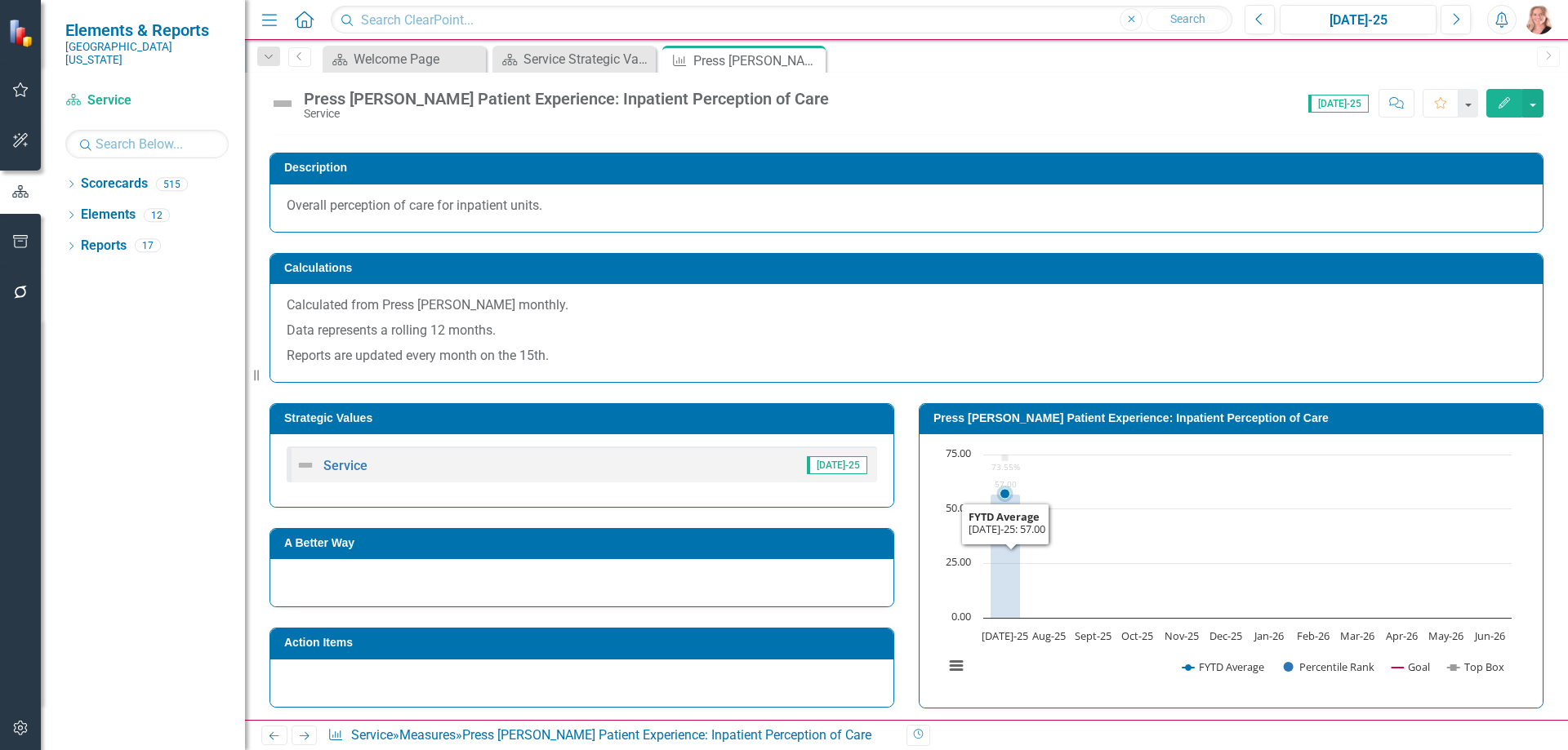
click at [1162, 510] on icon "Interactive chart" at bounding box center [1248, 510] width 529 height 0
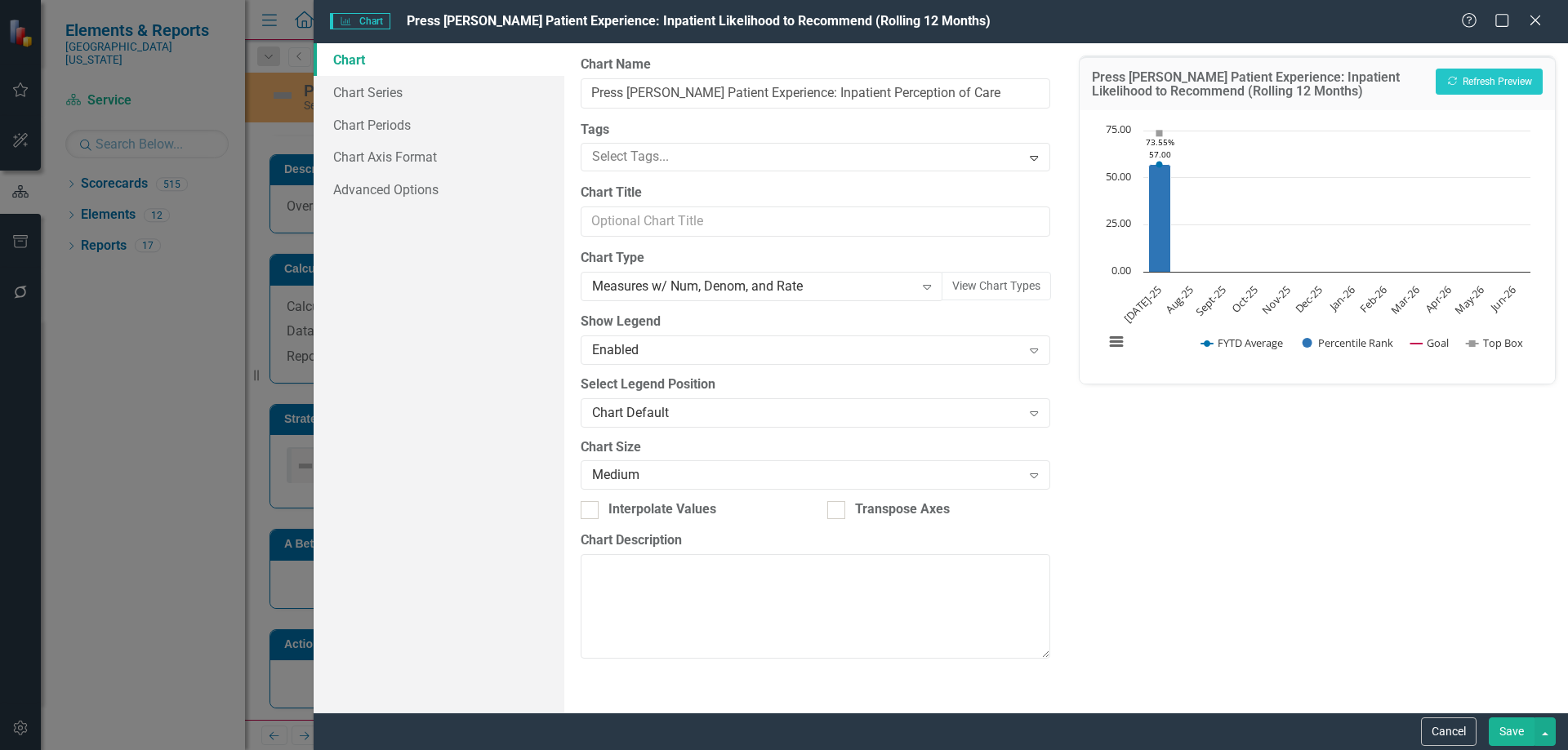
type input "Press [PERSON_NAME] Patient Experience: Inpatient Perception of Care"
click at [415, 95] on link "Chart Series" at bounding box center [439, 91] width 250 height 33
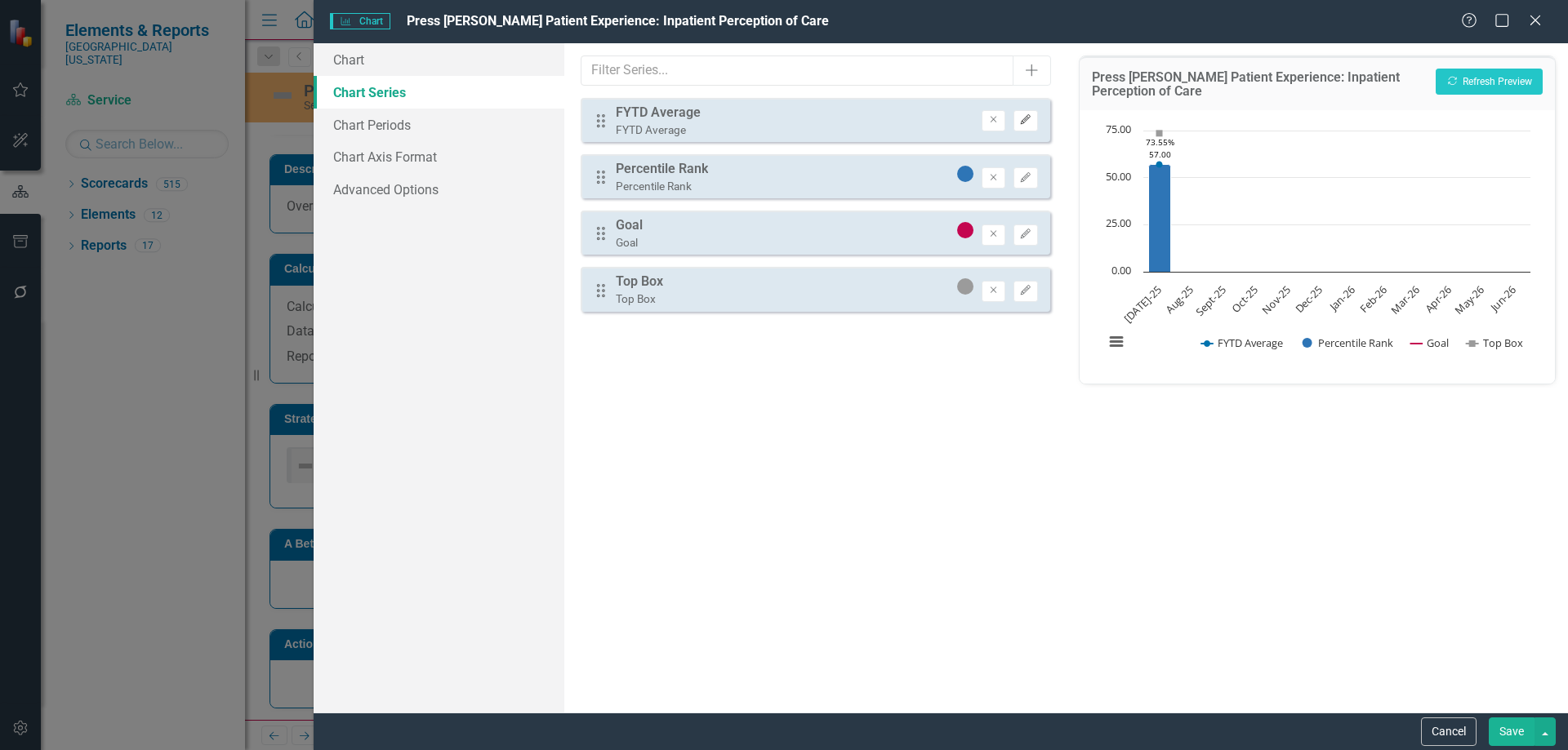
click at [1028, 121] on icon "Edit" at bounding box center [1025, 120] width 12 height 10
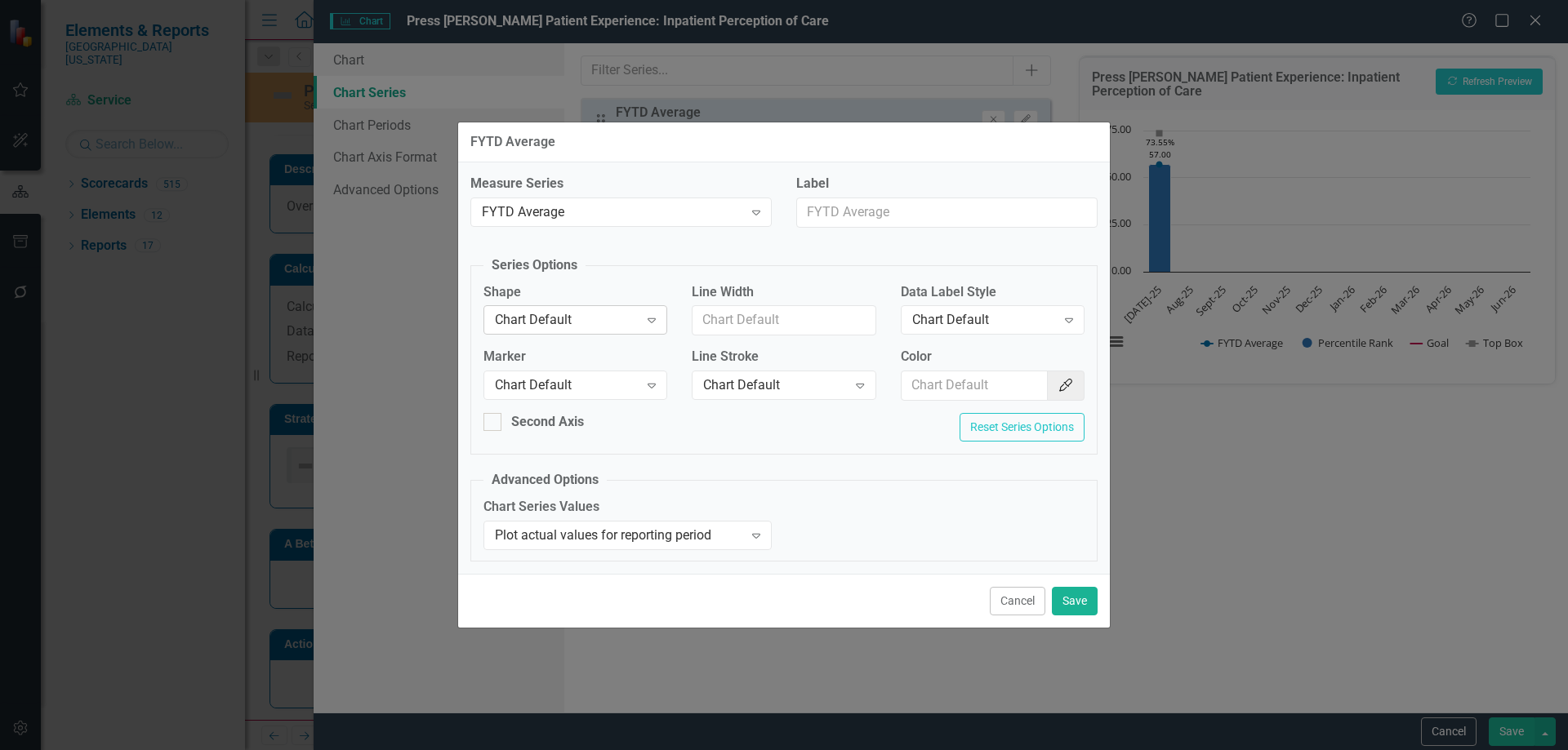
click at [553, 314] on div "Chart Default" at bounding box center [566, 320] width 144 height 19
click at [531, 396] on div "Line" at bounding box center [578, 402] width 158 height 19
click at [532, 391] on div "Chart Default" at bounding box center [566, 385] width 144 height 19
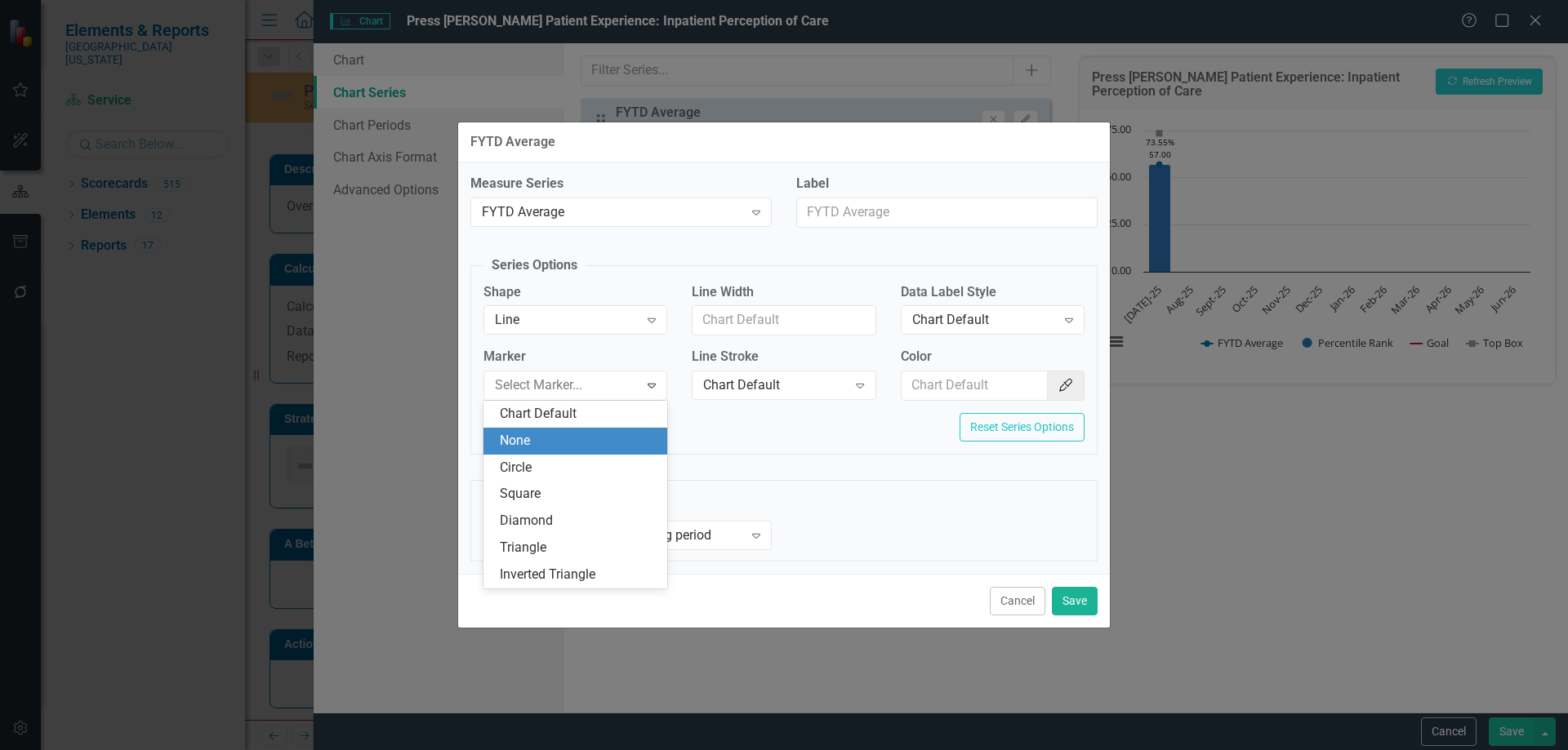
click at [529, 440] on div "None" at bounding box center [578, 441] width 158 height 19
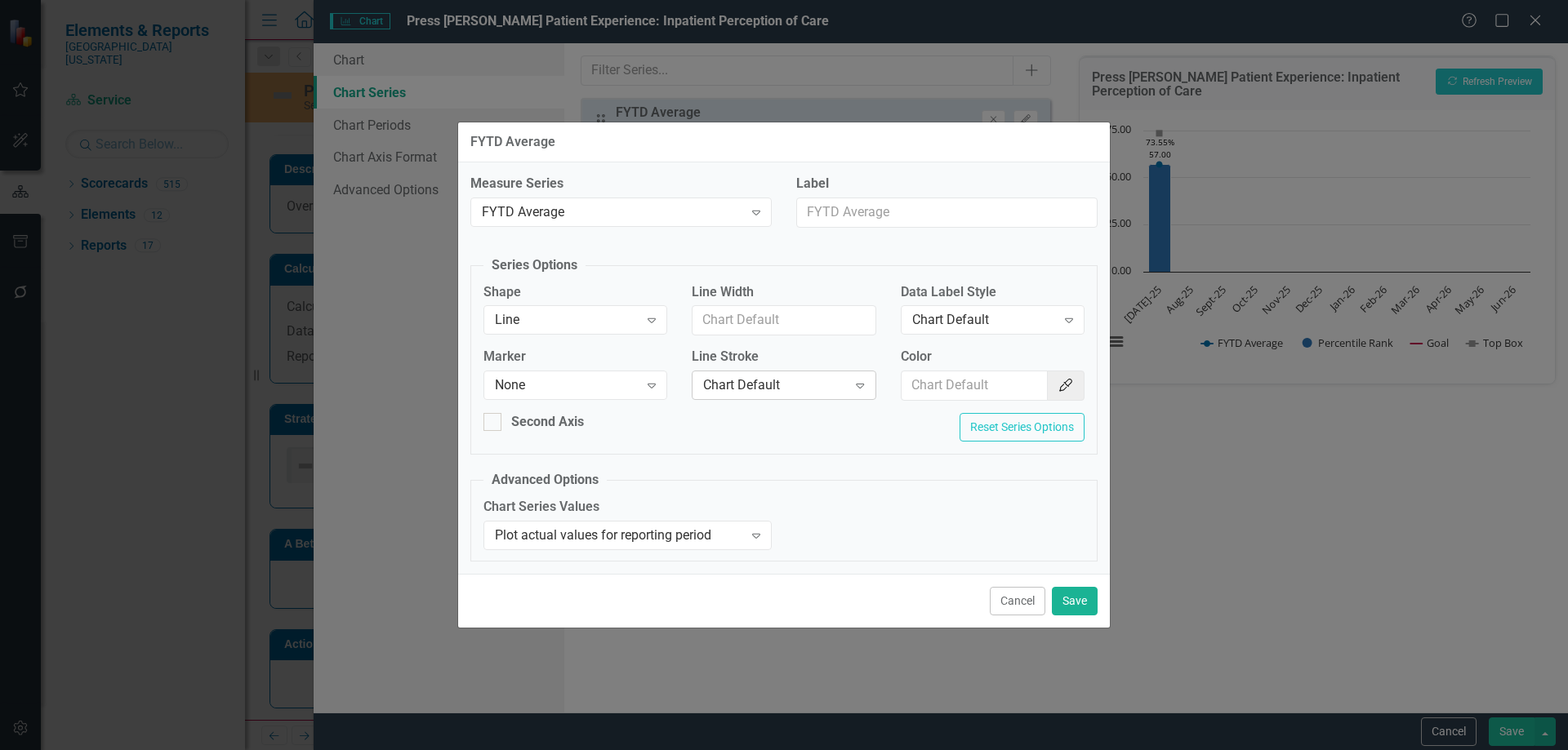
click at [759, 385] on div "Chart Default" at bounding box center [775, 385] width 144 height 19
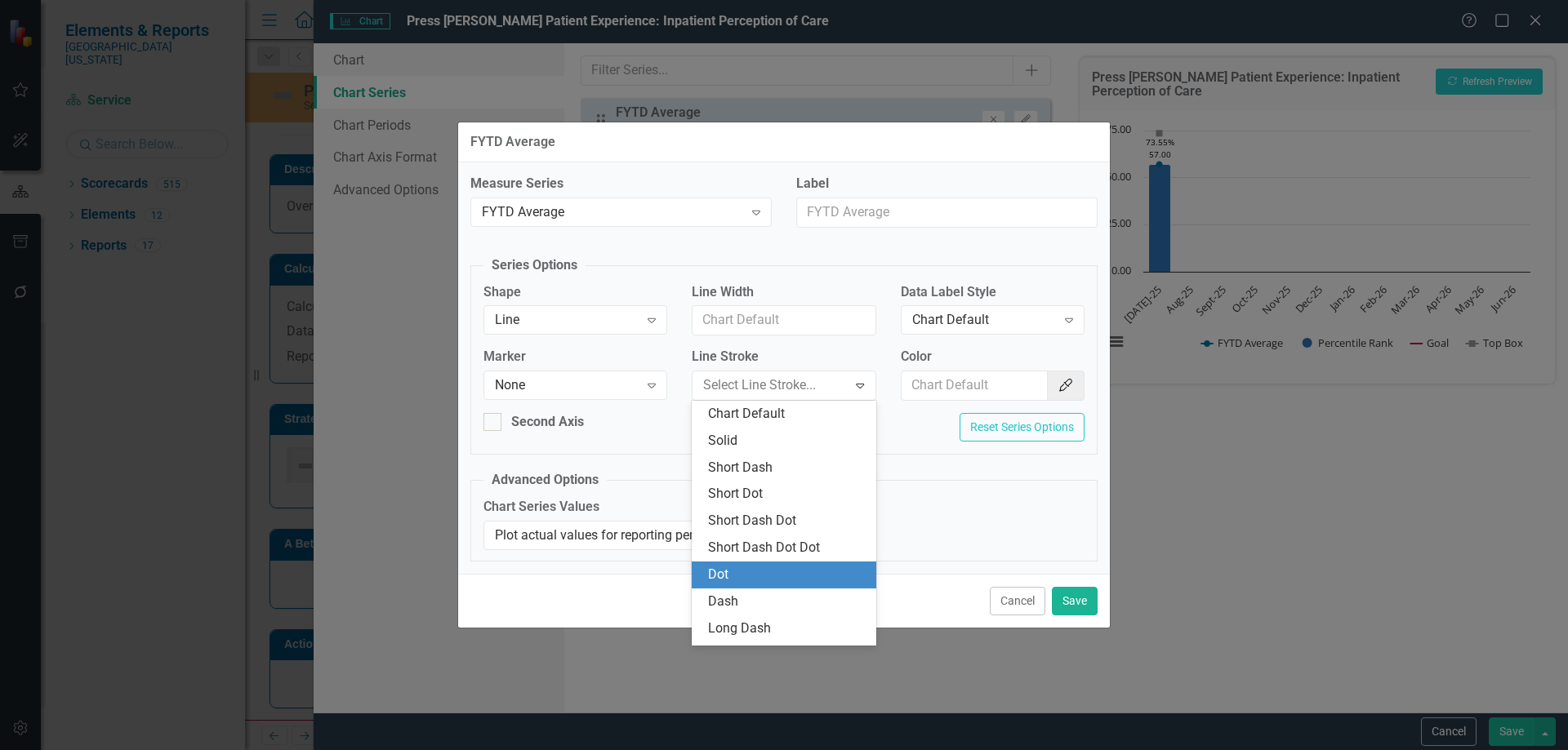
click at [747, 576] on div "Dot" at bounding box center [787, 575] width 158 height 19
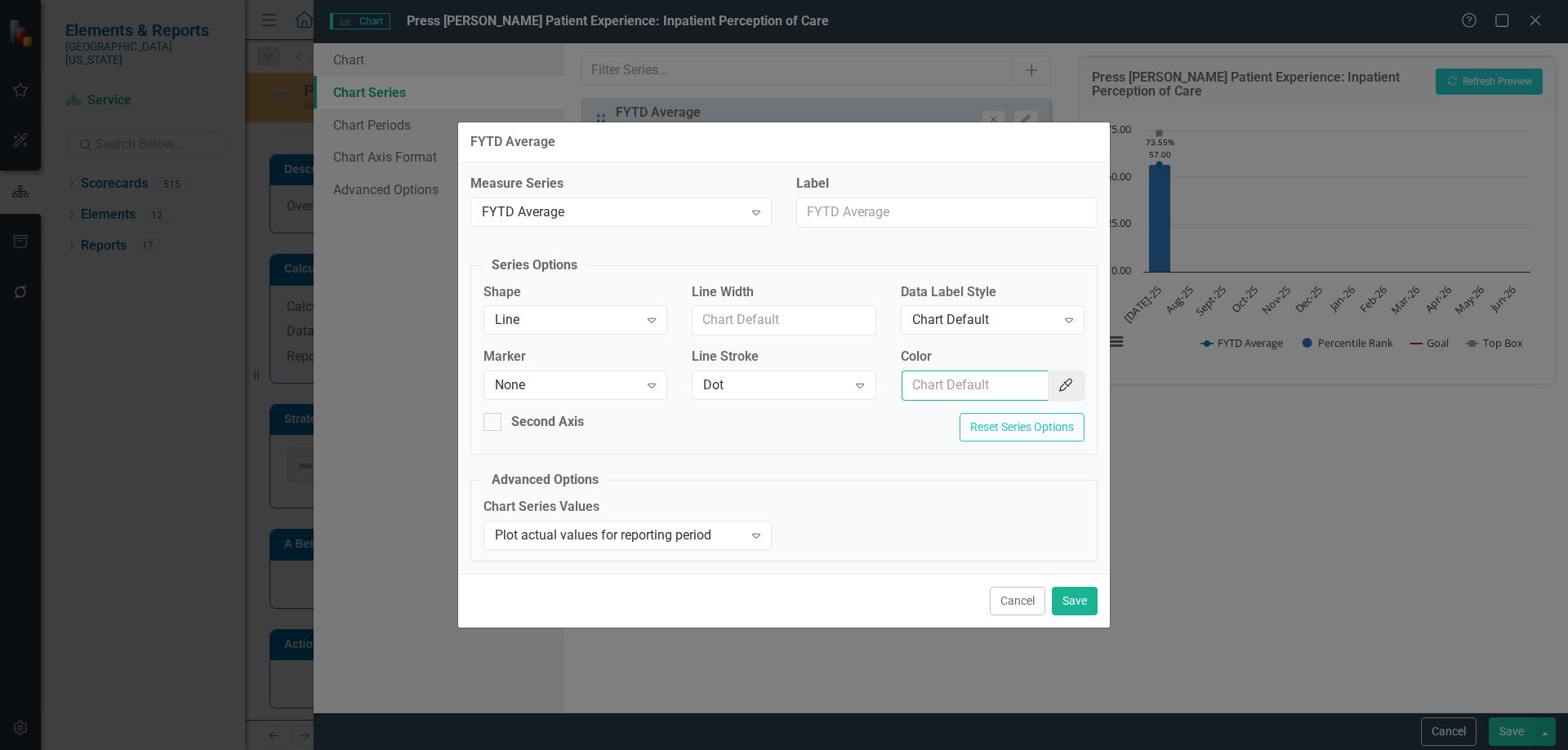
click at [993, 385] on input "Color" at bounding box center [976, 385] width 147 height 30
click at [1073, 388] on icon "Color Picker" at bounding box center [1066, 384] width 16 height 13
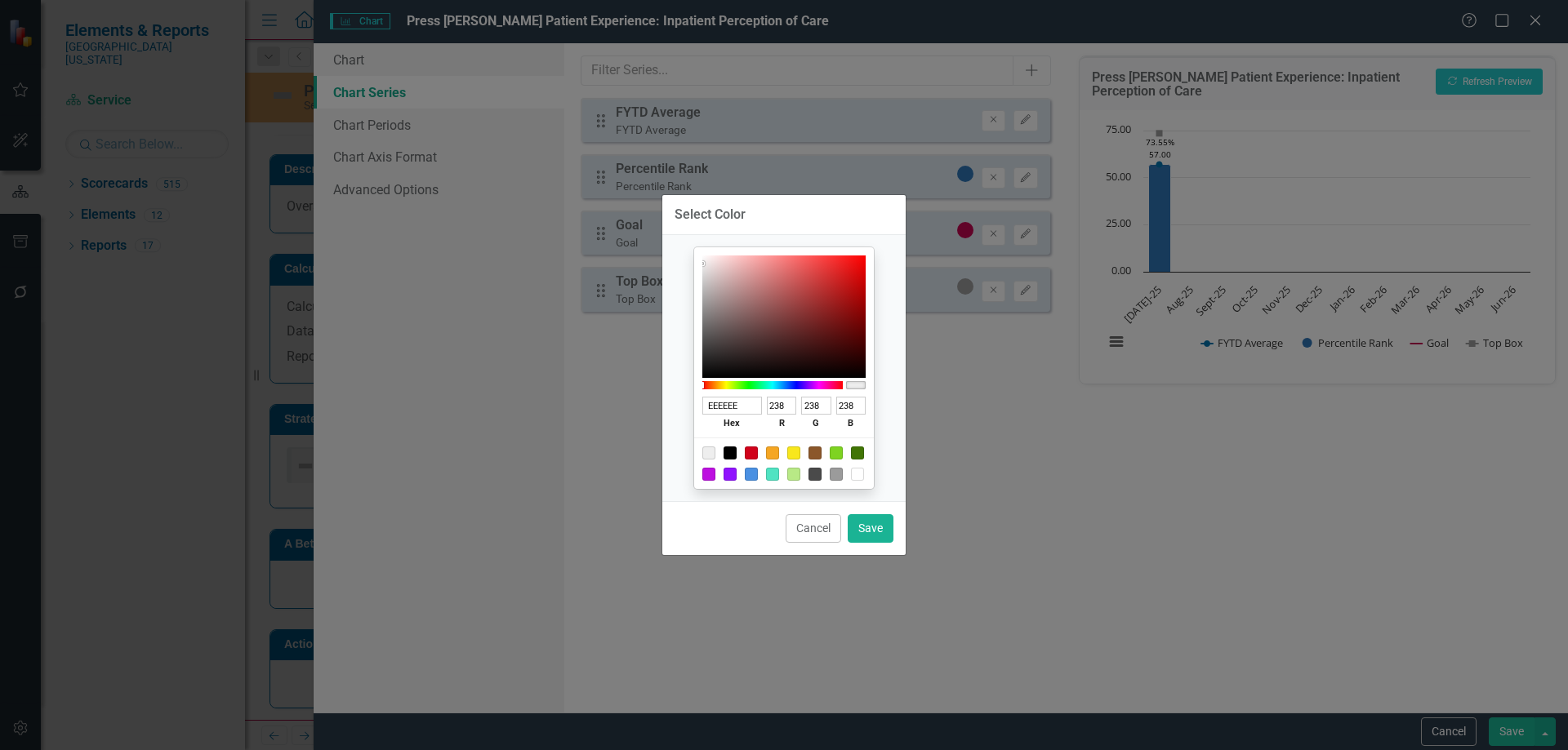
click at [727, 452] on div at bounding box center [729, 453] width 13 height 13
type input "000000"
type input "0"
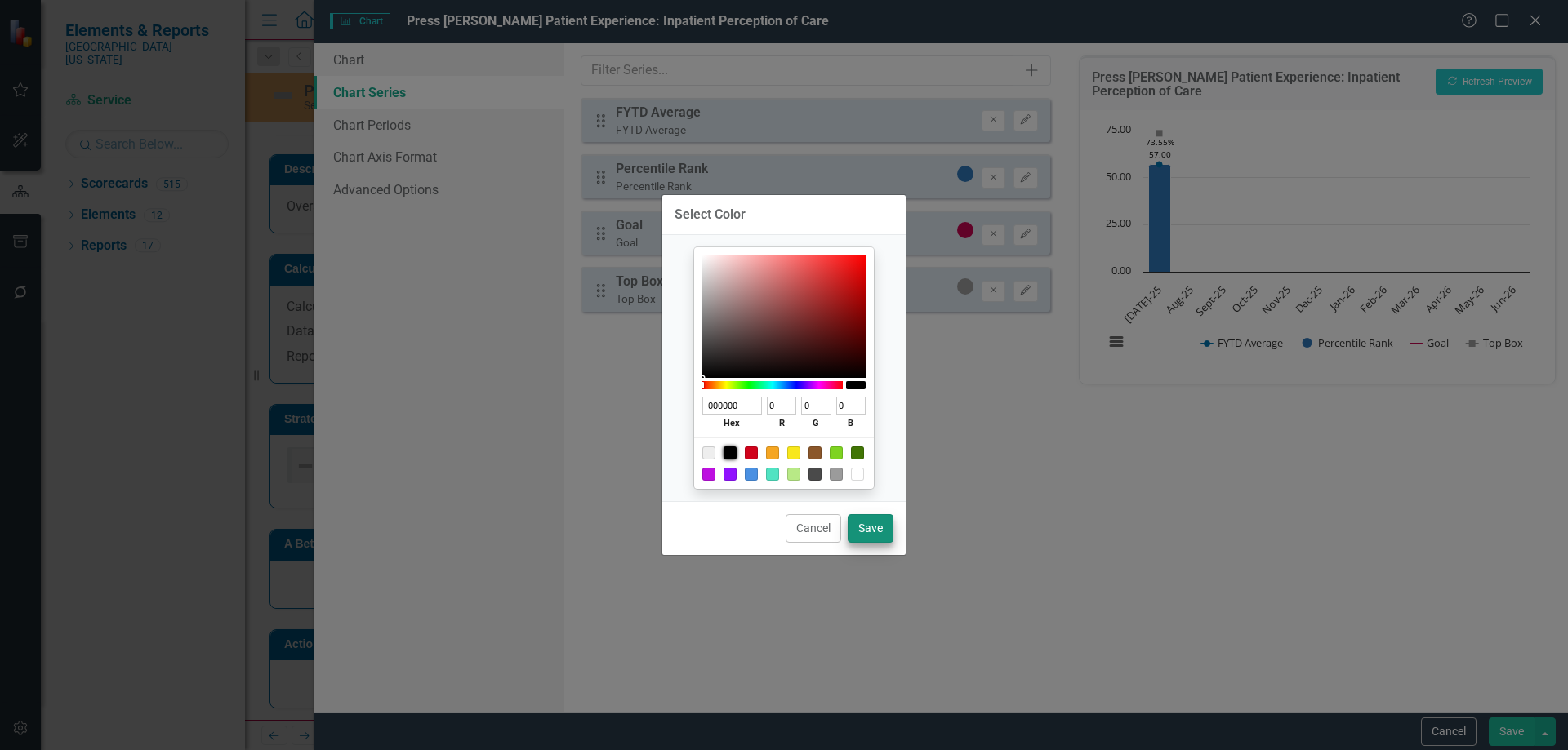
drag, startPoint x: 875, startPoint y: 543, endPoint x: 882, endPoint y: 533, distance: 12.2
click at [875, 542] on div "Cancel Save" at bounding box center [784, 528] width 243 height 54
click at [880, 527] on button "Save" at bounding box center [870, 528] width 46 height 29
type input "#000000"
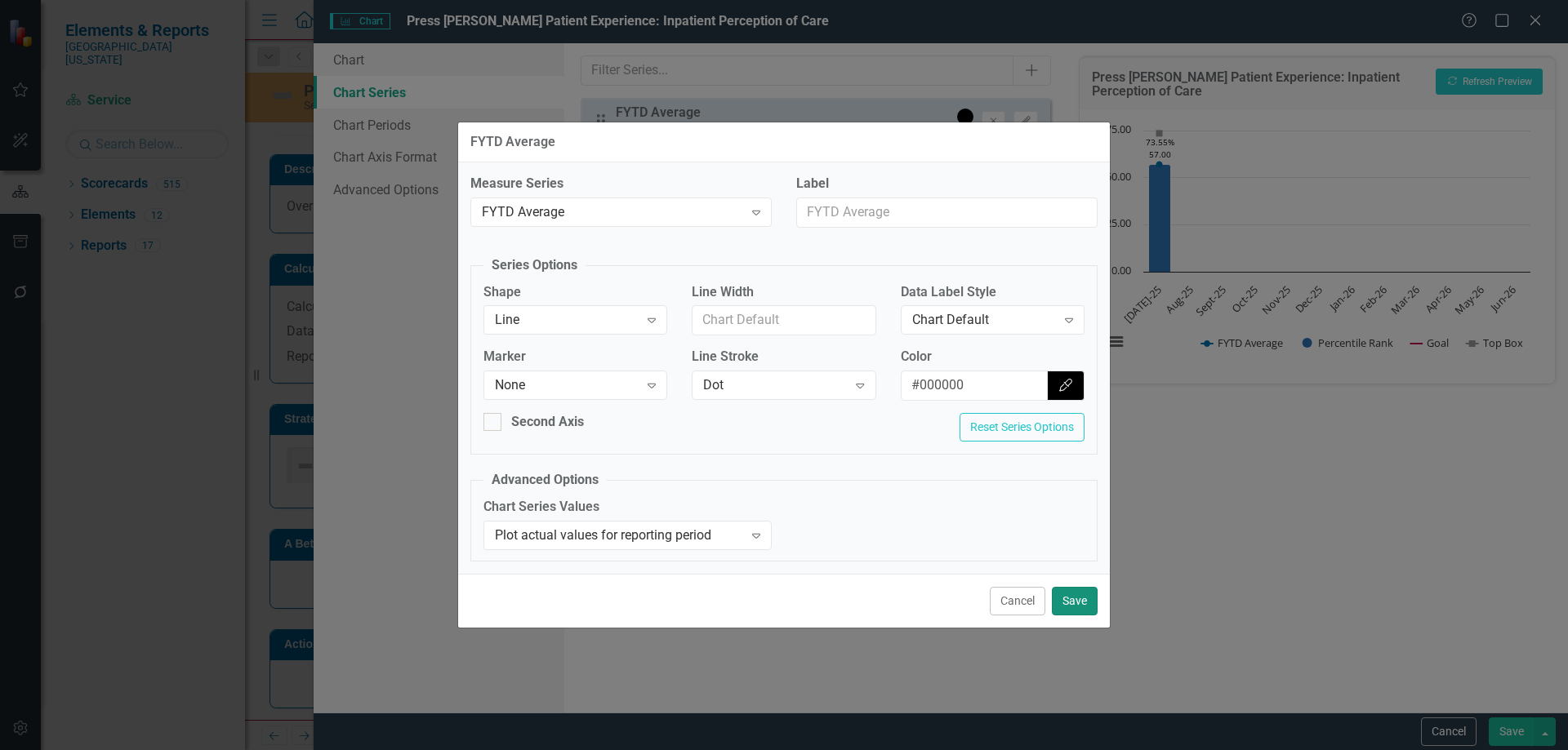
click at [1079, 603] on button "Save" at bounding box center [1075, 601] width 46 height 29
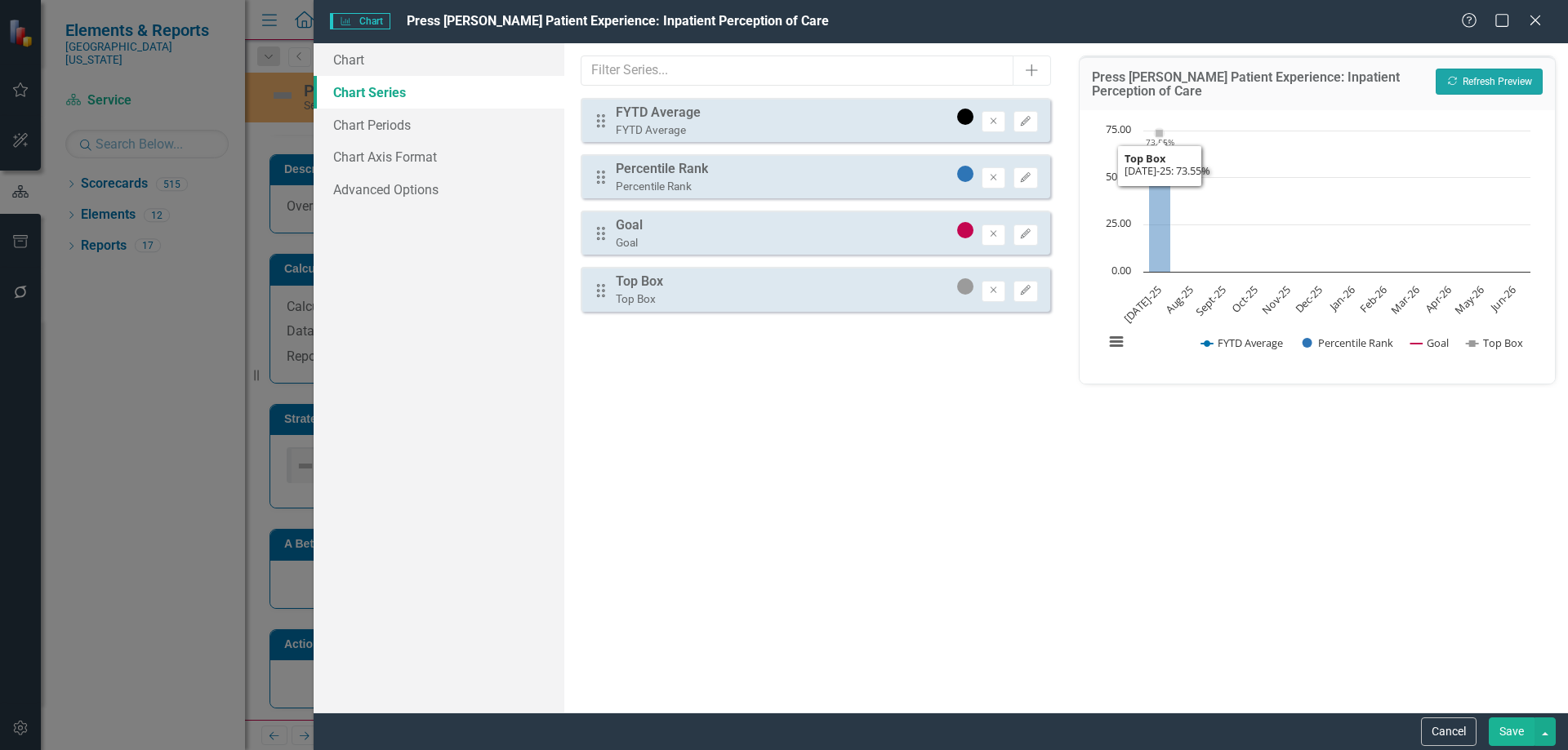
click at [1478, 85] on button "Recalculate Refresh Preview" at bounding box center [1490, 81] width 107 height 26
click at [1507, 735] on button "Save" at bounding box center [1512, 732] width 46 height 29
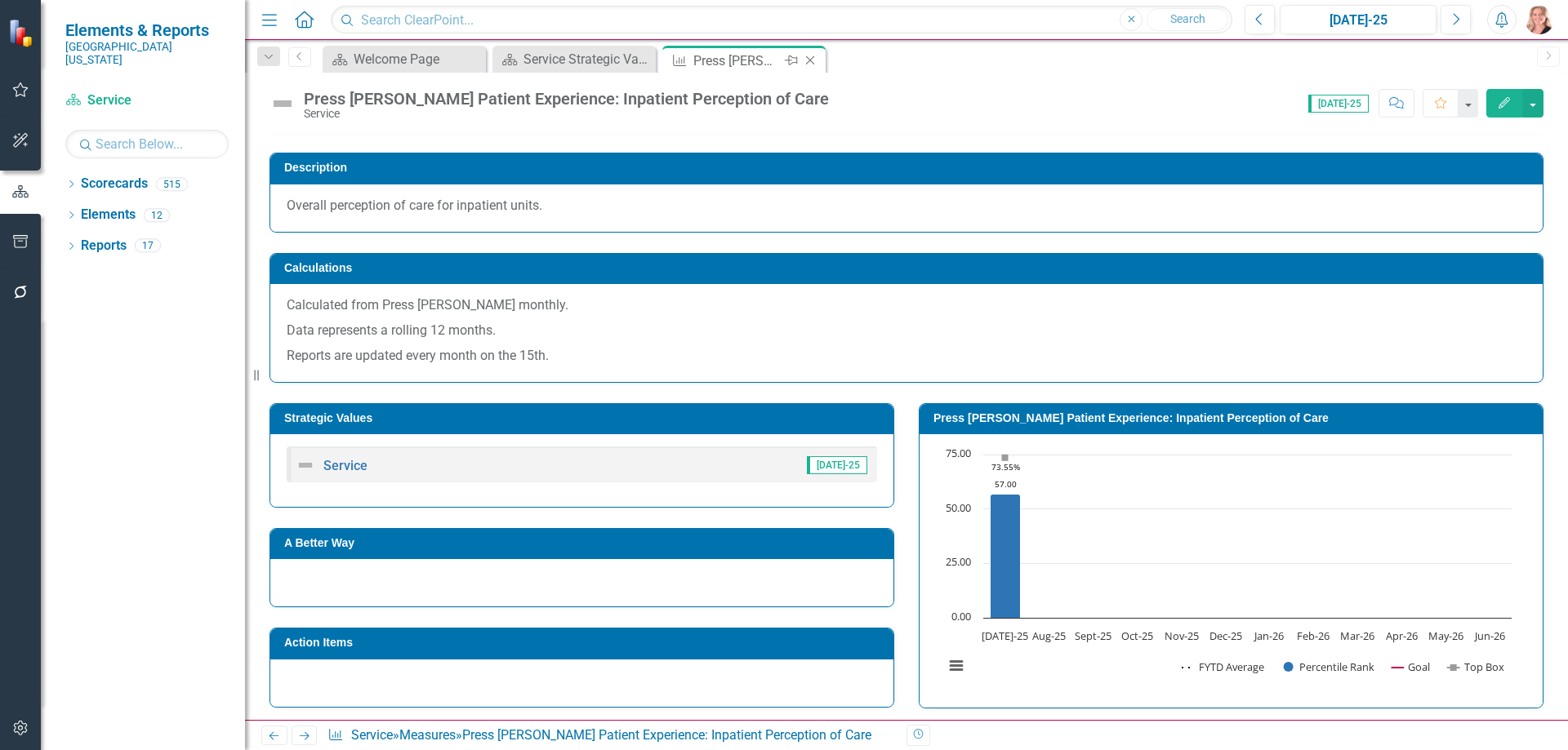
click at [810, 59] on icon "Close" at bounding box center [810, 60] width 16 height 13
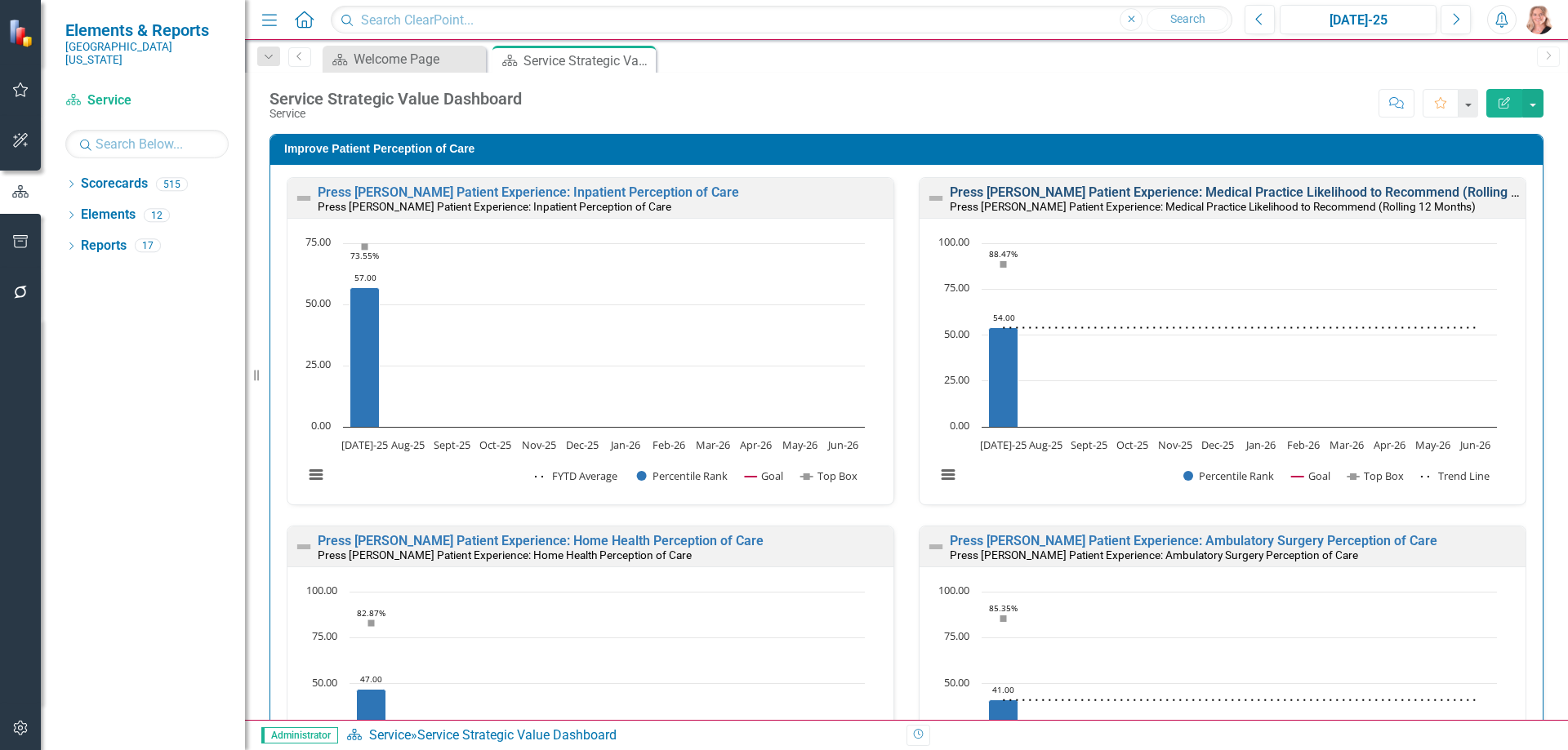
click at [1090, 191] on link "Press [PERSON_NAME] Patient Experience: Medical Practice Likelihood to Recommen…" at bounding box center [1264, 193] width 628 height 16
